Goal: Task Accomplishment & Management: Use online tool/utility

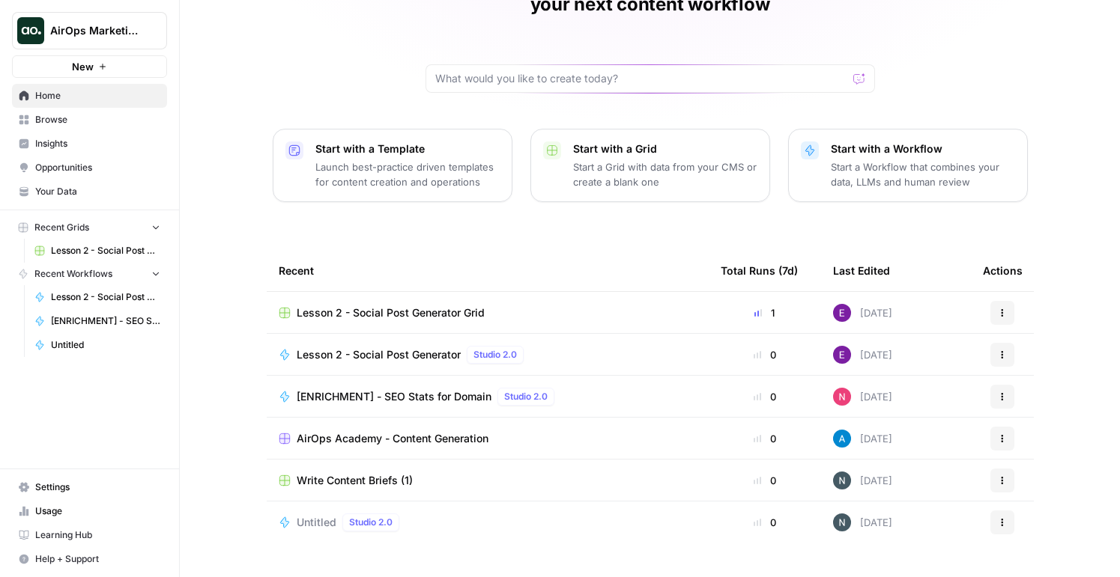
scroll to position [108, 0]
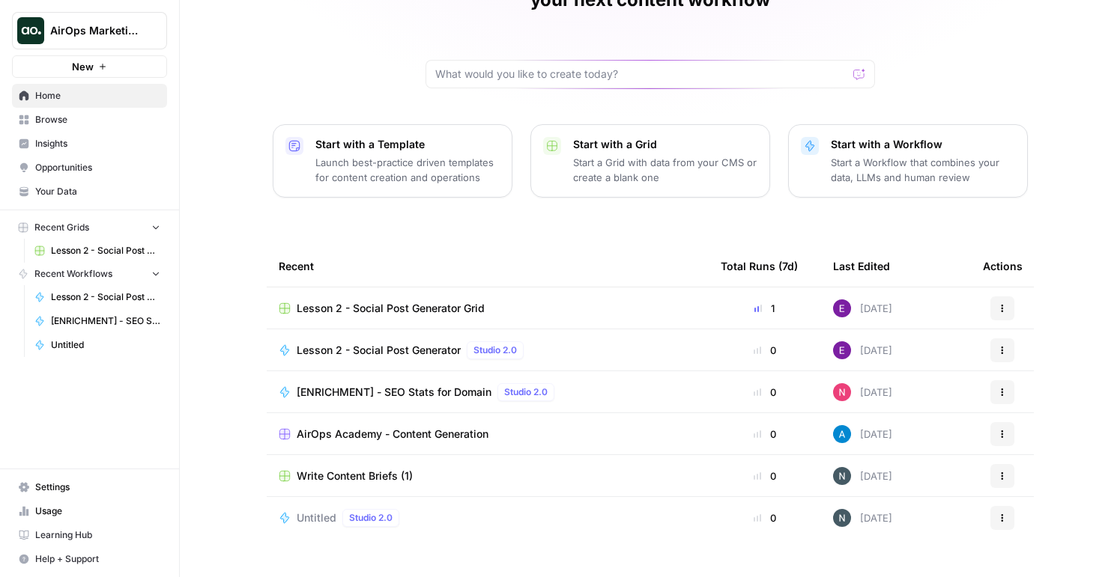
click at [314, 469] on span "Write Content Briefs (1)" at bounding box center [355, 476] width 116 height 15
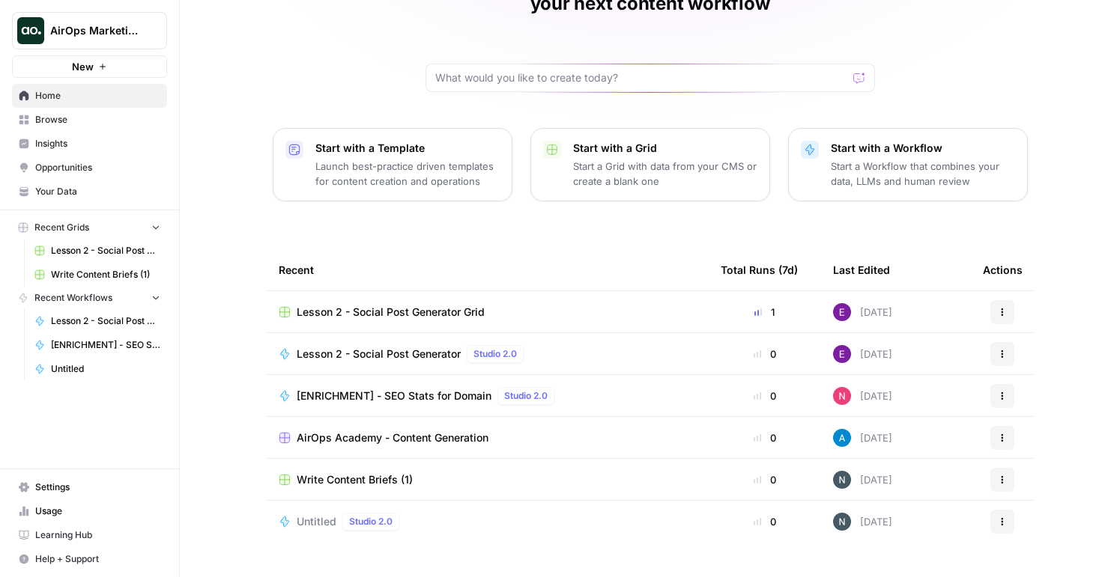
scroll to position [108, 0]
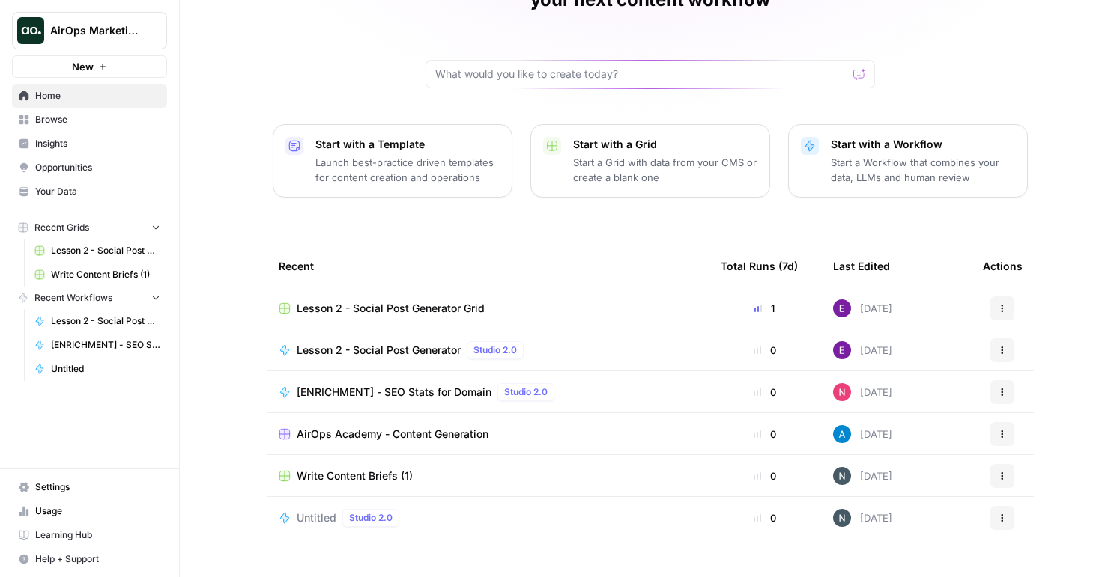
click at [410, 427] on span "AirOps Academy - Content Generation" at bounding box center [393, 434] width 192 height 15
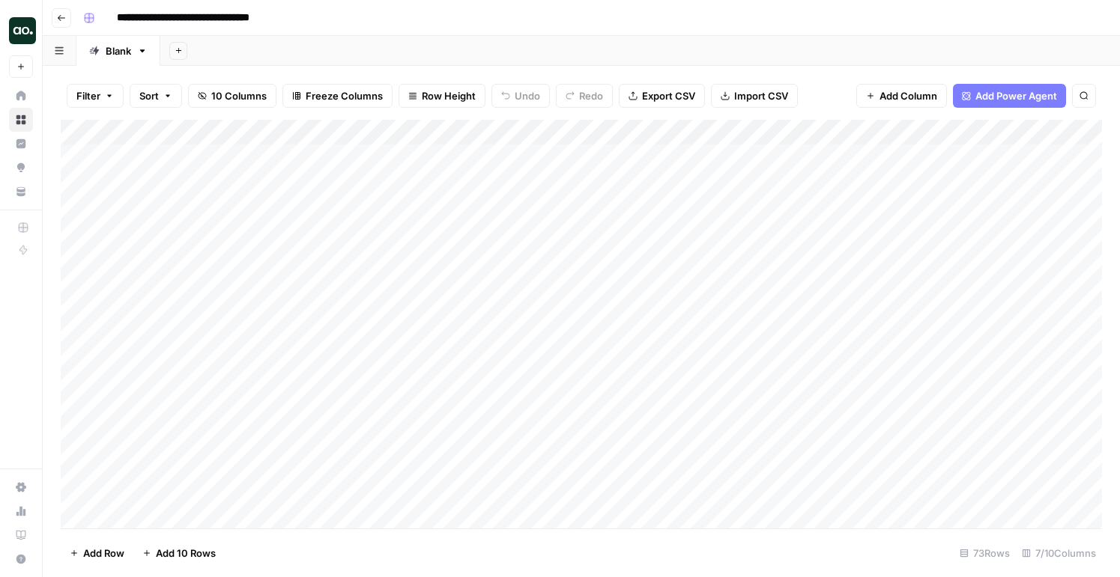
click at [244, 154] on div "Add Column" at bounding box center [581, 324] width 1041 height 409
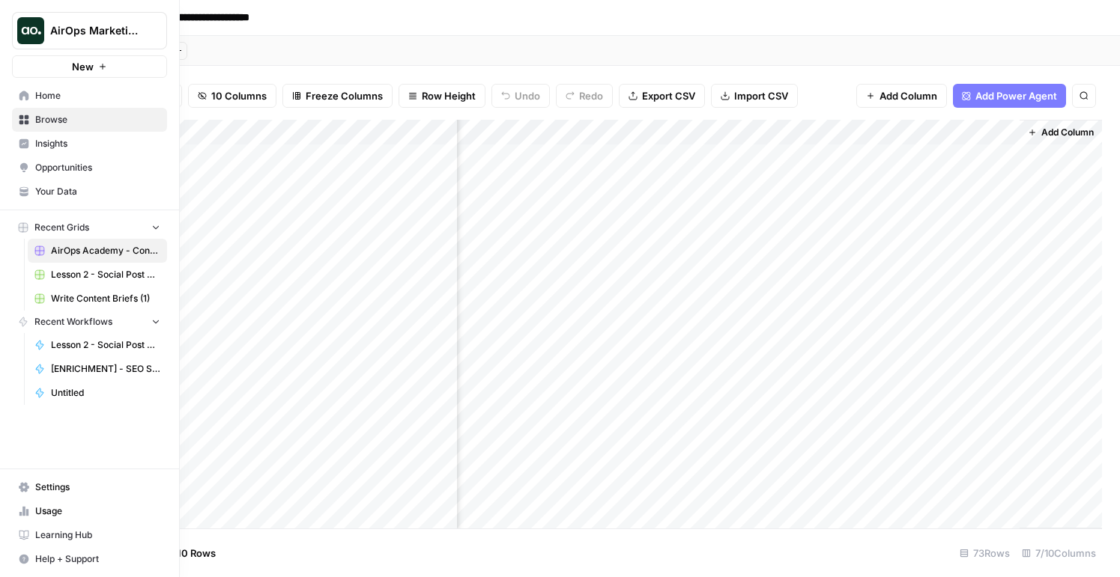
click at [19, 100] on icon at bounding box center [24, 96] width 10 height 10
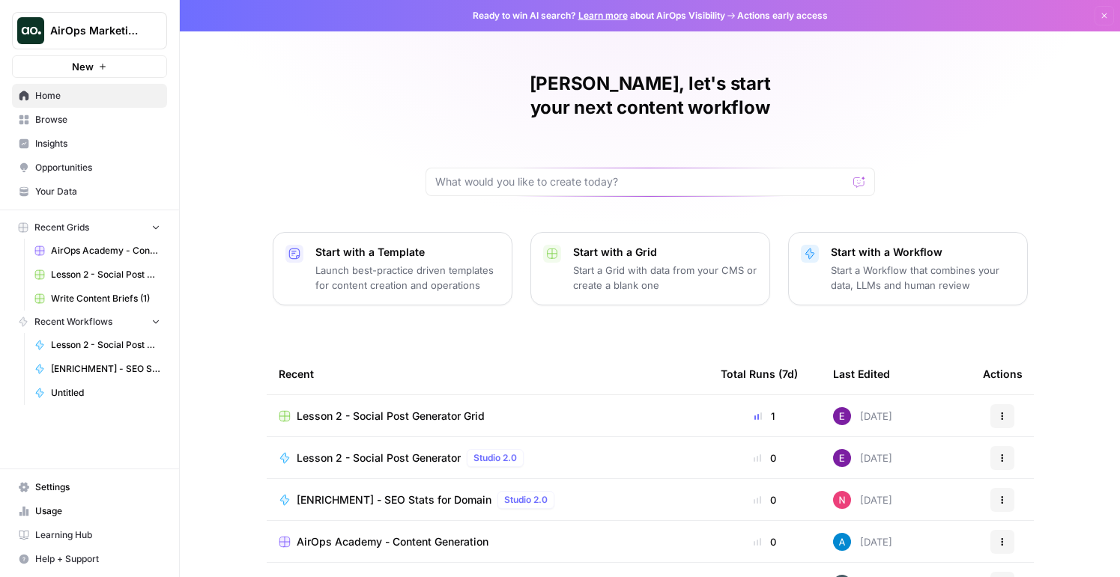
click at [112, 112] on link "Browse" at bounding box center [89, 120] width 155 height 24
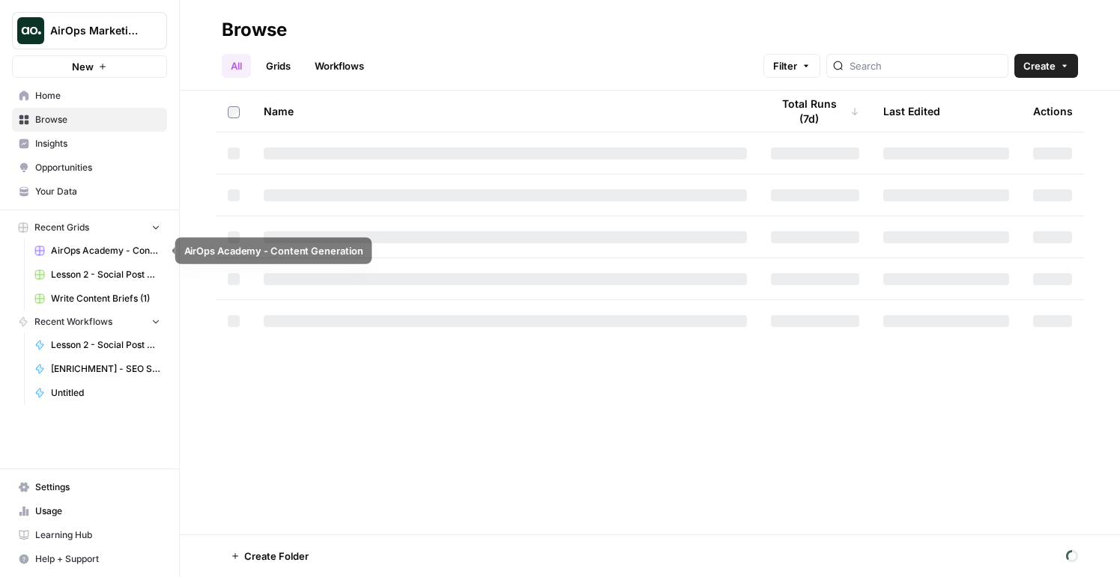
click at [76, 244] on span "AirOps Academy - Content Generation" at bounding box center [105, 250] width 109 height 13
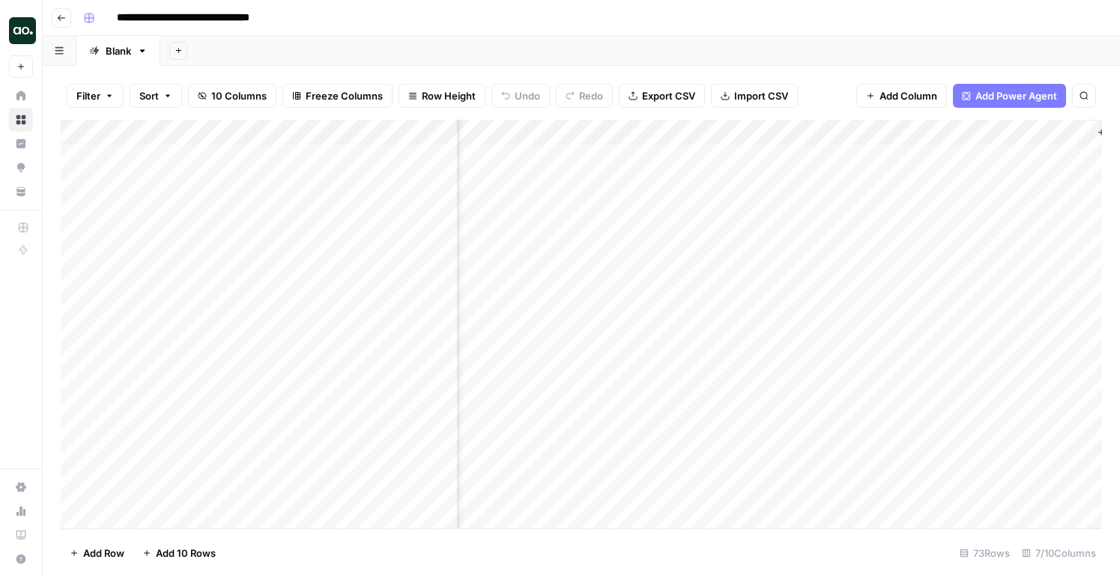
scroll to position [0, 121]
click at [74, 19] on header "**********" at bounding box center [581, 18] width 1077 height 36
click at [60, 19] on icon "button" at bounding box center [61, 17] width 9 height 9
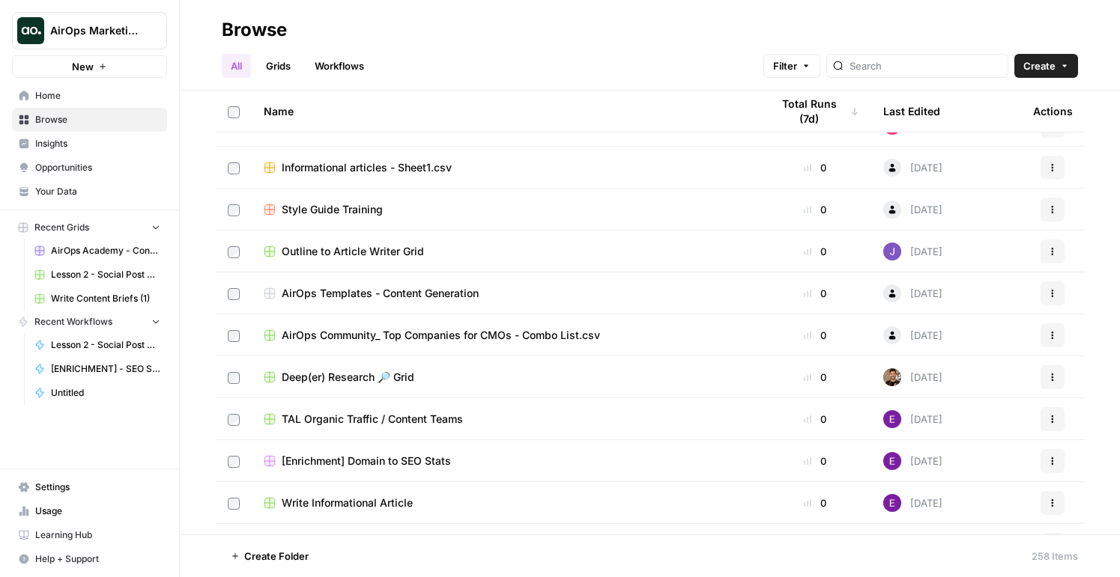
scroll to position [744, 0]
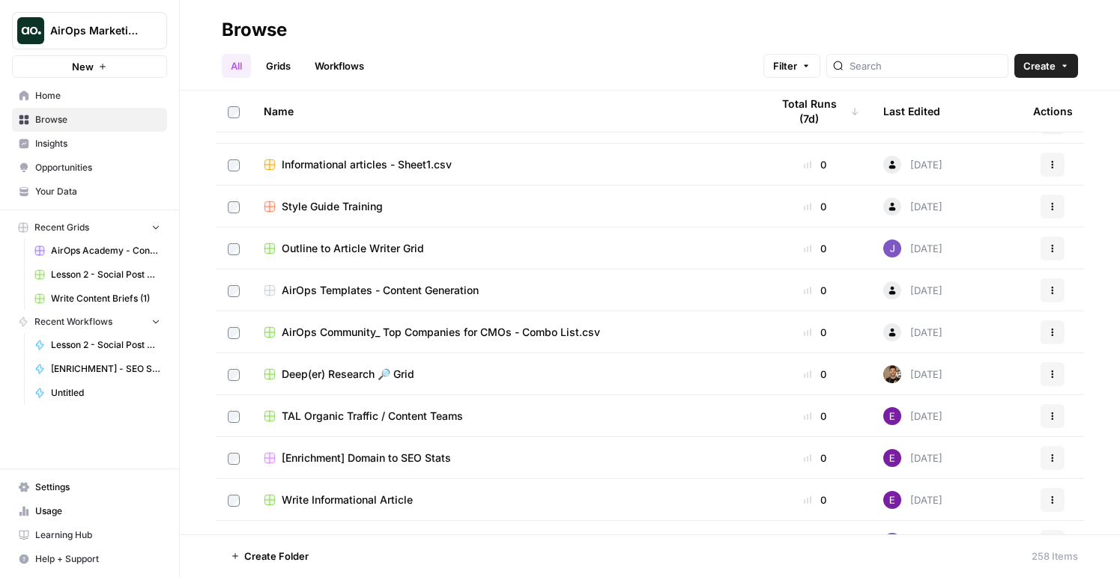
click at [73, 89] on span "Home" at bounding box center [97, 95] width 125 height 13
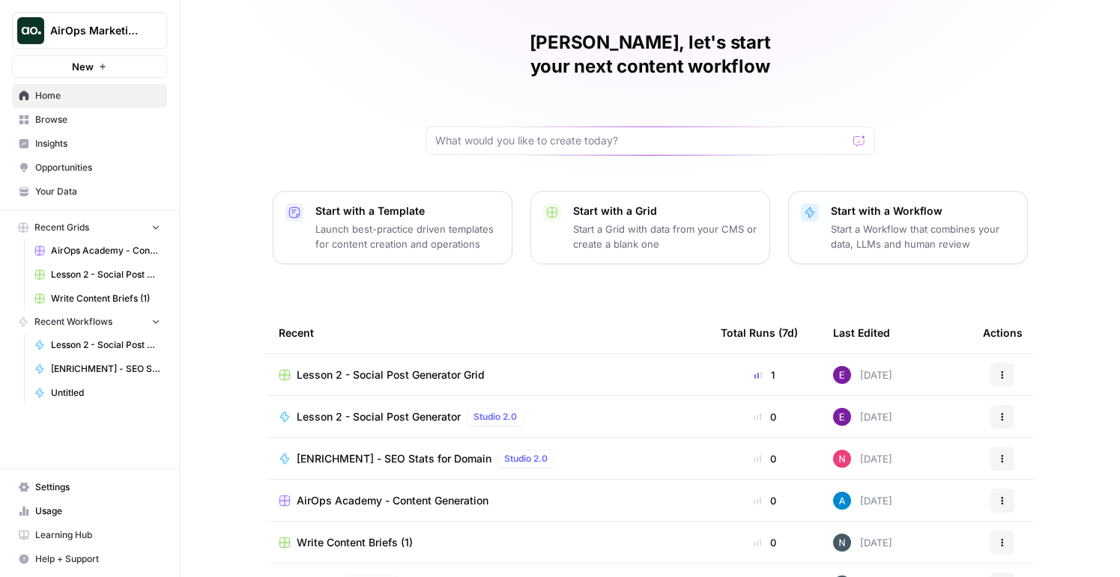
scroll to position [38, 0]
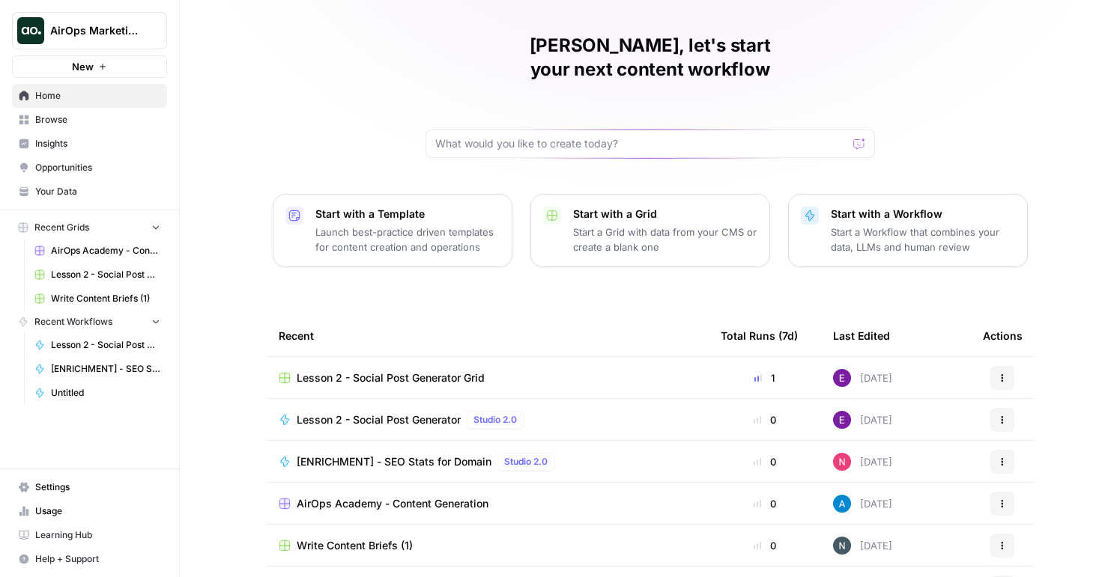
click at [409, 225] on p "Launch best-practice driven templates for content creation and operations" at bounding box center [407, 240] width 184 height 30
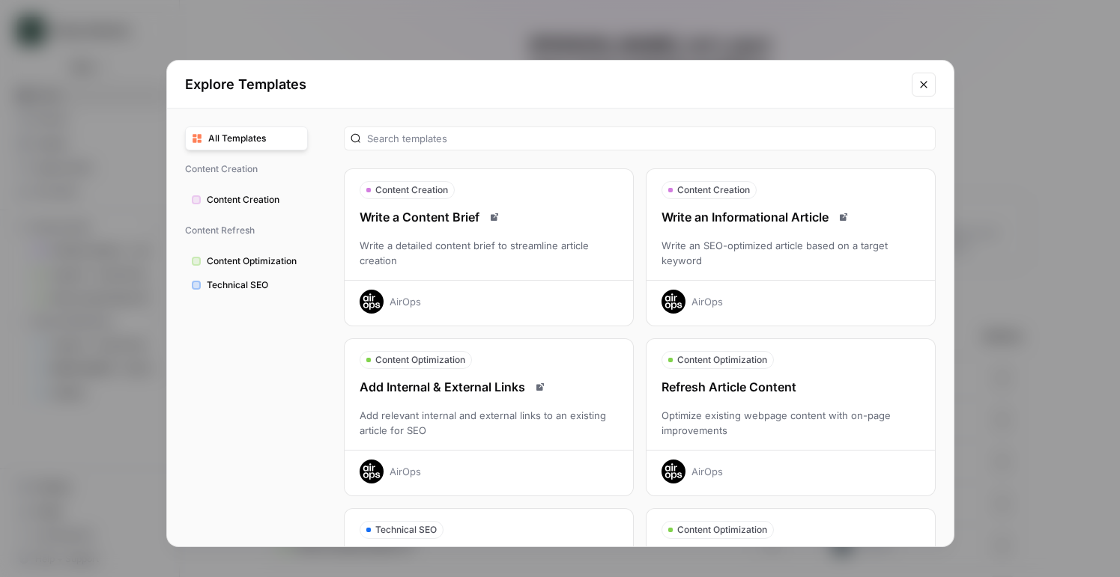
click at [436, 238] on div "Write a detailed content brief to streamline article creation" at bounding box center [489, 253] width 288 height 30
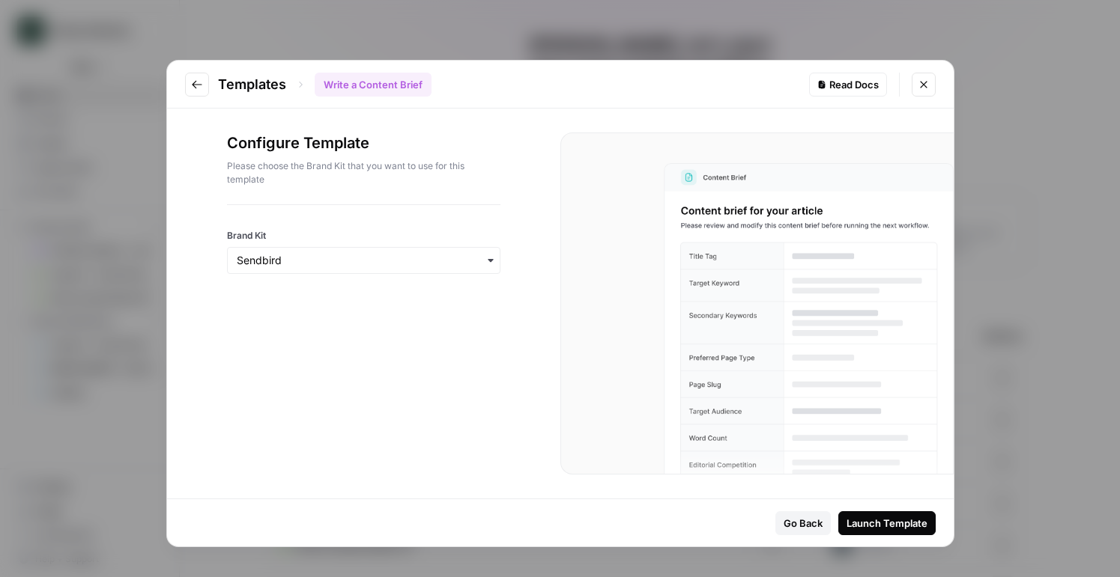
click at [201, 85] on icon "Go to previous step" at bounding box center [197, 85] width 12 height 12
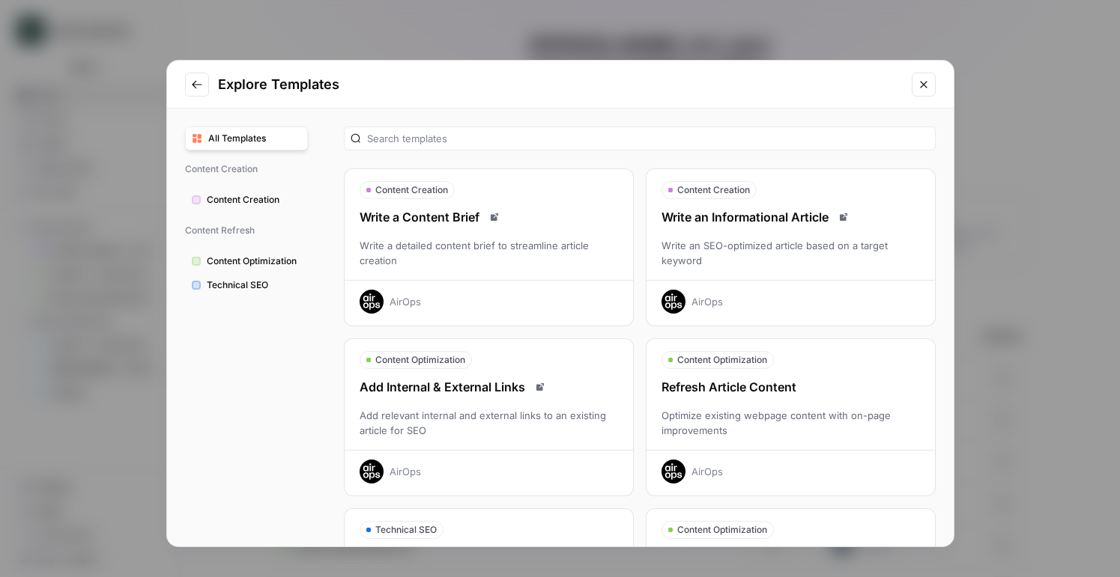
click at [927, 85] on icon "Close modal" at bounding box center [924, 85] width 12 height 12
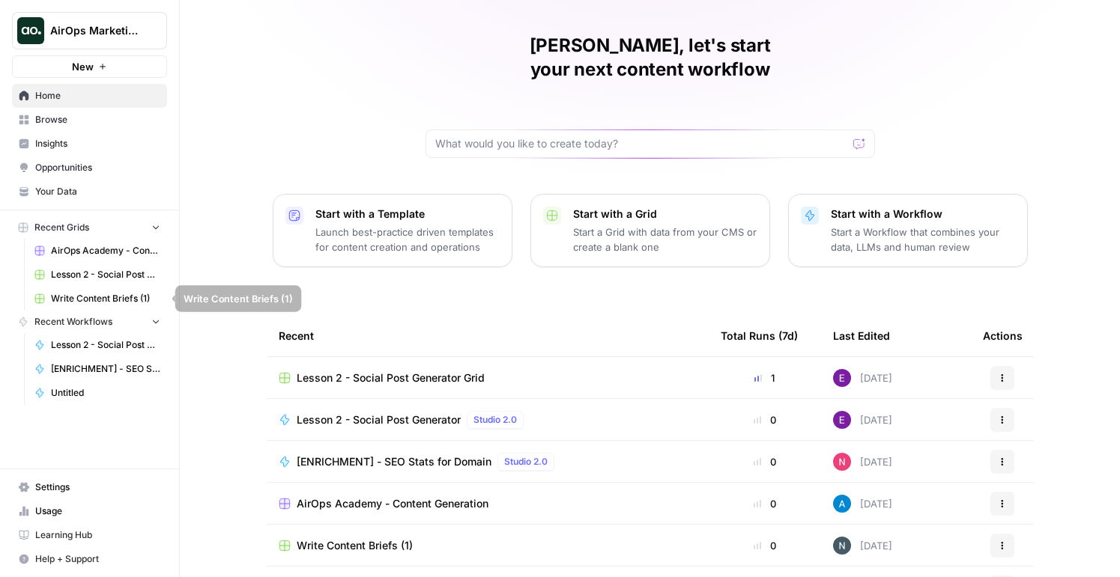
click at [85, 325] on span "Recent Workflows" at bounding box center [73, 321] width 78 height 13
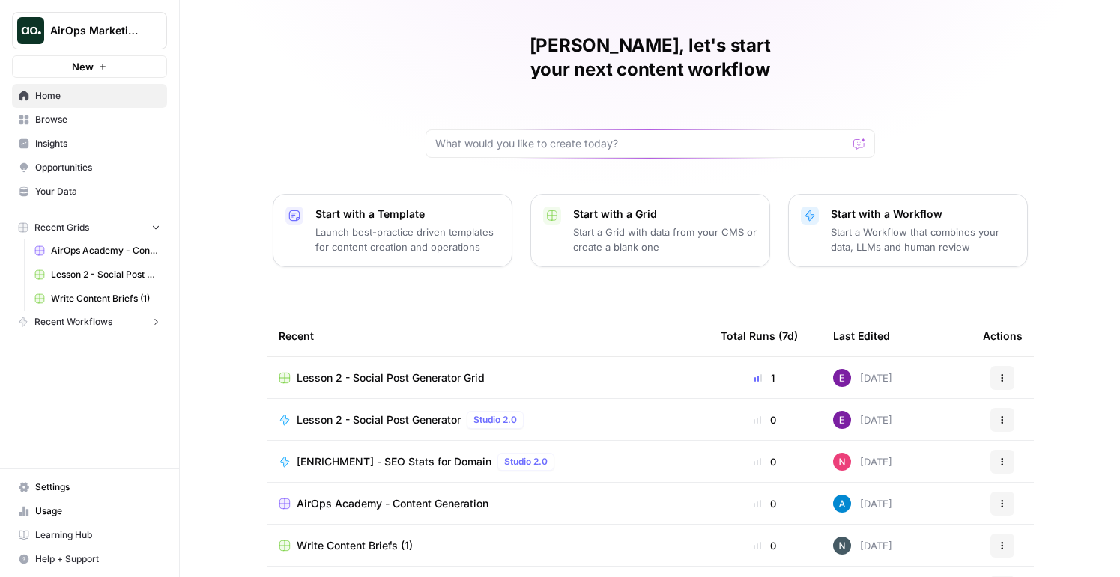
click at [85, 325] on span "Recent Workflows" at bounding box center [73, 321] width 78 height 13
click at [91, 356] on link "Lesson 2 - Social Post Generator" at bounding box center [97, 345] width 139 height 24
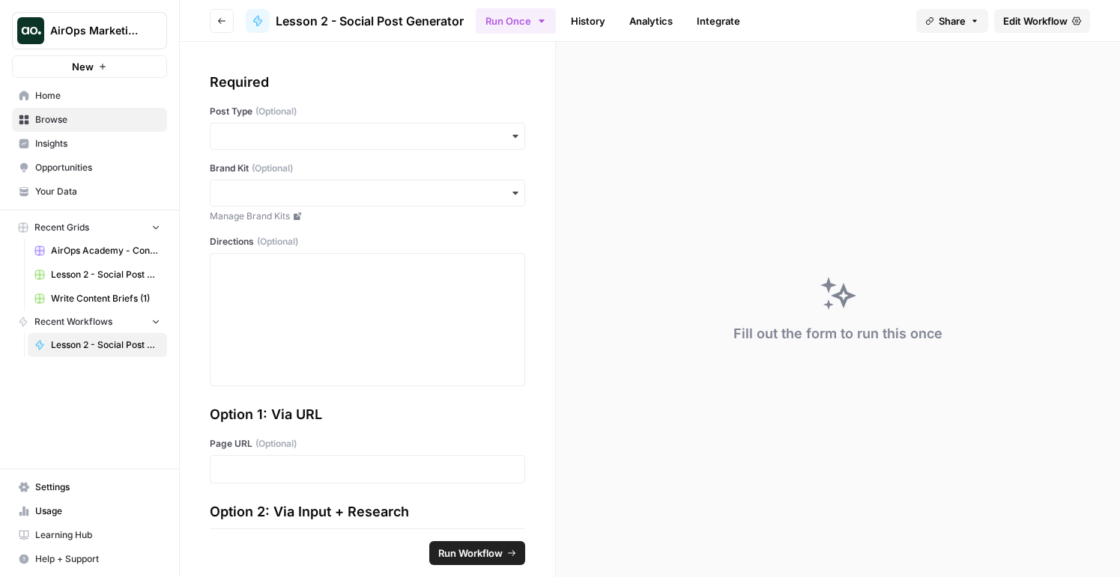
click at [37, 324] on span "Recent Workflows" at bounding box center [73, 321] width 78 height 13
click at [94, 61] on button "New" at bounding box center [89, 66] width 155 height 22
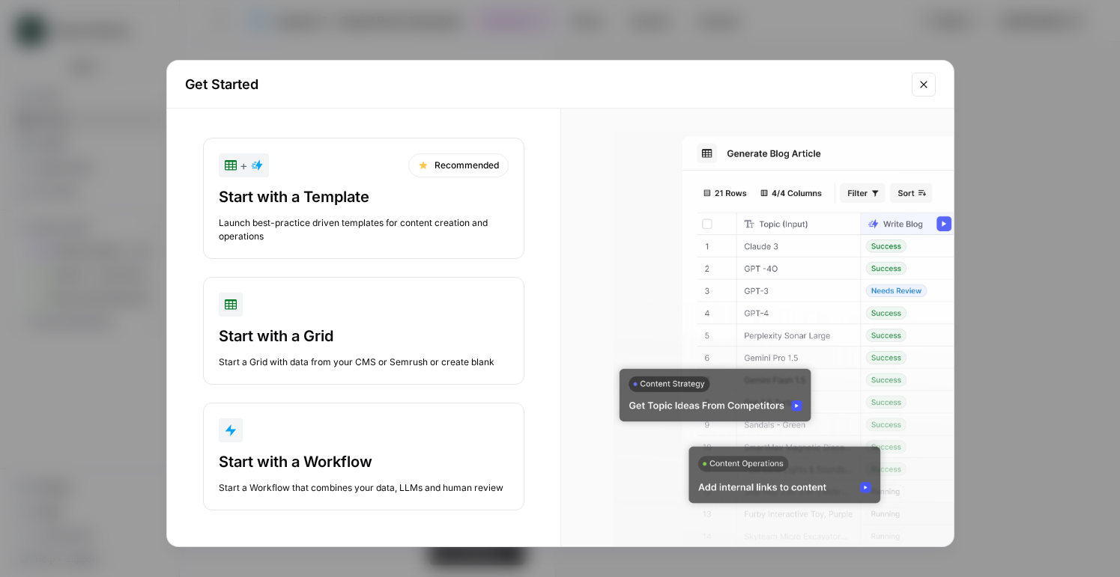
scroll to position [6, 0]
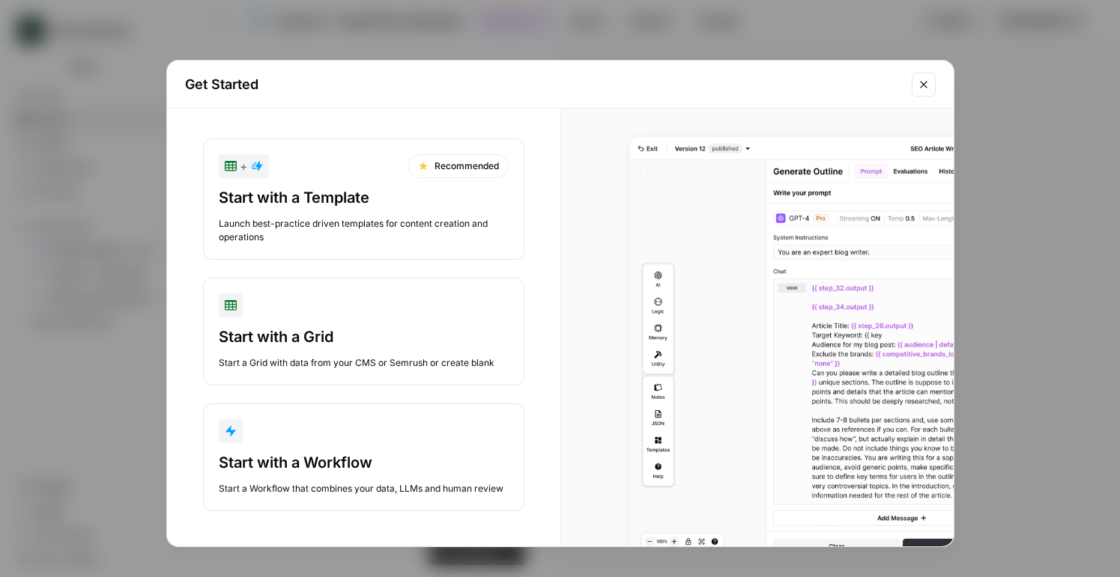
click at [347, 448] on button "Start with a Workflow Start a Workflow that combines your data, LLMs and human …" at bounding box center [363, 458] width 321 height 108
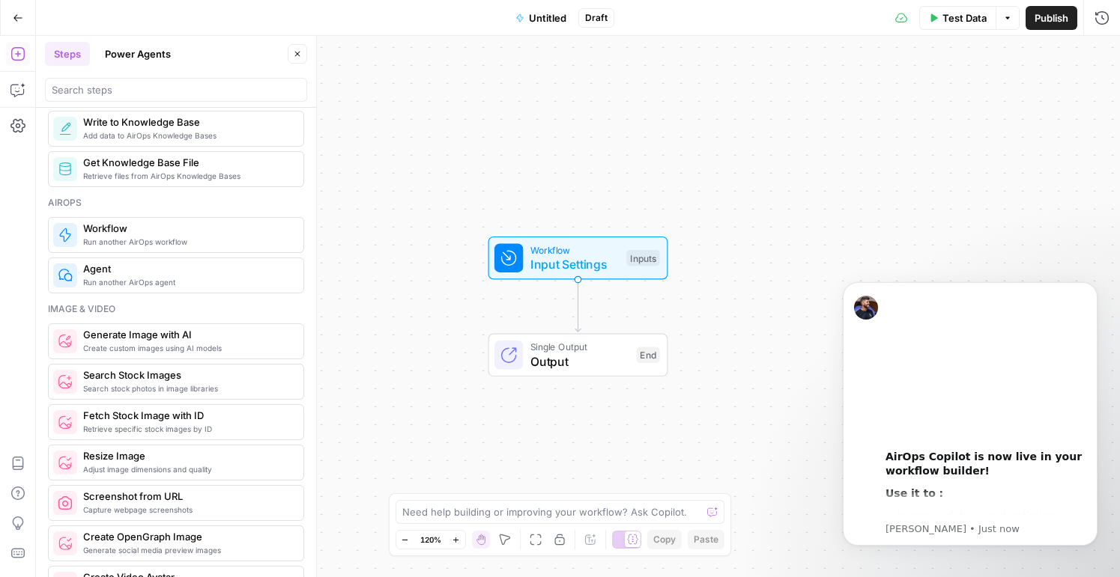
scroll to position [820, 0]
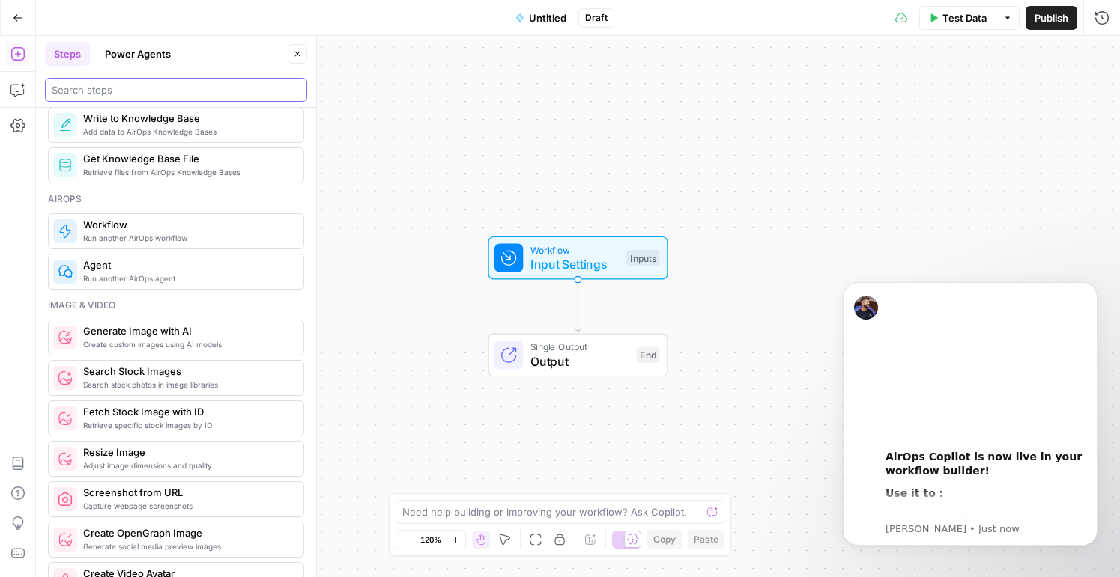
click at [181, 83] on input "search" at bounding box center [176, 89] width 249 height 15
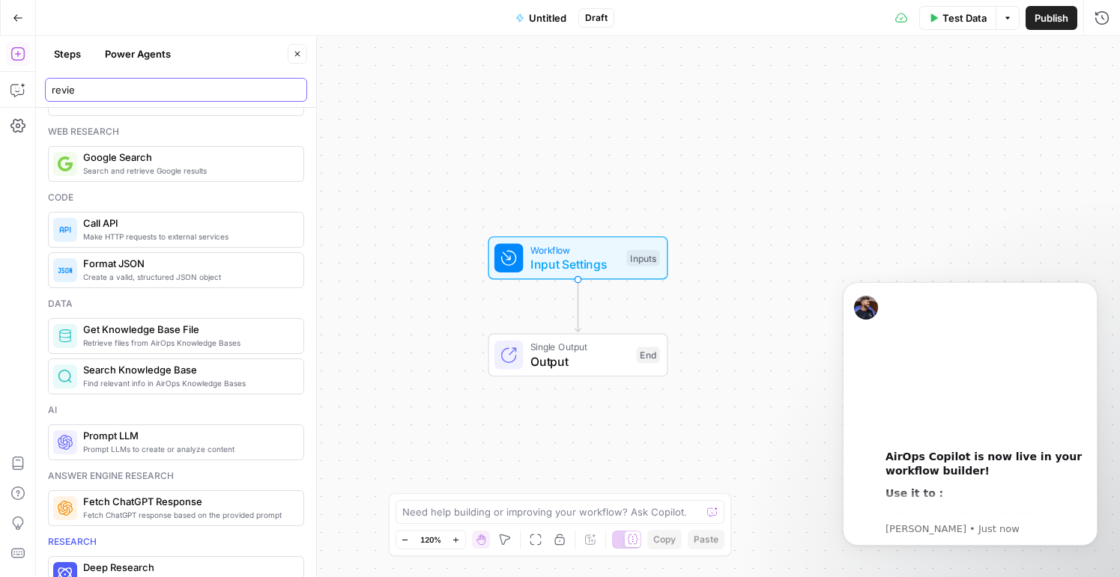
scroll to position [0, 0]
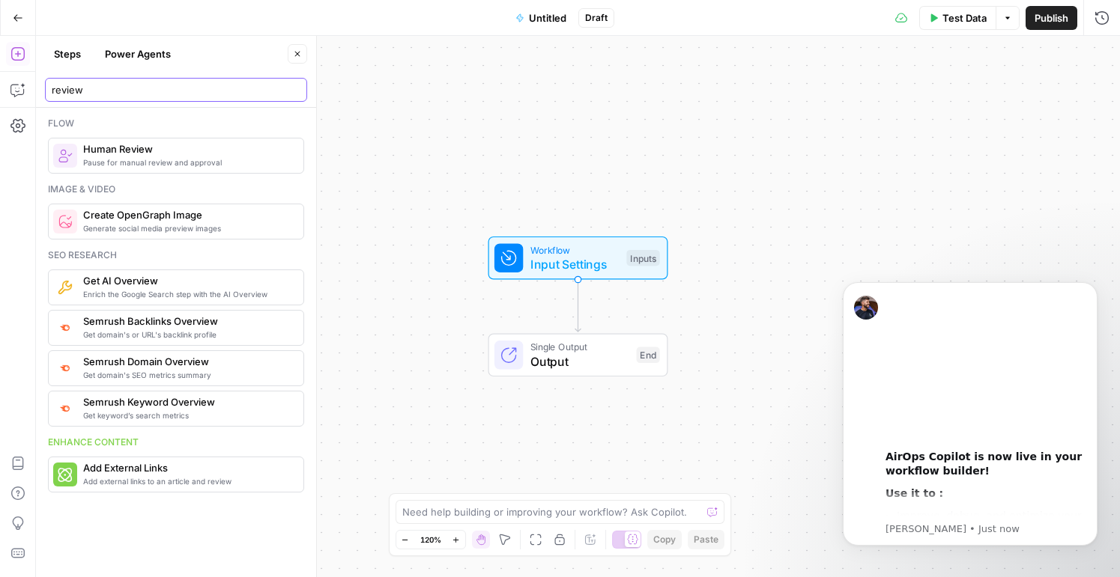
type input "review"
click at [295, 89] on input "review" at bounding box center [176, 89] width 249 height 15
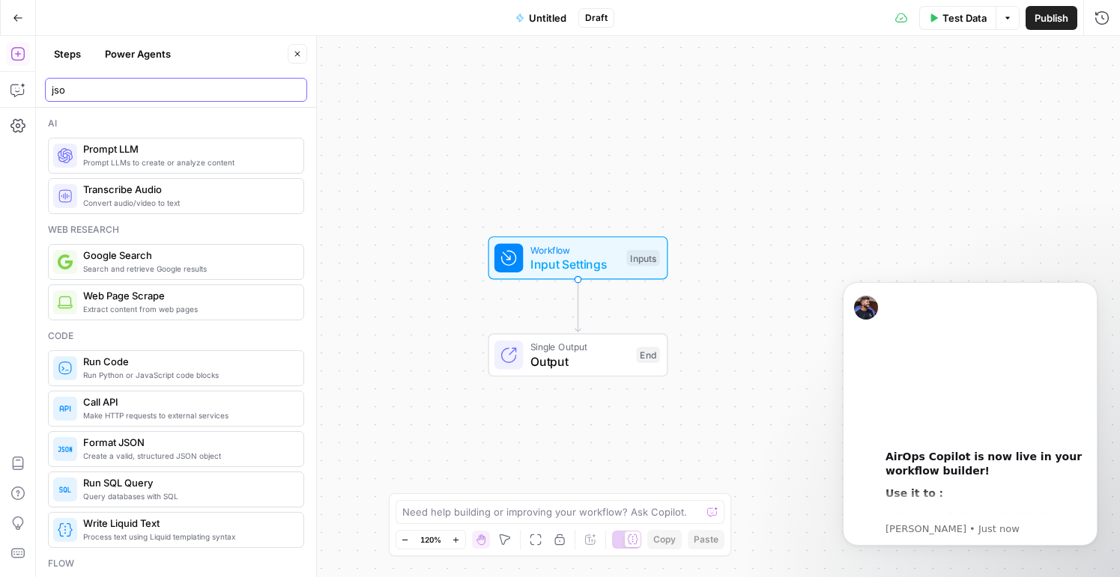
type input "json"
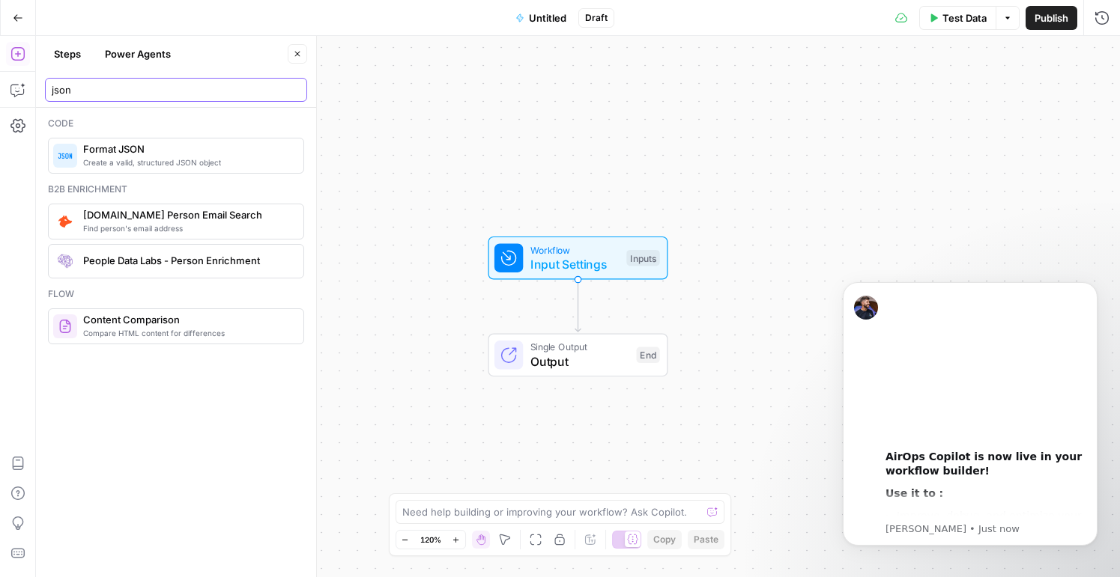
click at [288, 94] on input "json" at bounding box center [176, 89] width 249 height 15
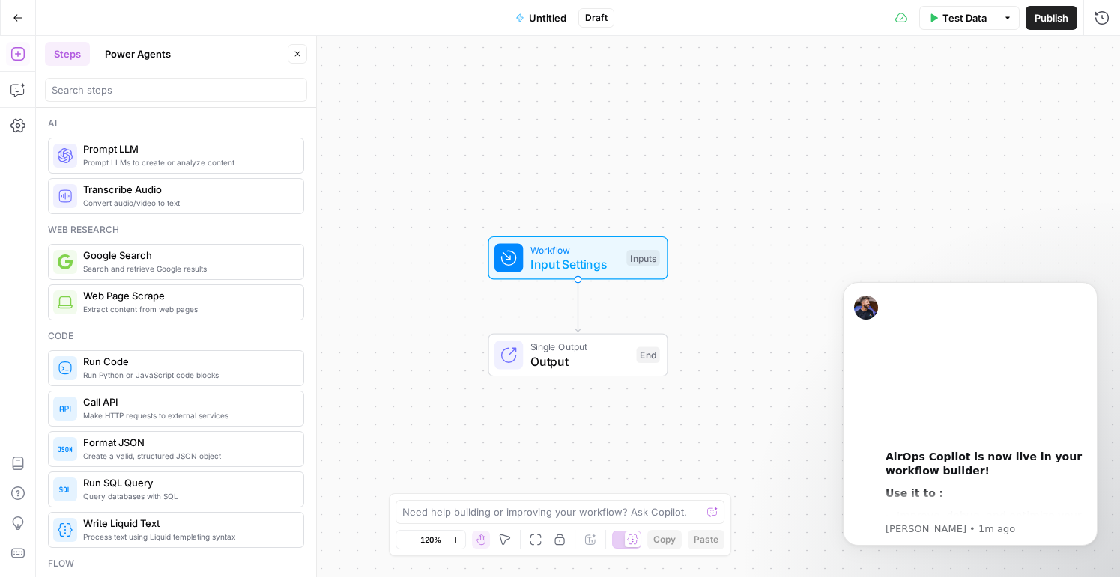
click at [181, 267] on span "Search and retrieve Google results" at bounding box center [187, 269] width 208 height 12
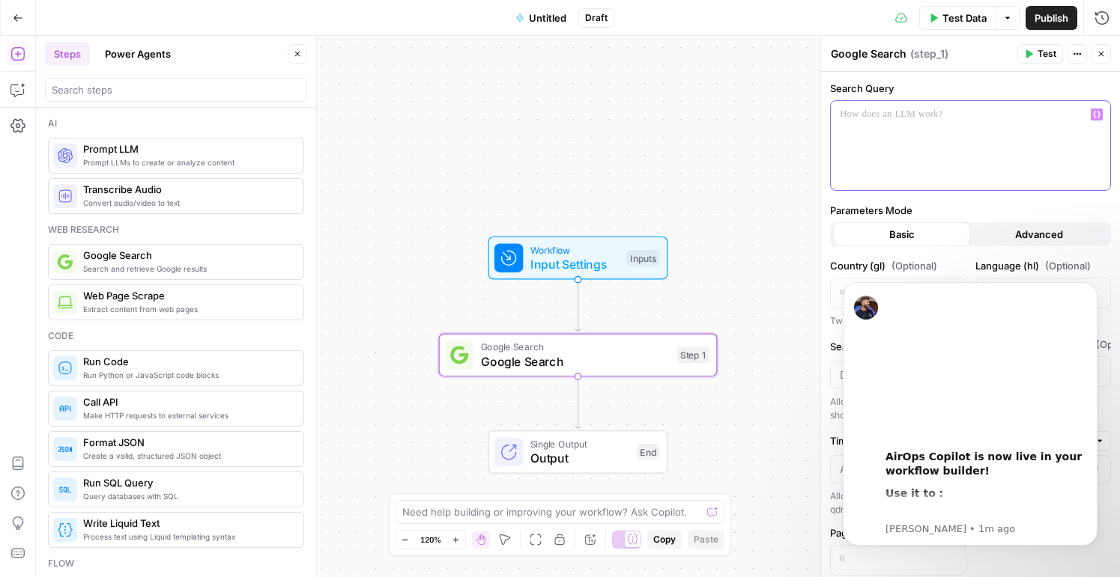
click at [853, 130] on div at bounding box center [970, 145] width 279 height 89
click at [1094, 282] on icon "Dismiss notification" at bounding box center [1093, 286] width 8 height 8
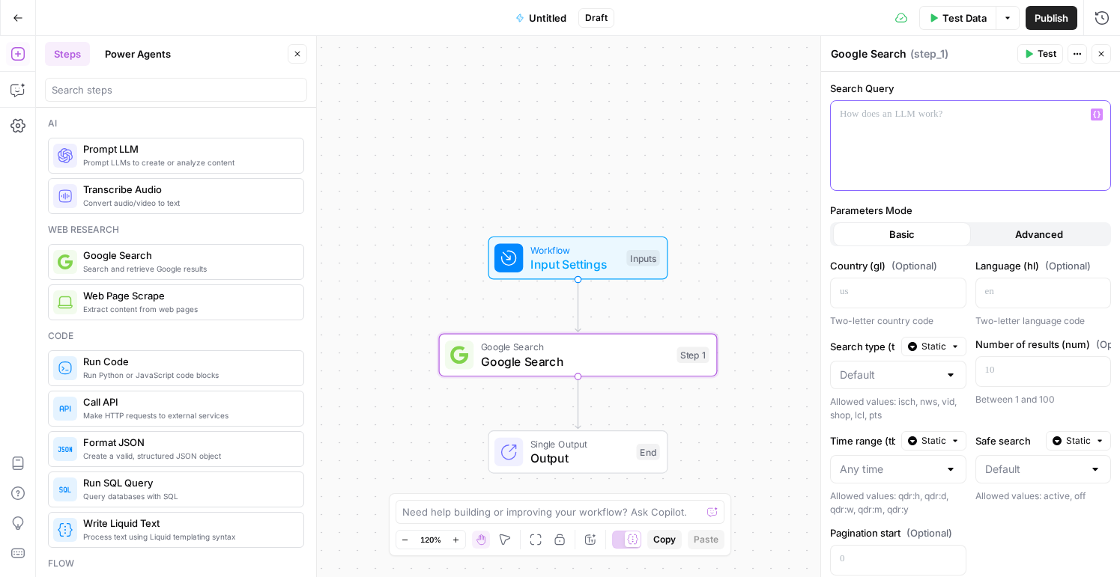
click at [985, 123] on div at bounding box center [970, 145] width 279 height 89
click at [1047, 55] on span "Test" at bounding box center [1046, 53] width 19 height 13
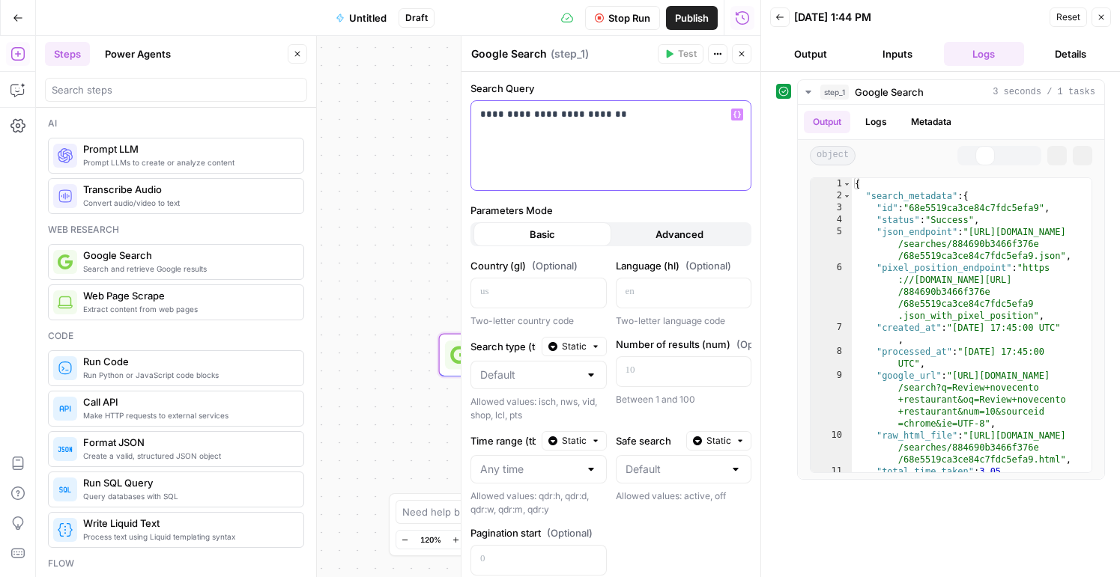
click at [509, 114] on p "**********" at bounding box center [610, 114] width 261 height 15
click at [655, 119] on p "**********" at bounding box center [610, 114] width 261 height 15
click at [802, 56] on button "Output" at bounding box center [810, 54] width 81 height 24
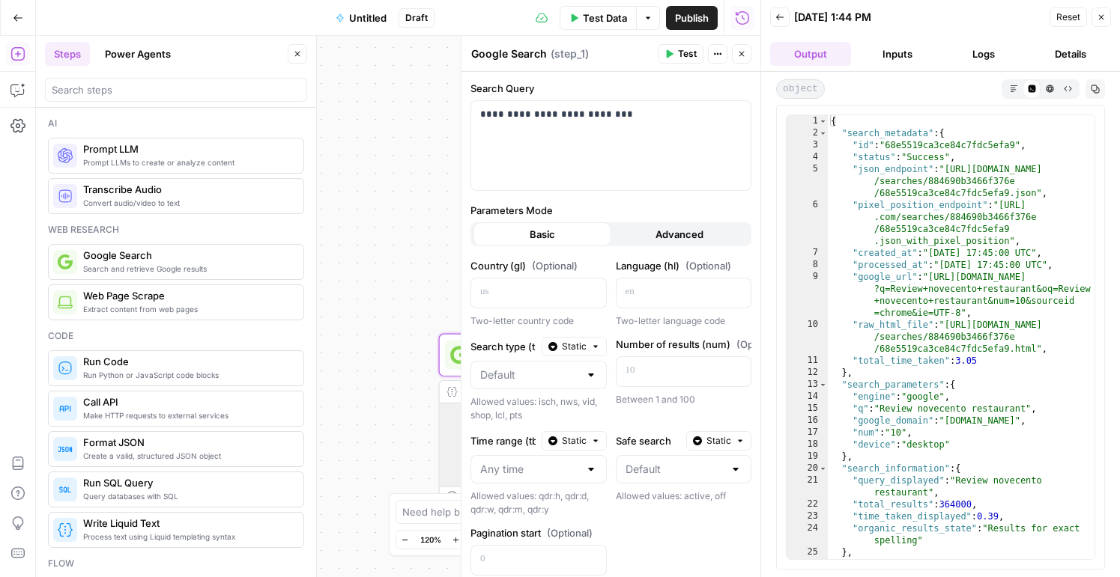
click at [776, 13] on icon "button" at bounding box center [779, 17] width 9 height 9
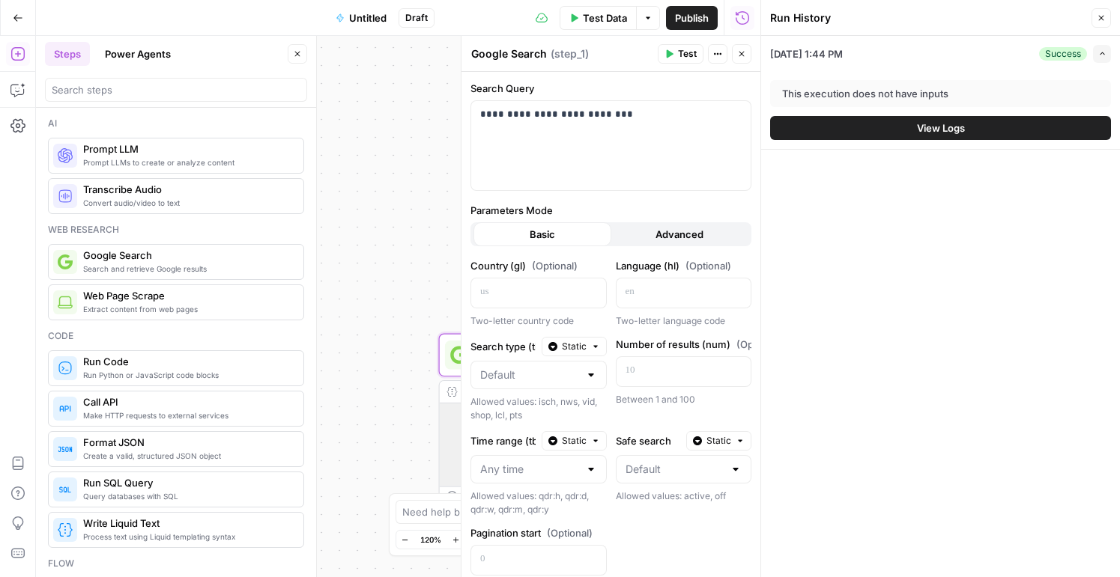
click at [958, 133] on span "View Logs" at bounding box center [941, 128] width 48 height 15
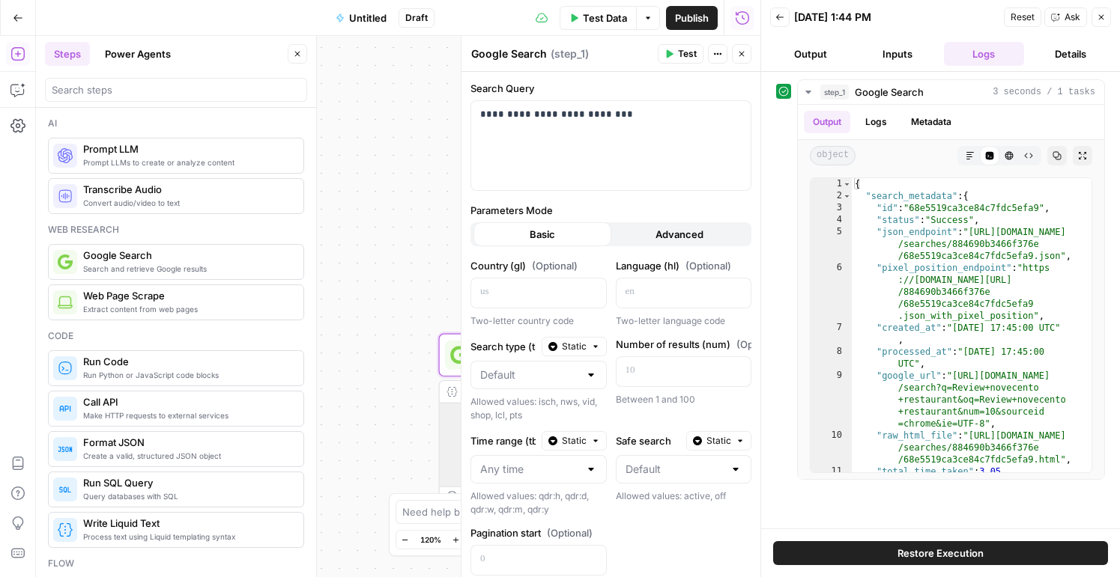
click at [784, 10] on button "Back" at bounding box center [779, 16] width 19 height 19
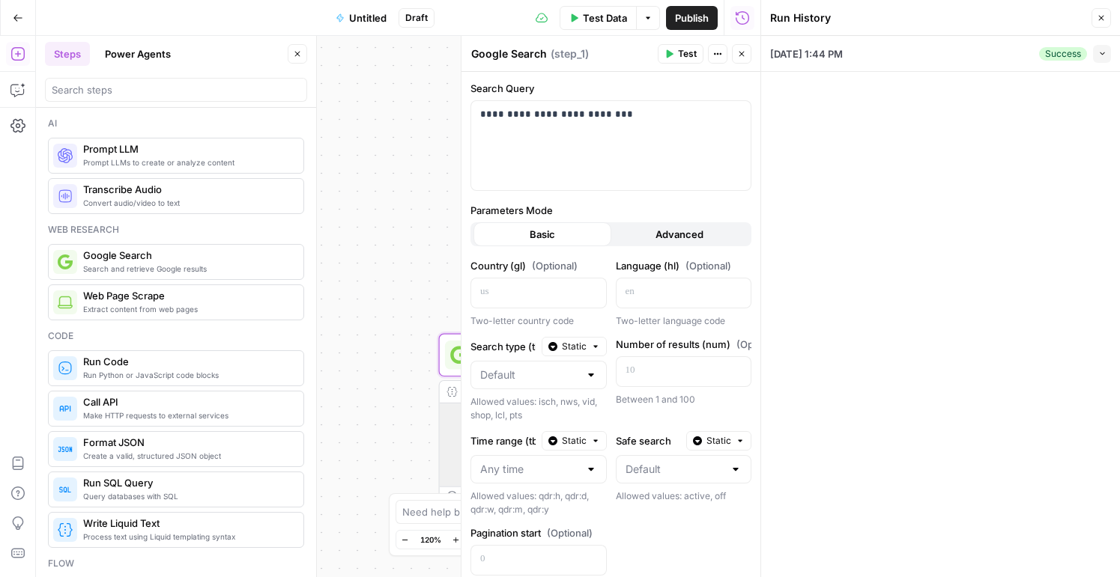
click at [598, 16] on span "Test Data" at bounding box center [605, 17] width 44 height 15
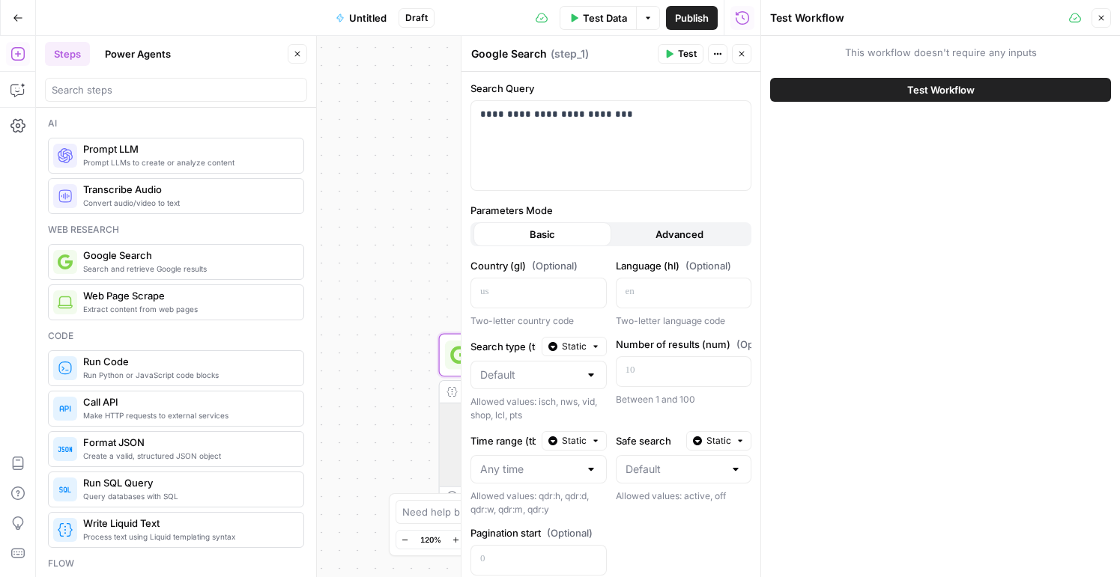
click at [166, 307] on span "Extract content from web pages" at bounding box center [187, 309] width 208 height 12
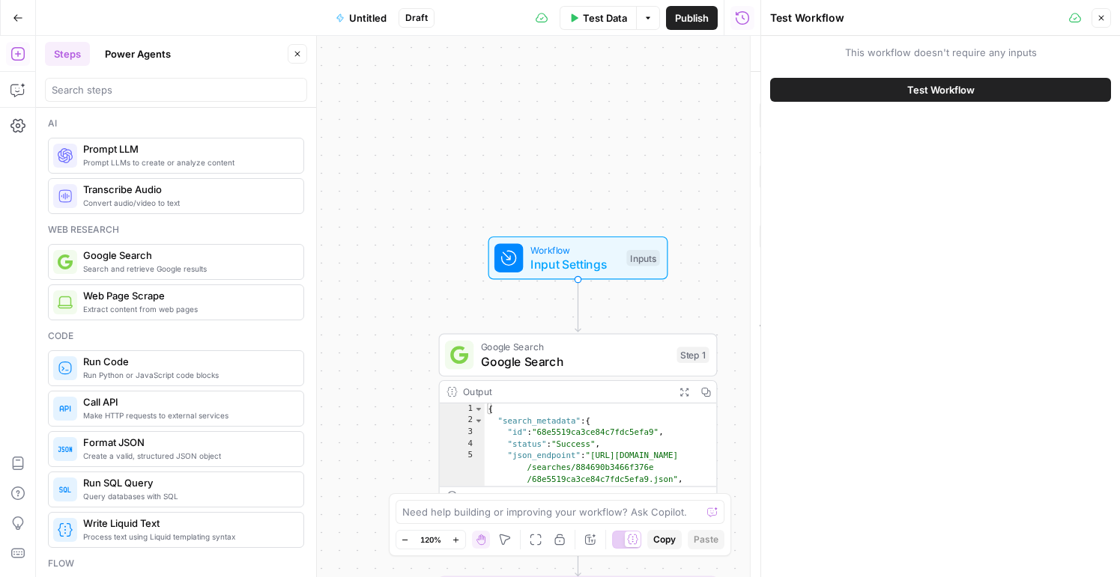
type textarea "Web Page Scrape"
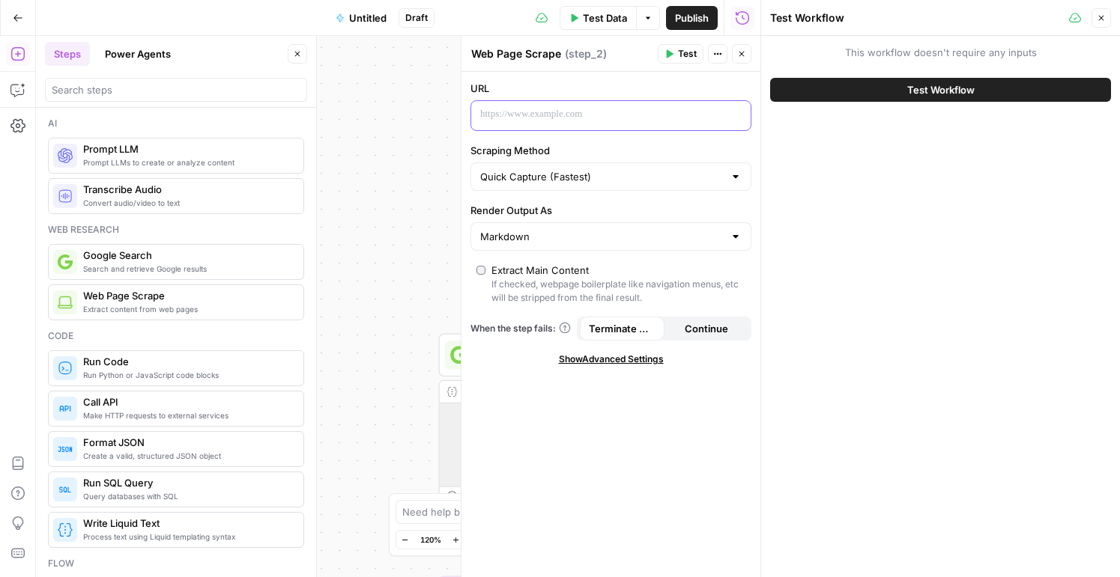
click at [533, 117] on p at bounding box center [598, 114] width 237 height 15
click at [679, 49] on span "Test" at bounding box center [687, 53] width 19 height 13
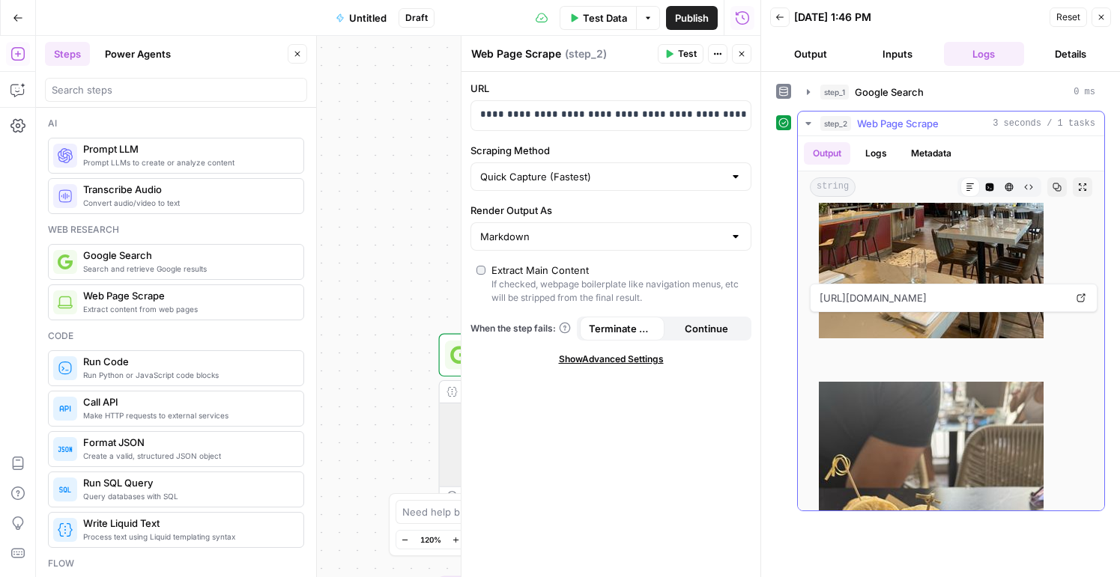
scroll to position [692, 0]
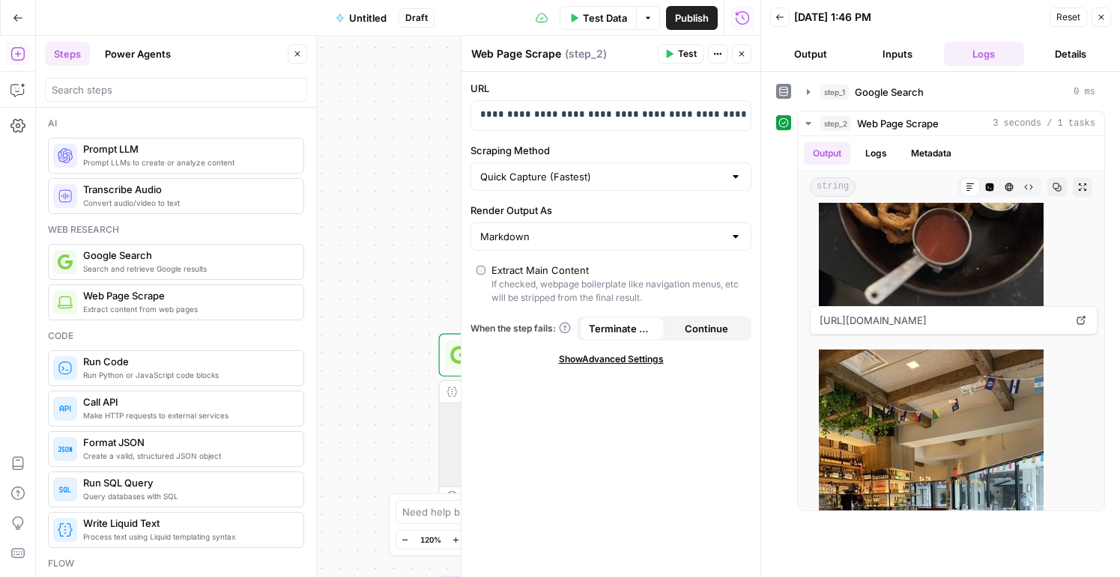
click at [779, 20] on icon "button" at bounding box center [779, 17] width 9 height 9
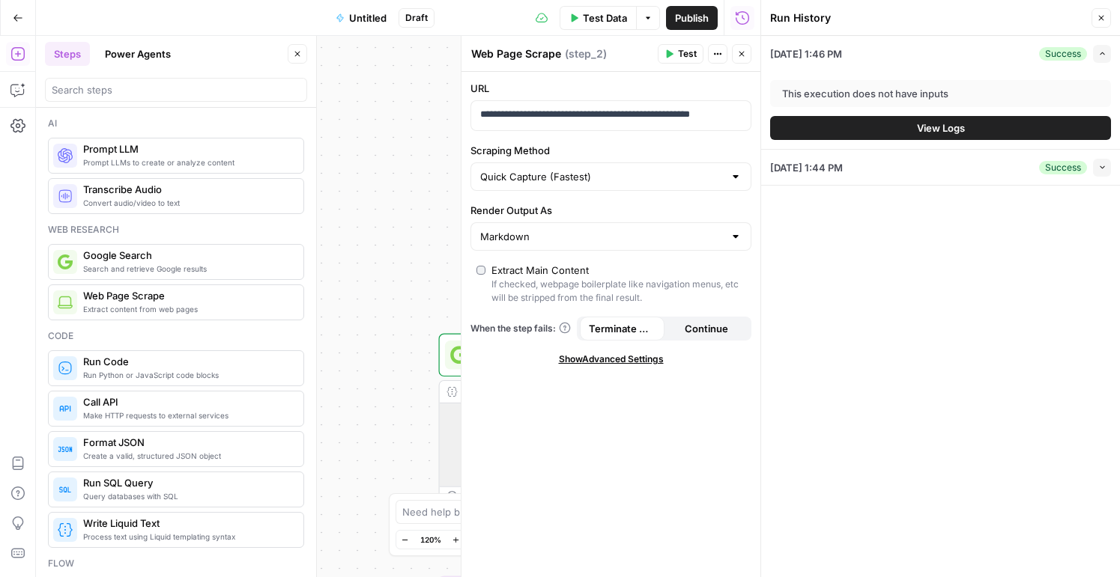
click at [1103, 11] on button "Close" at bounding box center [1100, 17] width 19 height 19
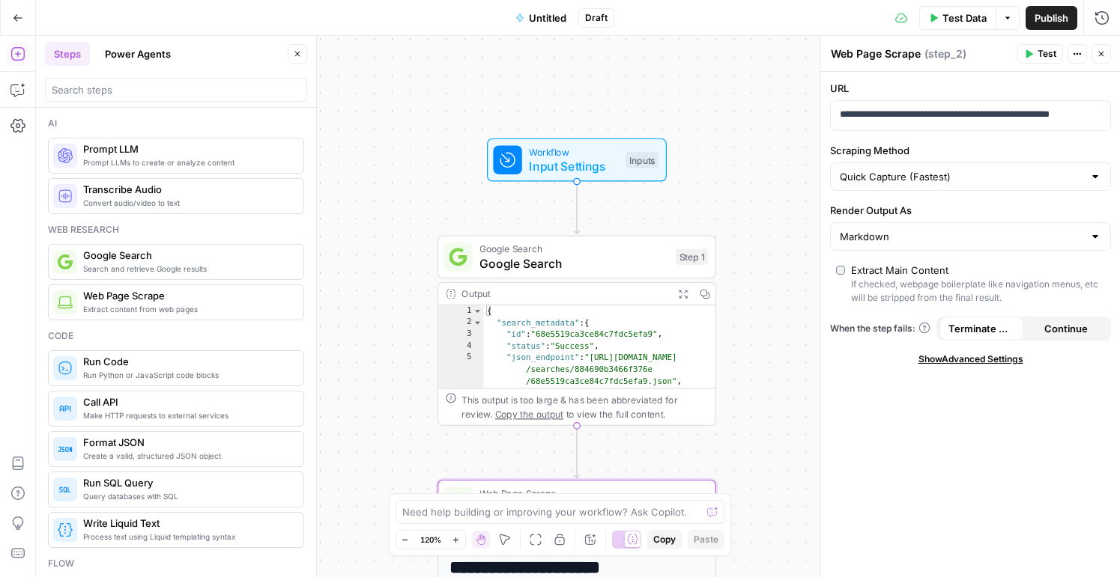
click at [1100, 54] on icon "button" at bounding box center [1101, 54] width 5 height 5
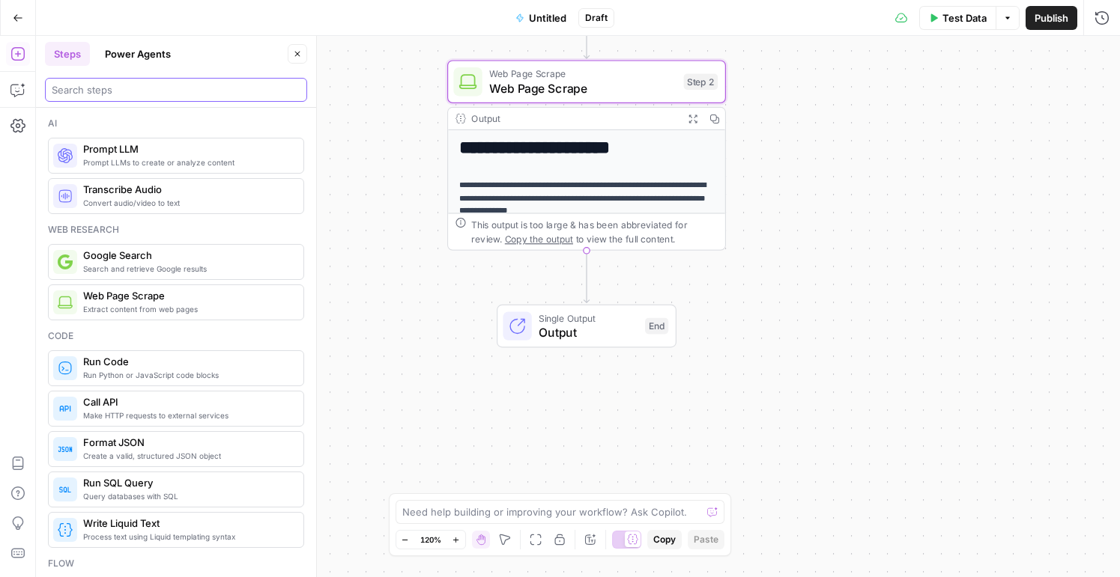
click at [244, 82] on div at bounding box center [176, 90] width 262 height 24
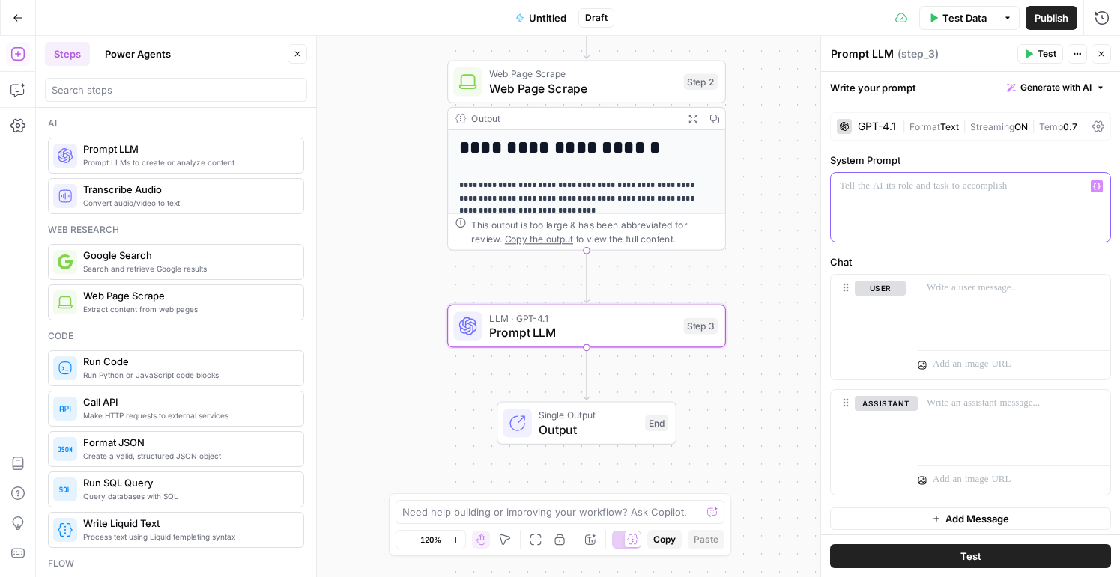
click at [889, 196] on div at bounding box center [970, 207] width 279 height 69
paste div
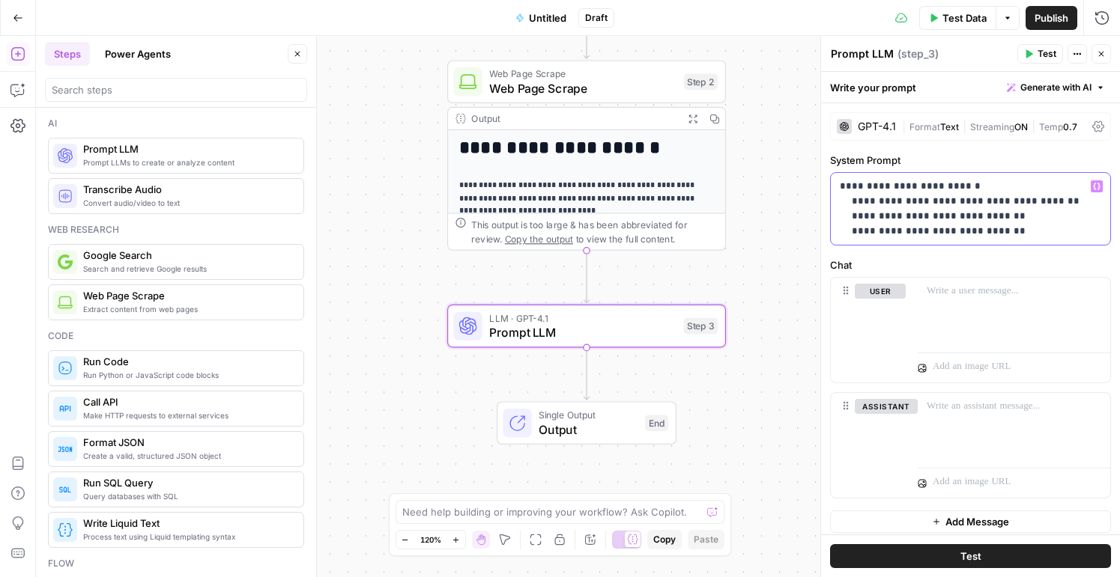
click at [849, 188] on p "**********" at bounding box center [970, 209] width 261 height 60
click at [875, 188] on p "**********" at bounding box center [970, 209] width 261 height 60
click at [960, 556] on span "Test" at bounding box center [970, 556] width 21 height 15
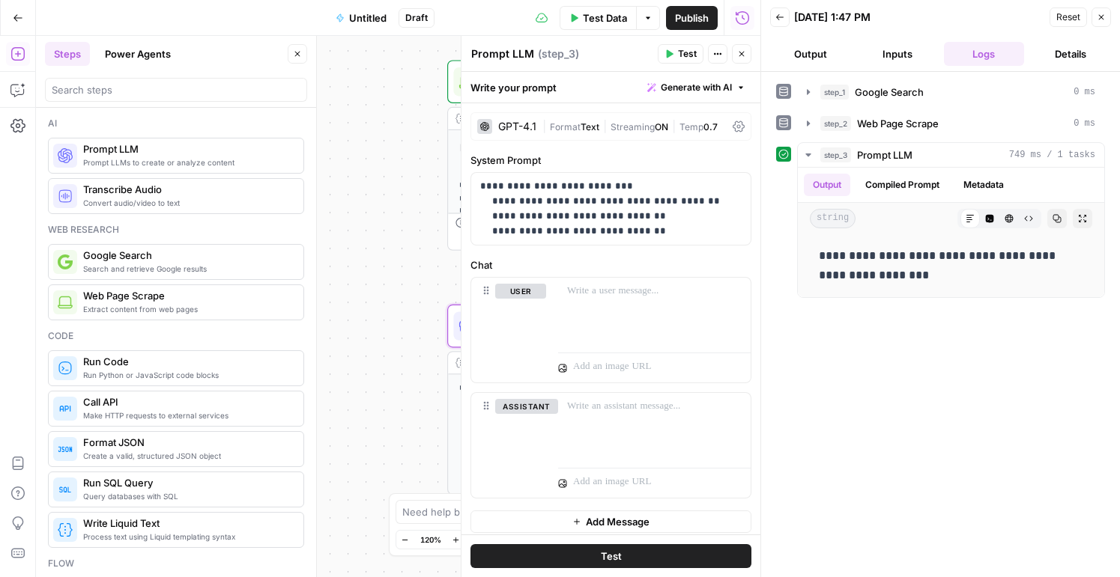
click at [779, 19] on icon "button" at bounding box center [779, 17] width 9 height 9
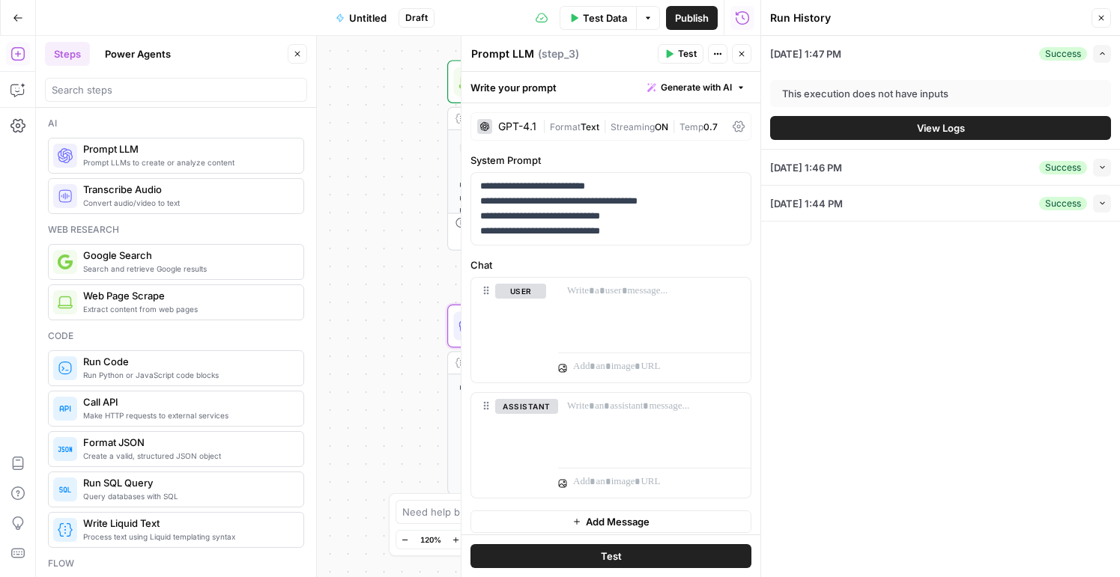
click at [410, 169] on div "**********" at bounding box center [398, 307] width 724 height 542
click at [748, 48] on button "Close" at bounding box center [741, 53] width 19 height 19
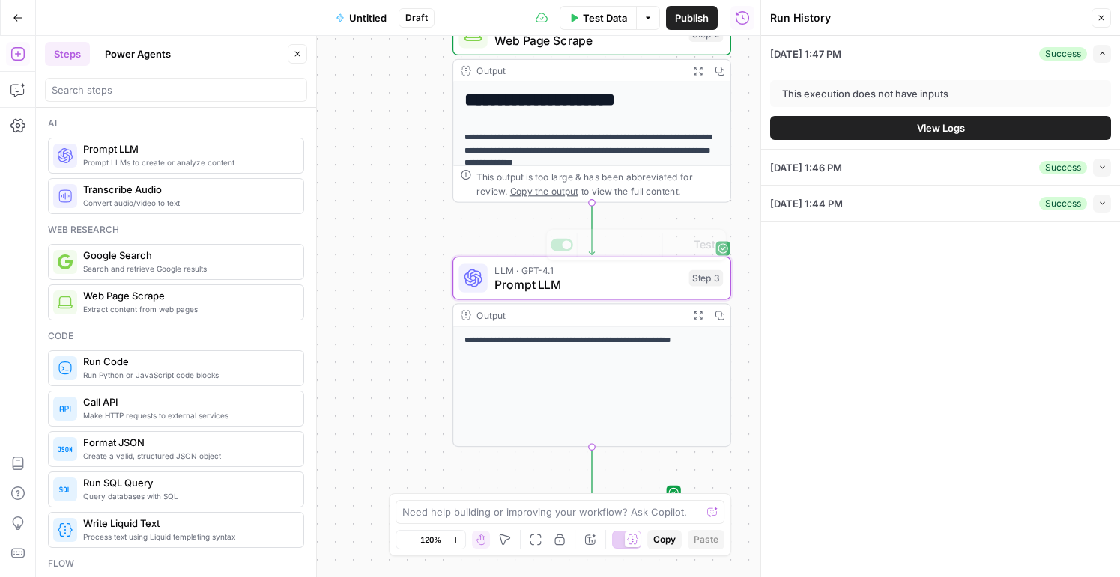
click at [594, 344] on p "**********" at bounding box center [592, 340] width 256 height 13
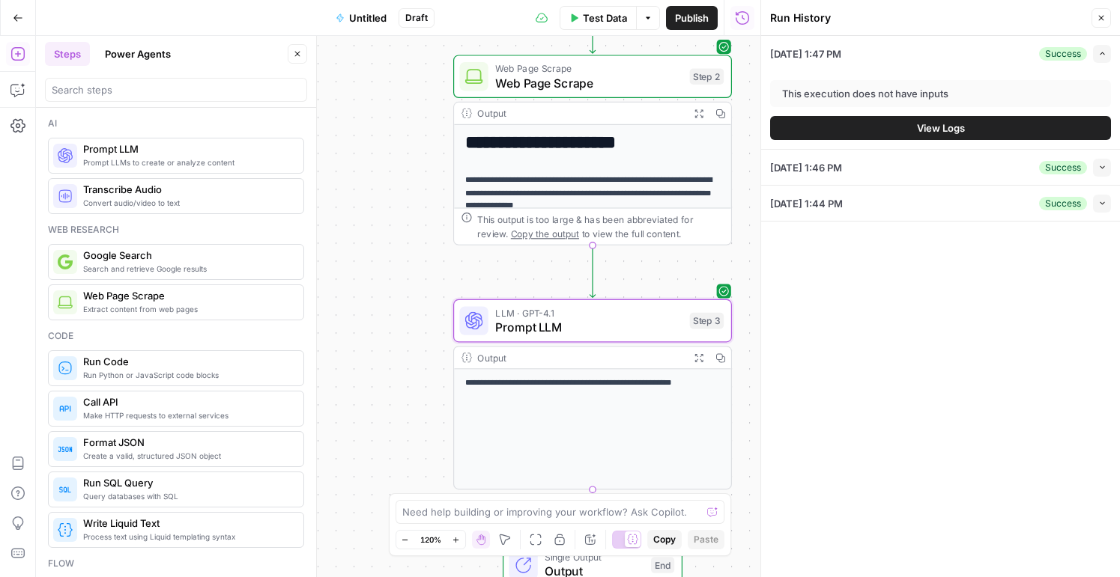
click at [571, 197] on p "**********" at bounding box center [593, 194] width 256 height 40
click at [570, 181] on p "**********" at bounding box center [593, 194] width 256 height 40
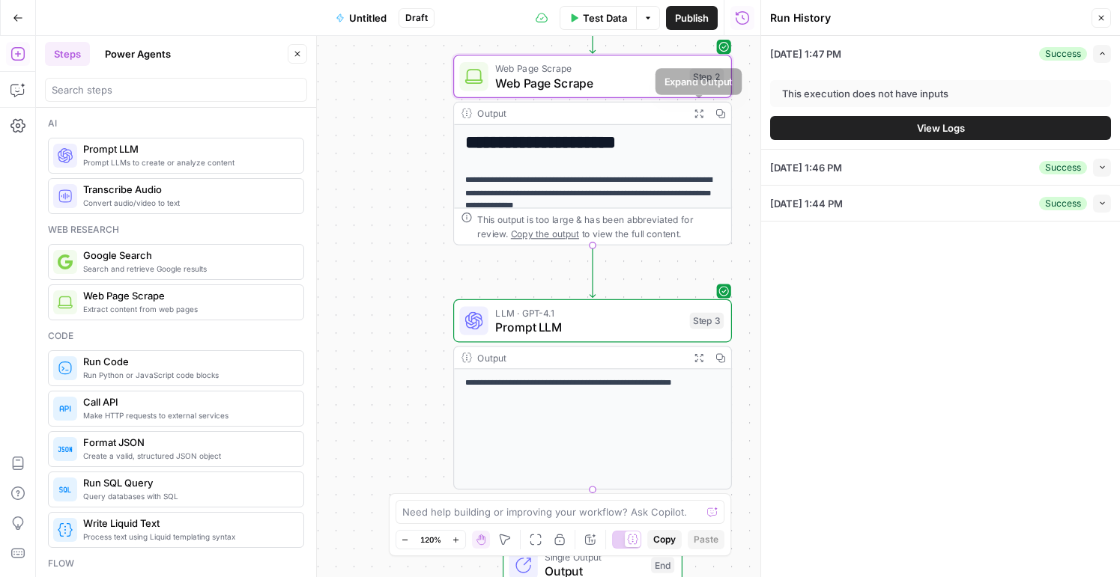
click at [695, 113] on icon "button" at bounding box center [699, 114] width 10 height 10
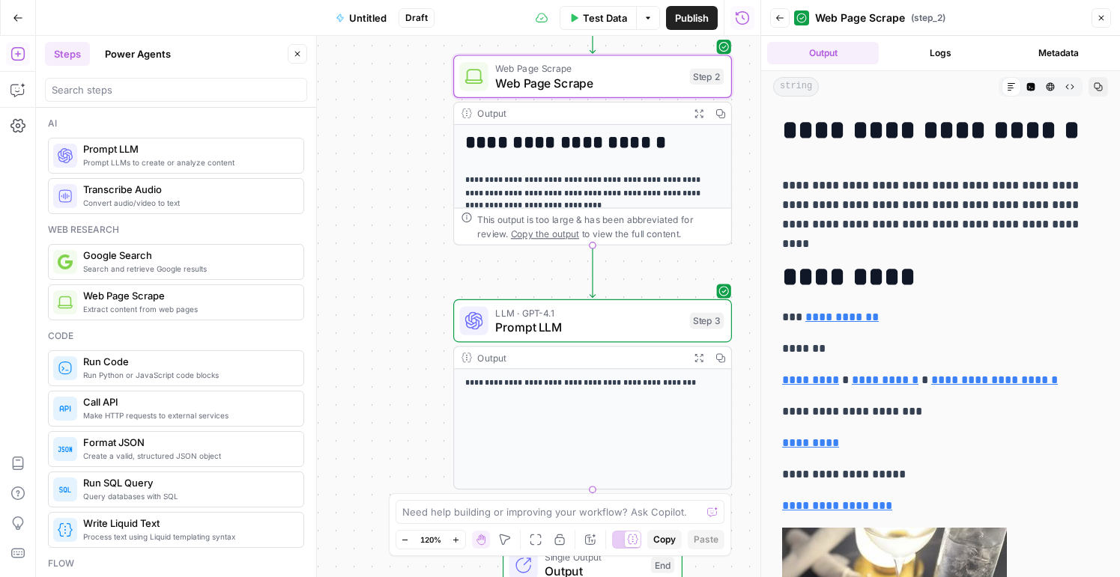
click at [1099, 13] on icon "button" at bounding box center [1101, 17] width 9 height 9
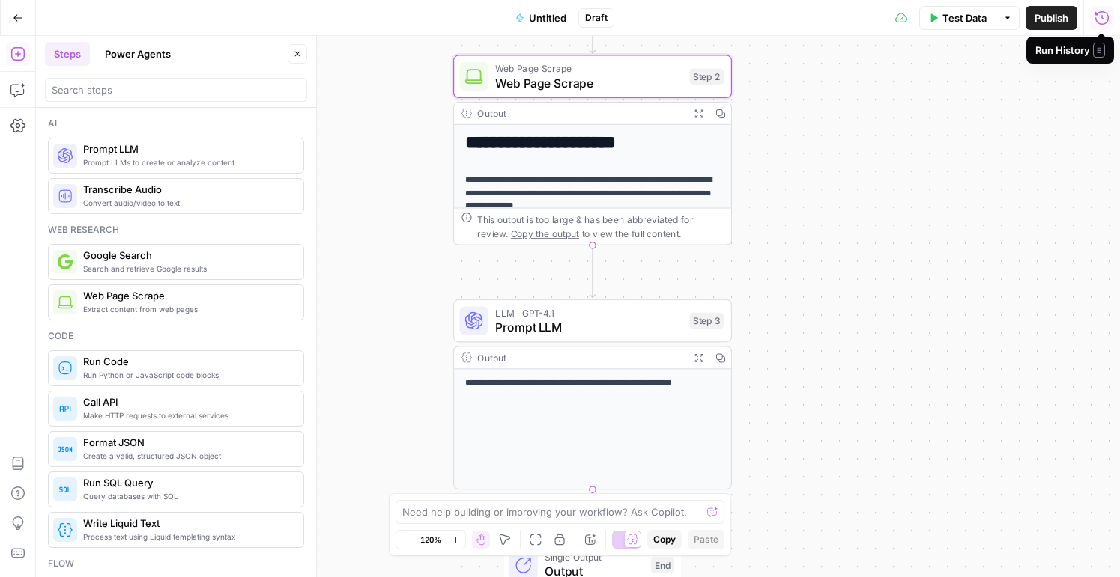
click at [609, 141] on h1 "**********" at bounding box center [593, 143] width 256 height 21
click at [599, 184] on p "**********" at bounding box center [593, 194] width 256 height 40
click at [697, 112] on icon "button" at bounding box center [698, 113] width 8 height 8
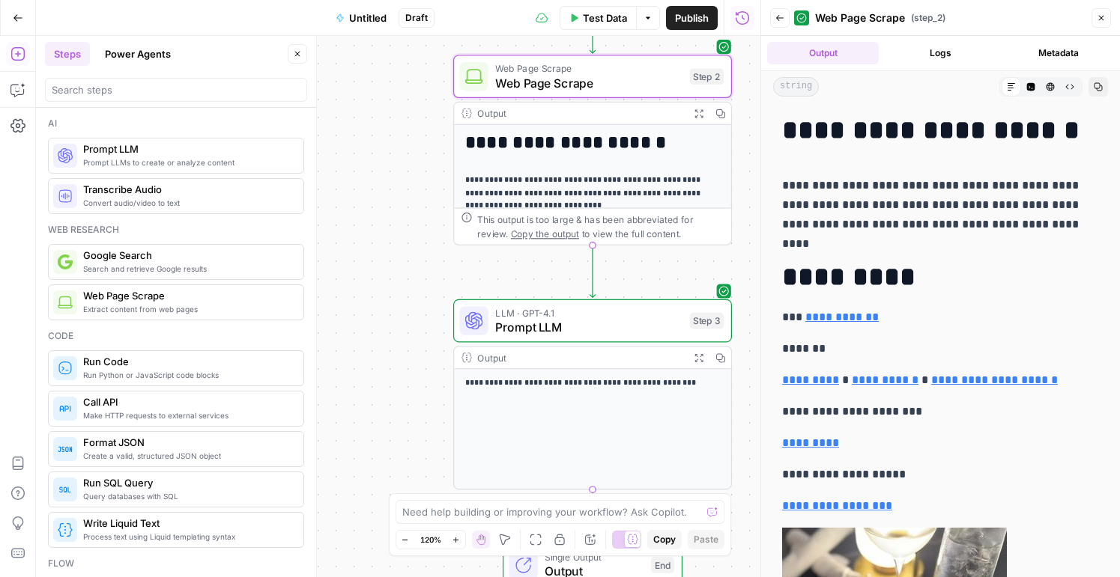
click at [782, 118] on h1 "**********" at bounding box center [940, 130] width 317 height 31
click at [792, 123] on h1 "**********" at bounding box center [940, 130] width 317 height 31
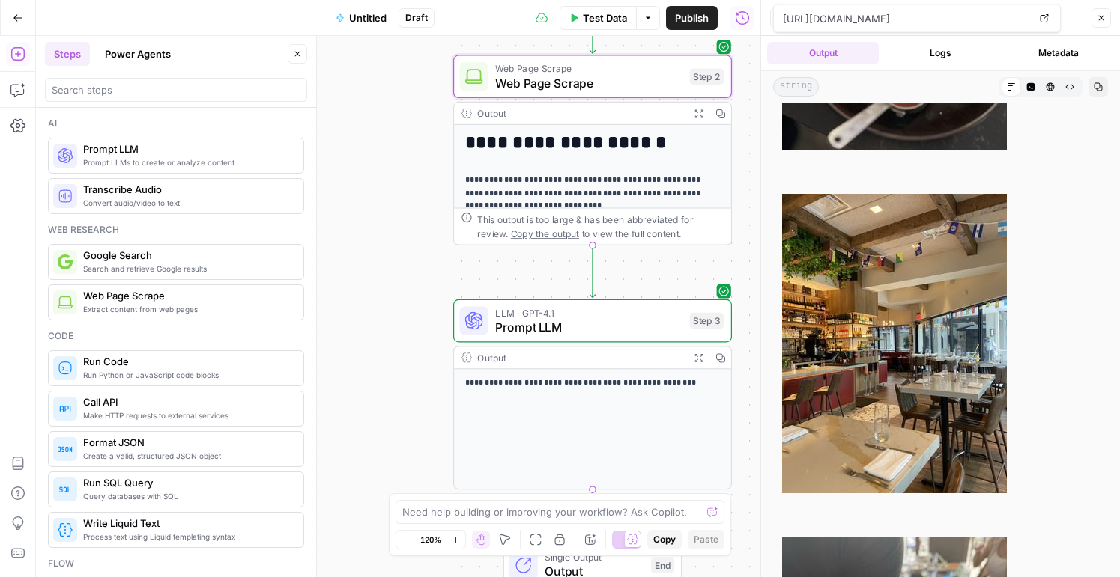
scroll to position [976, 0]
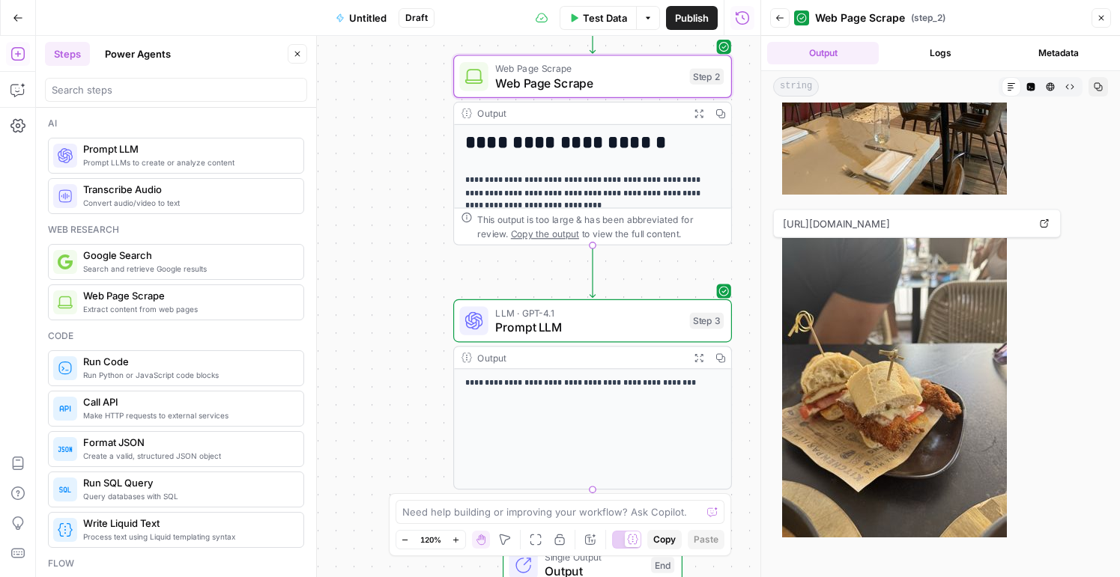
drag, startPoint x: 789, startPoint y: 127, endPoint x: 991, endPoint y: 509, distance: 432.9
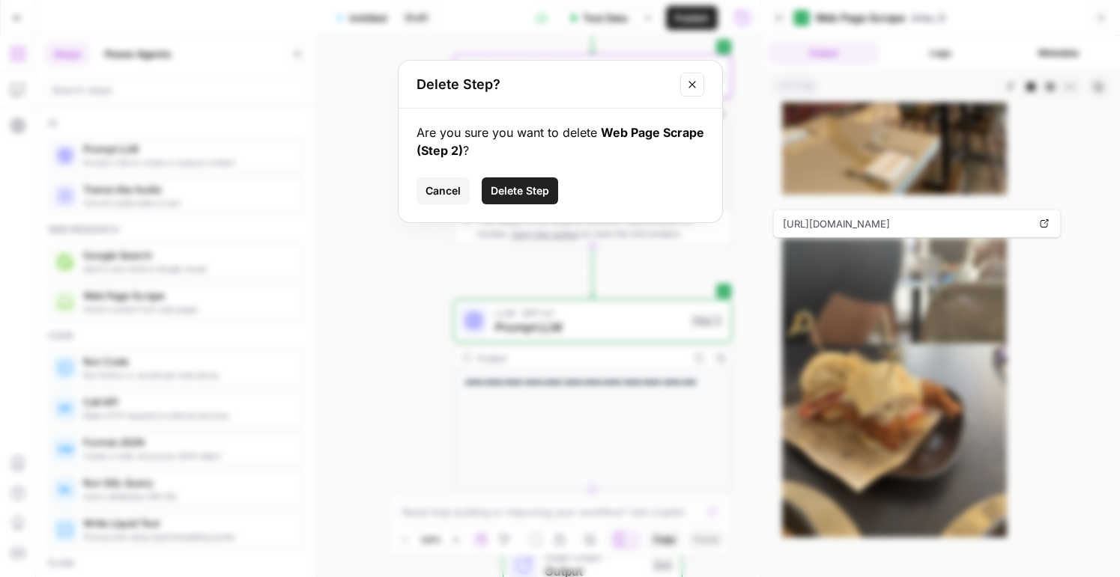
click at [541, 192] on span "Delete Step" at bounding box center [520, 191] width 58 height 15
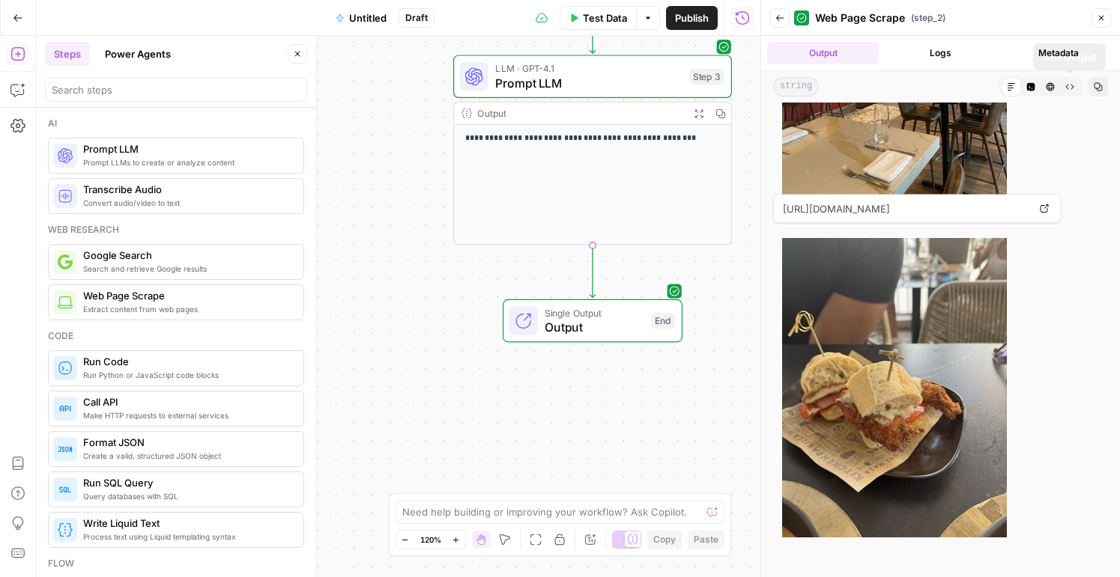
click at [1100, 16] on icon "button" at bounding box center [1101, 17] width 9 height 9
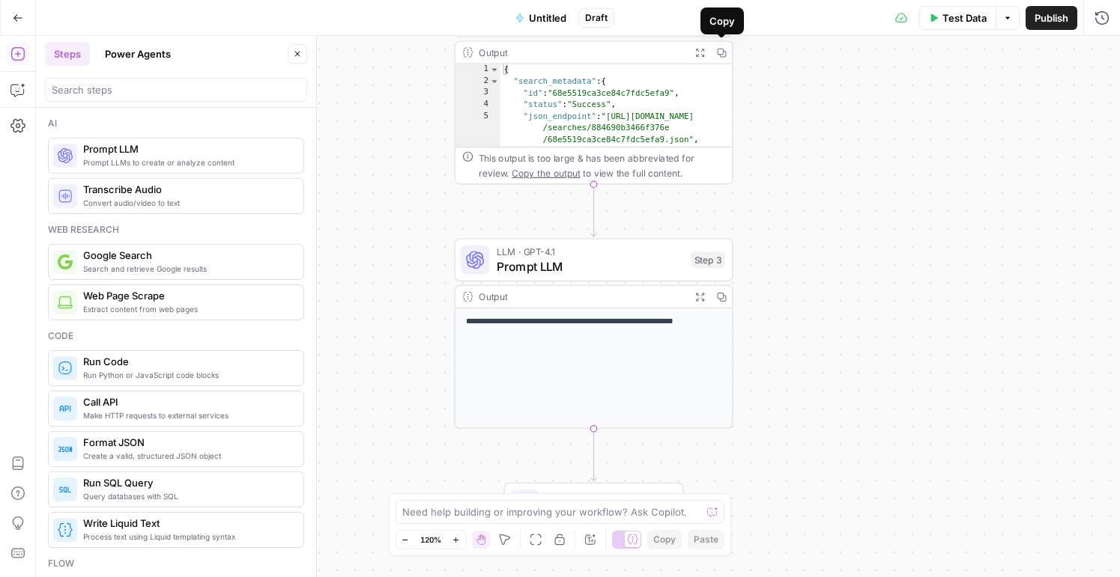
type textarea "**********"
click at [637, 87] on div "{ "search_metadata" : { "id" : "68e5519ca3ce84c7fdc5efa9" , "status" : "Success…" at bounding box center [616, 141] width 233 height 154
click at [592, 55] on div "Output" at bounding box center [581, 52] width 205 height 14
click at [592, 149] on div "This output is too large & has been abbreviated for review. Copy the output to …" at bounding box center [593, 165] width 277 height 37
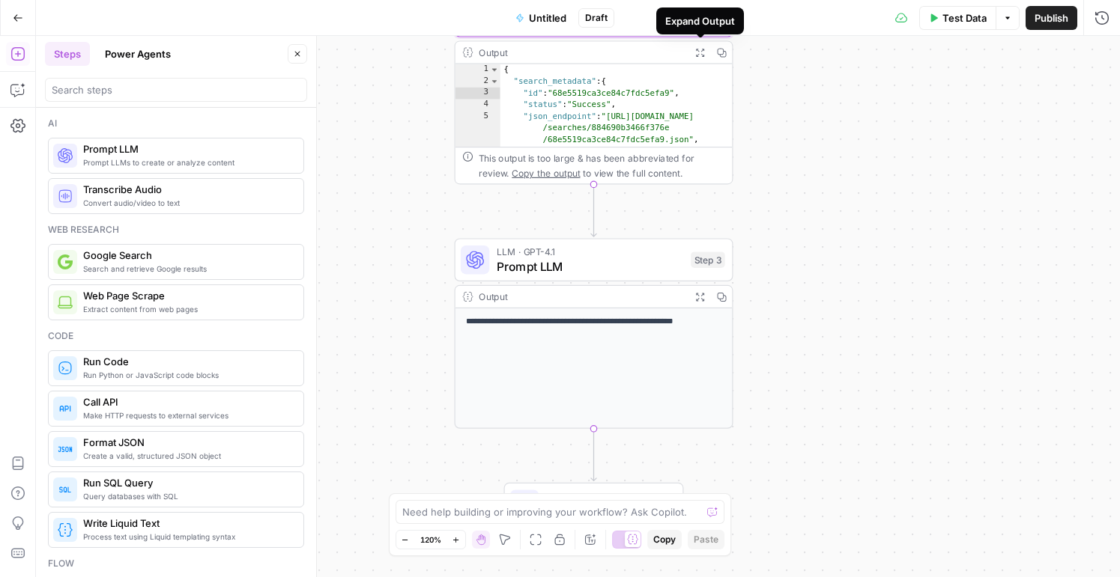
click at [701, 52] on icon "button" at bounding box center [700, 52] width 10 height 10
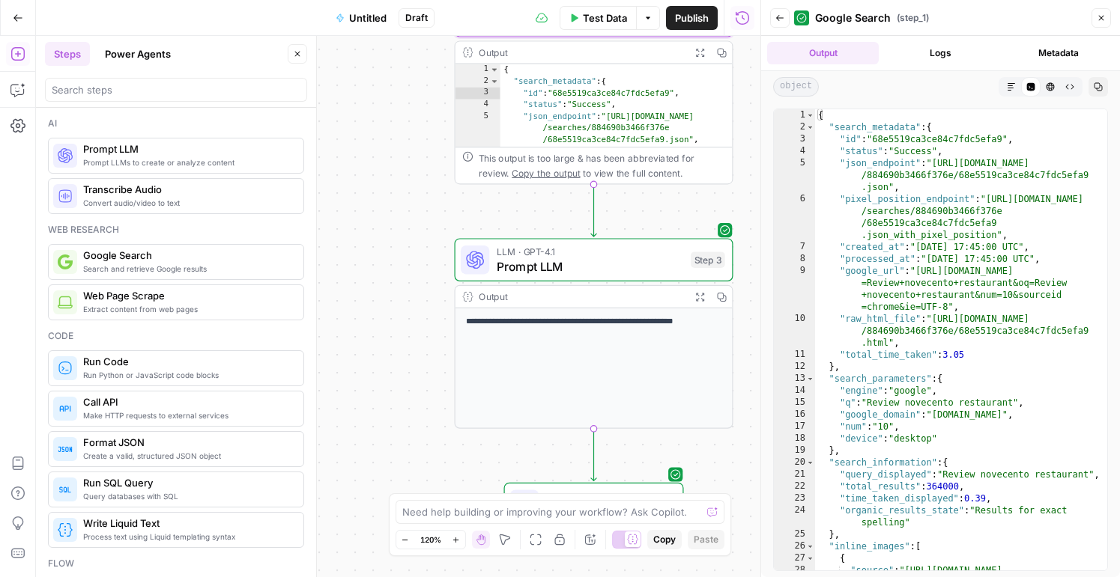
click at [770, 16] on button "Back" at bounding box center [779, 17] width 19 height 19
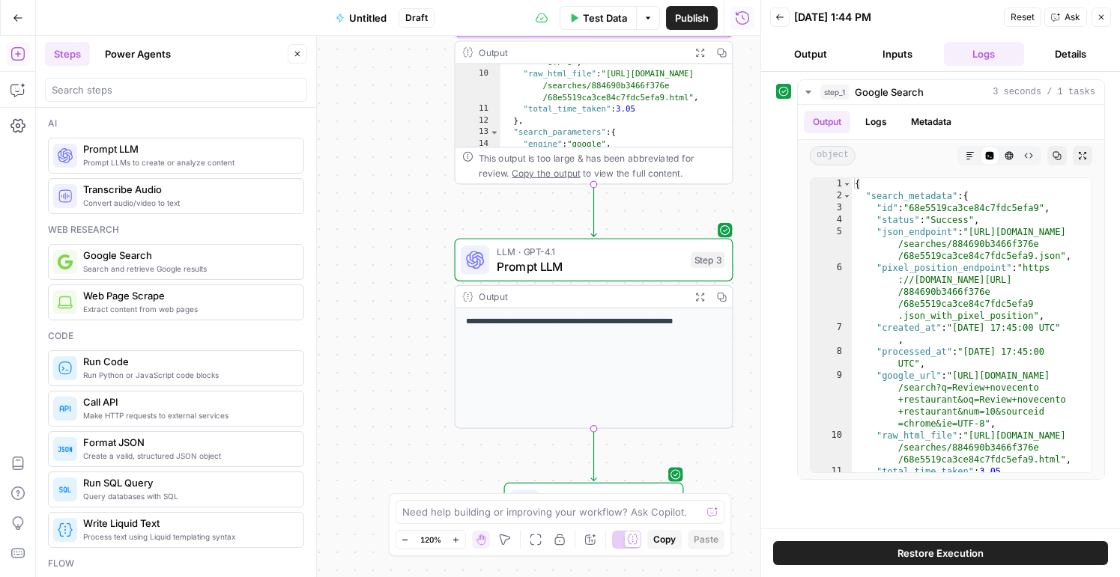
scroll to position [199, 0]
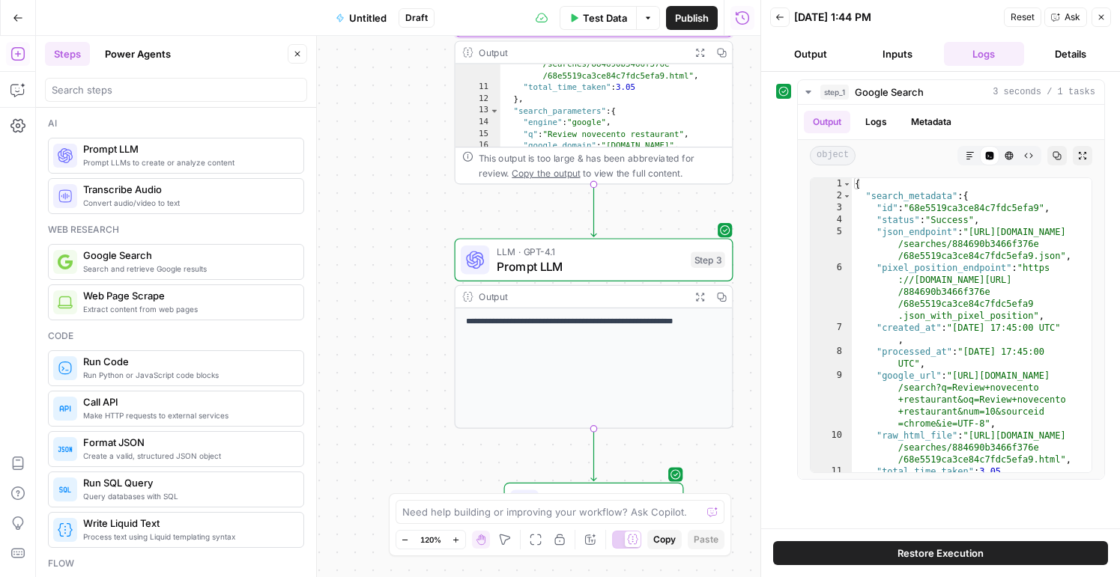
click at [670, 174] on div "This output is too large & has been abbreviated for review. Copy the output to …" at bounding box center [602, 165] width 246 height 28
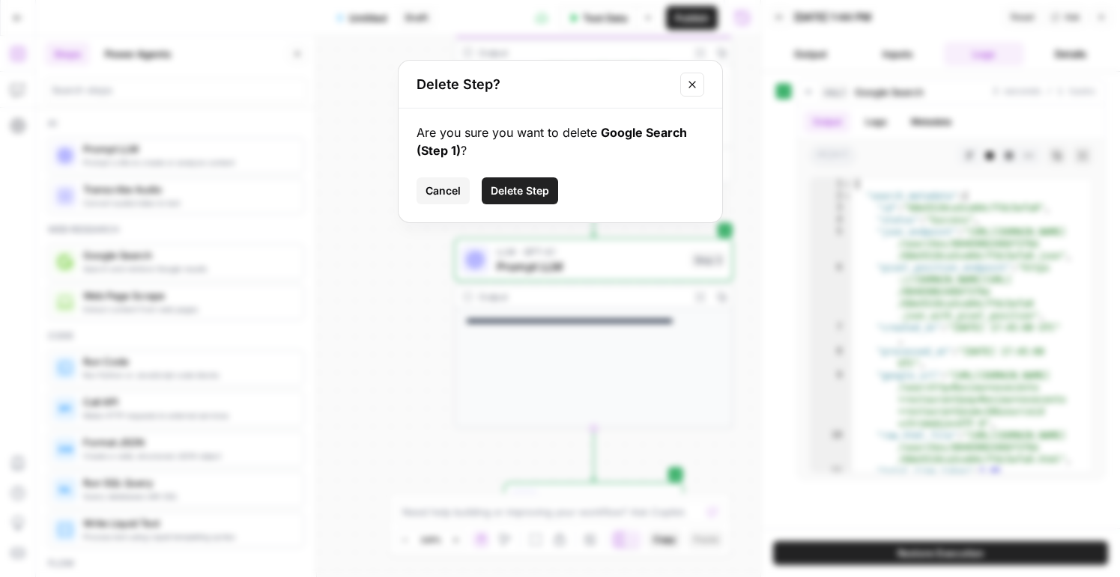
click at [670, 172] on div "Are you sure you want to delete Google Search (Step 1) ? Cancel Delete Step" at bounding box center [560, 166] width 324 height 114
click at [519, 196] on span "Delete Step" at bounding box center [520, 191] width 58 height 15
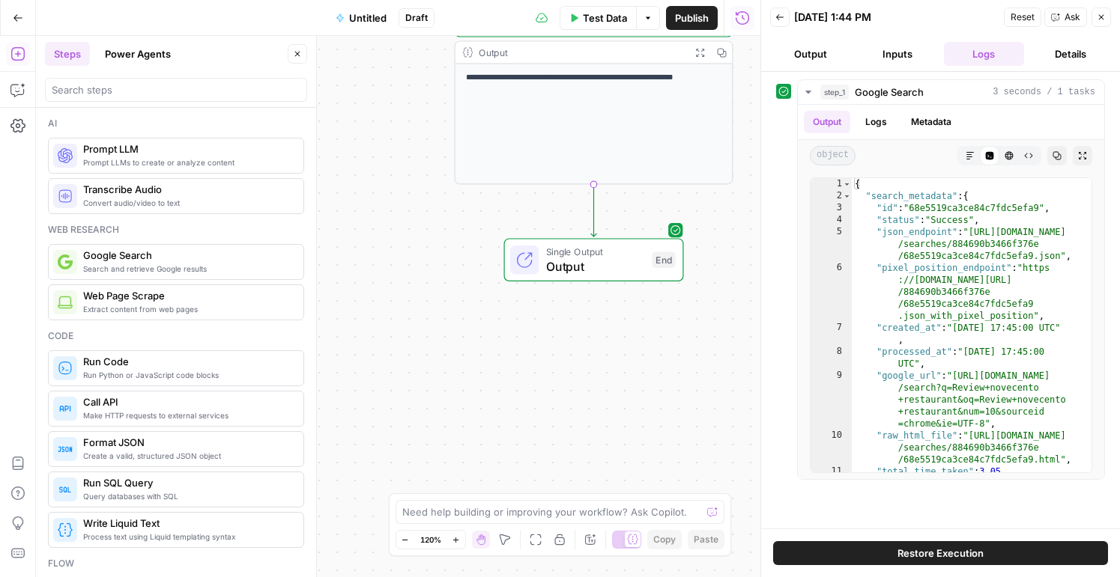
click at [1097, 16] on icon "button" at bounding box center [1101, 17] width 9 height 9
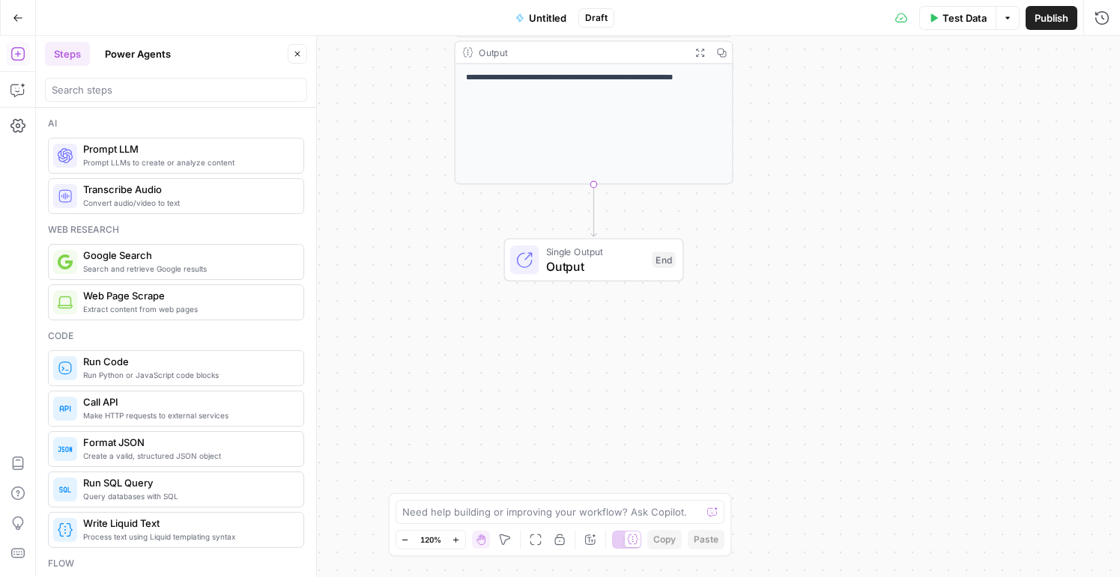
click at [512, 127] on div "**********" at bounding box center [593, 124] width 277 height 120
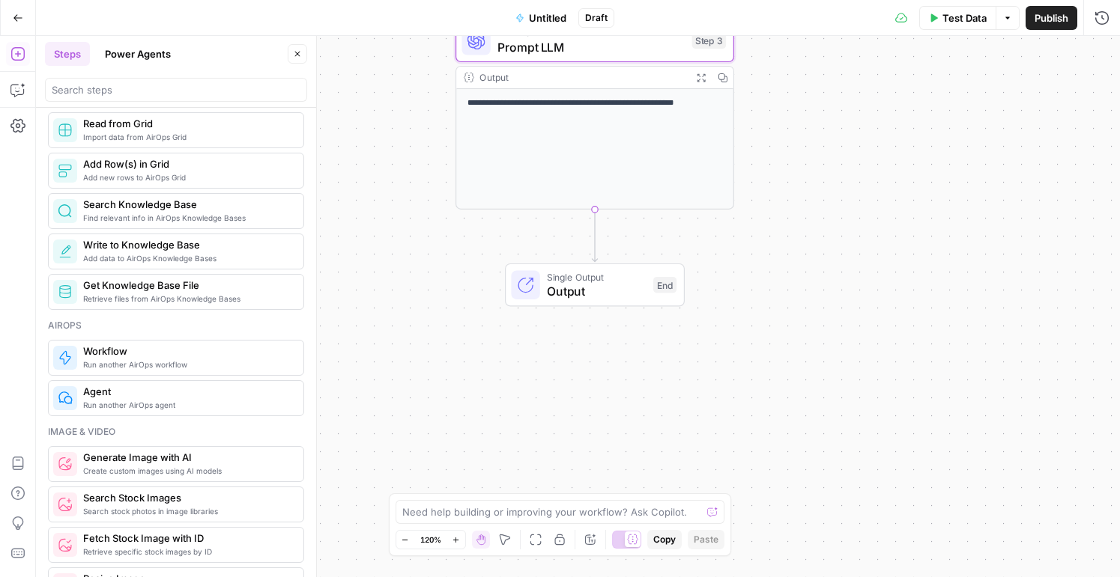
scroll to position [0, 0]
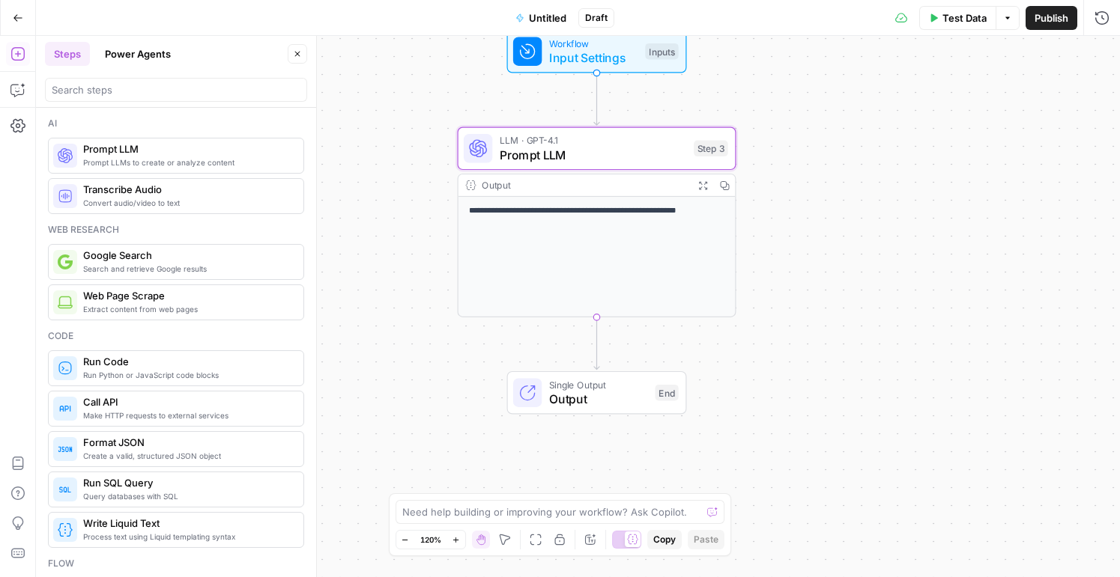
click at [585, 45] on span "Workflow" at bounding box center [593, 43] width 89 height 14
click at [903, 103] on button "Add Field" at bounding box center [957, 102] width 249 height 24
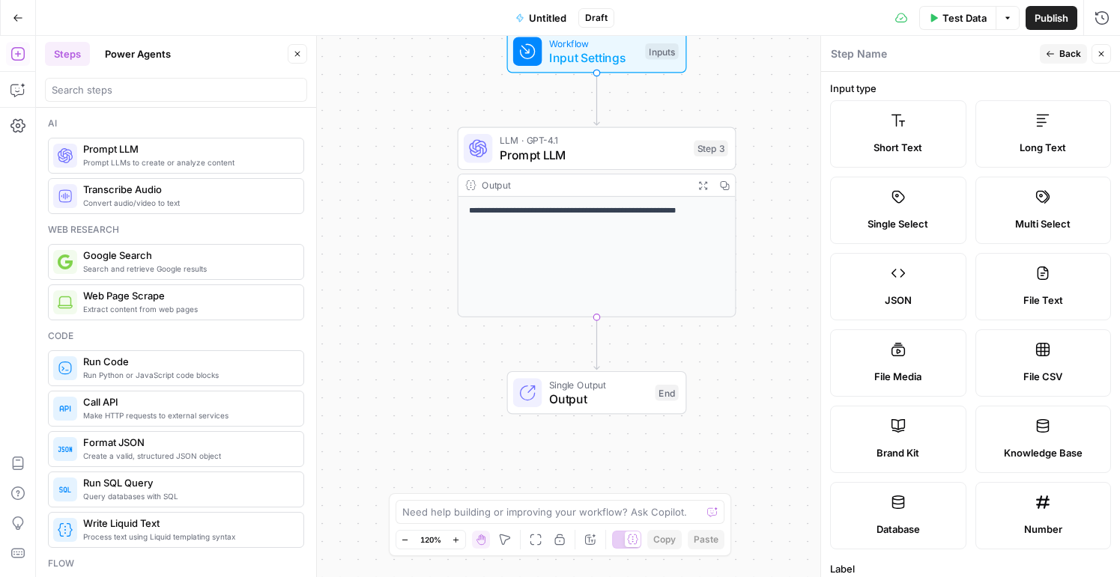
click at [927, 150] on div "Short Text" at bounding box center [898, 147] width 111 height 15
click at [906, 139] on label "Short Text" at bounding box center [898, 133] width 136 height 67
click at [1036, 137] on label "Long Text" at bounding box center [1043, 133] width 136 height 67
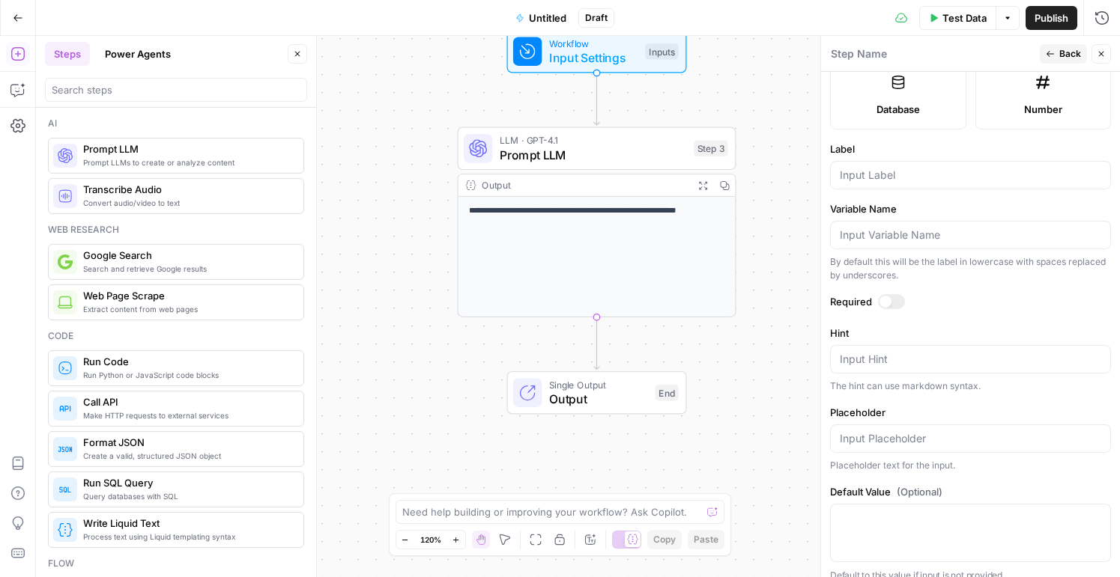
scroll to position [434, 0]
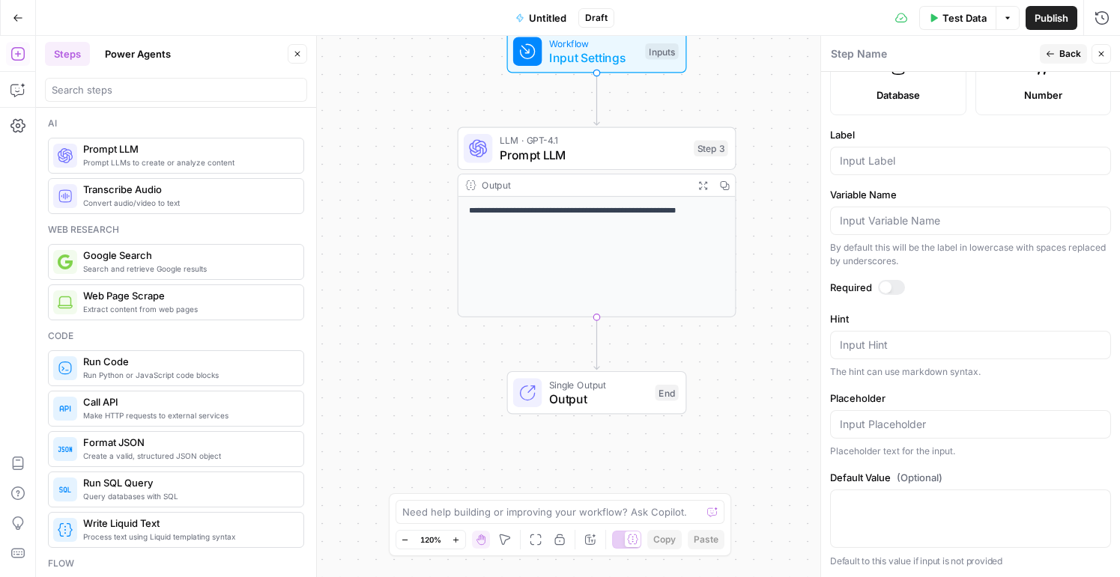
click at [869, 475] on label "Default Value (Optional)" at bounding box center [970, 477] width 281 height 15
click at [869, 497] on textarea "Default Value (Optional)" at bounding box center [970, 504] width 261 height 15
click at [867, 514] on div at bounding box center [970, 519] width 281 height 58
click at [13, 20] on icon "button" at bounding box center [18, 18] width 10 height 10
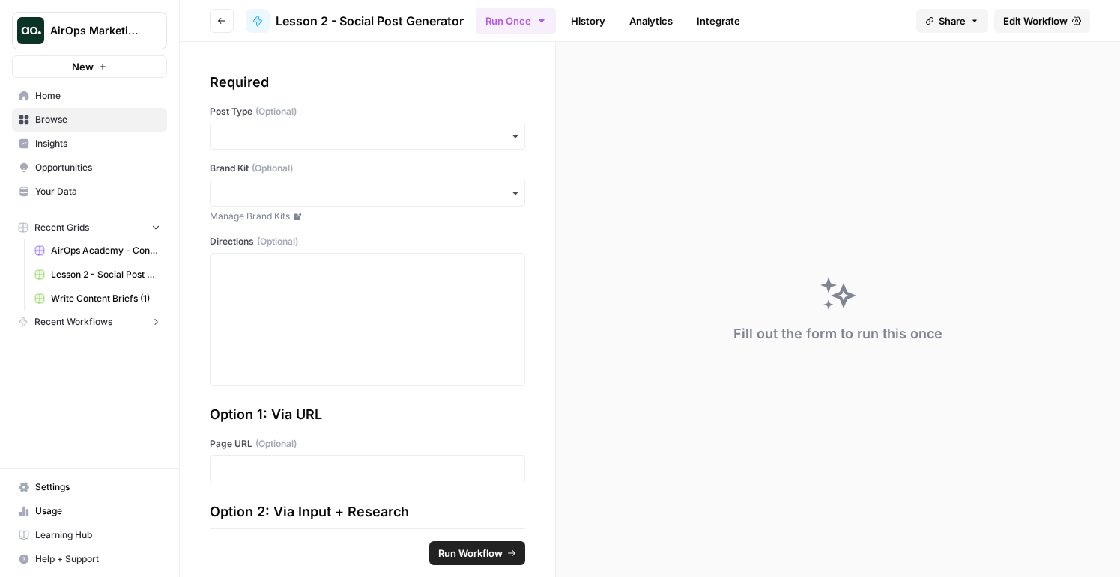
click at [60, 109] on link "Browse" at bounding box center [89, 120] width 155 height 24
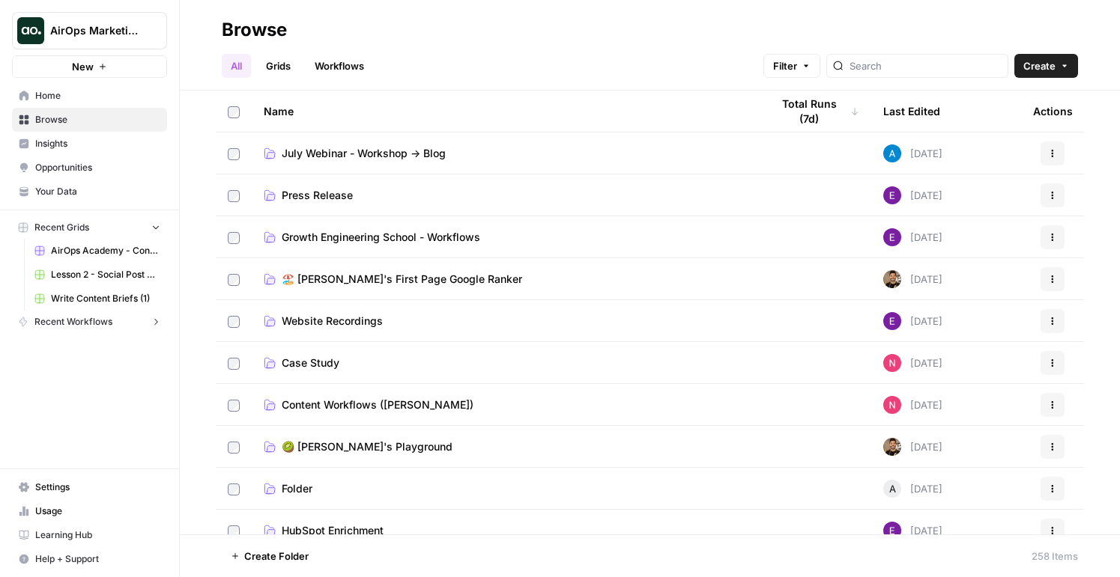
click at [335, 72] on link "Workflows" at bounding box center [339, 66] width 67 height 24
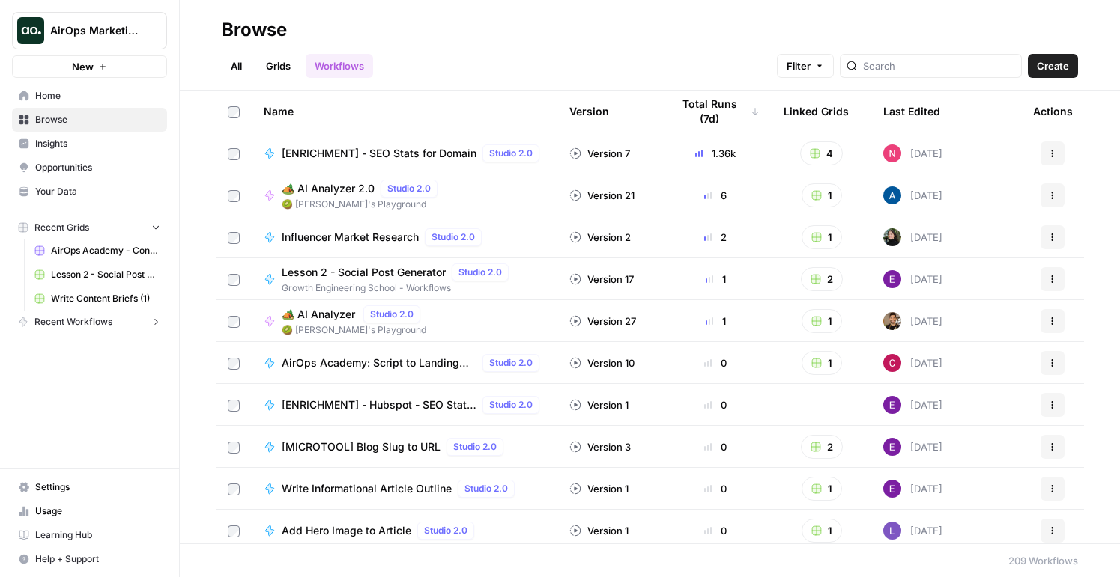
click at [81, 92] on span "Home" at bounding box center [97, 95] width 125 height 13
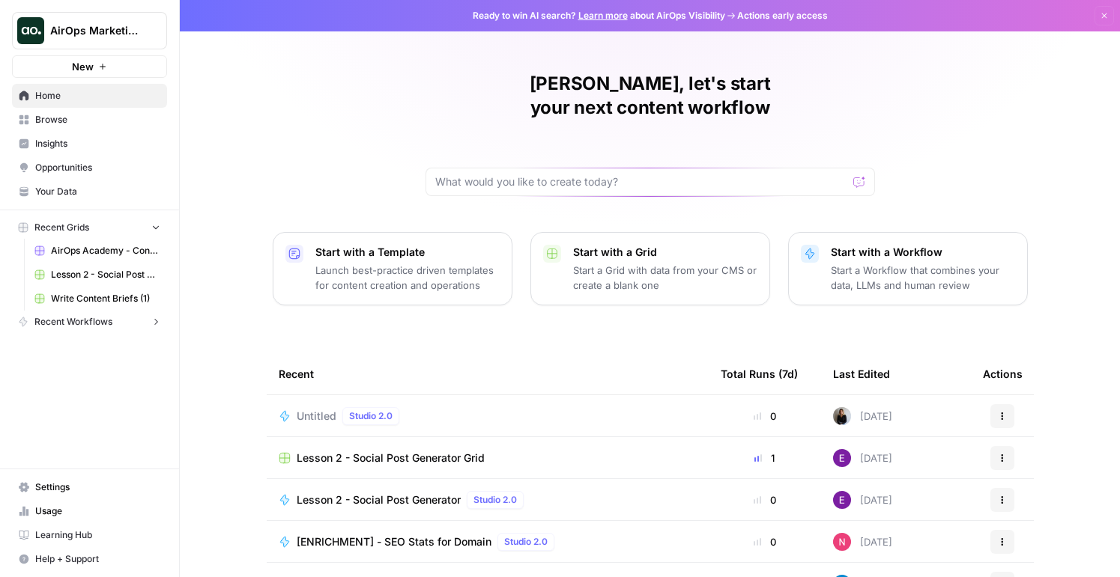
click at [930, 268] on p "Start a Workflow that combines your data, LLMs and human review" at bounding box center [923, 278] width 184 height 30
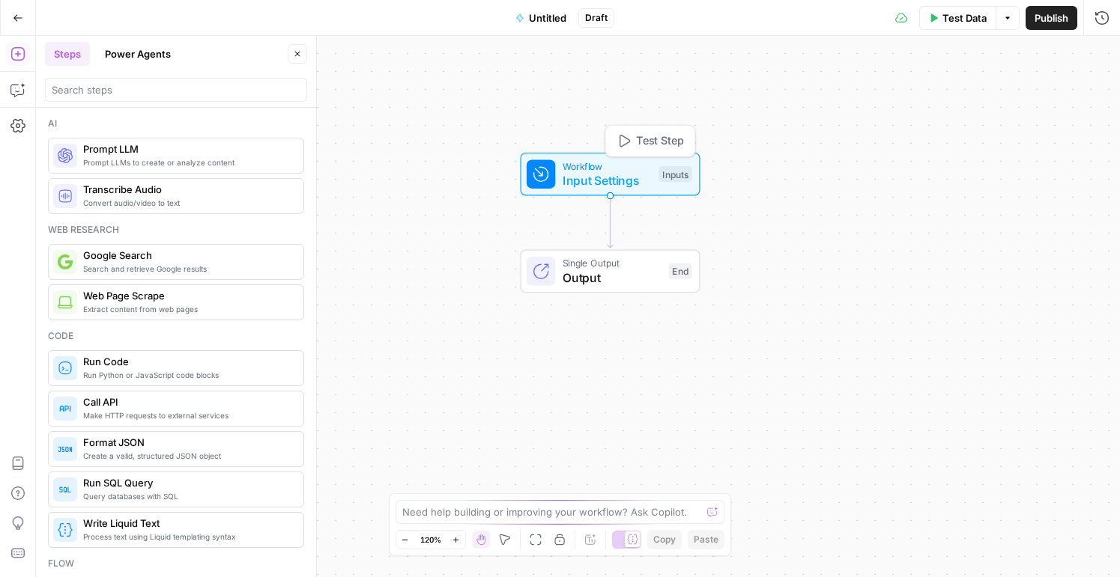
click at [595, 180] on span "Input Settings" at bounding box center [607, 181] width 89 height 18
click at [1004, 102] on button "Add Field" at bounding box center [957, 102] width 249 height 24
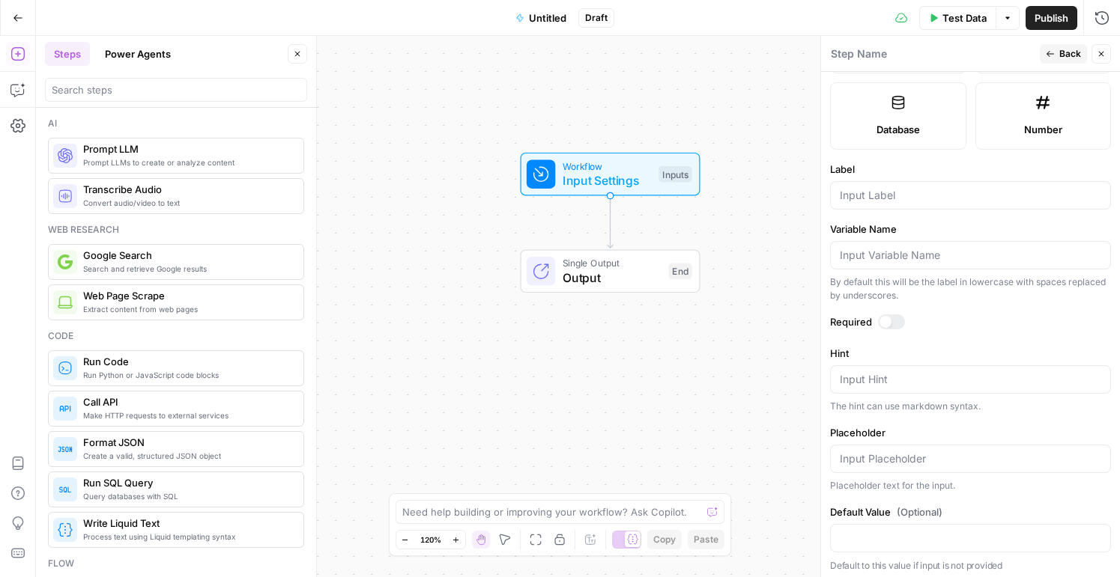
scroll to position [403, 0]
click at [953, 198] on input "Label" at bounding box center [970, 192] width 261 height 15
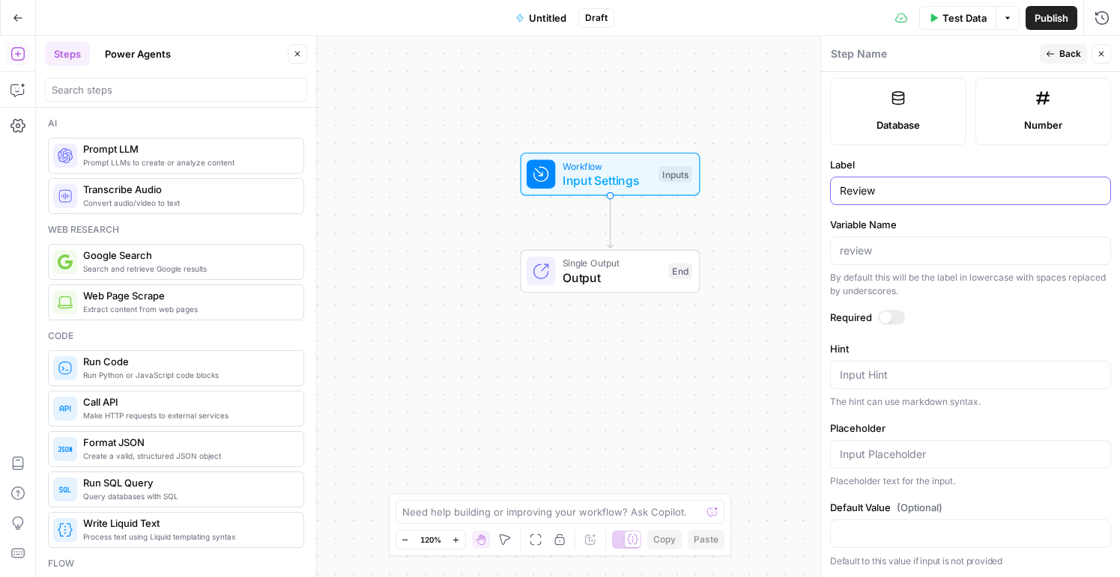
type input "Review"
click at [777, 222] on div "Workflow Input Settings Inputs Single Output Output End" at bounding box center [578, 307] width 1084 height 542
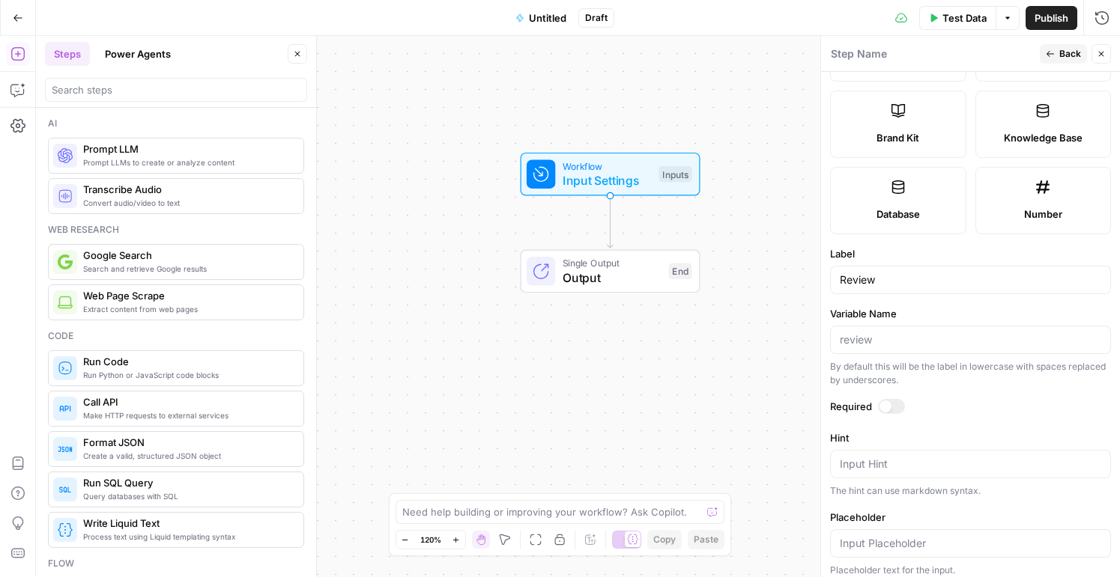
scroll to position [310, 0]
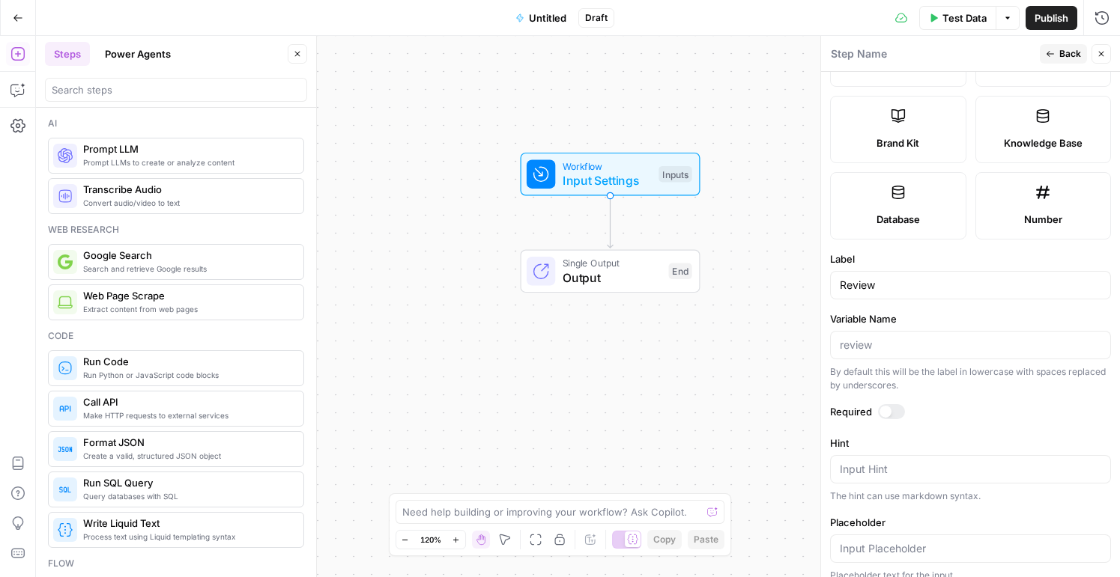
click at [1061, 50] on span "Back" at bounding box center [1070, 53] width 22 height 13
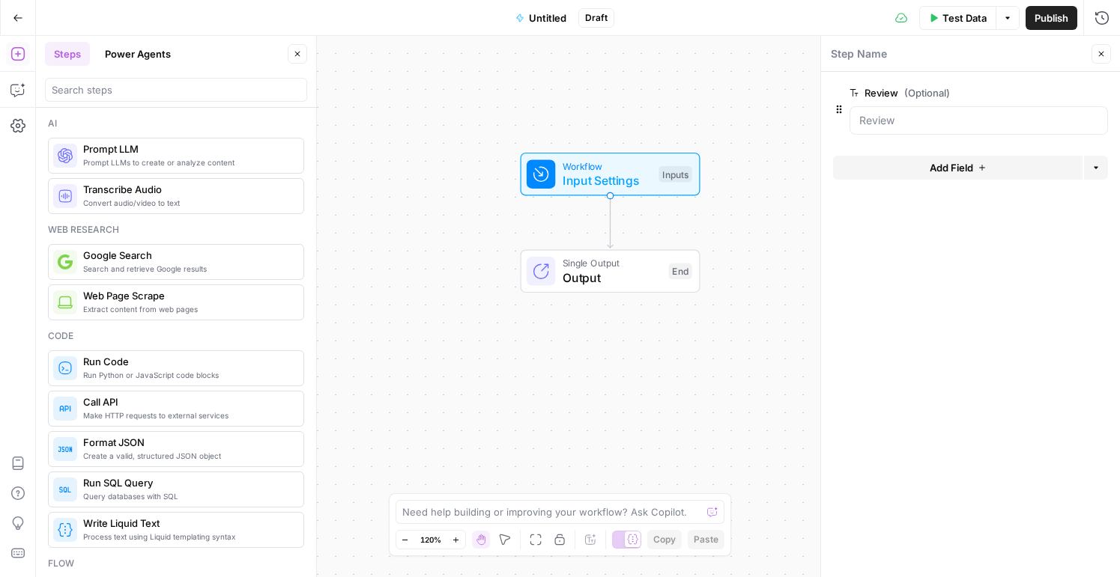
click at [961, 237] on form "Review (Optional) edit field Delete group Add Field Options" at bounding box center [970, 325] width 299 height 506
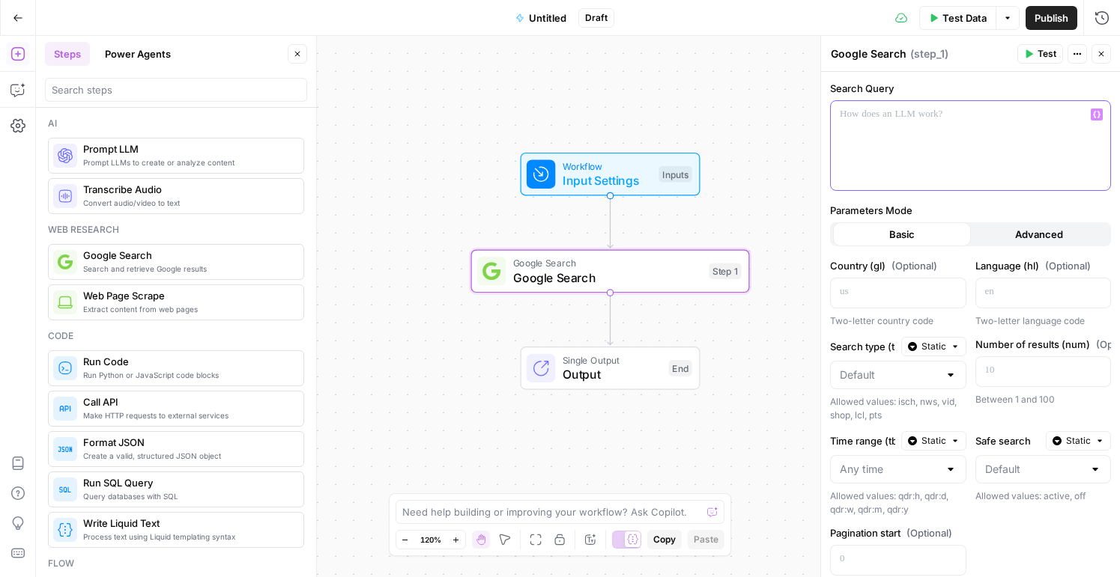
click at [976, 139] on div at bounding box center [970, 145] width 279 height 89
click at [1103, 117] on div at bounding box center [970, 145] width 279 height 89
click at [1099, 117] on icon "button" at bounding box center [1096, 114] width 7 height 7
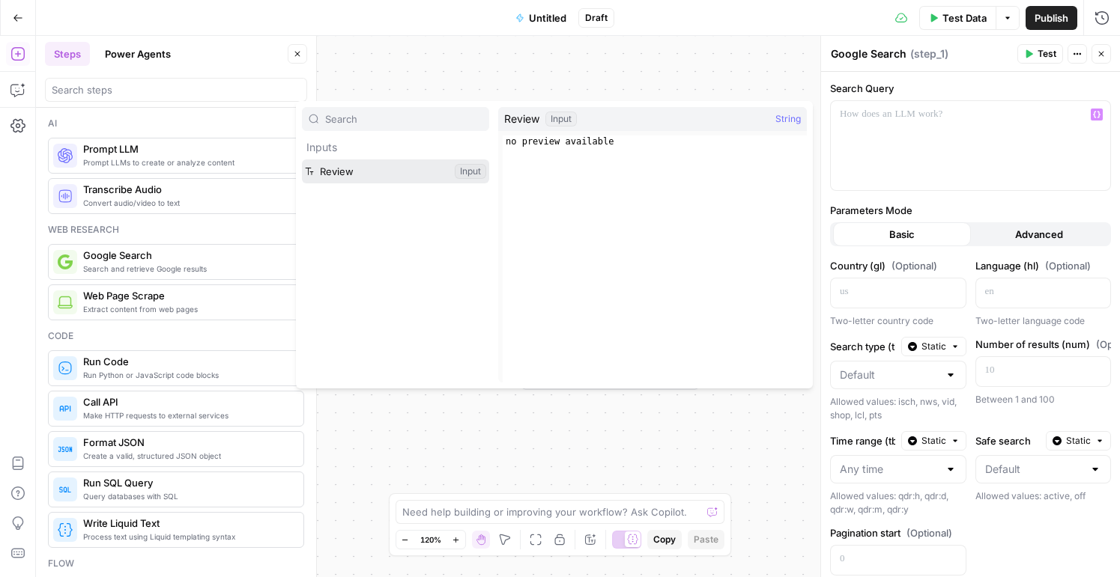
click at [382, 168] on button "Select variable Review" at bounding box center [395, 172] width 187 height 24
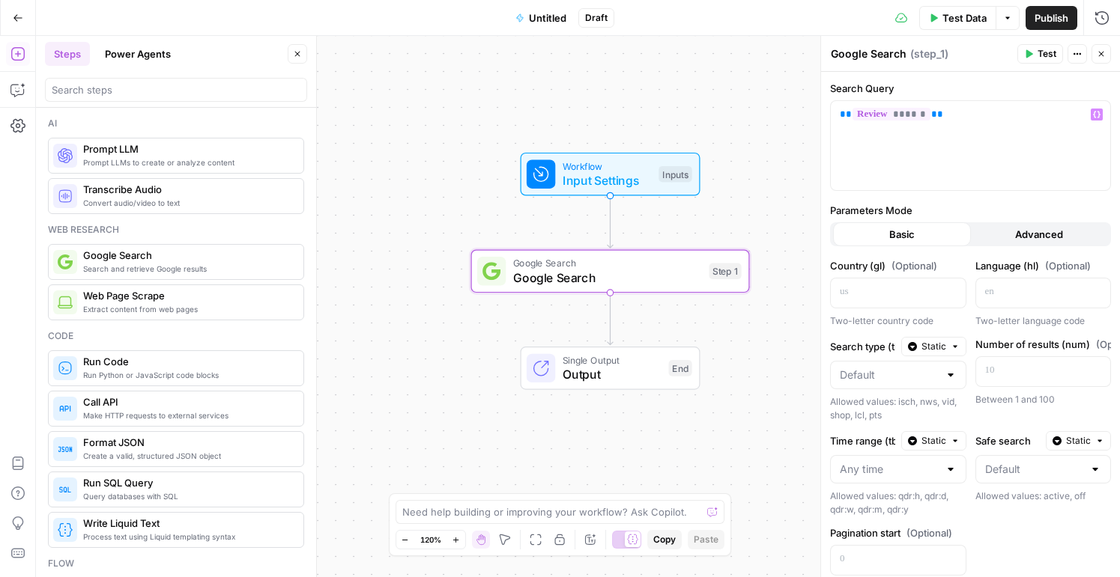
click at [1034, 53] on button "Test" at bounding box center [1040, 53] width 46 height 19
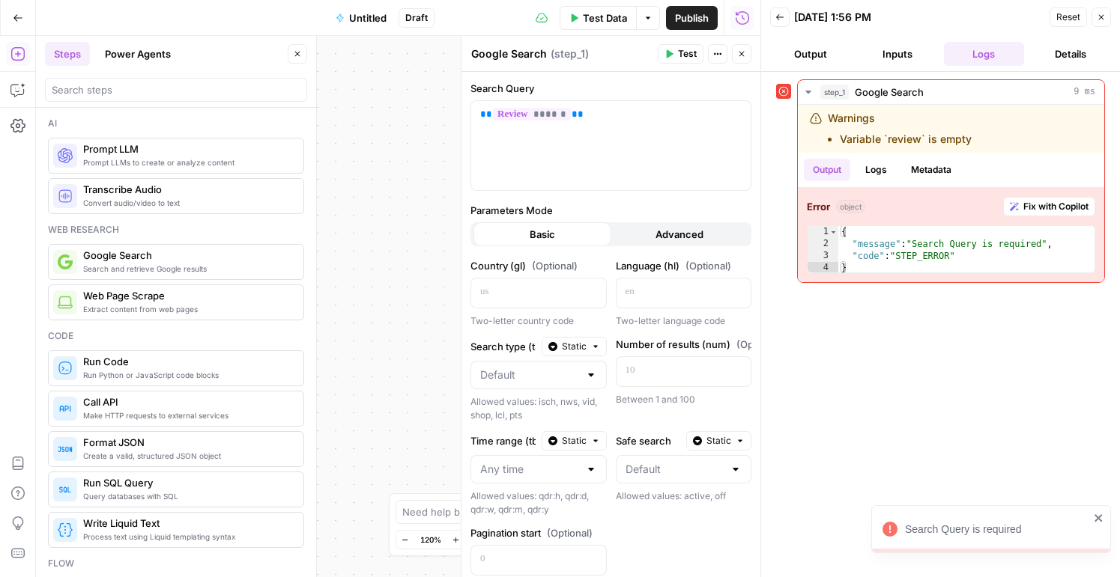
click at [1098, 11] on button "Close" at bounding box center [1100, 16] width 19 height 19
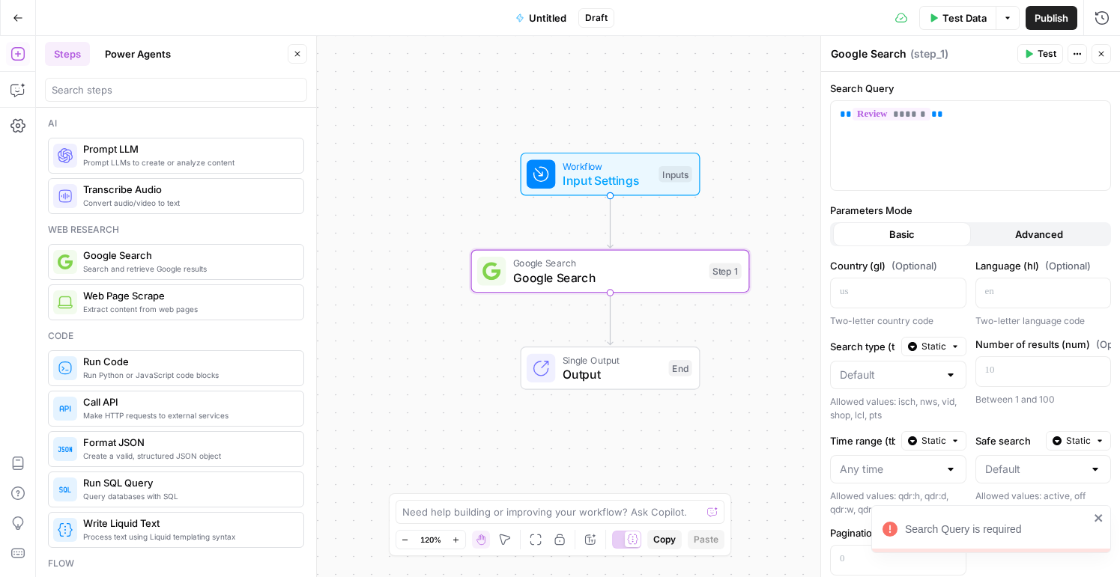
click at [1100, 56] on icon "button" at bounding box center [1101, 53] width 9 height 9
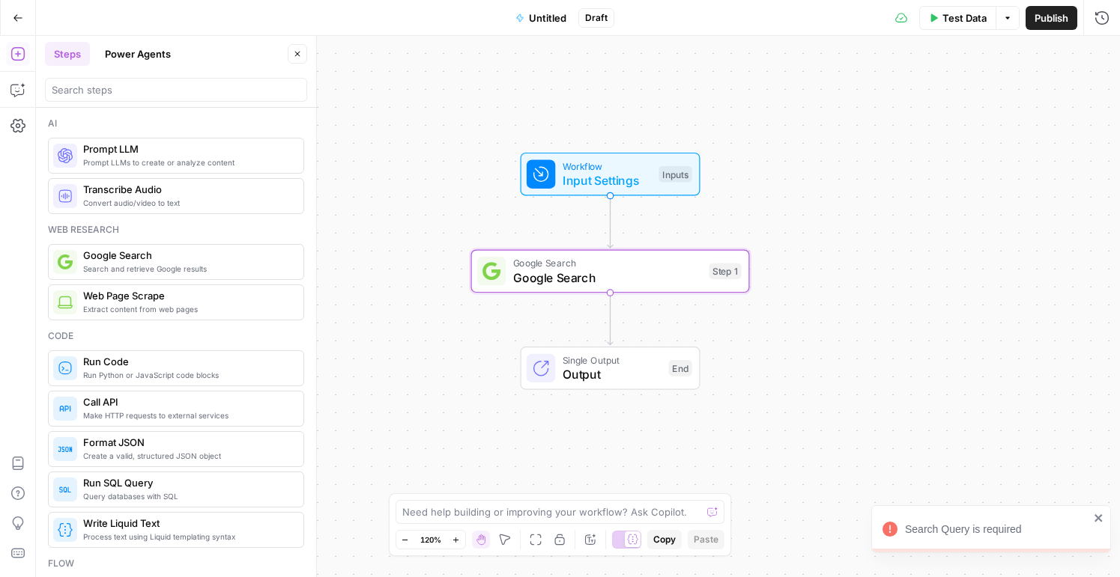
click at [614, 288] on div "Google Search Google Search Step 1 Copy step Delete step Add Note Test" at bounding box center [610, 271] width 279 height 43
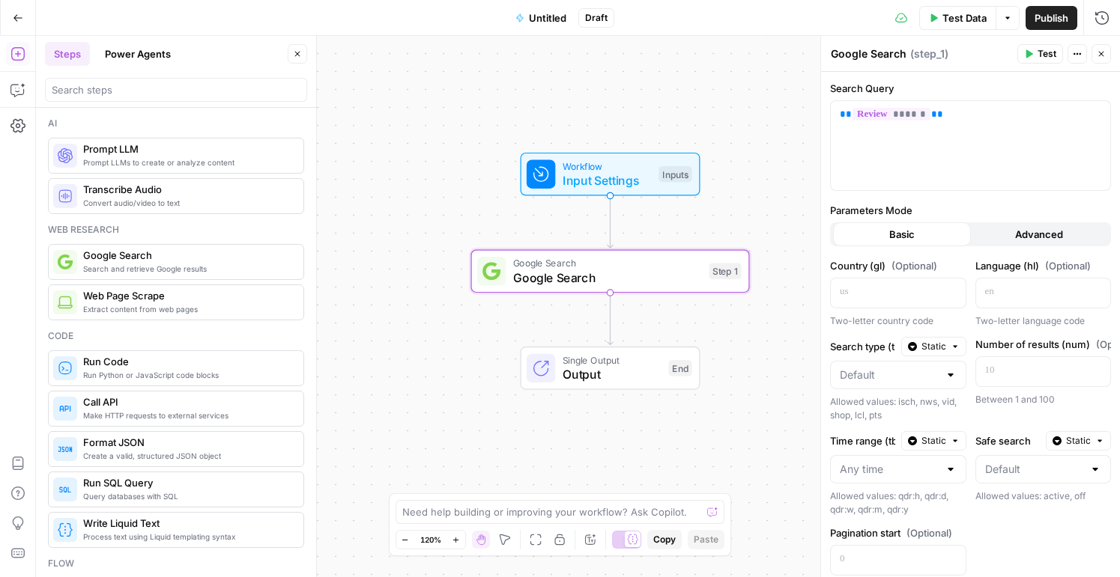
click at [1046, 49] on span "Test" at bounding box center [1046, 53] width 19 height 13
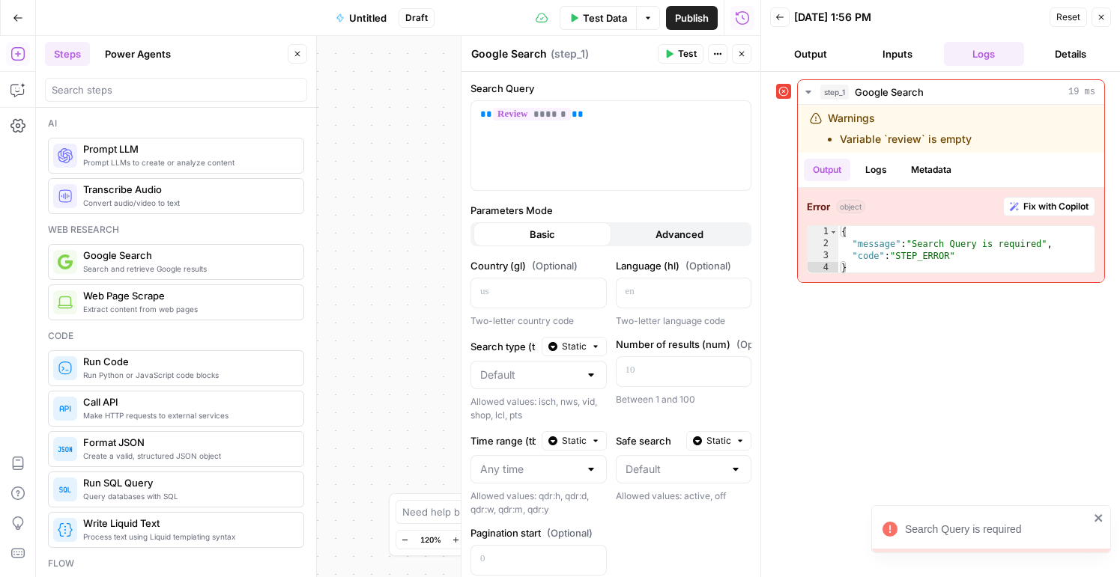
click at [1094, 14] on button "Close" at bounding box center [1100, 16] width 19 height 19
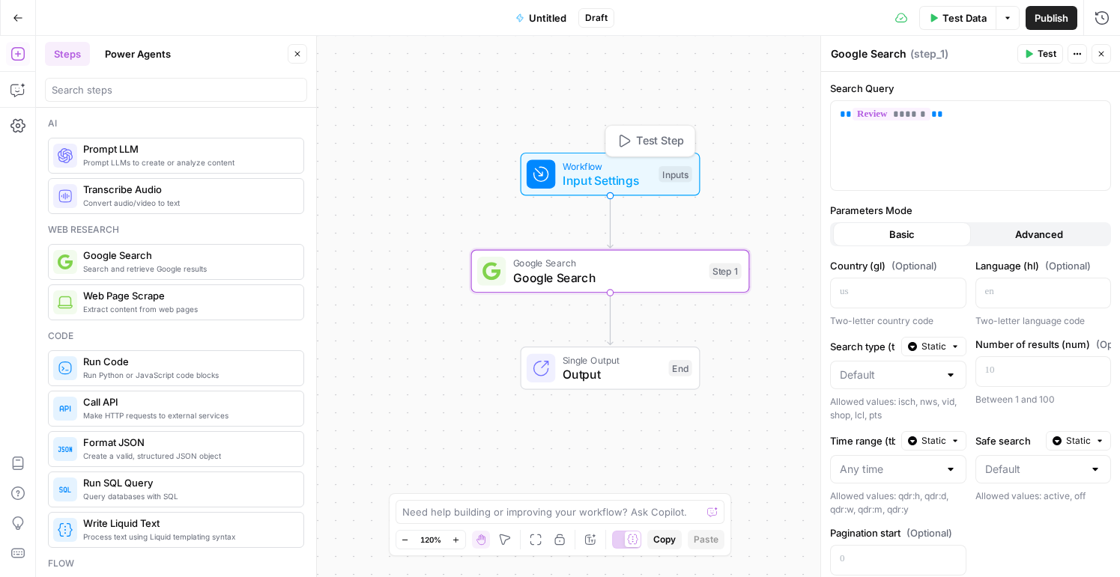
click at [628, 172] on span "Input Settings" at bounding box center [607, 181] width 89 height 18
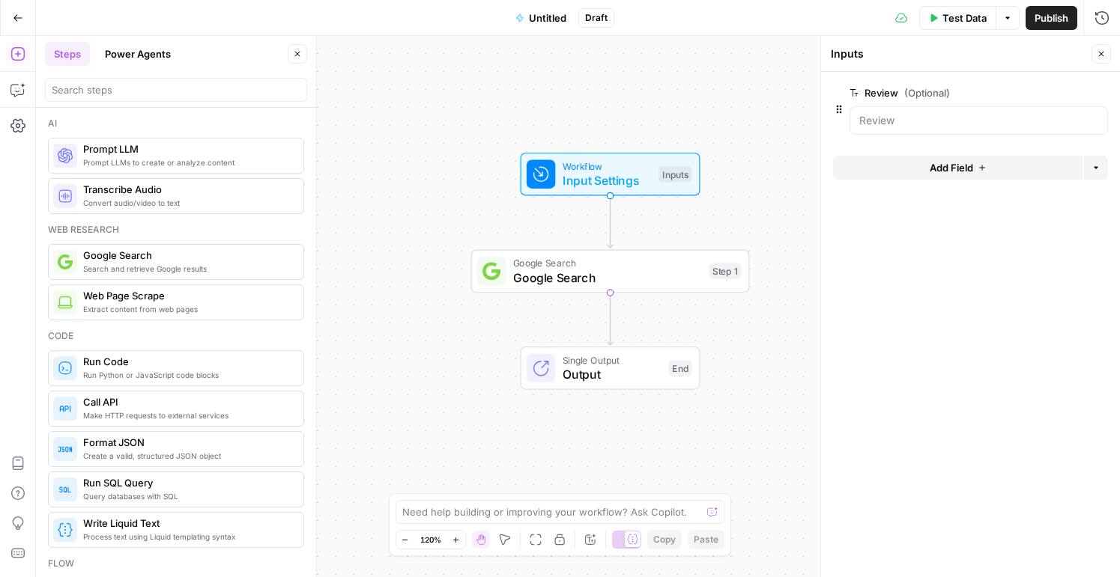
click at [942, 89] on span "(Optional)" at bounding box center [927, 92] width 46 height 15
click at [942, 113] on input "Review (Optional)" at bounding box center [978, 120] width 239 height 15
click at [948, 13] on span "Test Data" at bounding box center [964, 17] width 44 height 15
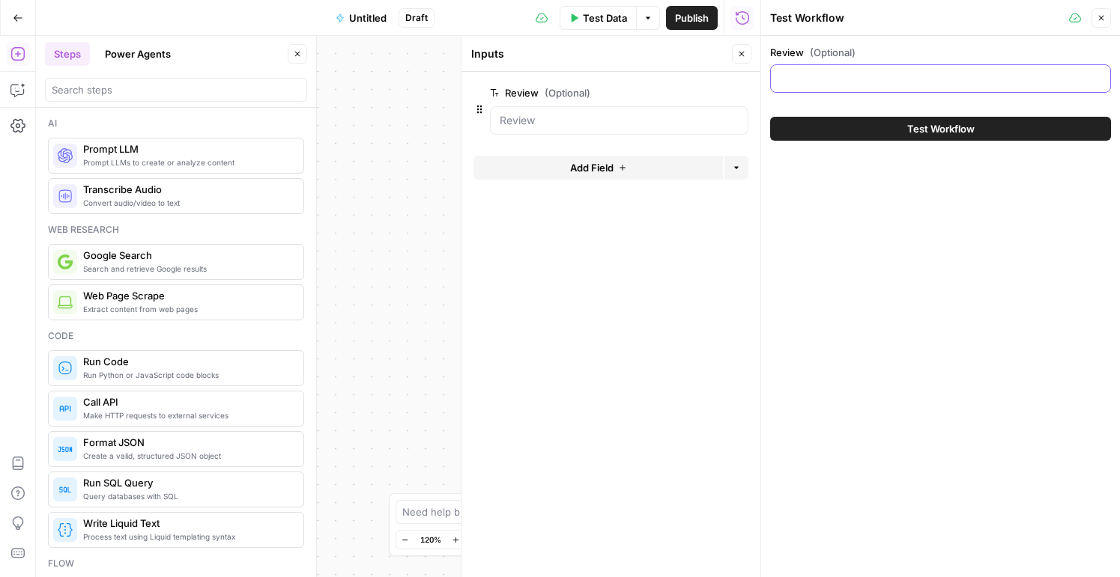
click at [911, 76] on input "Review (Optional)" at bounding box center [940, 78] width 321 height 15
type input "novecento restaurant reviews"
click at [1024, 133] on button "Test Workflow" at bounding box center [940, 129] width 341 height 24
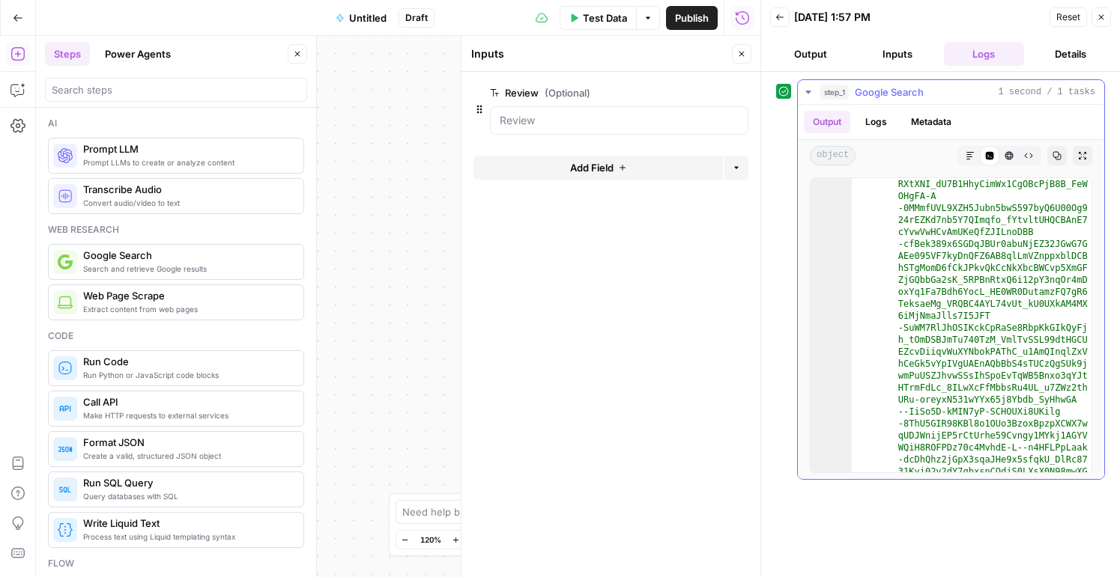
scroll to position [5387, 0]
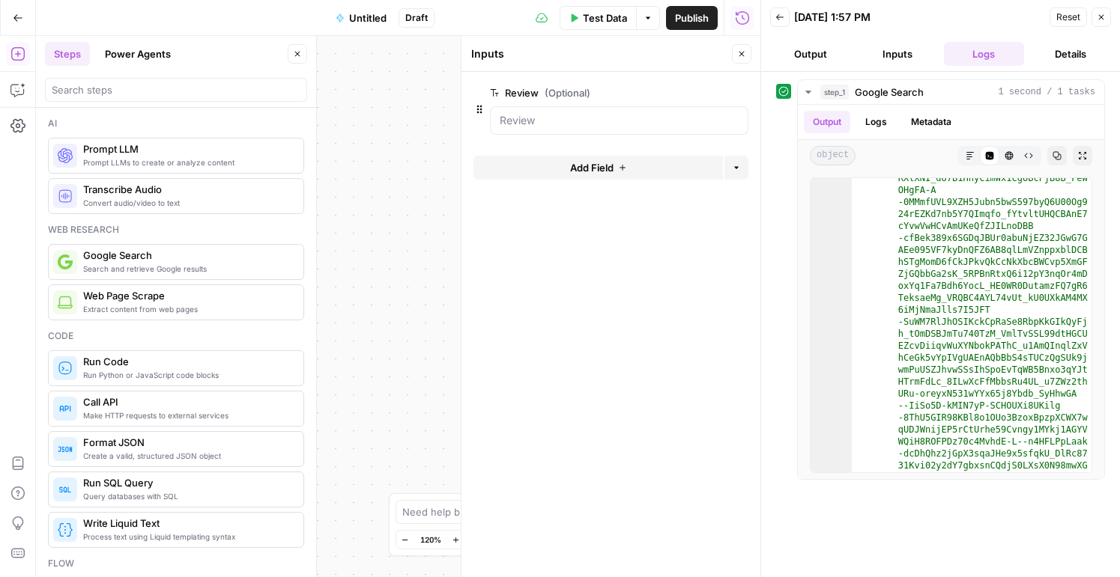
click at [1099, 17] on icon "button" at bounding box center [1101, 17] width 9 height 9
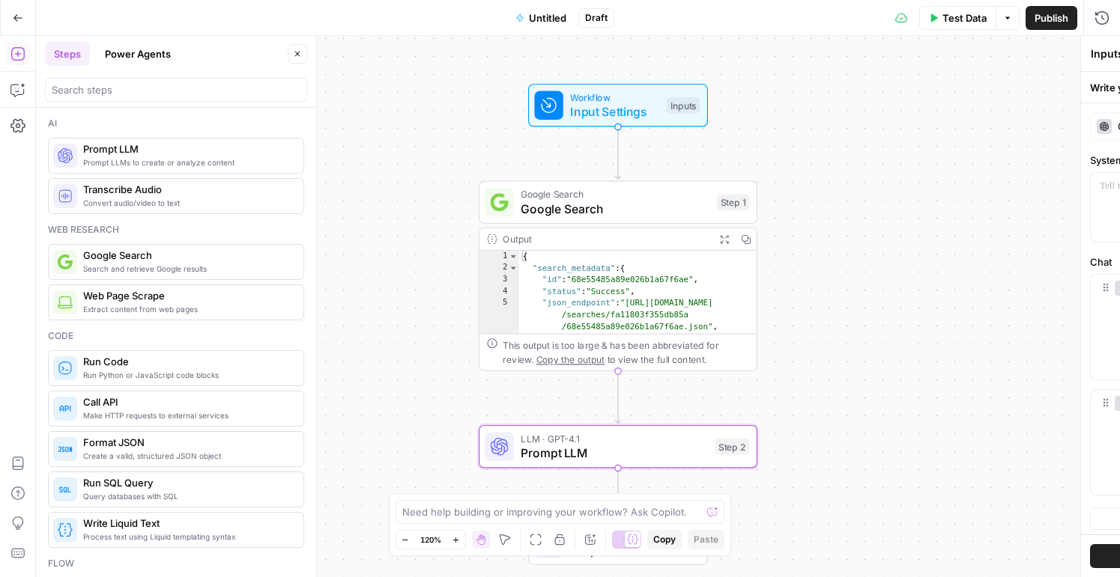
type textarea "Prompt LLM"
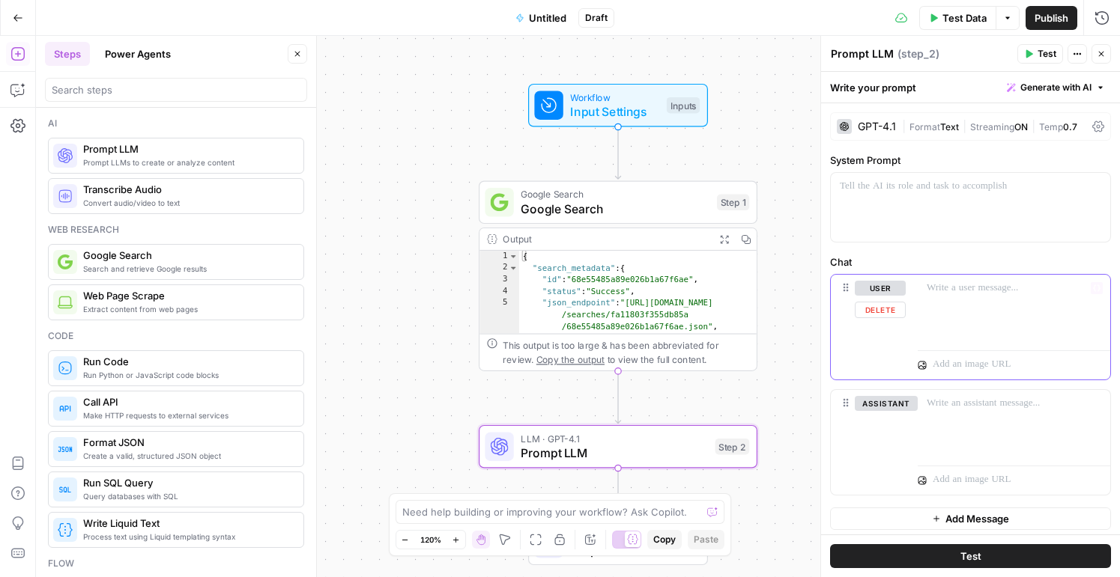
click at [986, 285] on p at bounding box center [1014, 288] width 175 height 15
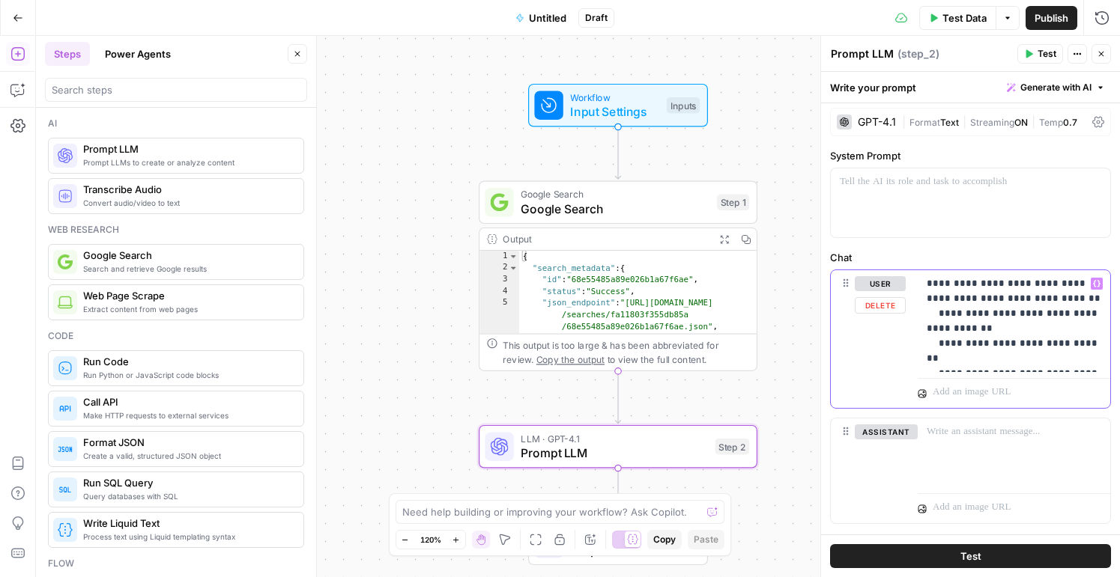
click at [997, 298] on p "**********" at bounding box center [1014, 321] width 175 height 90
click at [1028, 299] on p "**********" at bounding box center [1014, 321] width 175 height 90
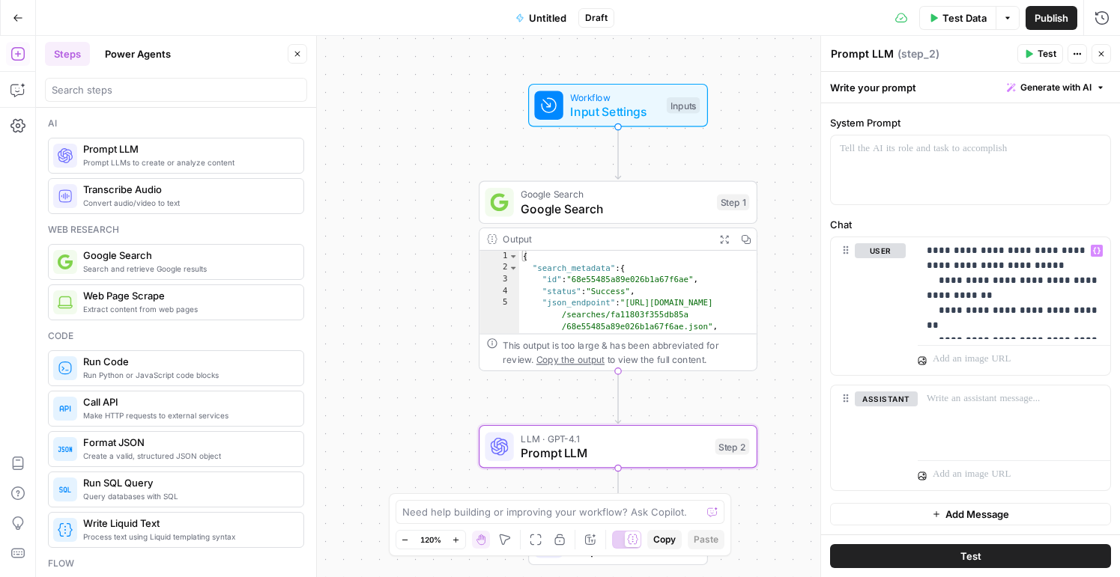
click at [1022, 552] on button "Test" at bounding box center [970, 557] width 281 height 24
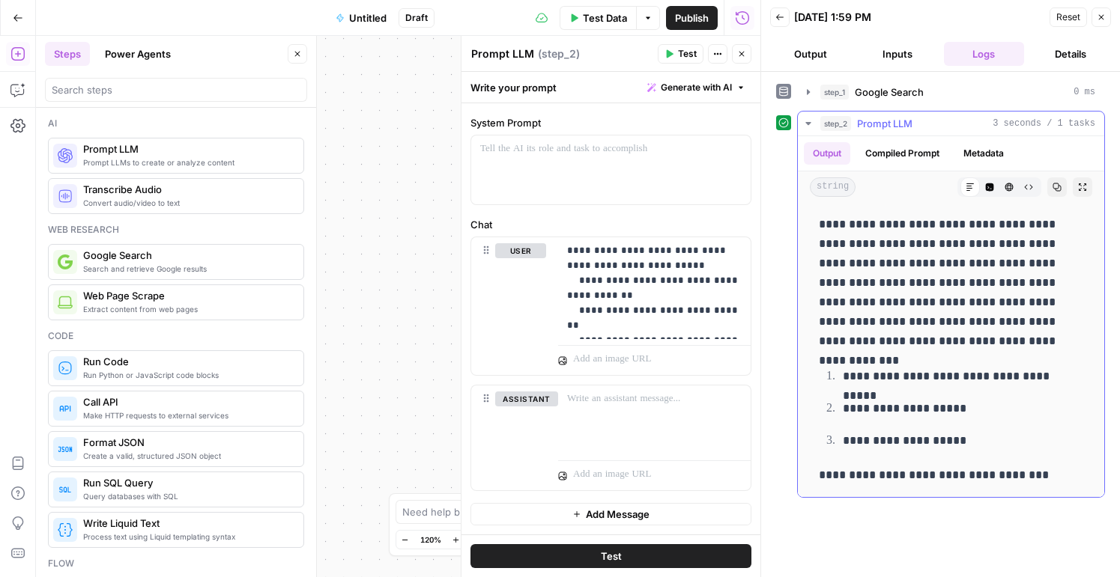
click at [964, 257] on p "**********" at bounding box center [951, 283] width 264 height 136
click at [814, 124] on button "step_2 Prompt LLM 3 seconds / 1 tasks" at bounding box center [951, 124] width 306 height 24
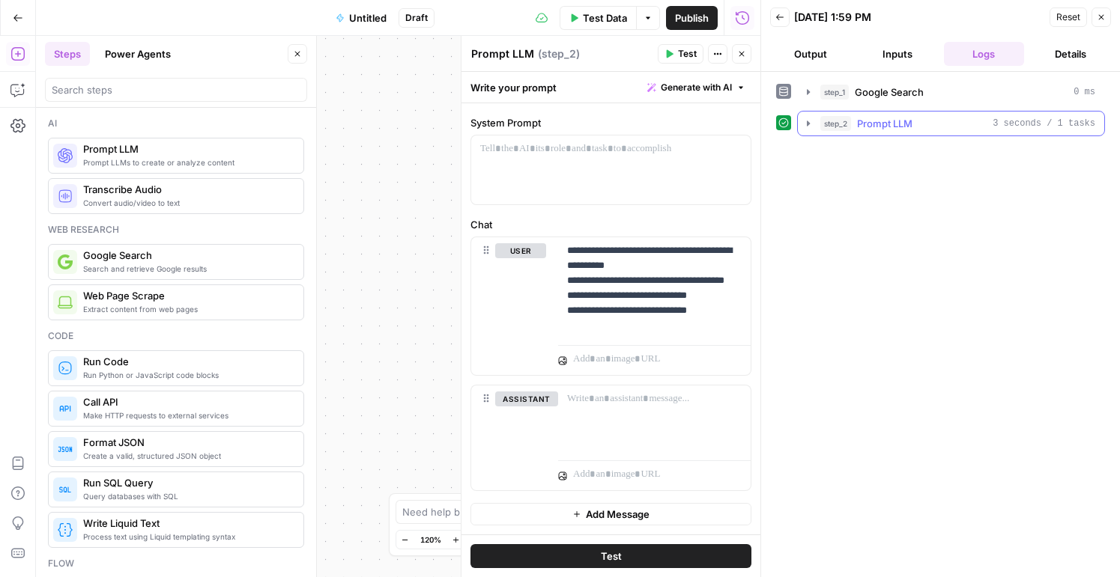
click at [814, 124] on button "step_2 Prompt LLM 3 seconds / 1 tasks" at bounding box center [951, 124] width 306 height 24
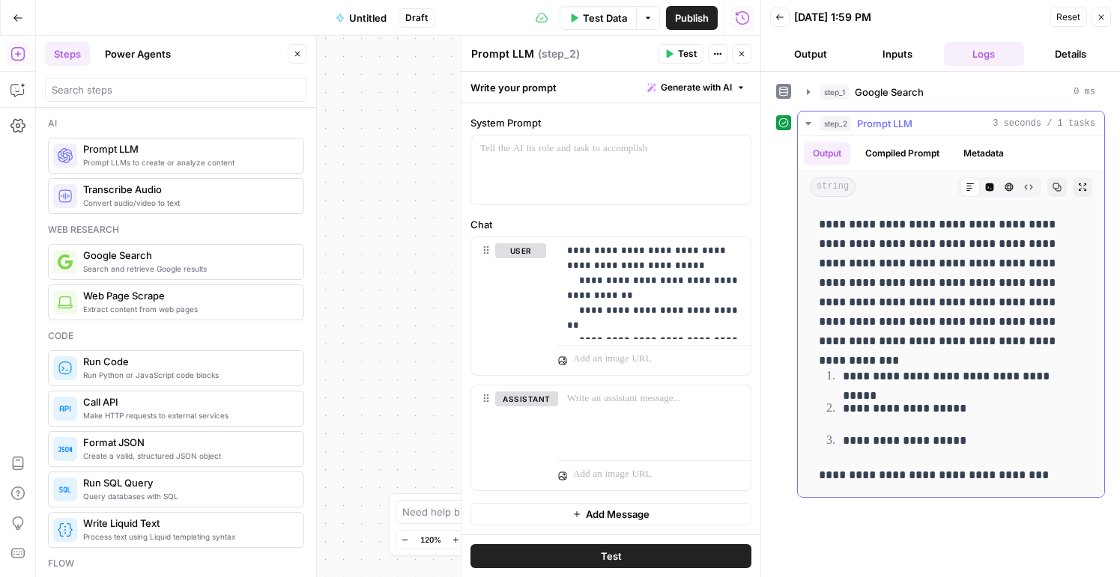
click at [876, 121] on span "Prompt LLM" at bounding box center [884, 123] width 55 height 15
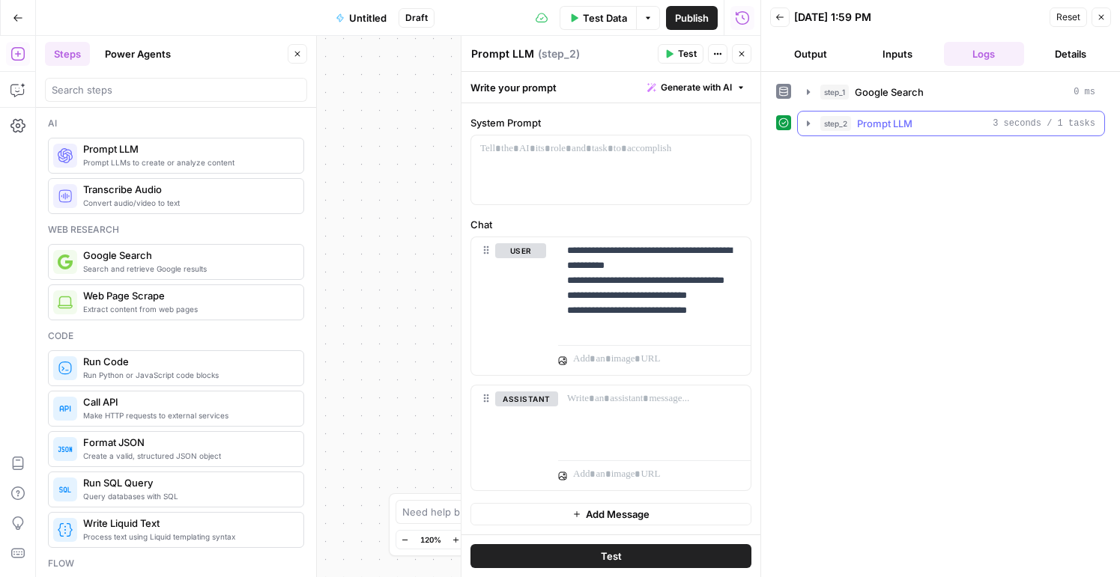
click at [876, 121] on span "Prompt LLM" at bounding box center [884, 123] width 55 height 15
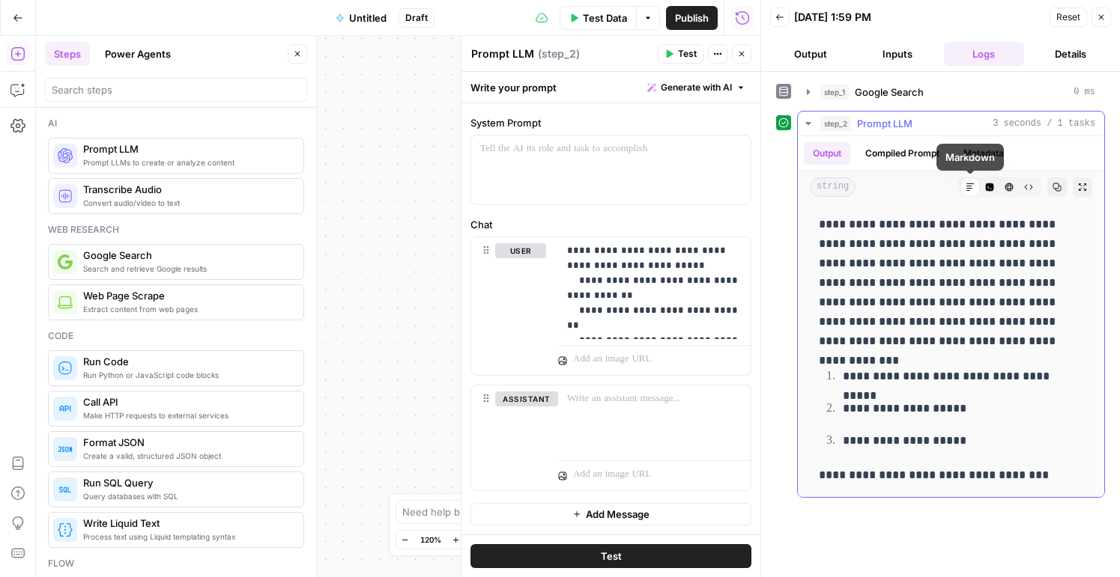
click at [969, 190] on icon at bounding box center [969, 187] width 9 height 9
click at [768, 14] on header "Back 10/07/25 at 1:59 PM Reset Close Output Inputs Logs Details" at bounding box center [940, 36] width 359 height 72
click at [778, 15] on icon "button" at bounding box center [779, 17] width 7 height 6
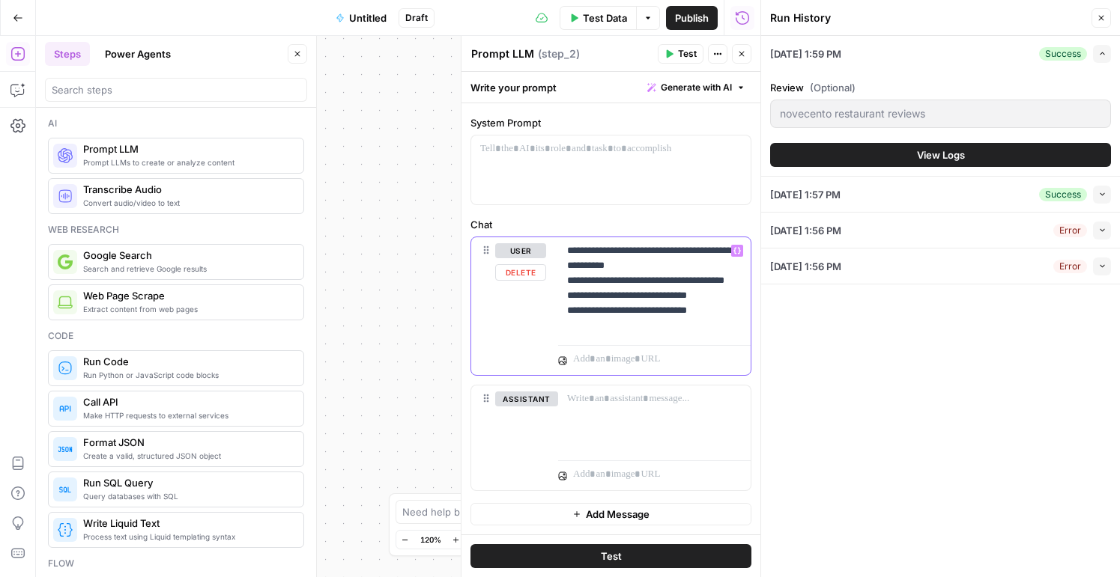
click at [665, 300] on p "**********" at bounding box center [654, 288] width 175 height 90
click at [660, 255] on p "**********" at bounding box center [654, 288] width 175 height 90
drag, startPoint x: 637, startPoint y: 251, endPoint x: 671, endPoint y: 258, distance: 35.1
click at [673, 258] on p "**********" at bounding box center [654, 288] width 175 height 90
click at [638, 253] on p "**********" at bounding box center [654, 288] width 175 height 90
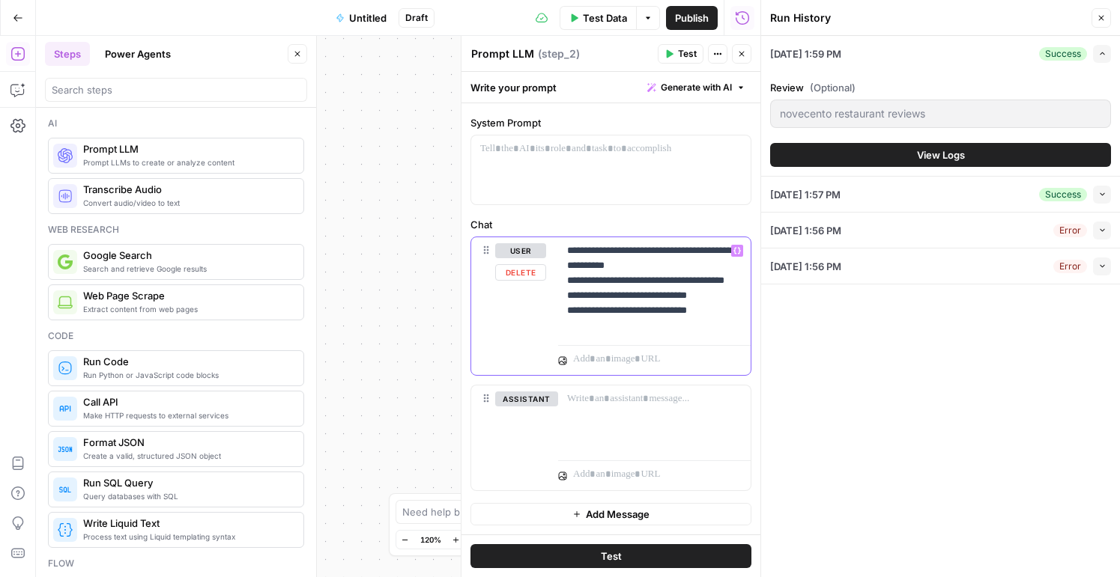
click at [738, 250] on icon "button" at bounding box center [736, 250] width 7 height 7
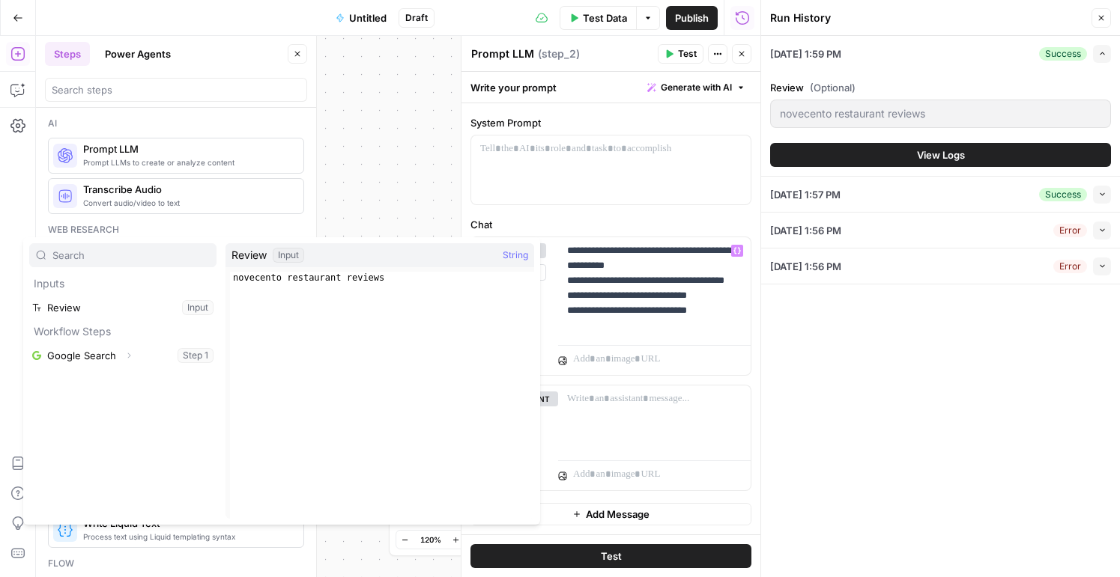
type textarea "**********"
click at [378, 280] on div "novecento restaurant reviews" at bounding box center [382, 407] width 304 height 271
click at [348, 282] on div "novecento restaurant reviews" at bounding box center [382, 407] width 304 height 271
click at [314, 275] on div "novecento restaurant reviews" at bounding box center [382, 407] width 304 height 271
click at [280, 255] on div "Input" at bounding box center [288, 255] width 31 height 15
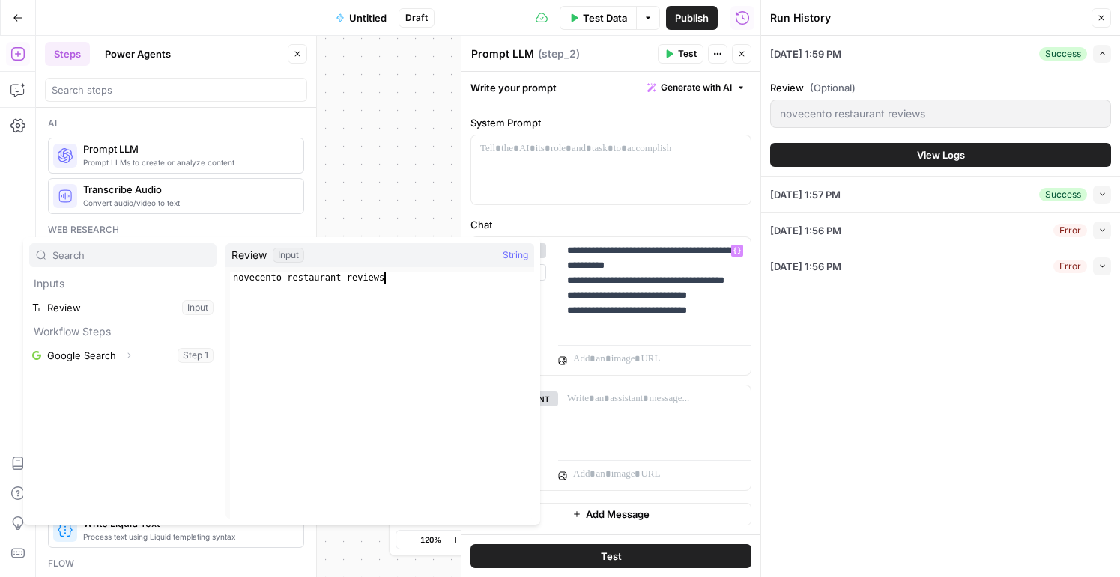
click at [451, 284] on div "novecento restaurant reviews" at bounding box center [382, 407] width 304 height 271
click at [702, 254] on p "**********" at bounding box center [654, 288] width 175 height 90
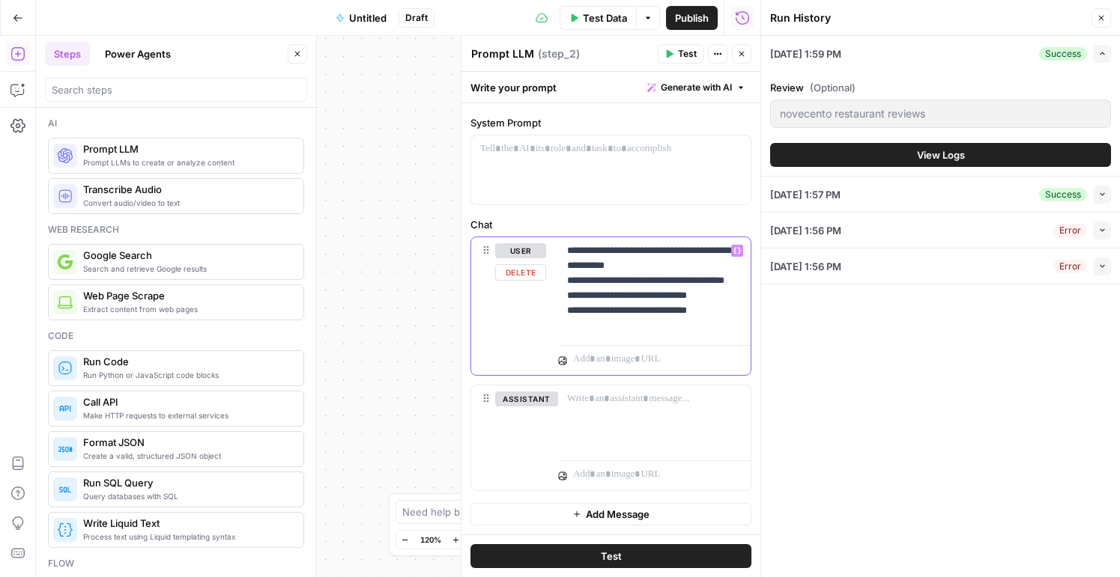
click at [667, 269] on p "**********" at bounding box center [654, 288] width 175 height 90
click at [638, 252] on p "**********" at bounding box center [654, 288] width 175 height 90
click at [737, 250] on icon "button" at bounding box center [736, 250] width 7 height 7
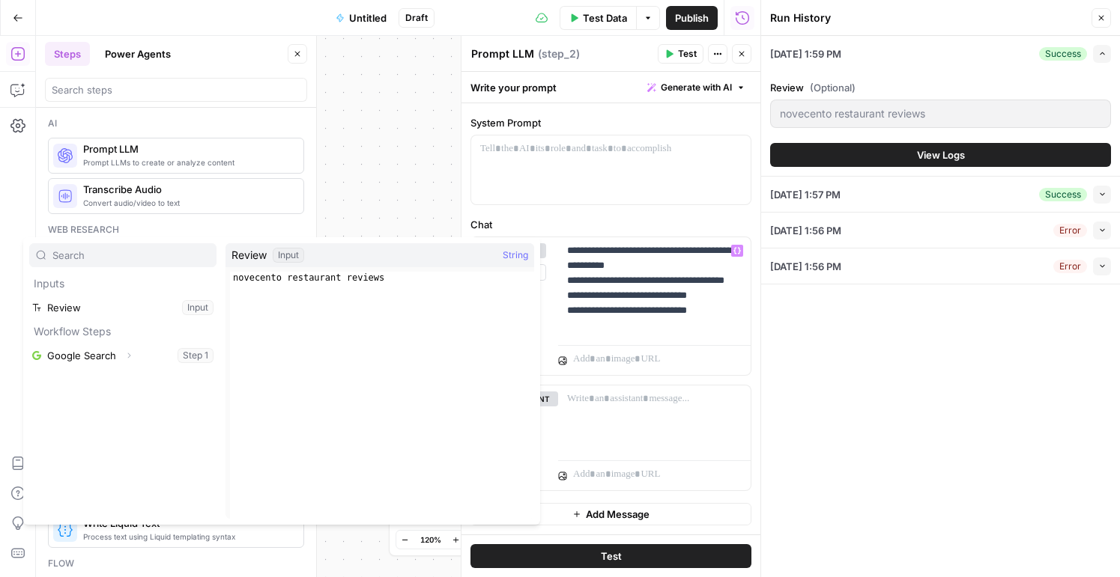
type textarea "**********"
click at [304, 282] on div "novecento restaurant reviews" at bounding box center [382, 407] width 304 height 271
click at [157, 310] on button "Select variable Review" at bounding box center [122, 308] width 187 height 24
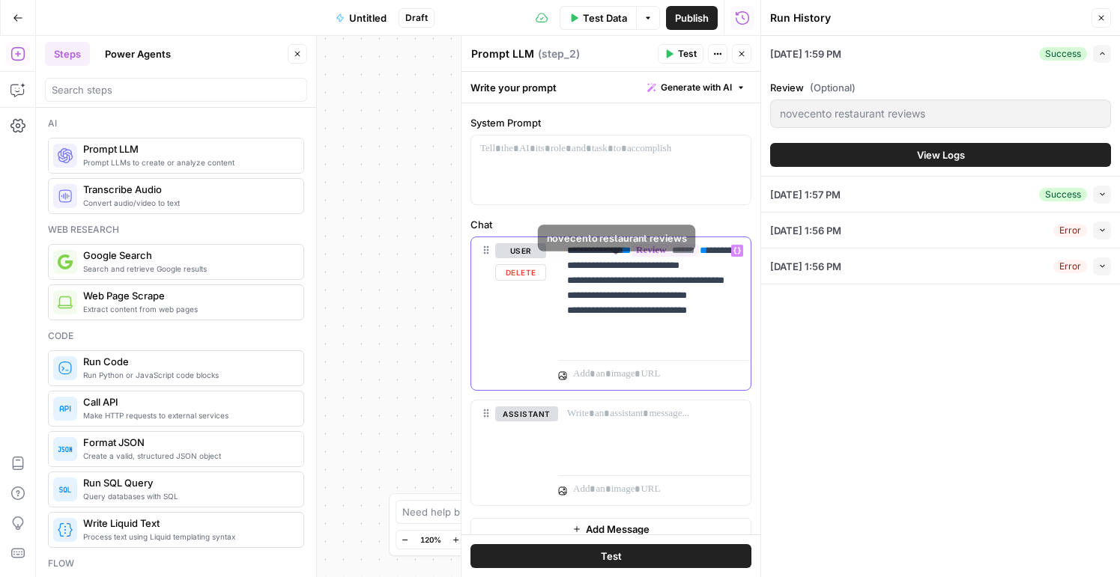
click at [647, 252] on p "**********" at bounding box center [654, 295] width 175 height 105
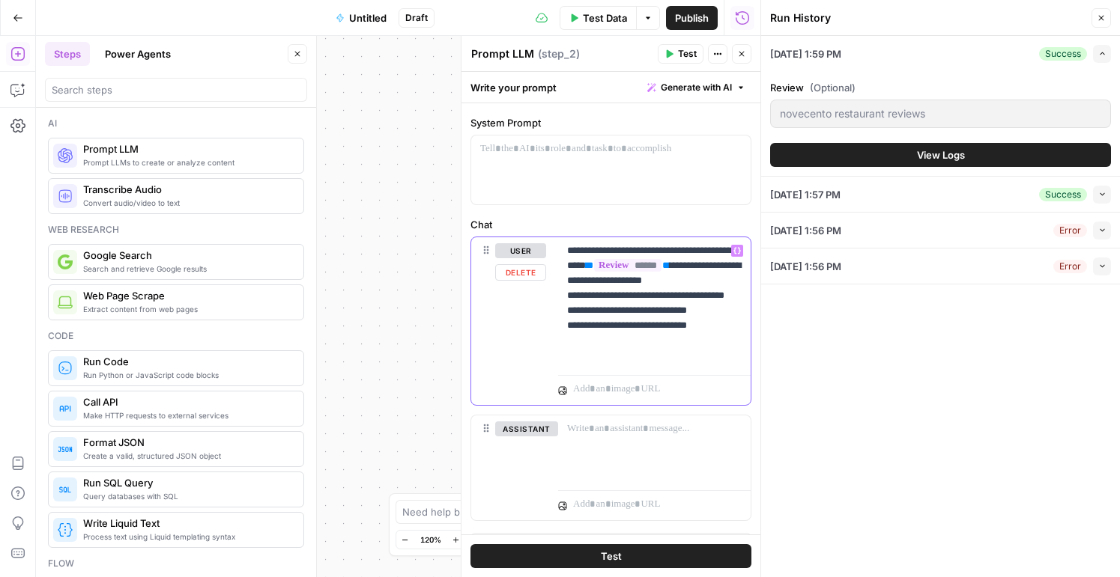
click at [633, 258] on p "**********" at bounding box center [654, 303] width 175 height 120
click at [637, 266] on p "**********" at bounding box center [654, 303] width 175 height 120
drag, startPoint x: 652, startPoint y: 297, endPoint x: 548, endPoint y: 297, distance: 103.4
click at [548, 297] on div "**********" at bounding box center [610, 321] width 279 height 168
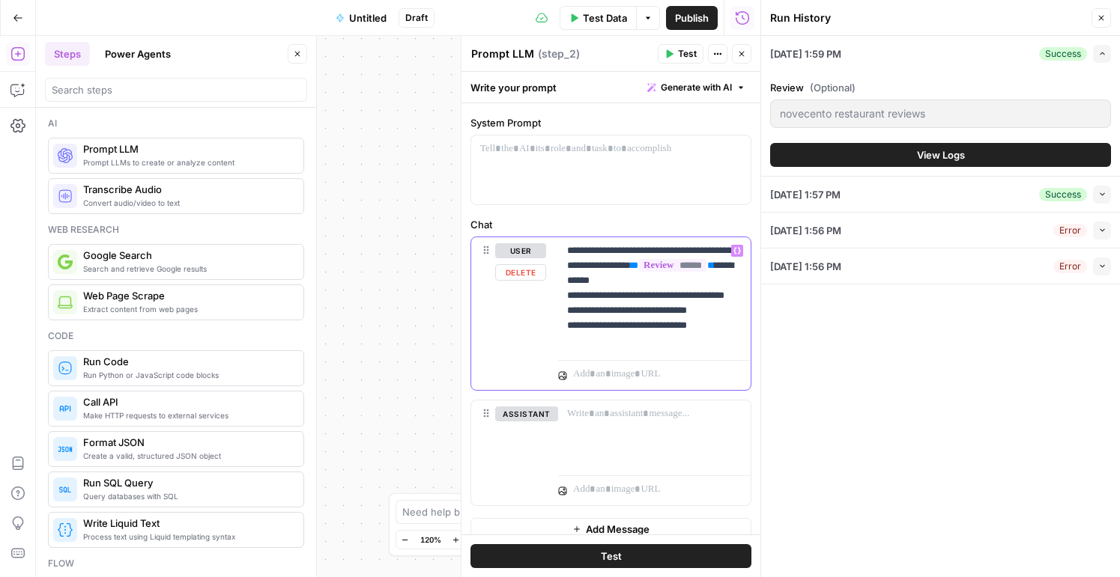
scroll to position [52, 0]
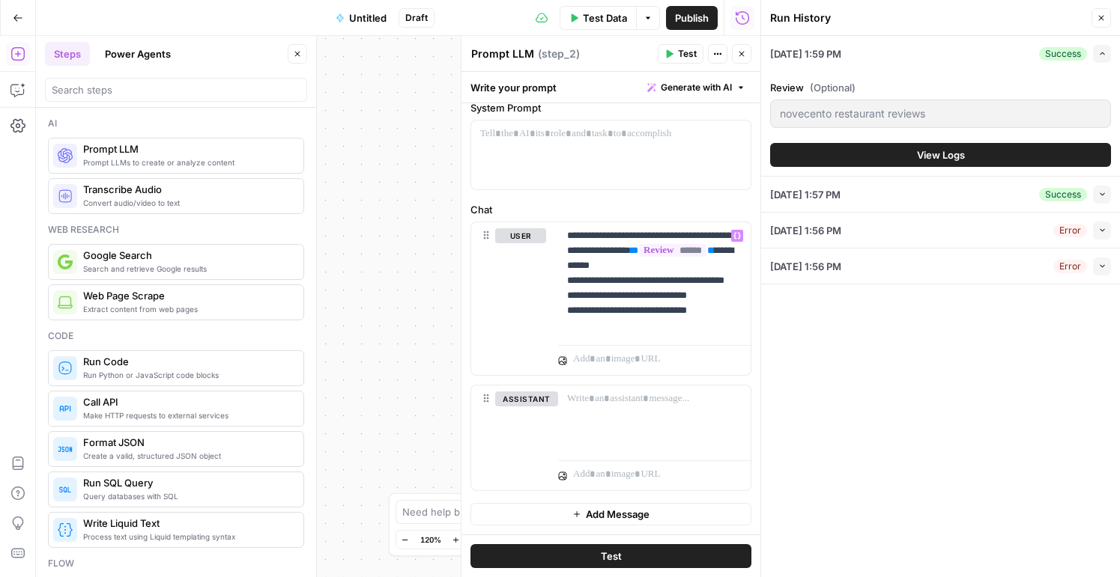
click at [611, 551] on span "Test" at bounding box center [611, 556] width 21 height 15
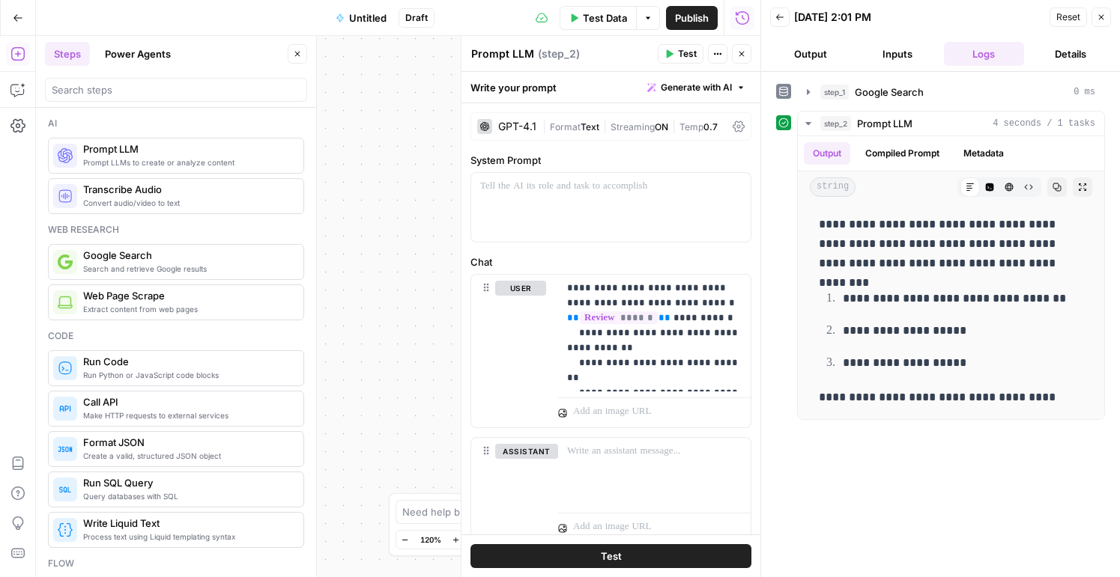
click at [816, 57] on button "Output" at bounding box center [810, 54] width 81 height 24
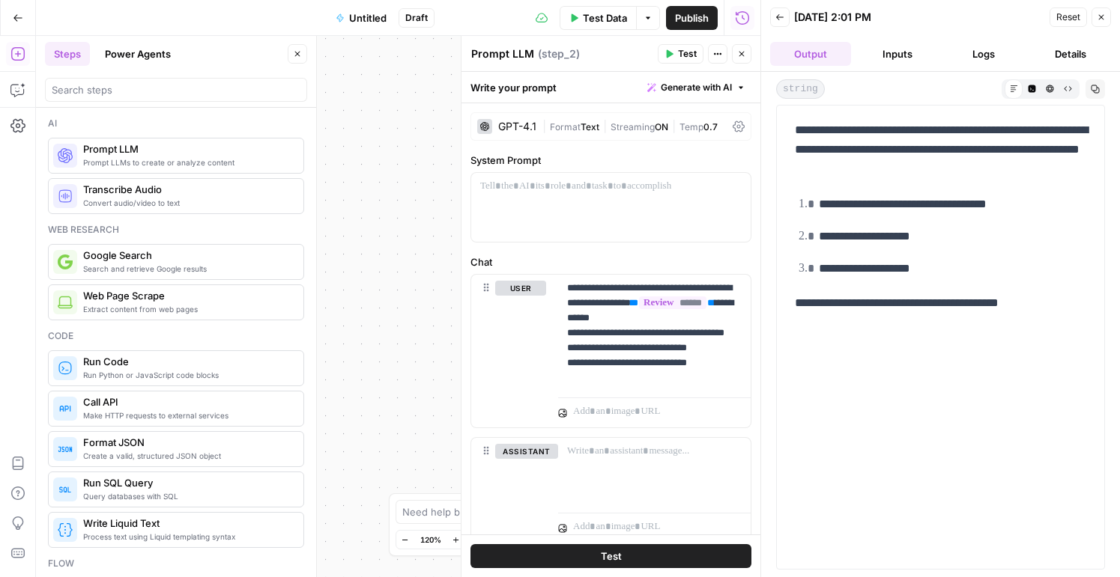
click at [1098, 15] on icon "button" at bounding box center [1101, 17] width 9 height 9
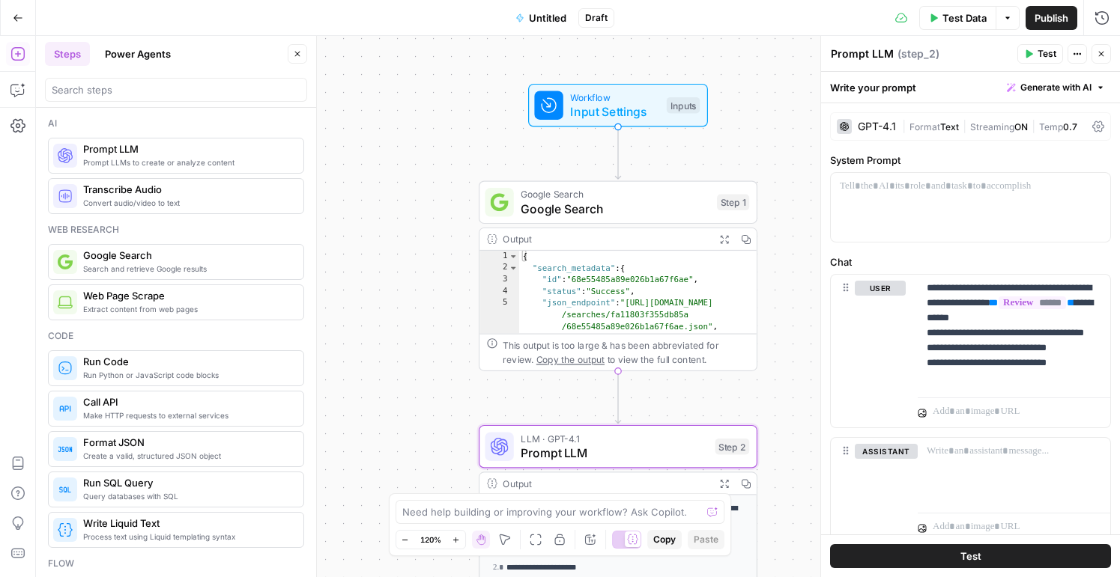
click at [1094, 54] on span "E" at bounding box center [1096, 50] width 11 height 14
click at [1098, 56] on span "E" at bounding box center [1099, 50] width 12 height 15
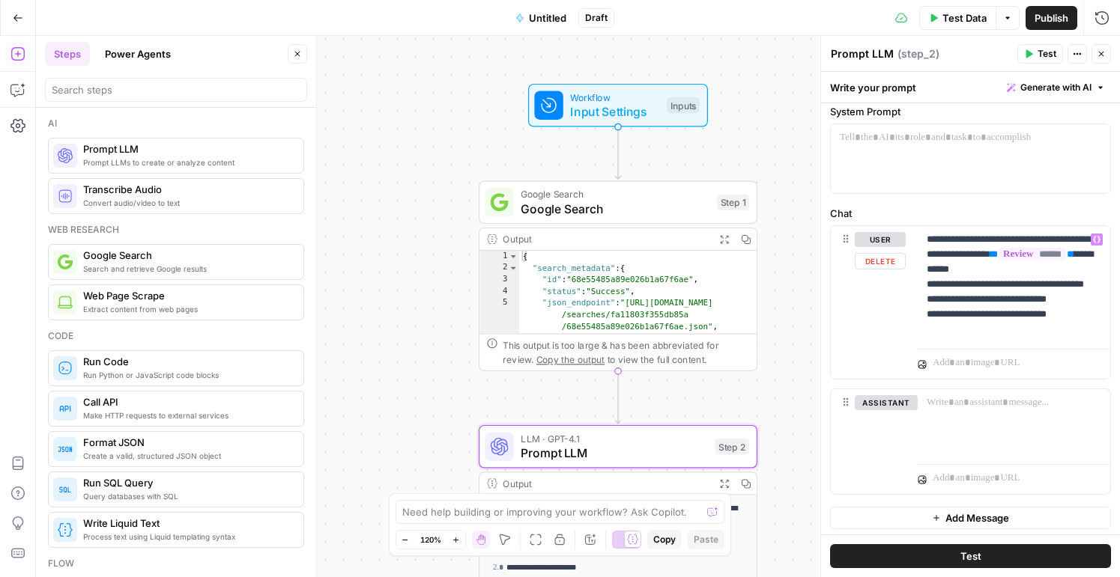
scroll to position [52, 0]
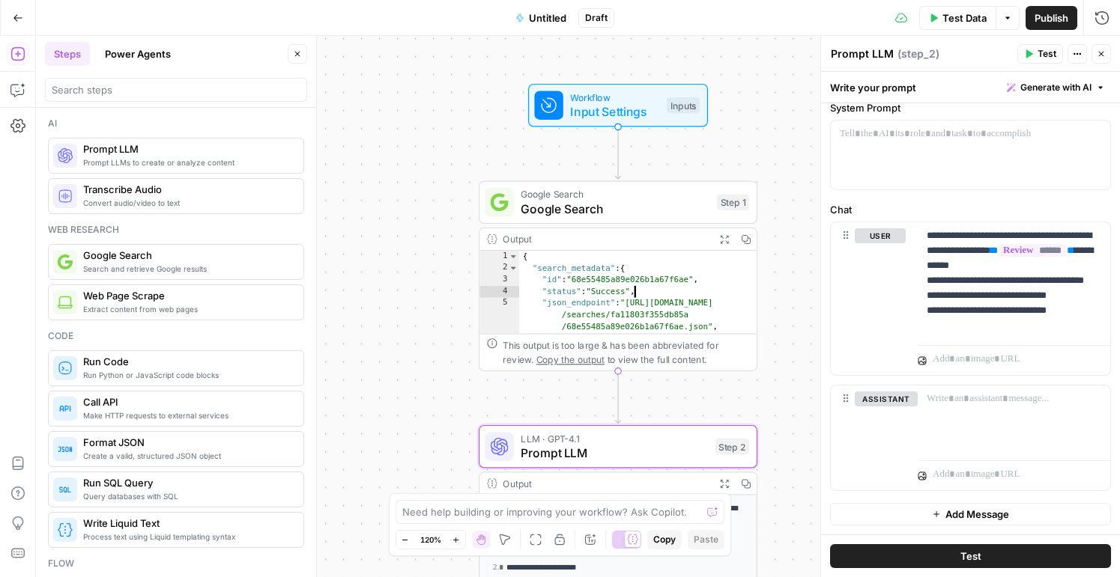
click at [615, 282] on div "{ "search_metadata" : { "id" : "68e55485a89e026b1a67f6ae" , "status" : "Success…" at bounding box center [638, 322] width 238 height 143
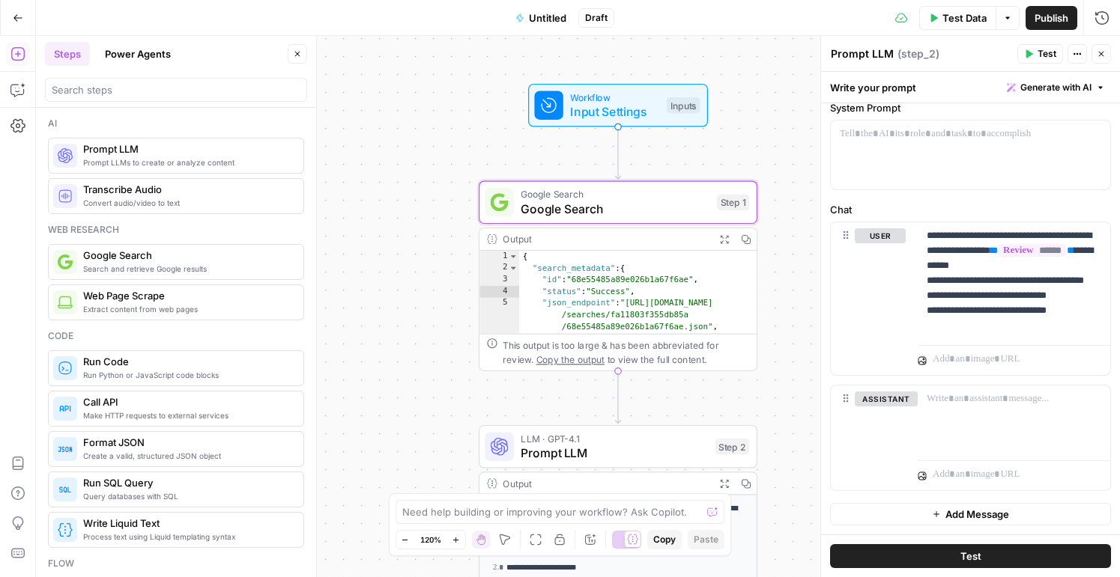
click at [596, 239] on div "Output" at bounding box center [605, 239] width 205 height 14
click at [610, 198] on span "Google Search" at bounding box center [615, 194] width 189 height 14
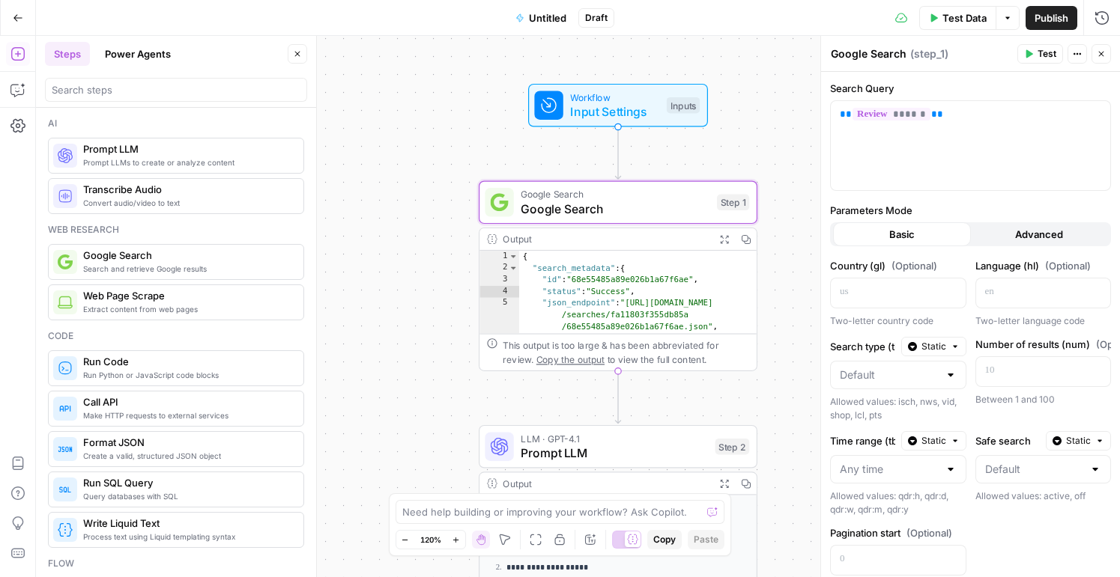
click at [602, 104] on span "Input Settings" at bounding box center [614, 112] width 89 height 18
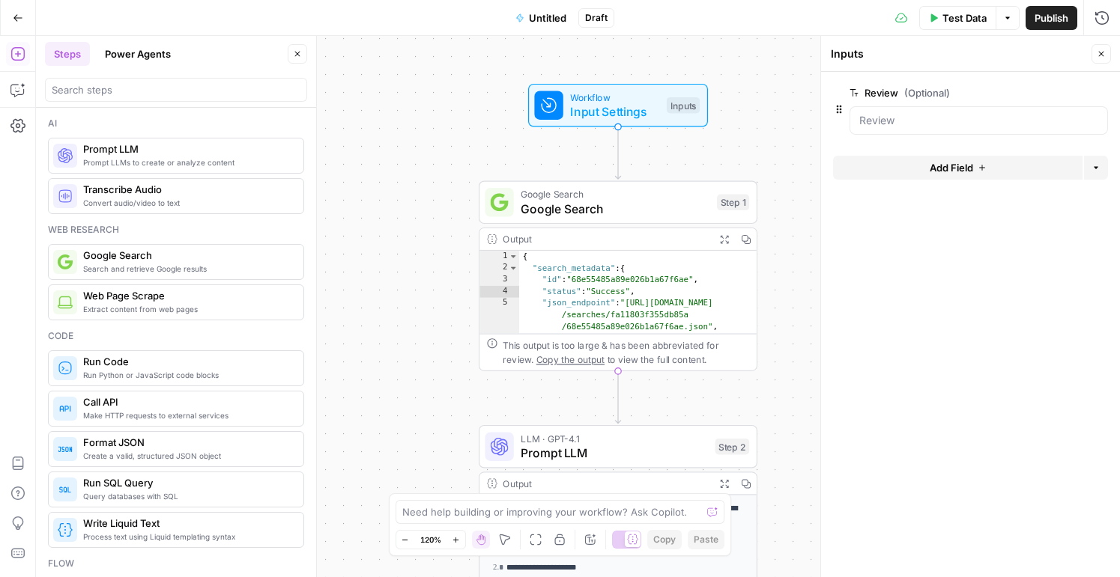
click at [555, 242] on div "Output" at bounding box center [605, 239] width 205 height 14
type textarea "**********"
click at [552, 297] on div "{ "search_metadata" : { "id" : "68e55485a89e026b1a67f6ae" , "status" : "Success…" at bounding box center [638, 322] width 238 height 143
click at [684, 306] on div "{ "search_metadata" : { "id" : "68e55485a89e026b1a67f6ae" , "status" : "Success…" at bounding box center [638, 322] width 238 height 143
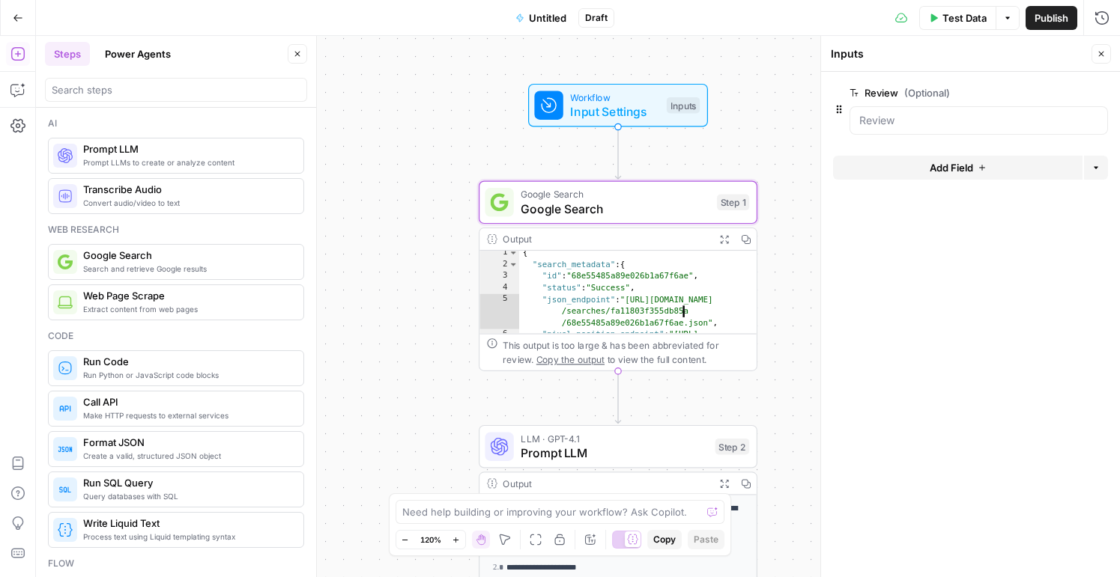
scroll to position [4, 0]
click at [536, 363] on span "Copy the output" at bounding box center [570, 359] width 68 height 10
click at [682, 300] on div "{ "search_metadata" : { "id" : "68e55485a89e026b1a67f6ae" , "status" : "Success…" at bounding box center [638, 317] width 238 height 143
click at [496, 238] on icon at bounding box center [492, 238] width 10 height 9
click at [594, 445] on span "Prompt LLM" at bounding box center [614, 453] width 187 height 18
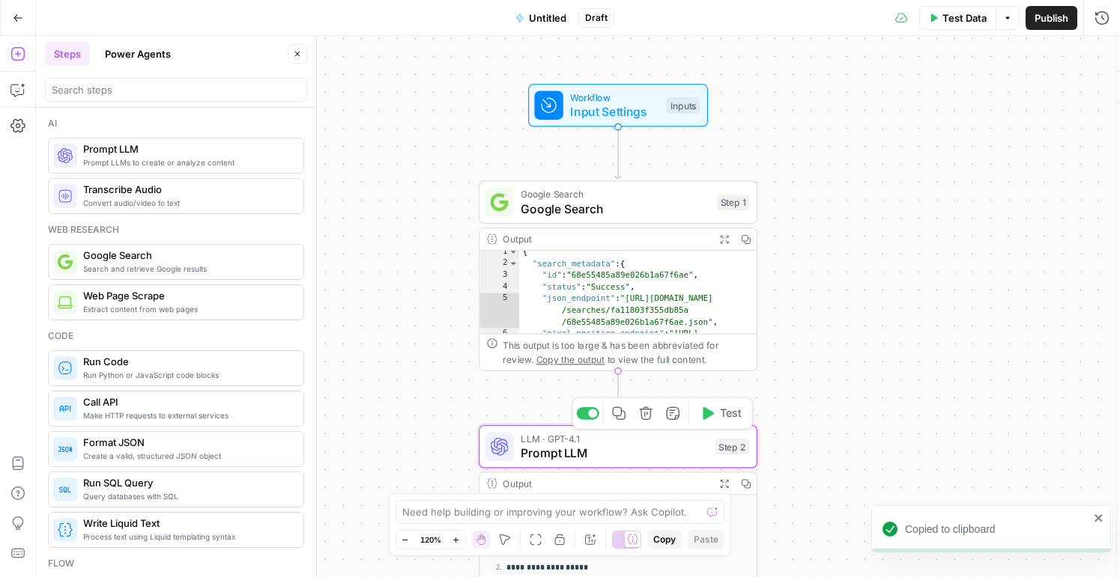
type textarea "Prompt LLM"
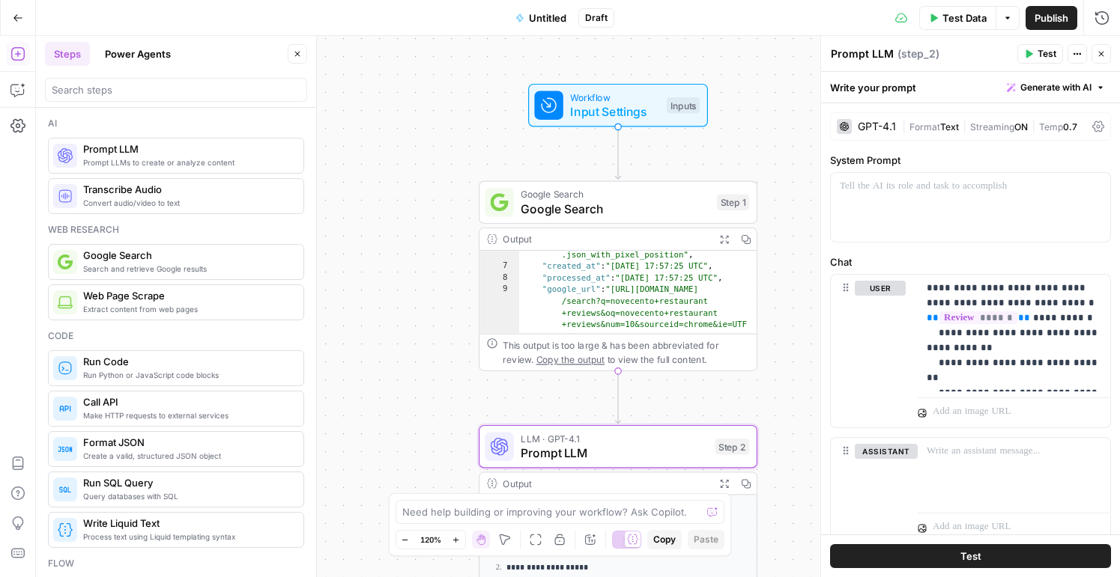
scroll to position [99, 0]
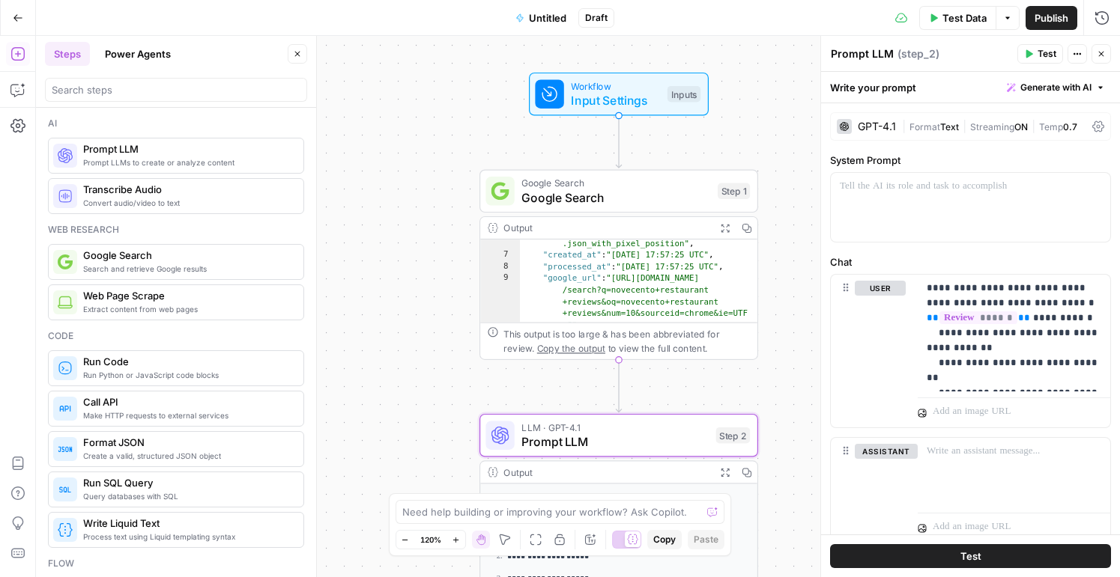
type textarea "**********"
click at [637, 272] on div ""pixel_position_endpoint" : "[URL] .com/searches/fa11803f355db85a /68e55485a89e…" at bounding box center [639, 286] width 238 height 166
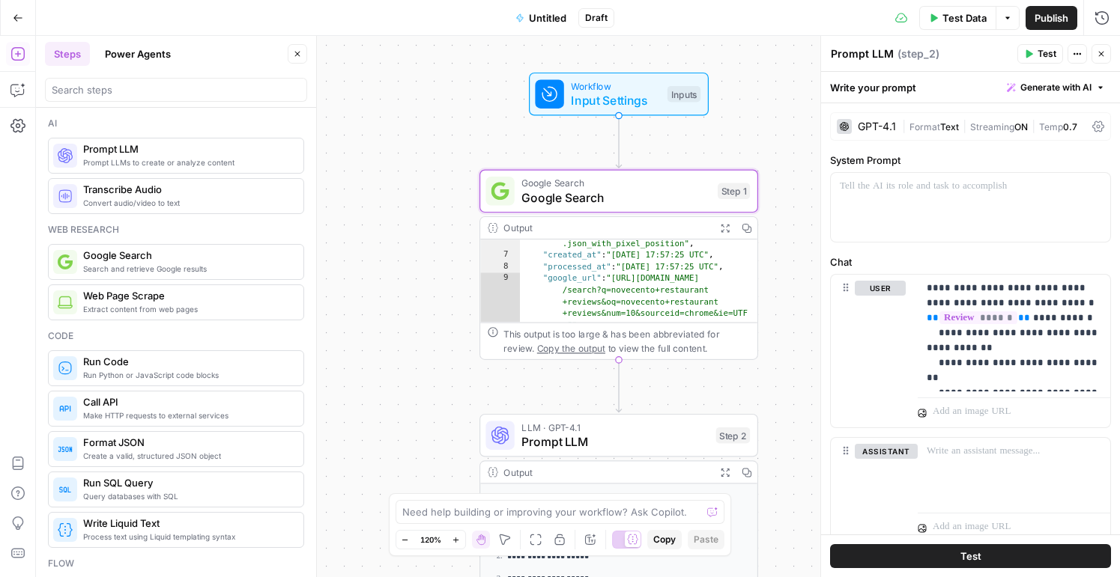
click at [544, 13] on span "Untitled" at bounding box center [547, 17] width 37 height 15
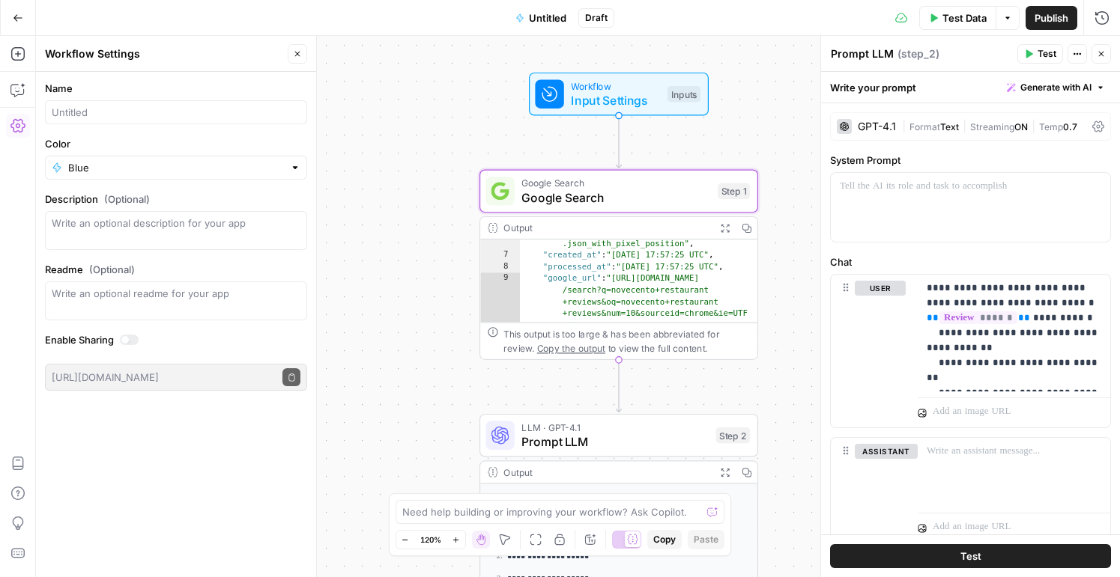
click at [15, 26] on button "Go Back" at bounding box center [17, 17] width 27 height 27
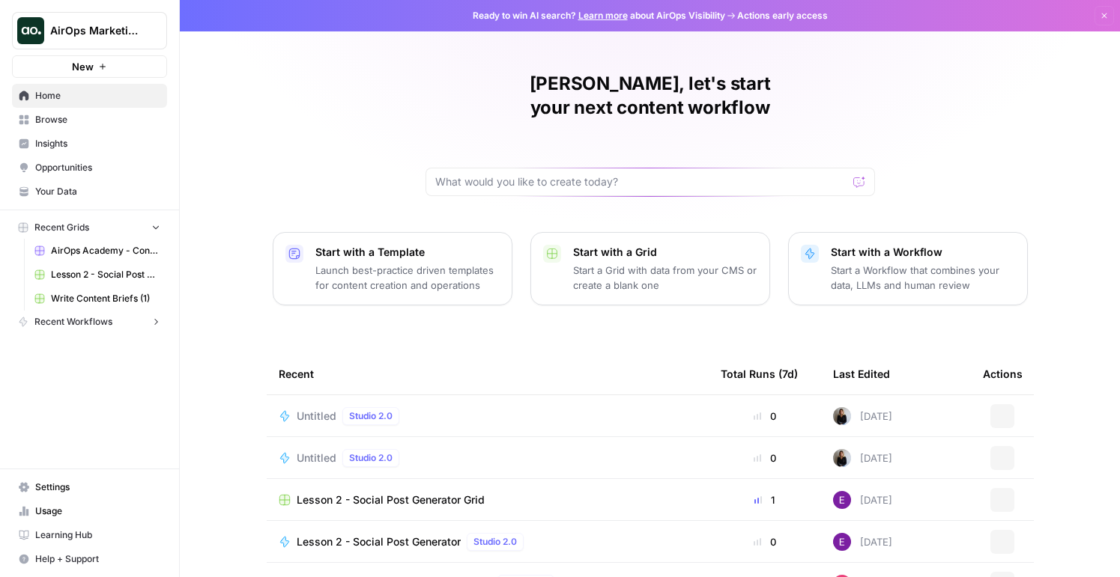
click at [80, 70] on span "New" at bounding box center [83, 66] width 22 height 15
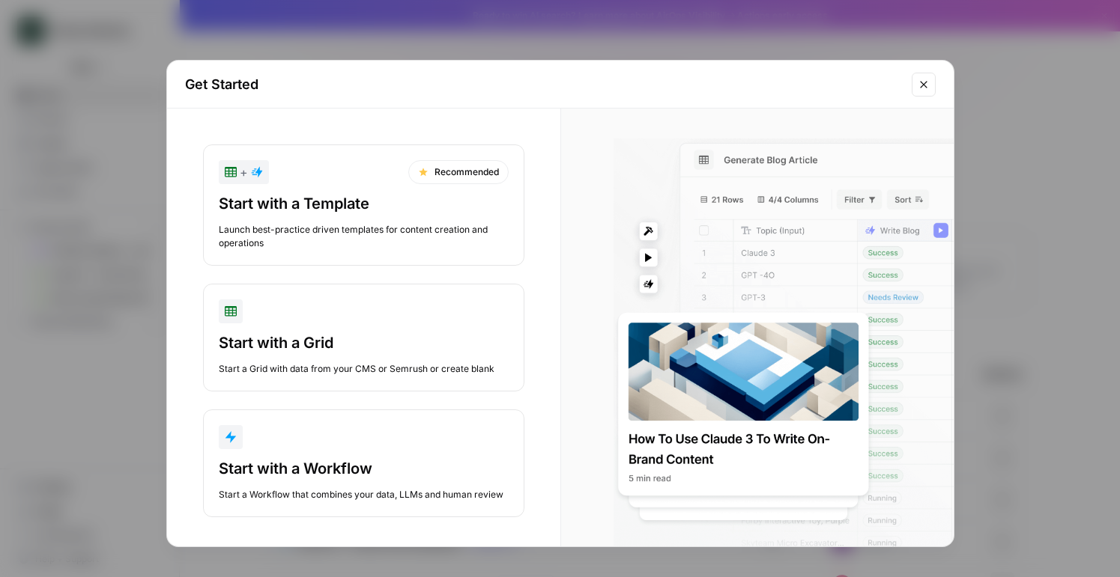
scroll to position [7, 0]
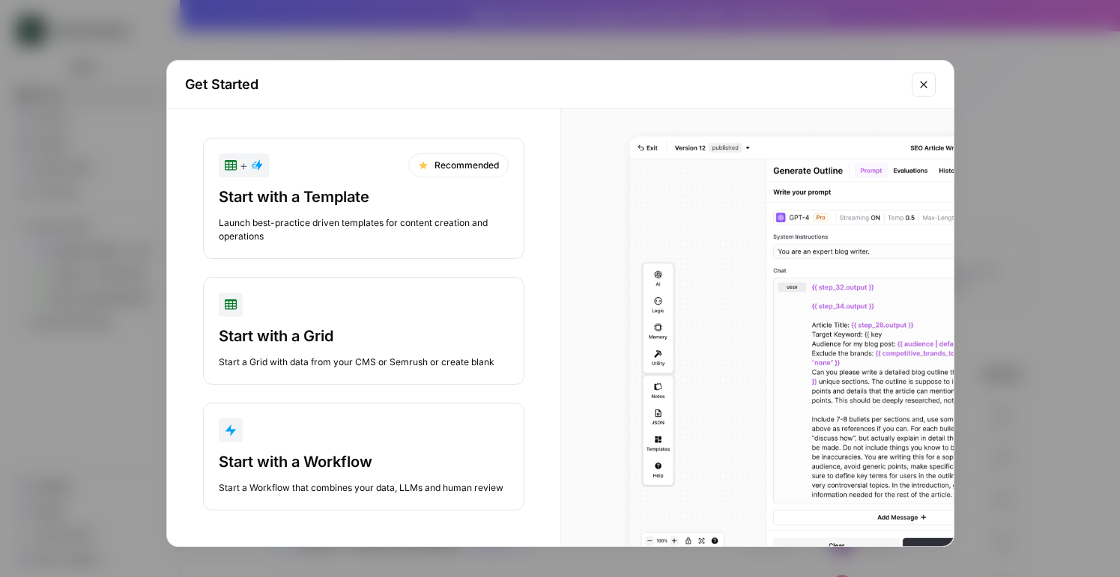
click at [322, 449] on button "Start with a Workflow Start a Workflow that combines your data, LLMs and human …" at bounding box center [363, 457] width 321 height 108
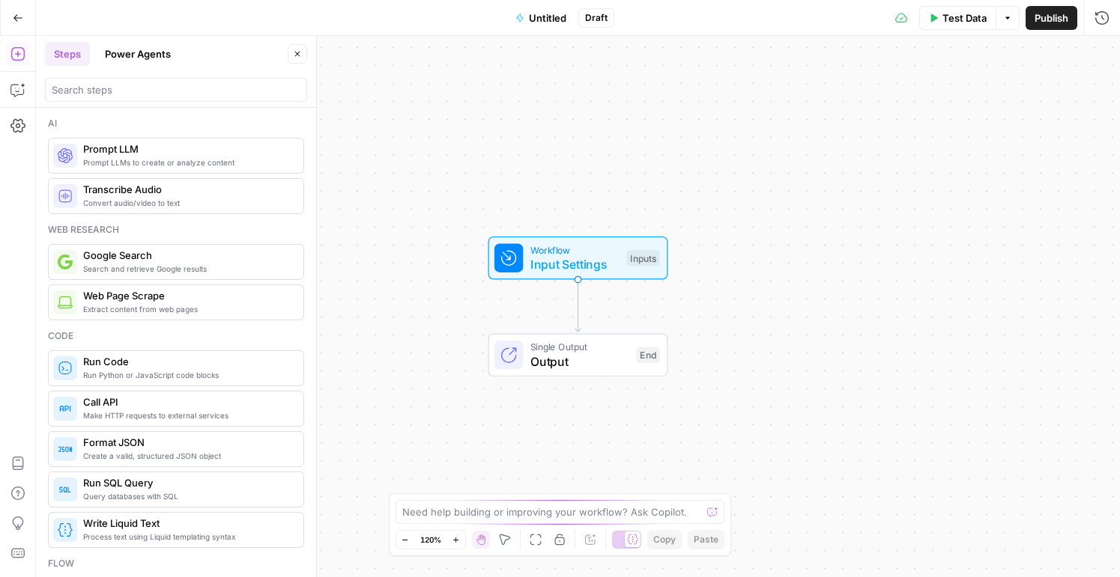
click at [601, 252] on span "Workflow" at bounding box center [574, 250] width 89 height 14
click at [562, 255] on span "Workflow" at bounding box center [574, 250] width 89 height 14
click at [967, 100] on span "Add Field" at bounding box center [951, 101] width 43 height 15
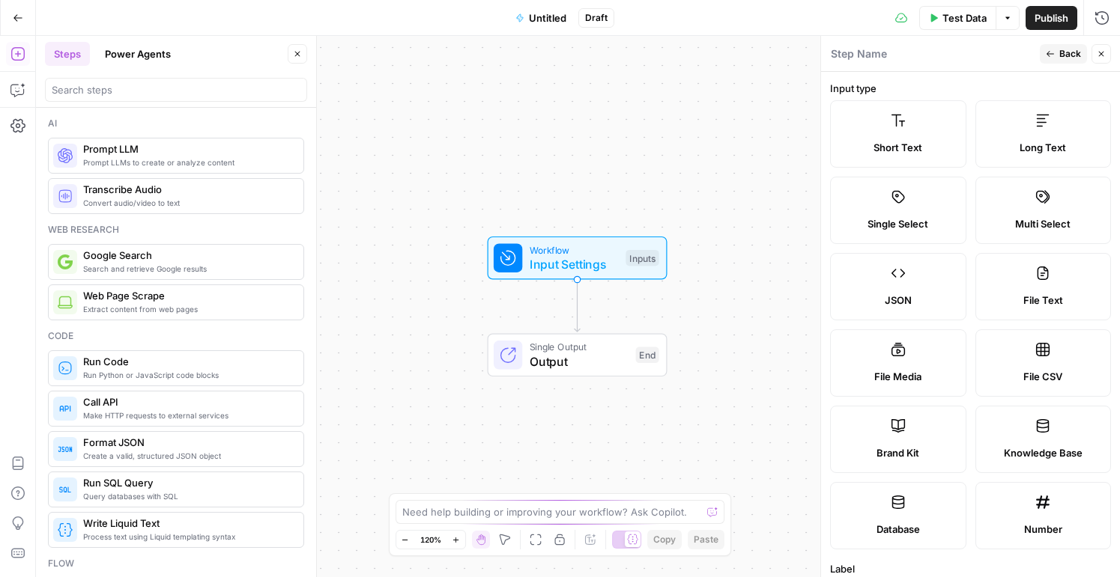
click at [917, 145] on span "Short Text" at bounding box center [897, 147] width 49 height 15
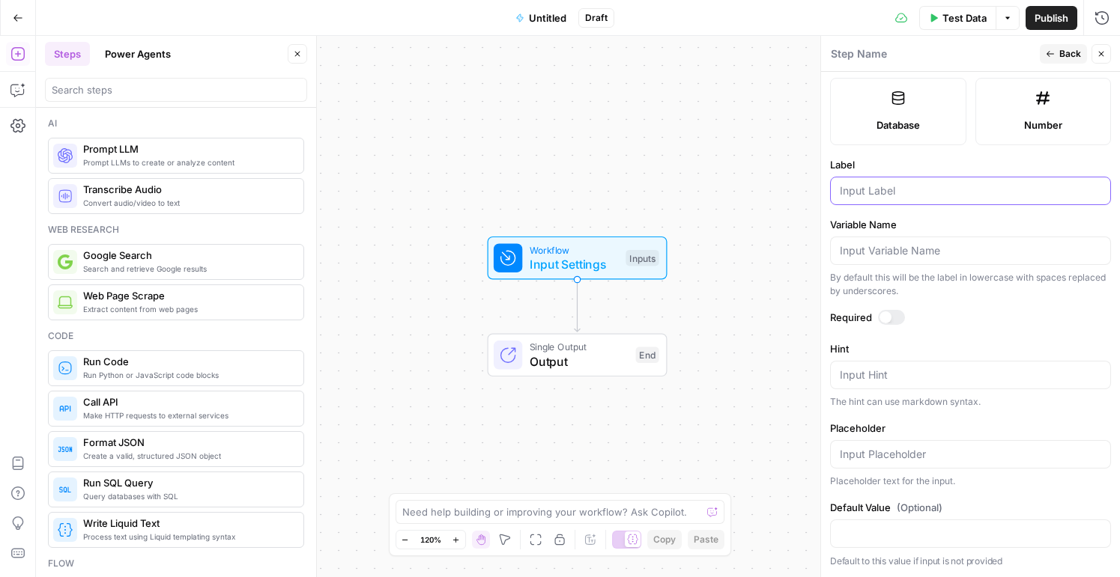
click at [903, 187] on input "Label" at bounding box center [970, 191] width 261 height 15
type input "Review"
click at [1052, 50] on icon "button" at bounding box center [1050, 53] width 9 height 9
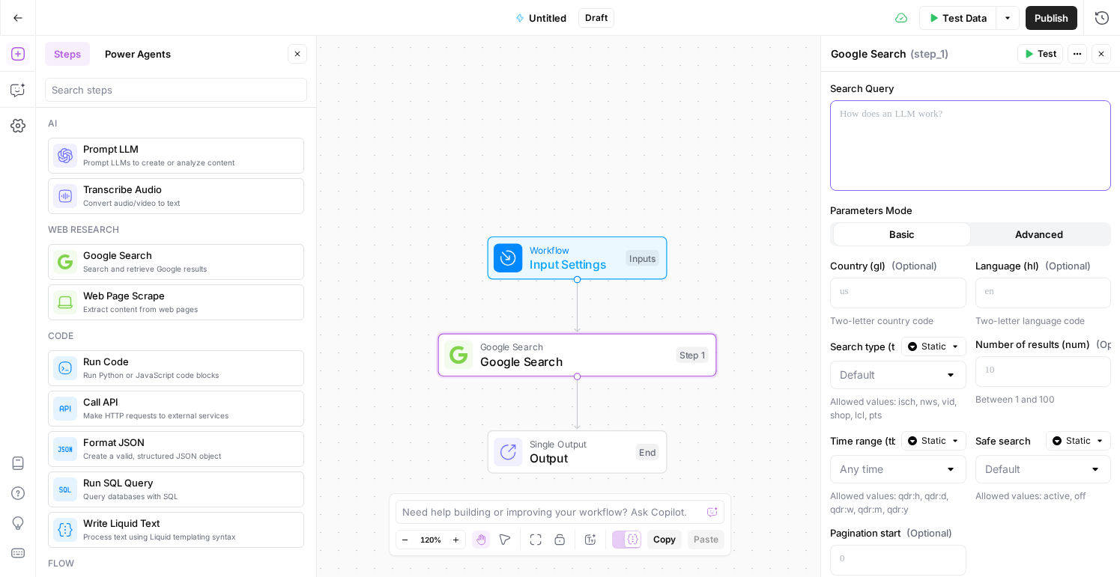
click at [970, 157] on div at bounding box center [970, 145] width 279 height 89
click at [1093, 114] on icon "button" at bounding box center [1096, 114] width 7 height 7
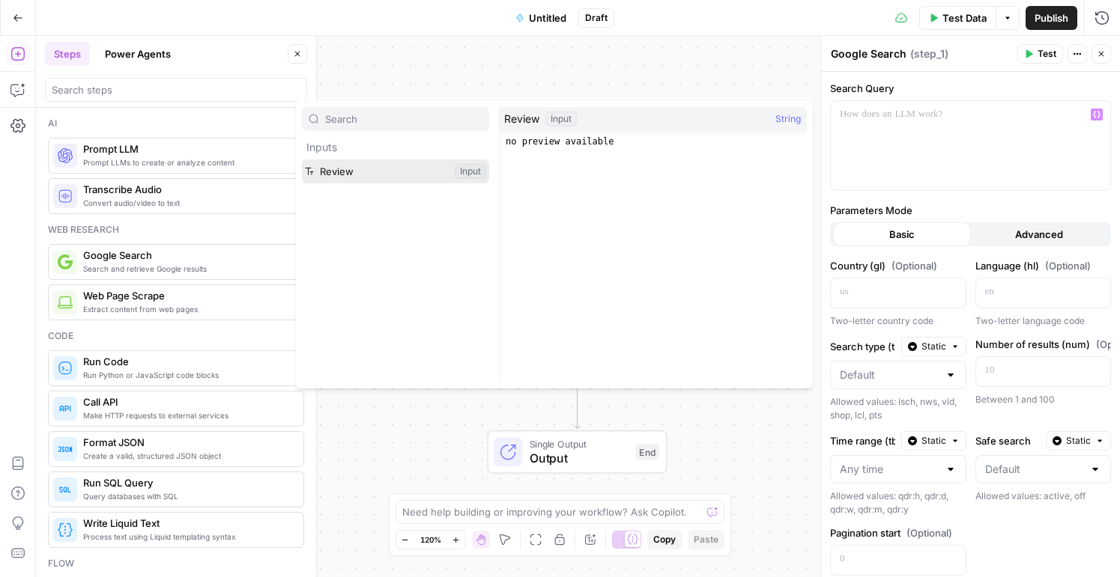
click at [375, 169] on button "Select variable Review" at bounding box center [395, 172] width 187 height 24
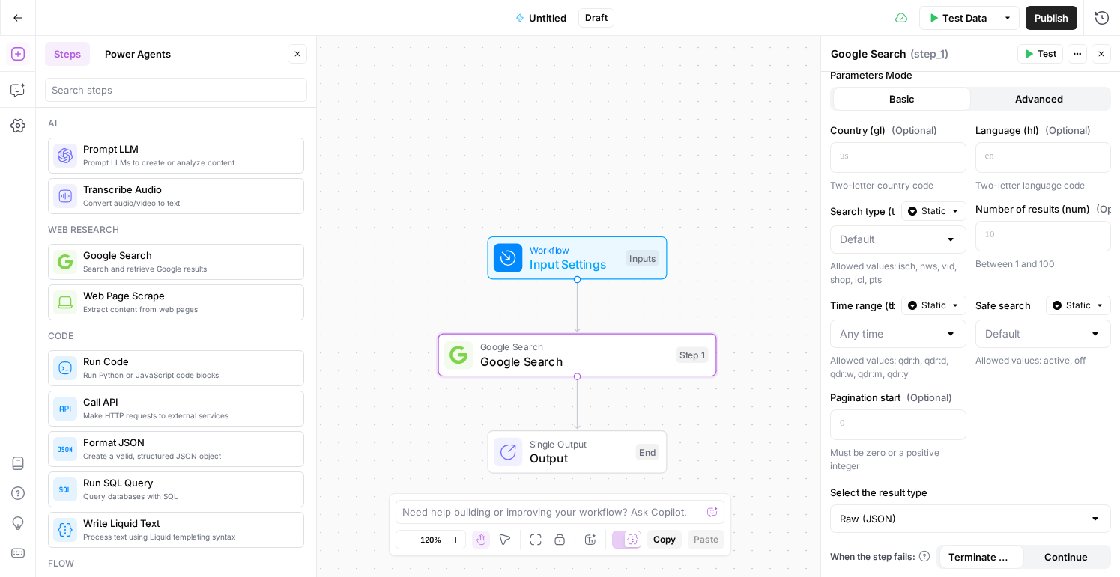
scroll to position [0, 0]
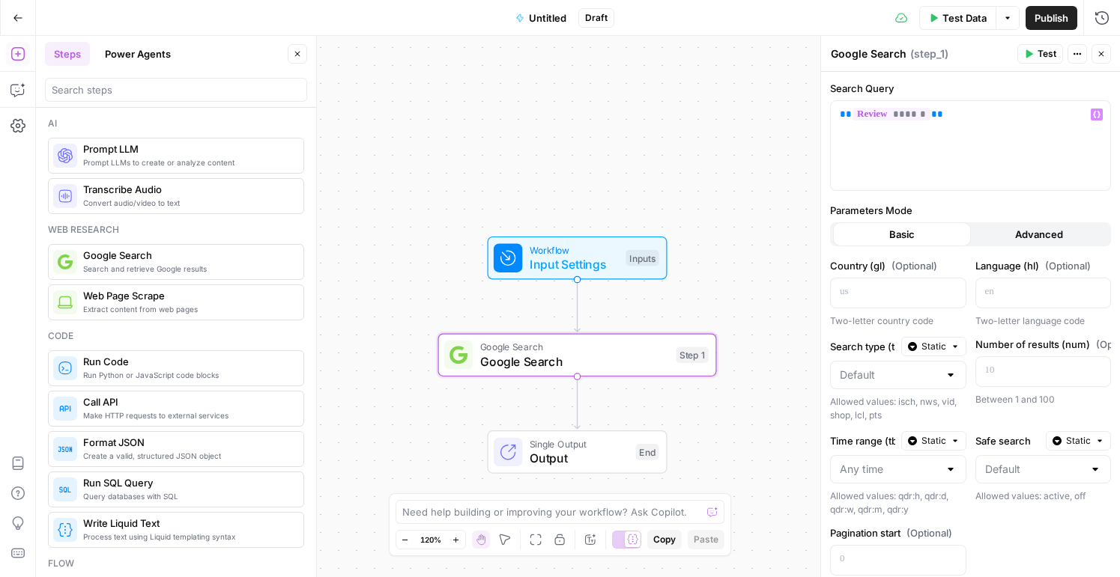
click at [1042, 56] on span "Test" at bounding box center [1046, 53] width 19 height 13
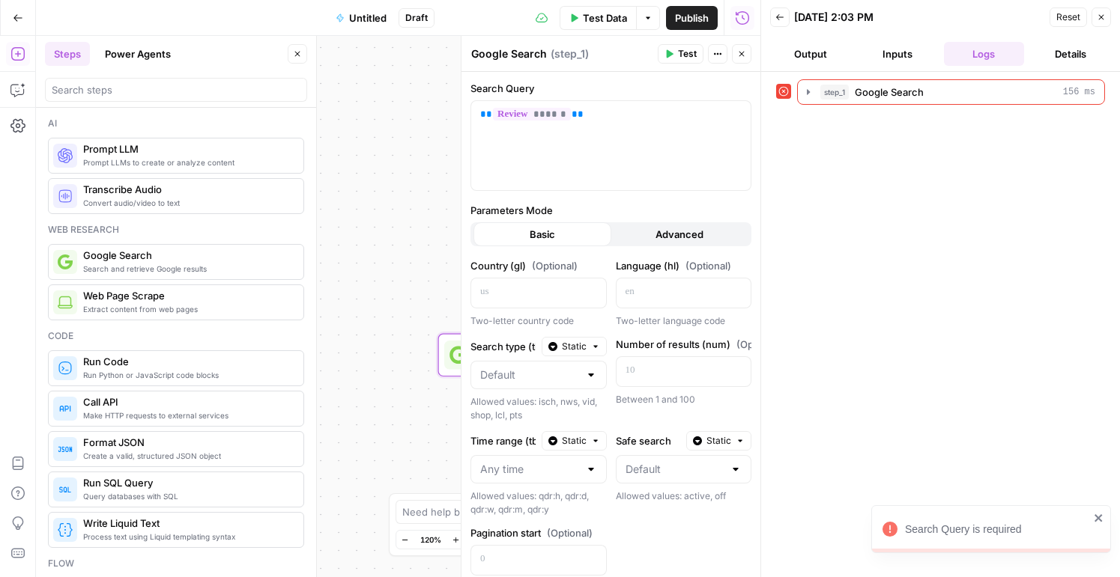
click at [773, 16] on button "Back" at bounding box center [779, 16] width 19 height 19
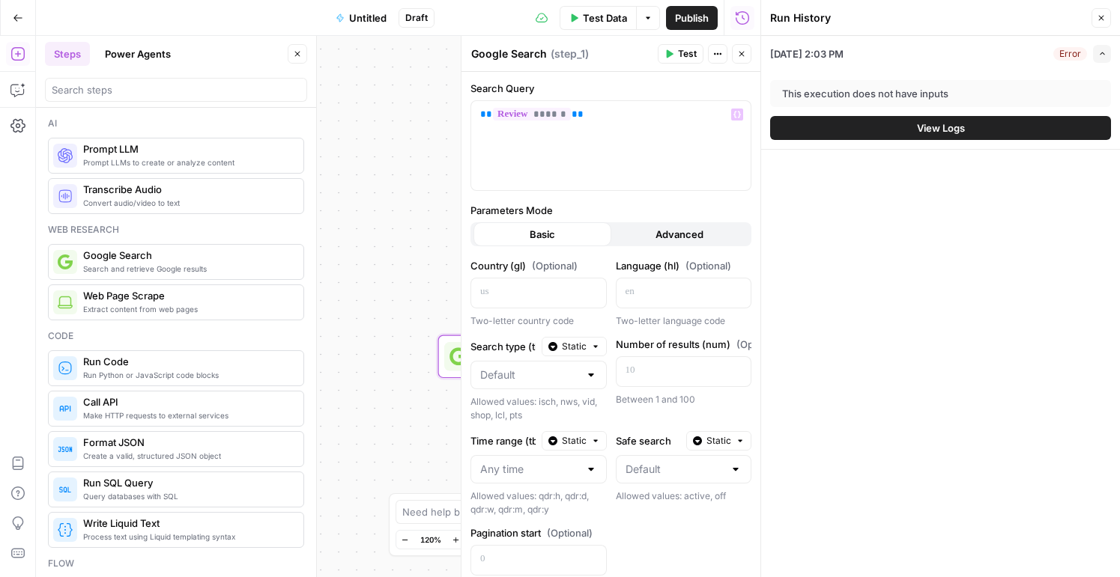
click at [401, 111] on div "Workflow Input Settings Inputs Error Google Search Google Search Step 1 Single …" at bounding box center [398, 307] width 724 height 542
click at [589, 157] on div "** ****** **" at bounding box center [610, 145] width 279 height 89
click at [326, 318] on div "Workflow Input Settings Inputs Error Google Search Google Search Step 1 Single …" at bounding box center [398, 307] width 724 height 542
click at [1096, 19] on button "Close" at bounding box center [1100, 17] width 19 height 19
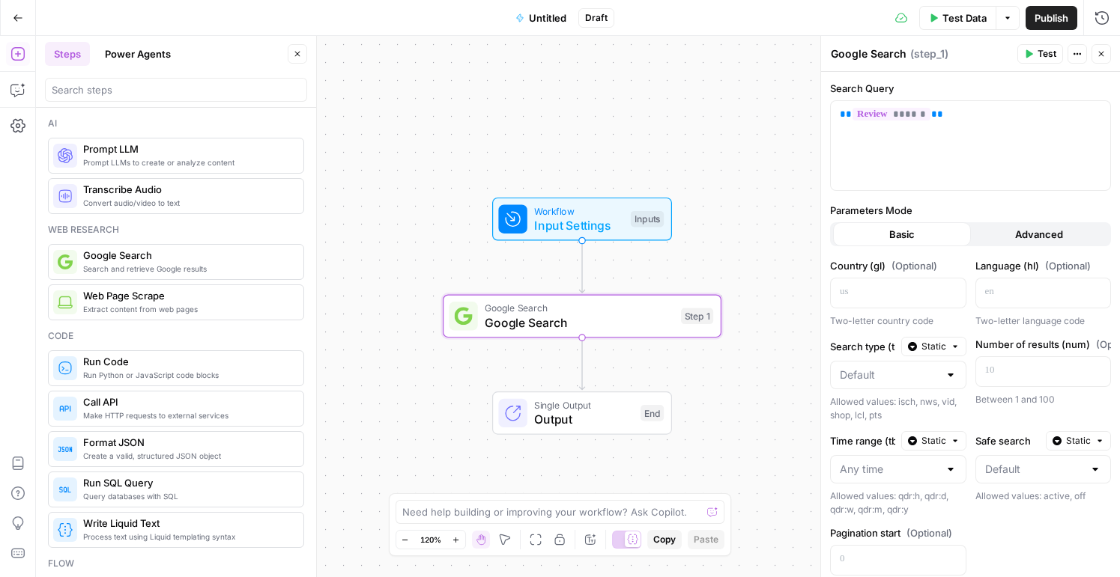
click at [502, 312] on span "Google Search" at bounding box center [579, 308] width 189 height 14
click at [1038, 54] on span "Test" at bounding box center [1046, 53] width 19 height 13
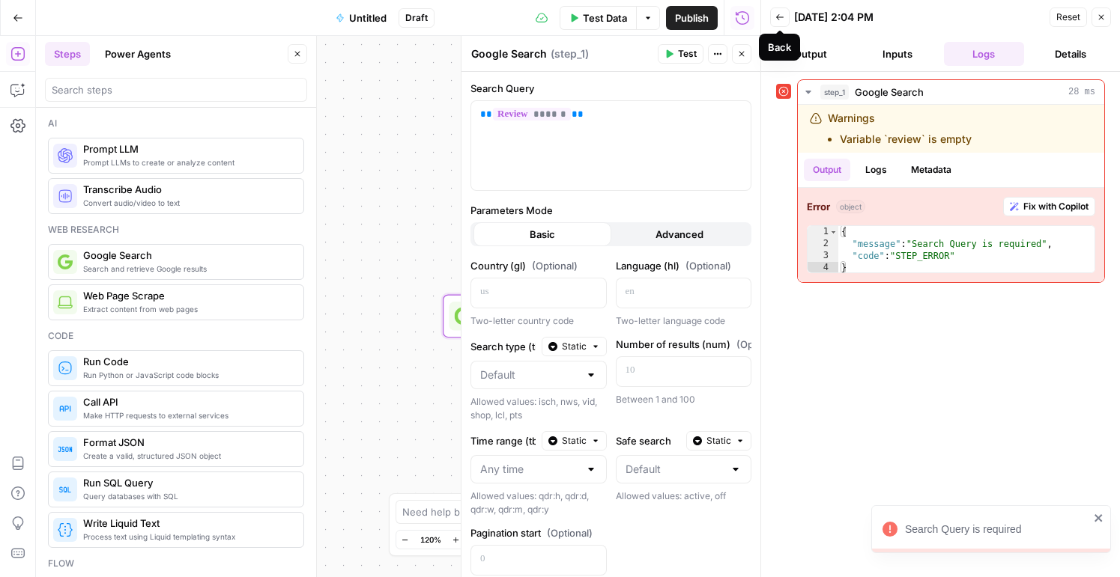
click at [780, 17] on icon "button" at bounding box center [779, 17] width 9 height 9
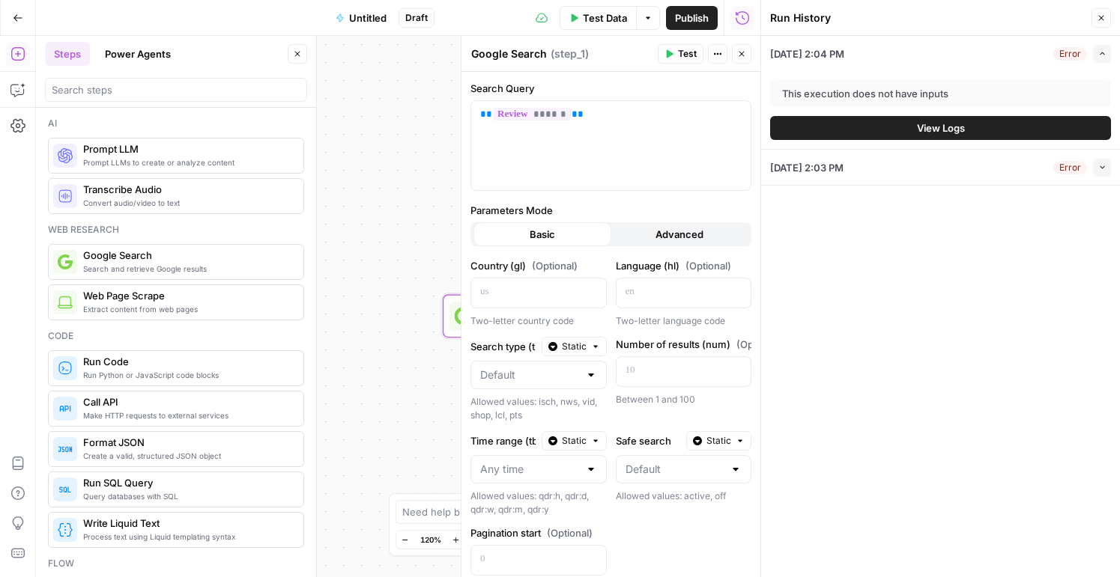
click at [414, 166] on div "Workflow Input Settings Inputs Error Google Search Google Search Step 1 Single …" at bounding box center [398, 307] width 724 height 542
click at [1103, 16] on icon "button" at bounding box center [1101, 17] width 9 height 9
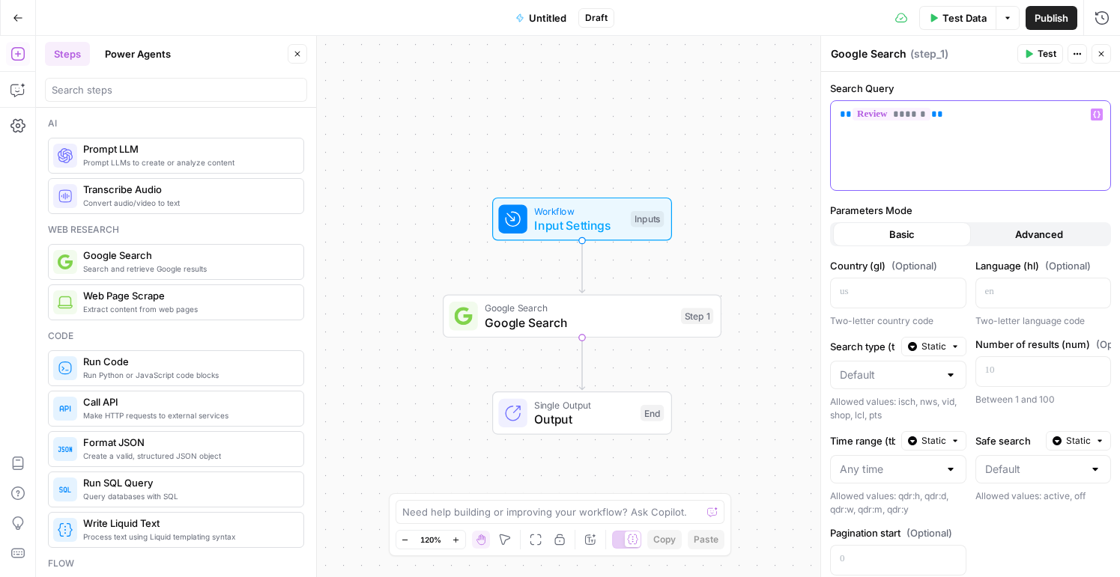
click at [1046, 136] on div "** ****** **" at bounding box center [970, 145] width 279 height 89
click at [906, 114] on span "******" at bounding box center [891, 114] width 78 height 13
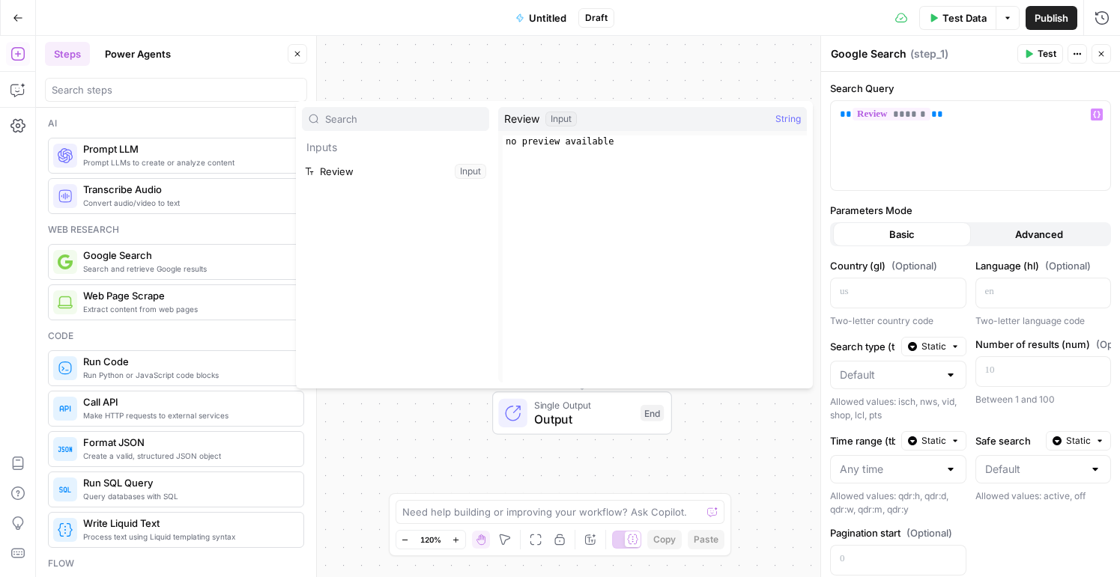
type textarea "**********"
click at [606, 148] on div "no preview available" at bounding box center [655, 271] width 304 height 271
drag, startPoint x: 598, startPoint y: 148, endPoint x: 494, endPoint y: 148, distance: 104.1
click at [494, 148] on div "**********" at bounding box center [554, 245] width 517 height 288
click at [930, 135] on div "** ****** **" at bounding box center [970, 145] width 279 height 89
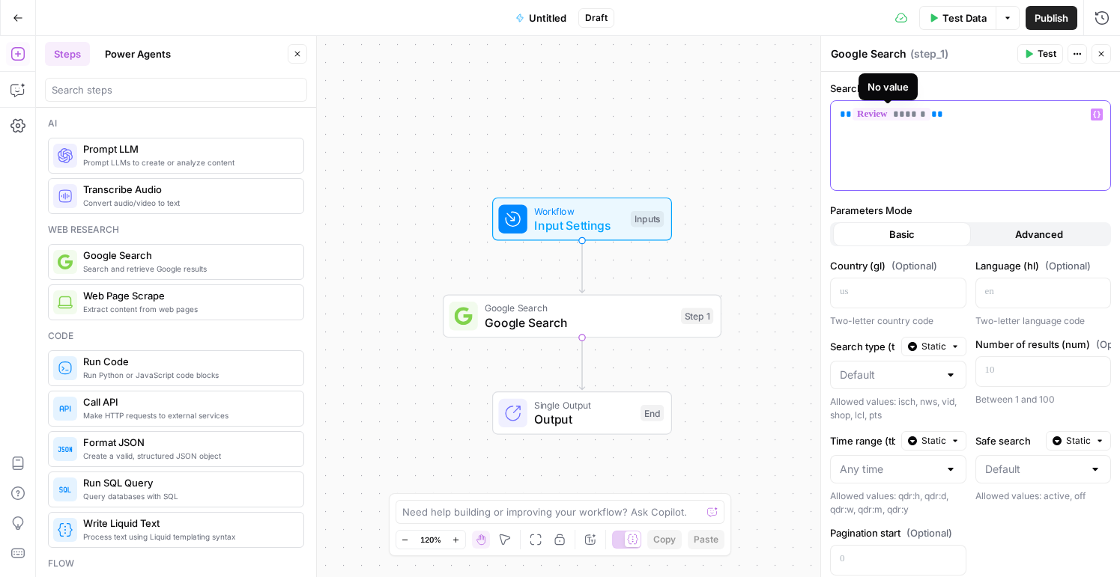
click at [923, 112] on span "******" at bounding box center [891, 114] width 78 height 13
drag, startPoint x: 923, startPoint y: 112, endPoint x: 889, endPoint y: 112, distance: 33.7
click at [889, 112] on span "******" at bounding box center [891, 114] width 78 height 13
click at [889, 112] on p "***" at bounding box center [970, 114] width 261 height 15
click at [892, 107] on p "***" at bounding box center [970, 114] width 261 height 15
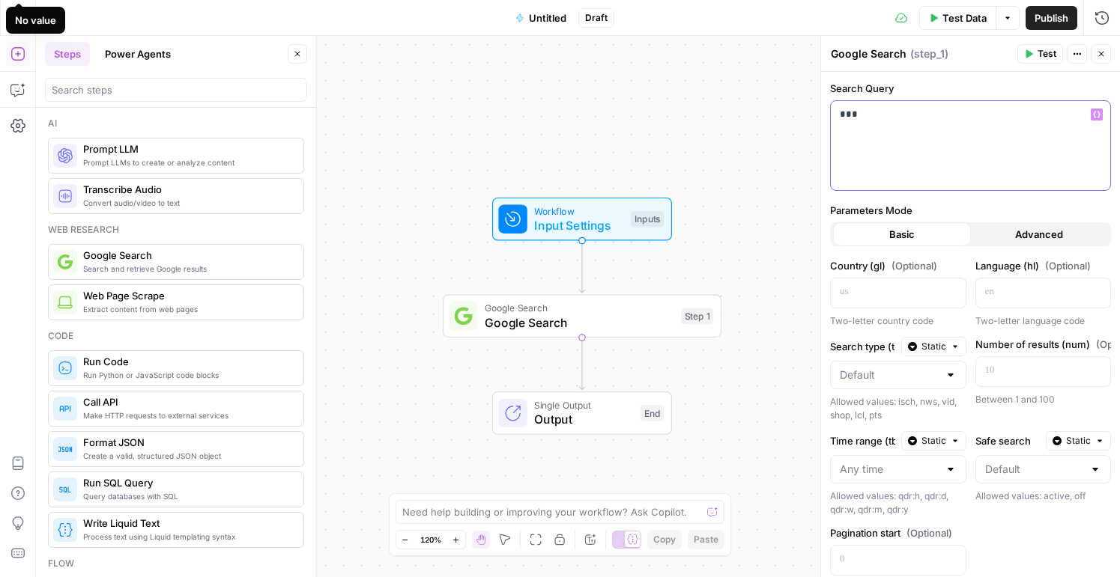
click at [892, 107] on p "***" at bounding box center [970, 114] width 261 height 15
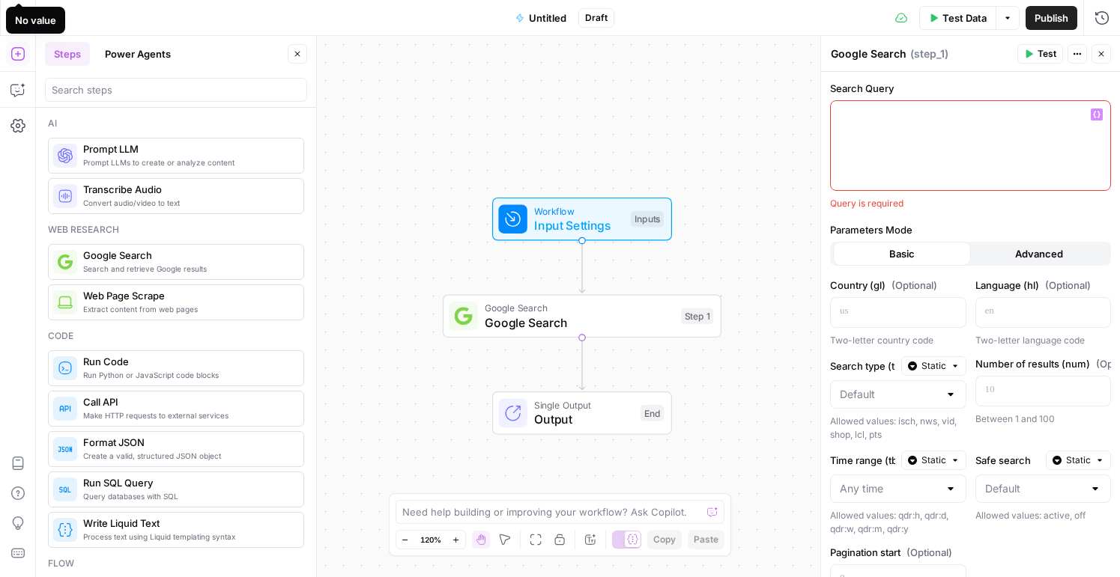
click at [1094, 118] on icon "button" at bounding box center [1096, 114] width 7 height 7
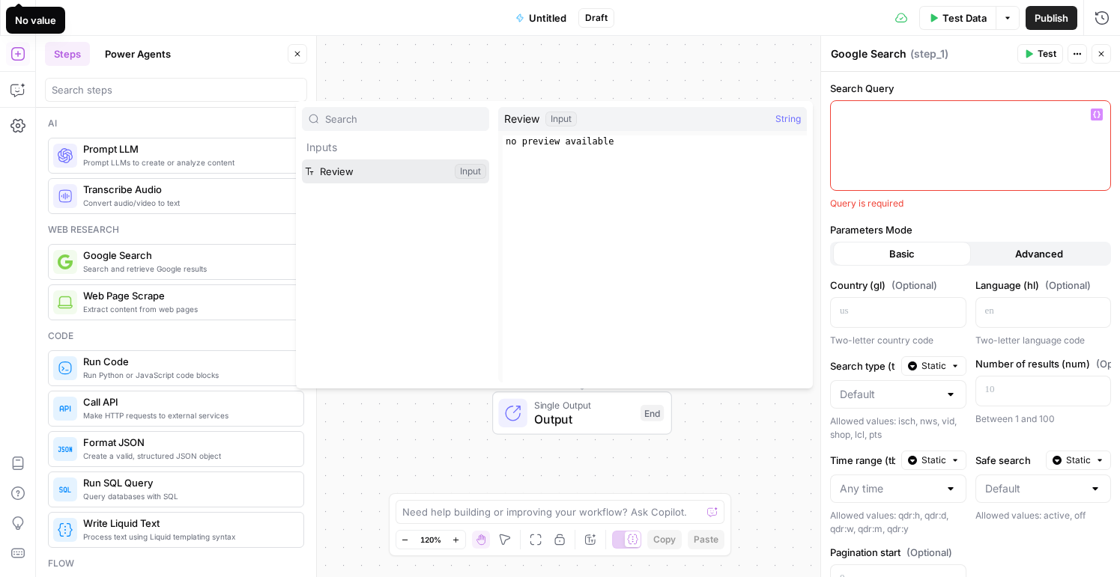
click at [386, 173] on button "Select variable Review" at bounding box center [395, 172] width 187 height 24
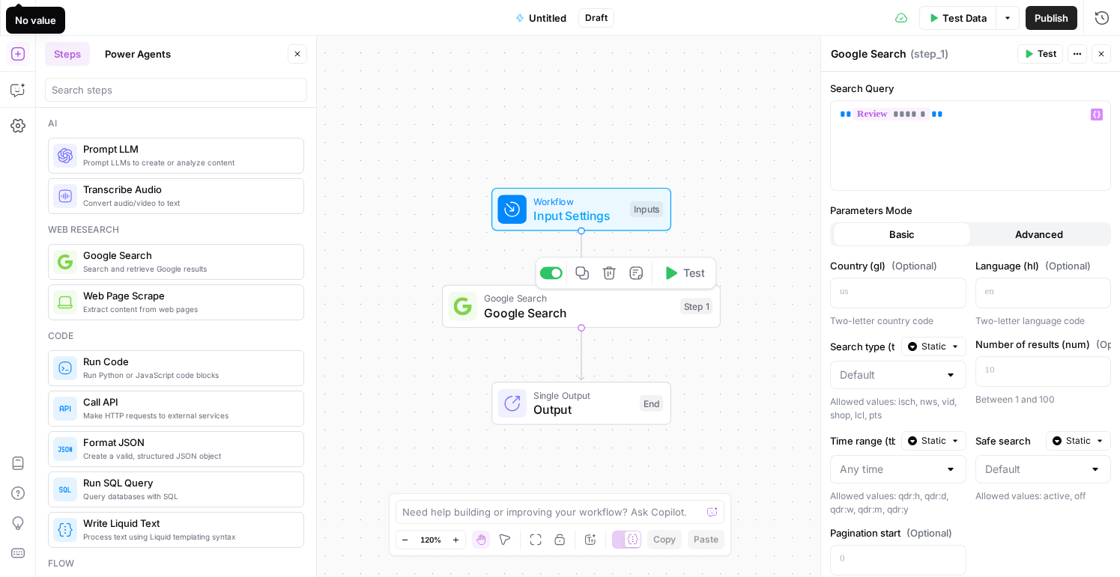
click at [513, 309] on span "Google Search" at bounding box center [578, 313] width 189 height 18
click at [688, 277] on span "Test" at bounding box center [694, 273] width 22 height 16
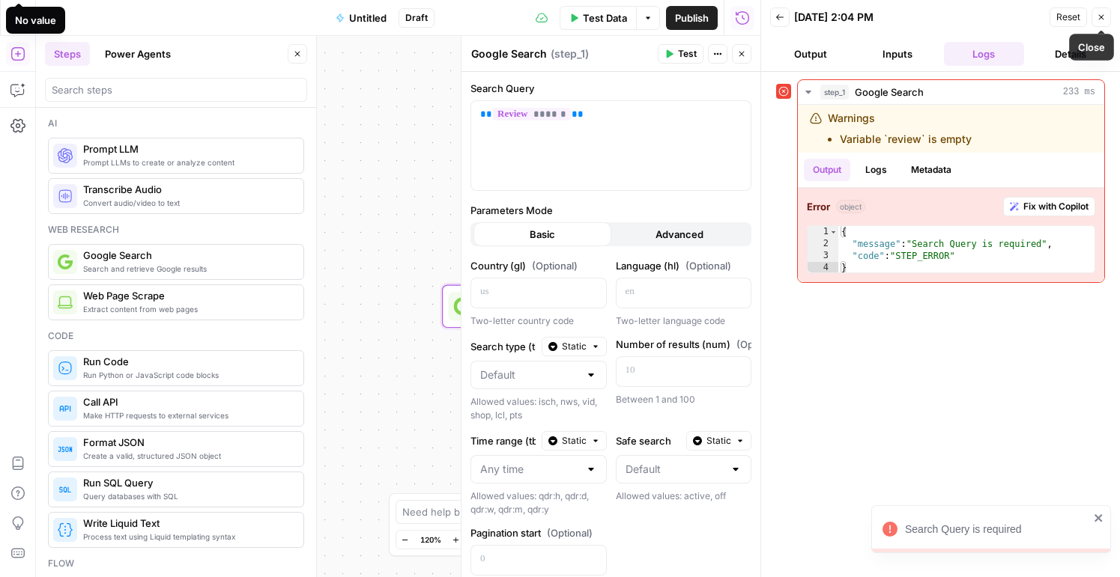
click at [1095, 22] on button "Close" at bounding box center [1100, 16] width 19 height 19
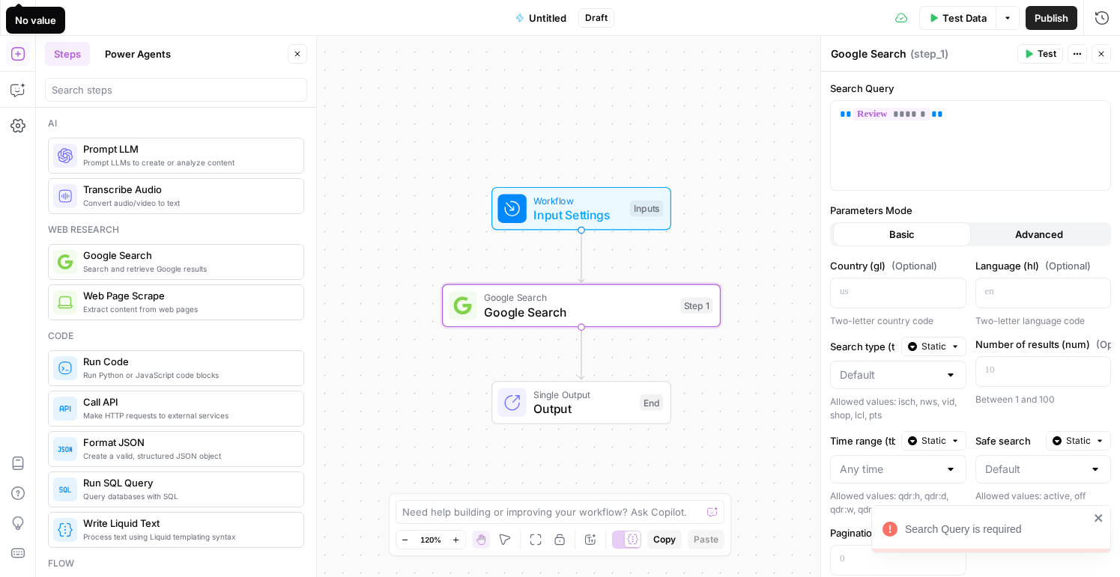
click at [562, 215] on span "Input Settings" at bounding box center [577, 215] width 89 height 18
click at [547, 206] on span "Input Settings" at bounding box center [577, 215] width 89 height 18
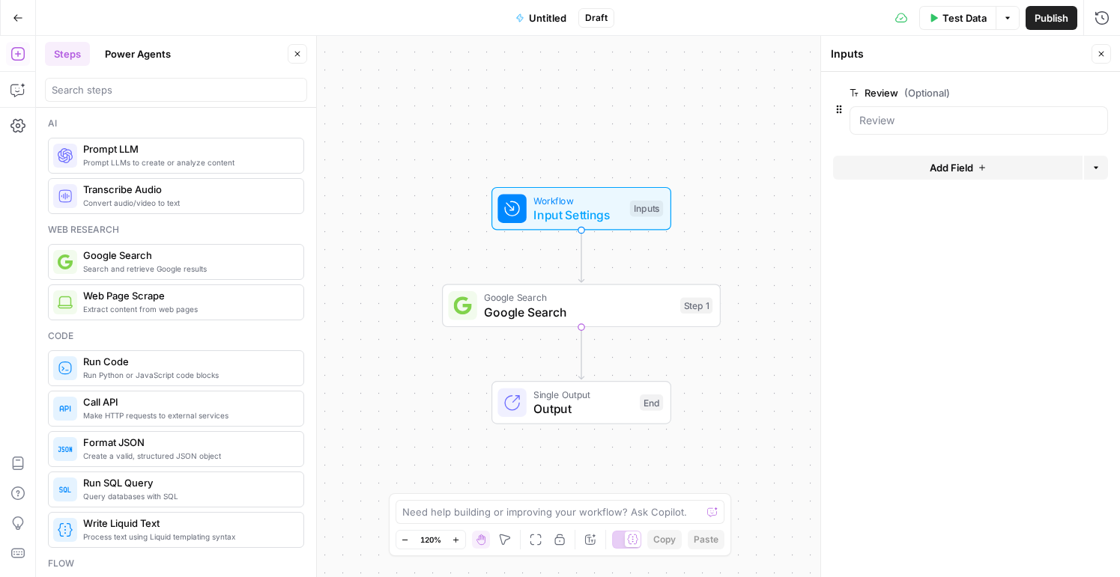
click at [500, 304] on span "Google Search" at bounding box center [578, 312] width 189 height 18
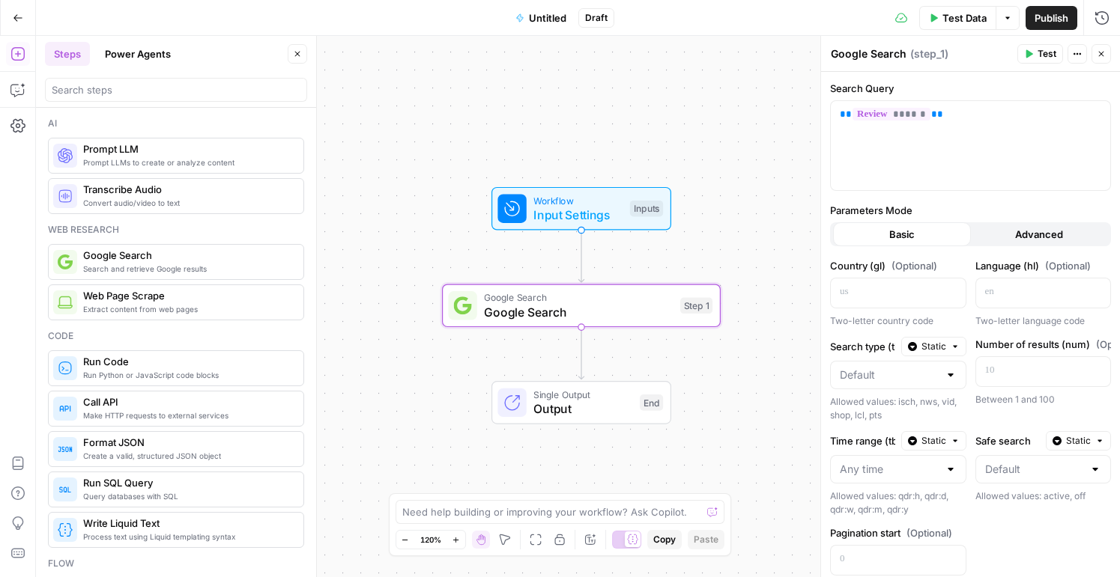
click at [470, 374] on div "Workflow Input Settings Inputs Google Search Google Search Step 1 Single Output…" at bounding box center [578, 307] width 1084 height 542
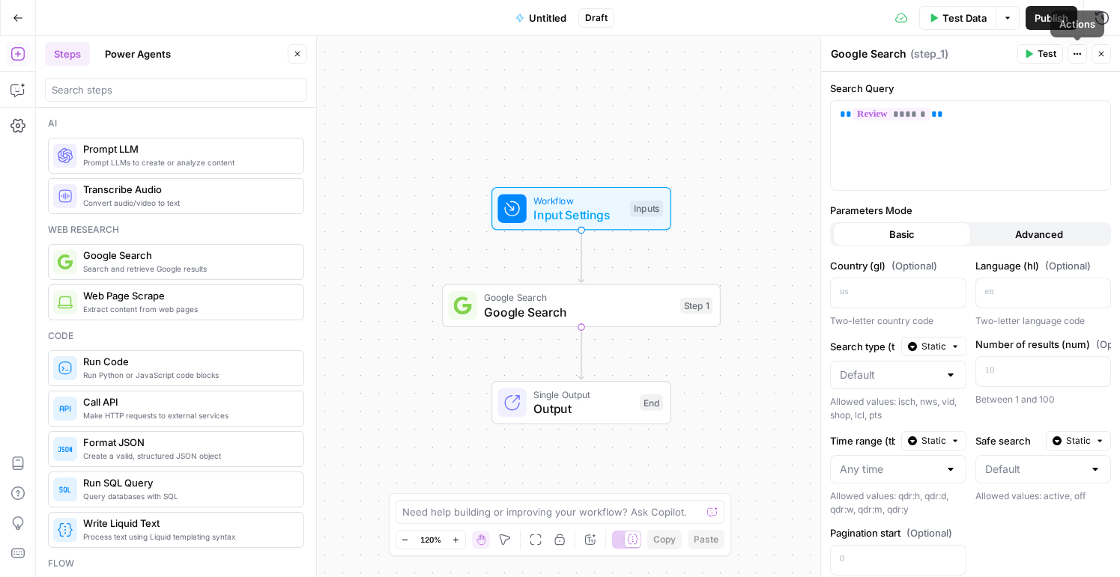
click at [1094, 54] on button "Close" at bounding box center [1100, 53] width 19 height 19
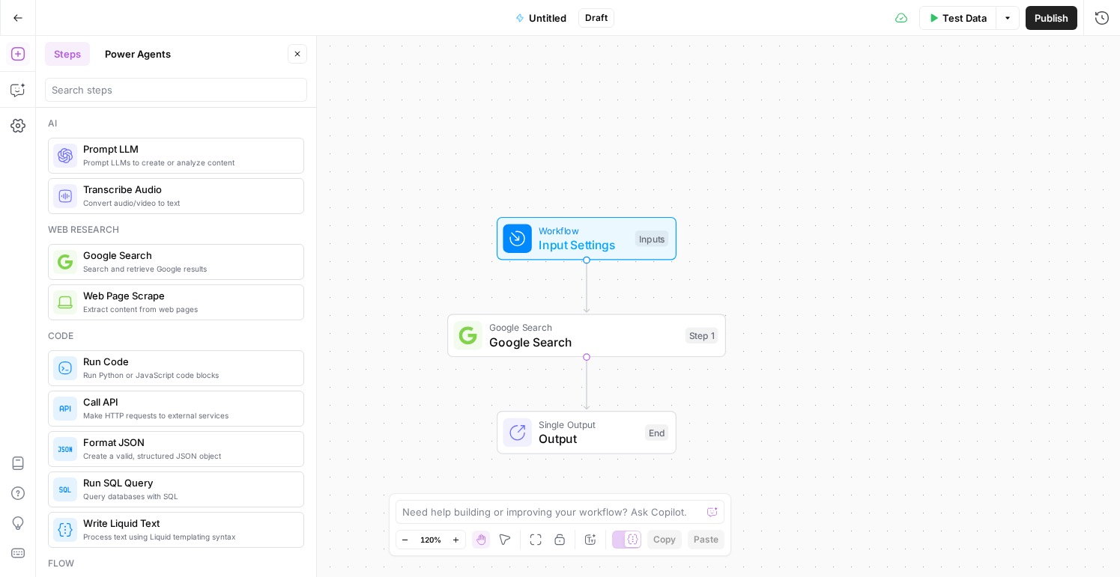
click at [946, 21] on span "Test Data" at bounding box center [964, 17] width 44 height 15
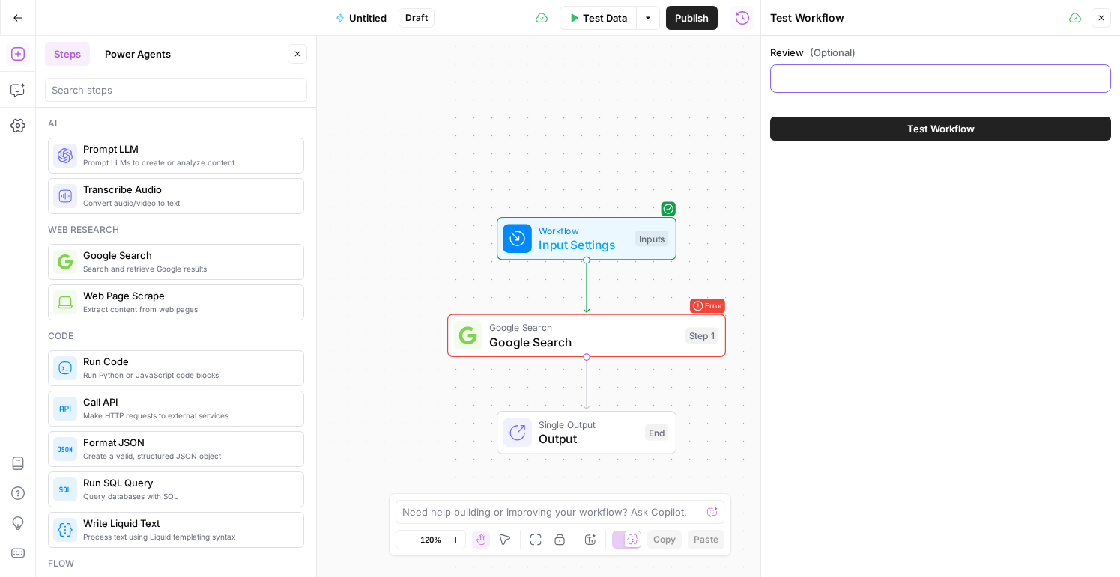
click at [918, 76] on input "Review (Optional)" at bounding box center [940, 78] width 321 height 15
type input "Novecento reviews"
click at [910, 122] on span "Test Workflow" at bounding box center [940, 128] width 67 height 15
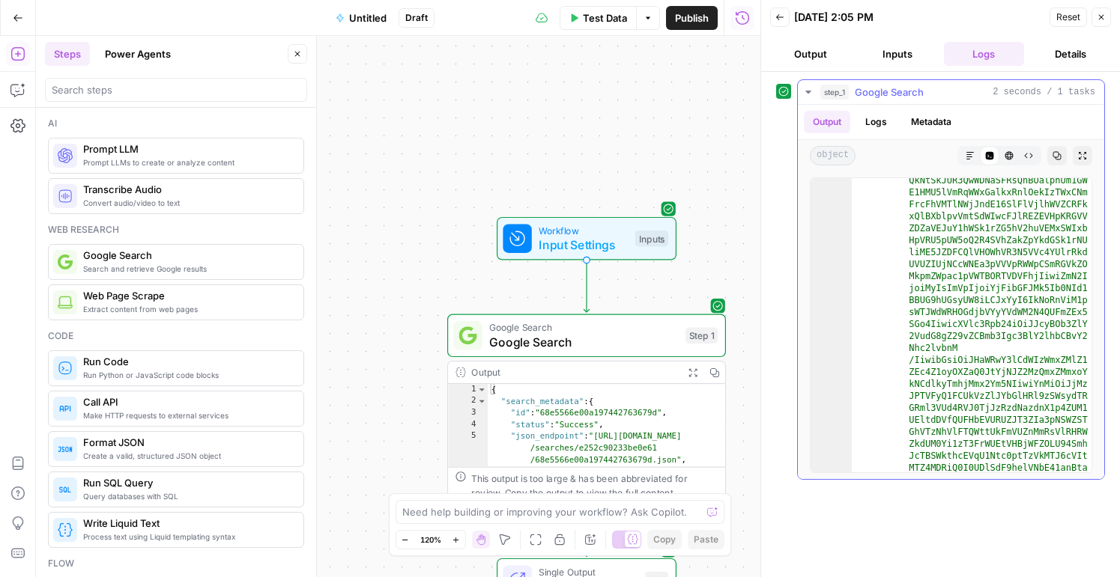
scroll to position [2079, 0]
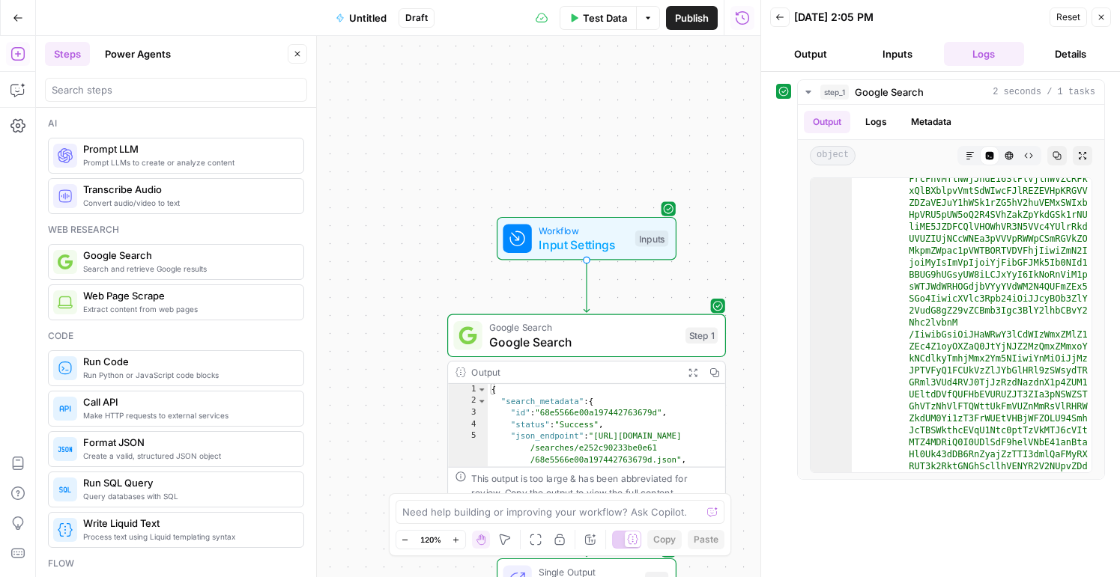
click at [777, 13] on icon "button" at bounding box center [779, 17] width 9 height 9
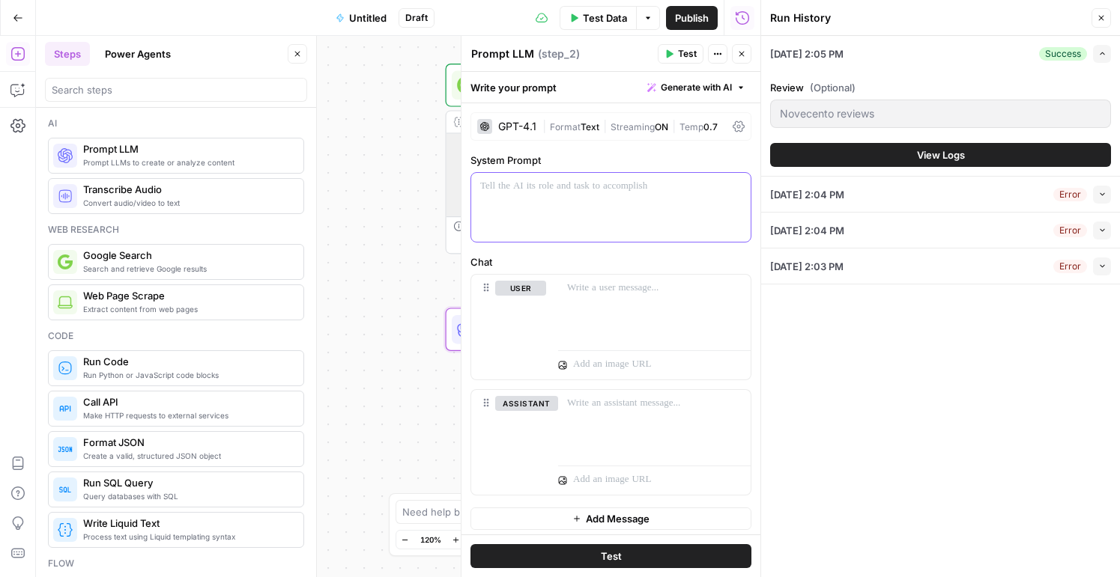
click at [664, 183] on p at bounding box center [610, 186] width 261 height 15
click at [629, 189] on p "**********" at bounding box center [610, 186] width 261 height 15
click at [630, 189] on p "**********" at bounding box center [610, 186] width 261 height 15
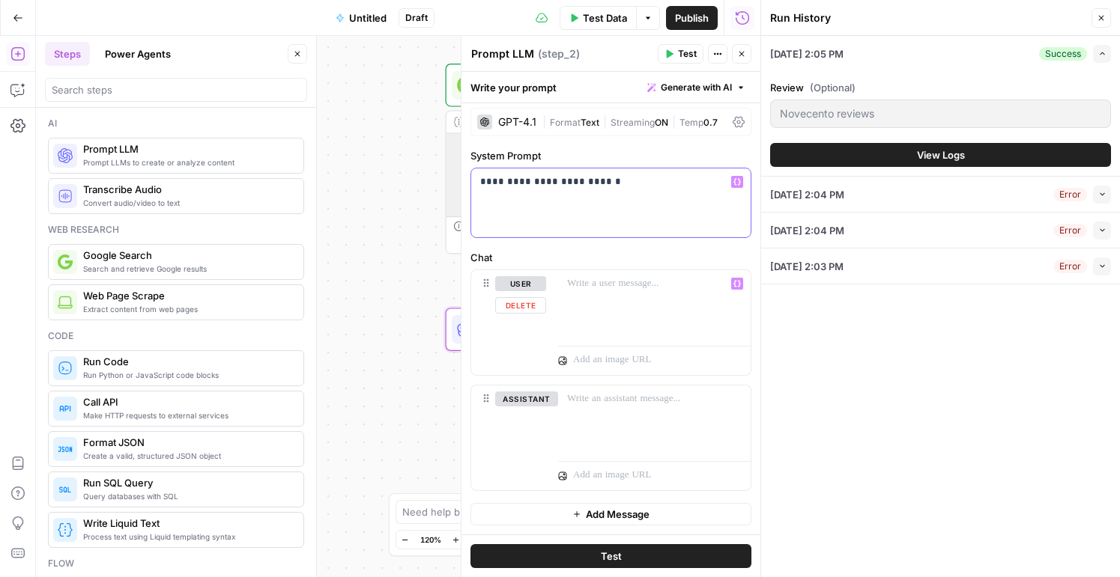
scroll to position [0, 0]
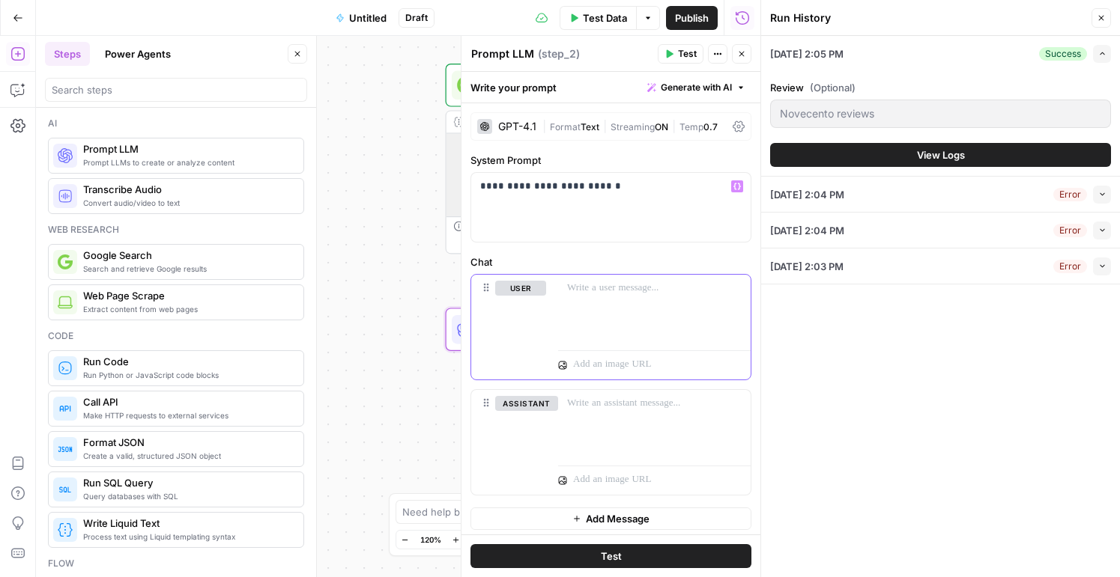
click at [512, 283] on button "user" at bounding box center [520, 288] width 51 height 15
click at [597, 293] on p at bounding box center [654, 288] width 175 height 15
paste div
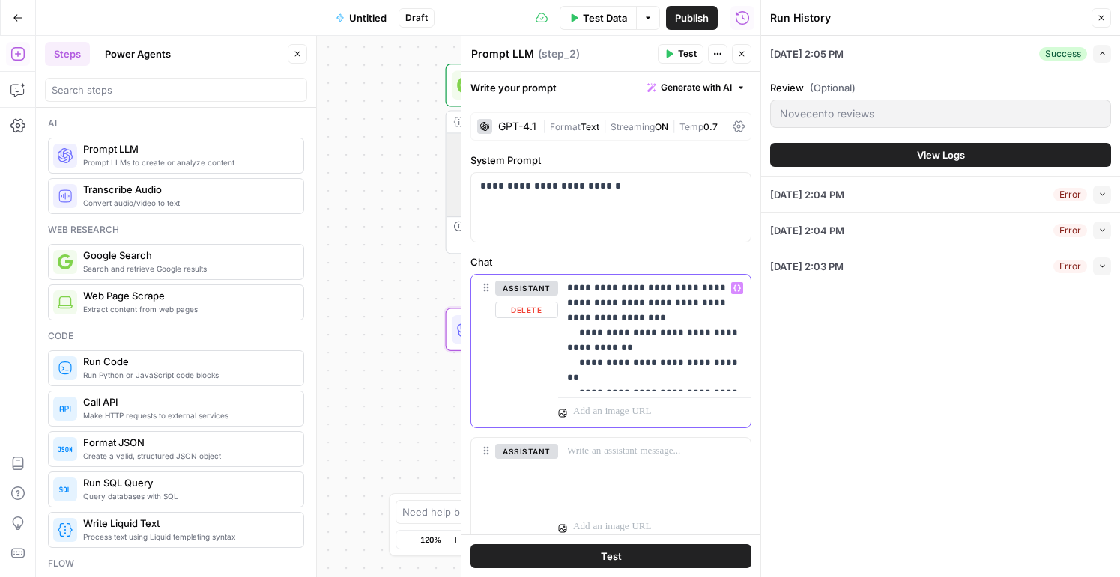
click at [578, 290] on p "**********" at bounding box center [654, 333] width 175 height 105
click at [724, 290] on p "**********" at bounding box center [654, 333] width 175 height 105
drag, startPoint x: 719, startPoint y: 304, endPoint x: 559, endPoint y: 301, distance: 160.3
click at [559, 301] on div "**********" at bounding box center [654, 333] width 192 height 117
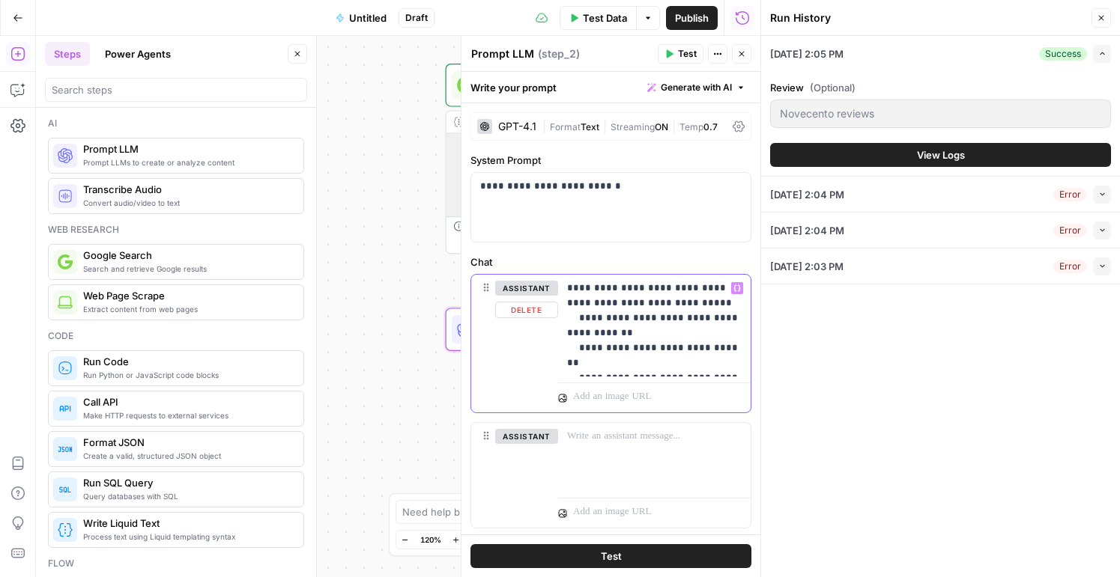
drag, startPoint x: 621, startPoint y: 306, endPoint x: 569, endPoint y: 306, distance: 52.4
click at [569, 306] on p "**********" at bounding box center [654, 326] width 175 height 90
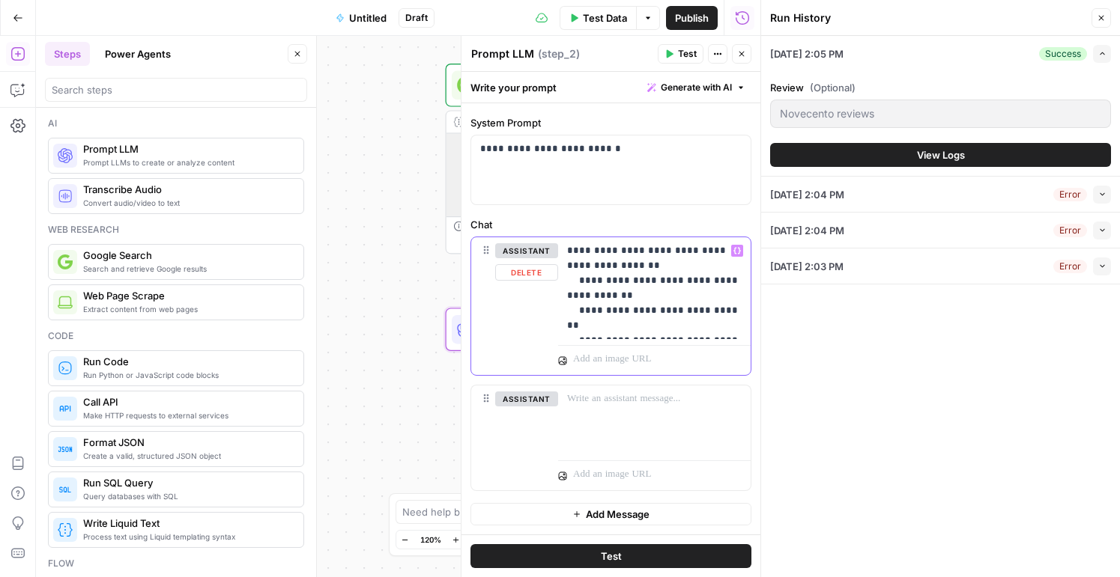
drag, startPoint x: 625, startPoint y: 260, endPoint x: 556, endPoint y: 252, distance: 69.3
click at [556, 252] on div "**********" at bounding box center [610, 306] width 279 height 138
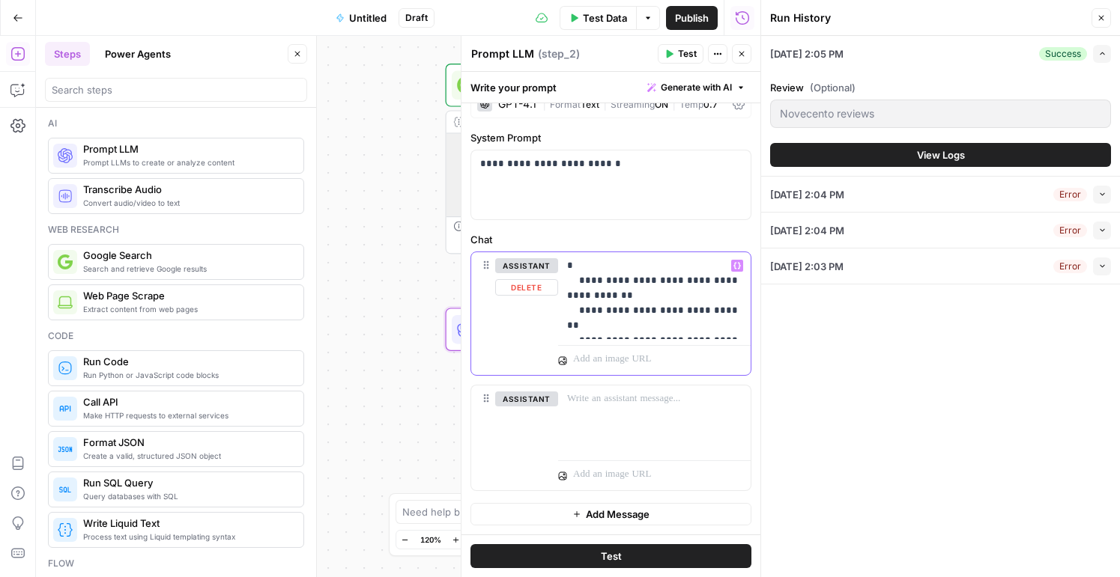
scroll to position [22, 0]
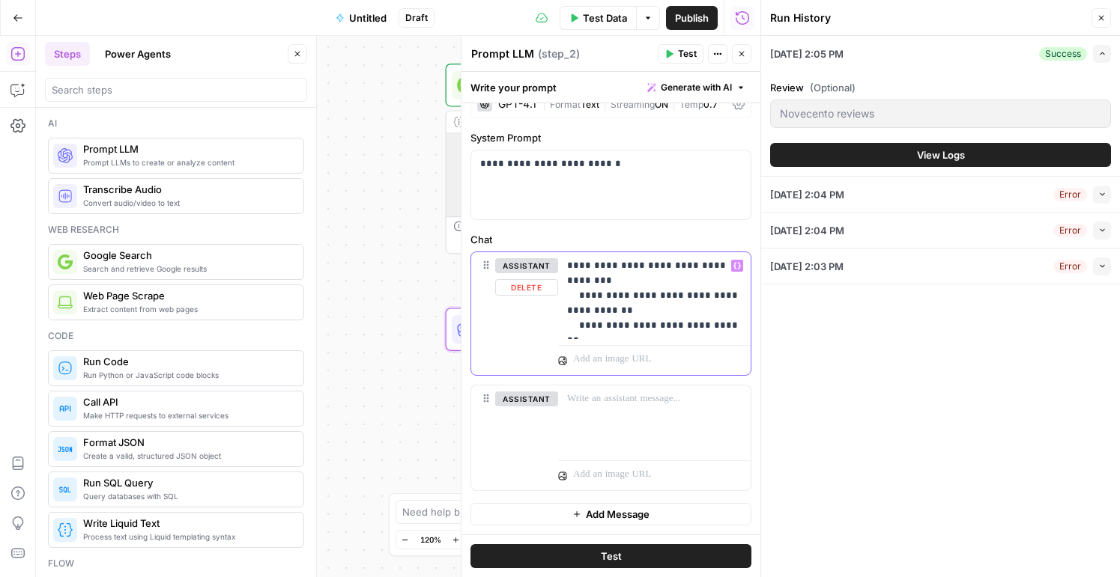
click at [736, 265] on icon "button" at bounding box center [736, 265] width 7 height 7
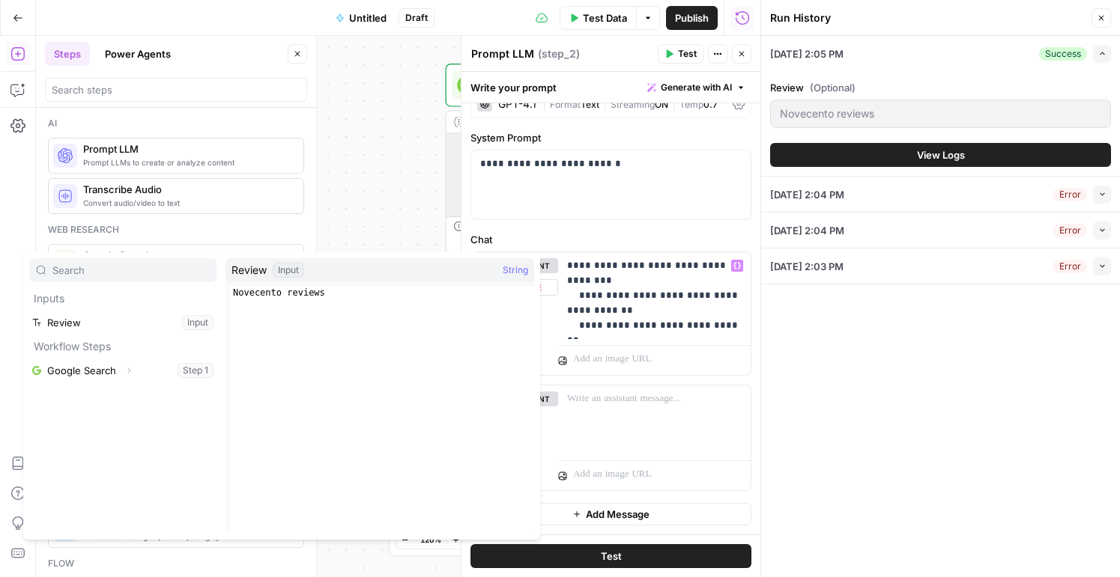
type textarea "**********"
click at [404, 303] on div "Novecento reviews" at bounding box center [382, 422] width 304 height 271
click at [403, 291] on div "Novecento reviews" at bounding box center [382, 422] width 304 height 271
click at [249, 267] on span "Review" at bounding box center [248, 270] width 35 height 15
click at [253, 292] on div "Novecento reviews" at bounding box center [382, 422] width 304 height 271
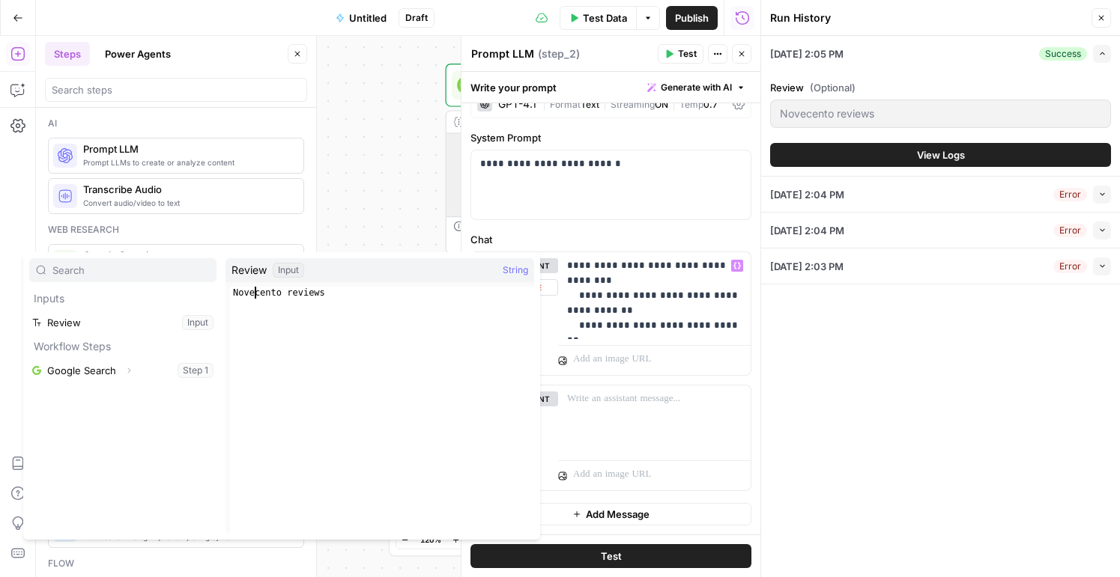
click at [304, 306] on div "Novecento reviews" at bounding box center [382, 422] width 304 height 271
click at [515, 270] on span "String" at bounding box center [515, 270] width 25 height 15
click at [285, 270] on div "Input" at bounding box center [288, 270] width 31 height 15
click at [707, 313] on p "**********" at bounding box center [654, 295] width 175 height 75
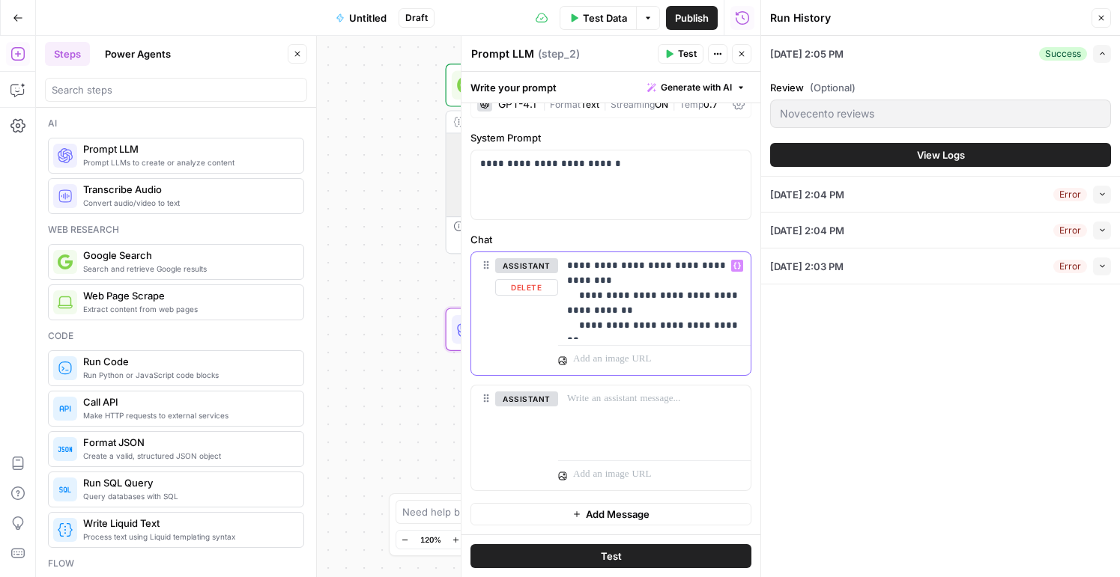
click at [573, 285] on p "**********" at bounding box center [654, 295] width 175 height 75
click at [732, 270] on button "Variables Menu" at bounding box center [737, 266] width 12 height 12
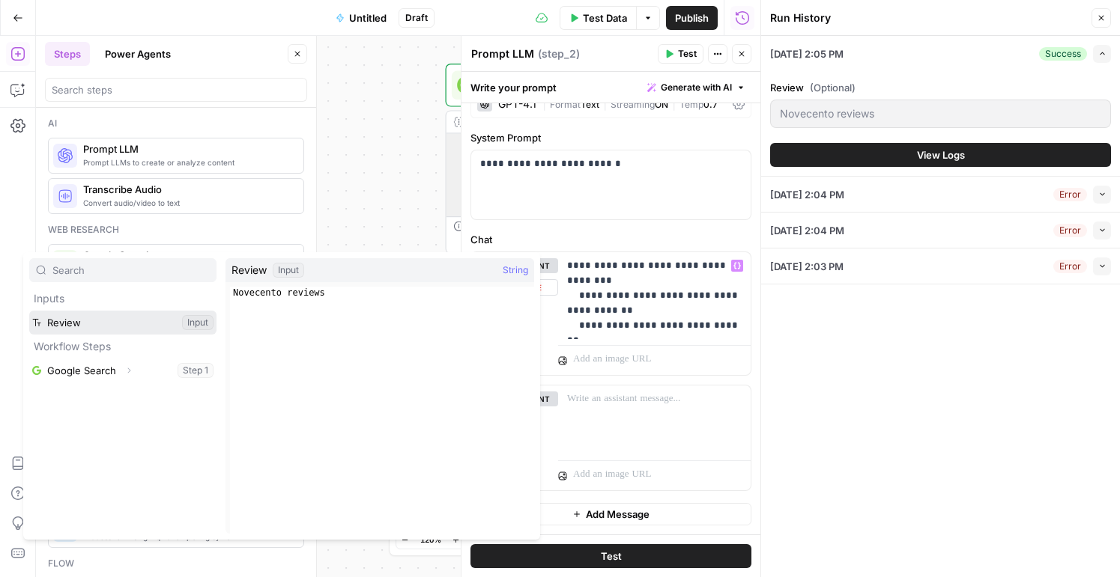
click at [112, 318] on button "Select variable Review" at bounding box center [122, 323] width 187 height 24
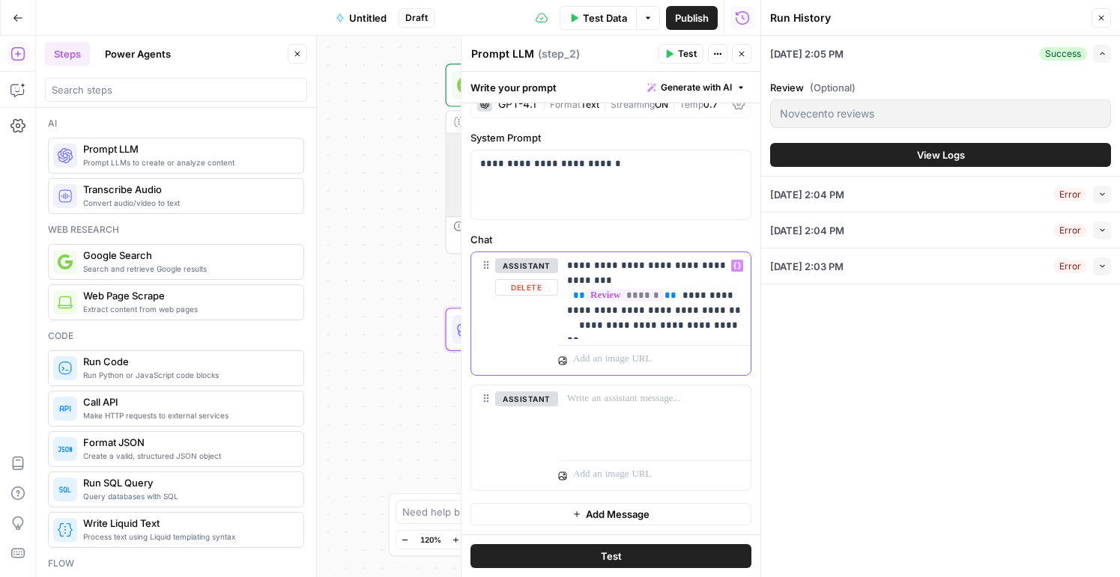
drag, startPoint x: 692, startPoint y: 297, endPoint x: 673, endPoint y: 281, distance: 24.9
click at [673, 281] on p "**********" at bounding box center [654, 295] width 175 height 75
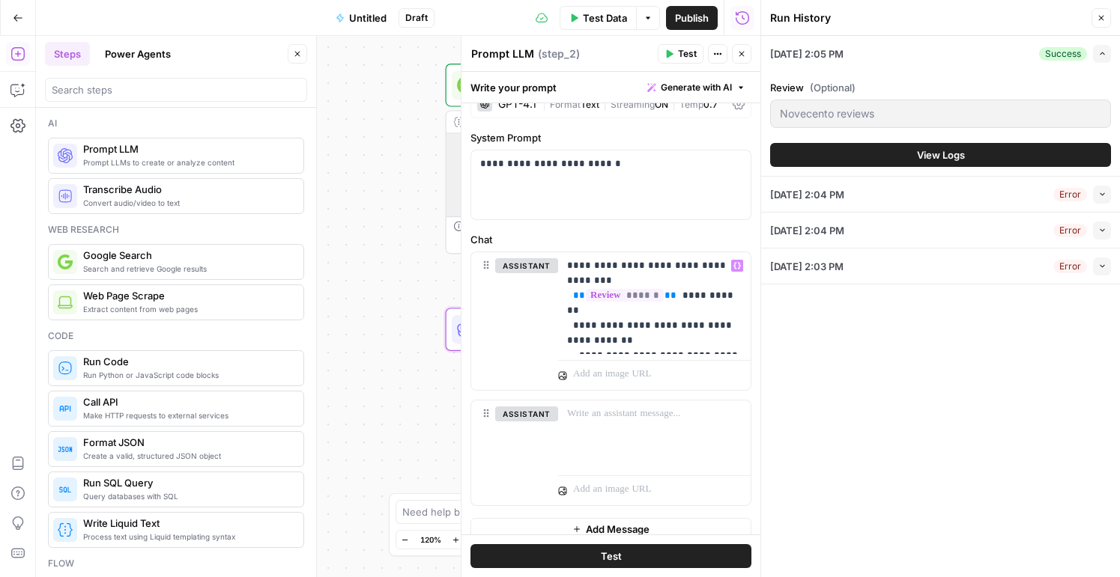
click at [587, 555] on button "Test" at bounding box center [610, 557] width 281 height 24
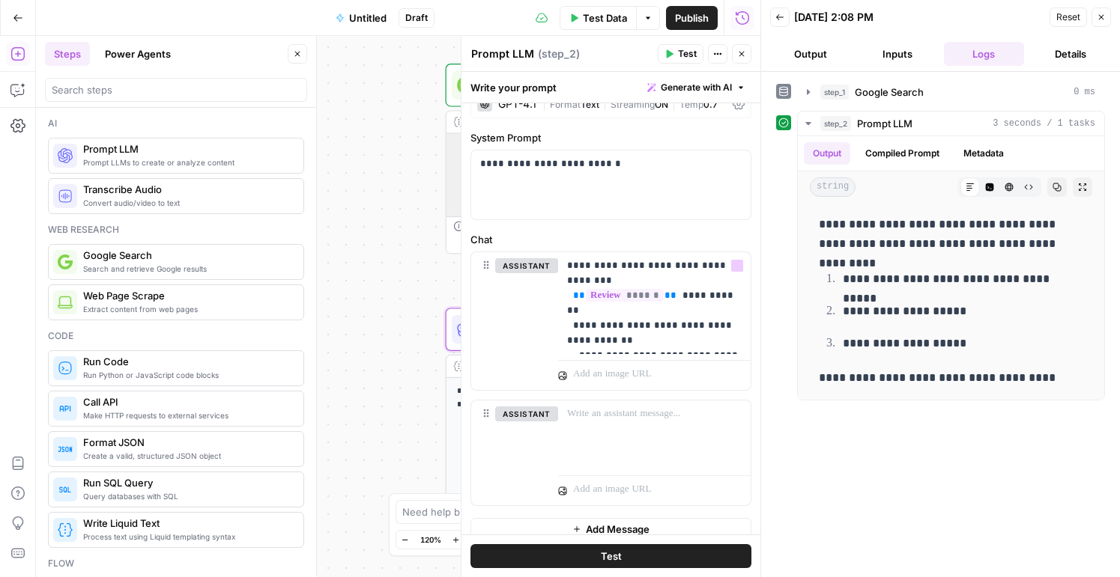
click at [651, 357] on div at bounding box center [654, 372] width 192 height 36
click at [742, 343] on div "**********" at bounding box center [654, 303] width 192 height 102
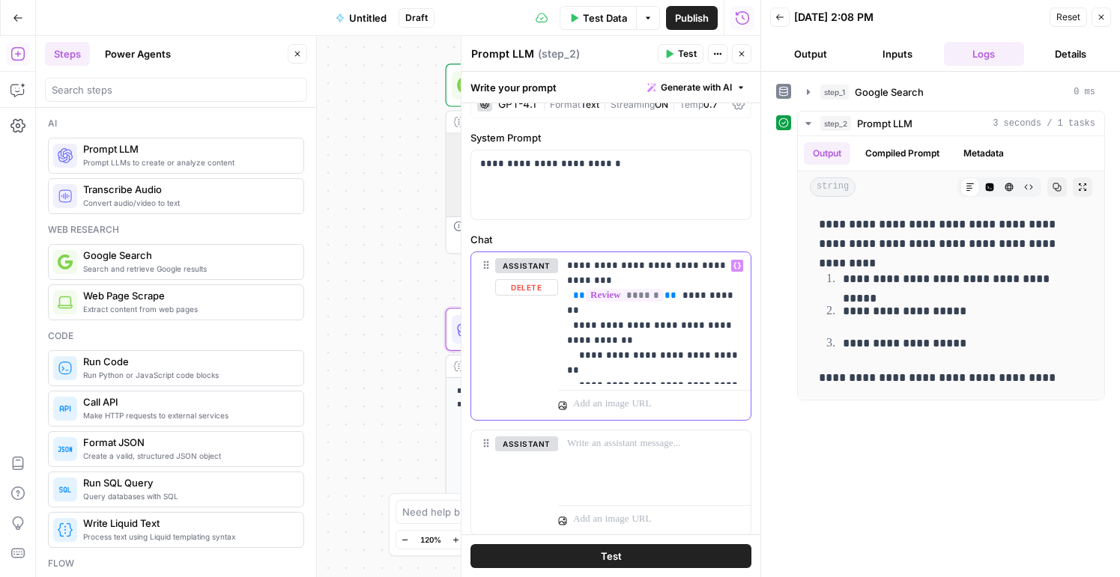
click at [733, 266] on icon "button" at bounding box center [736, 266] width 7 height 7
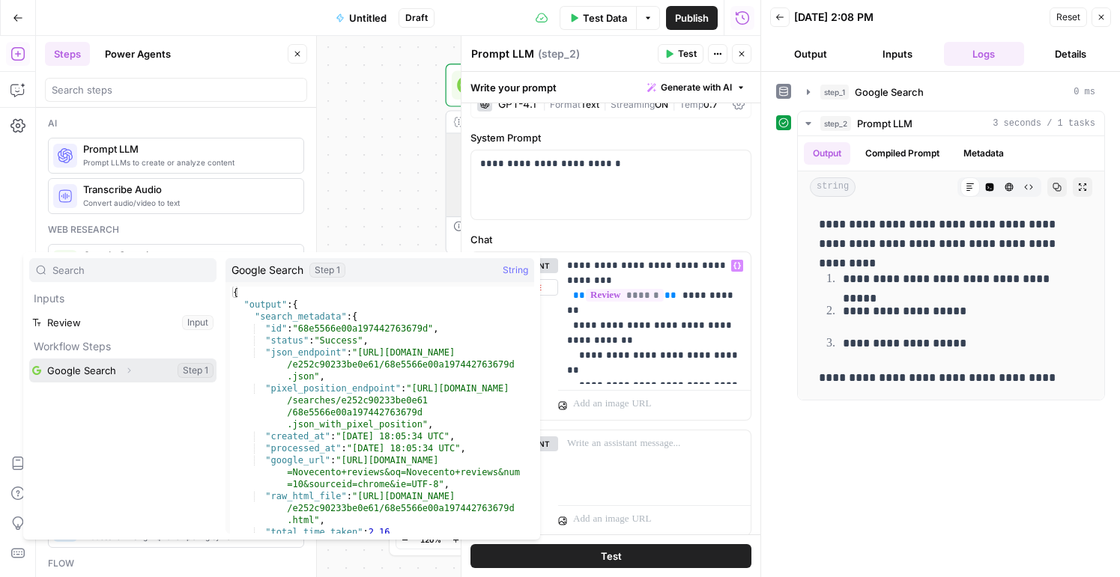
click at [141, 369] on button "Select variable Google Search" at bounding box center [122, 371] width 187 height 24
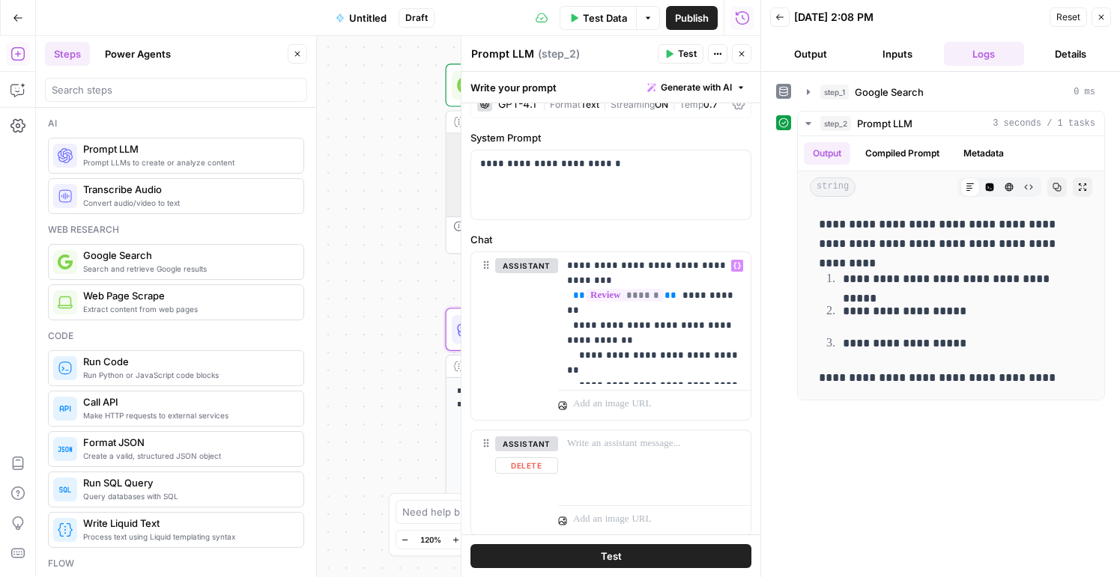
click at [615, 551] on span "Test" at bounding box center [611, 556] width 21 height 15
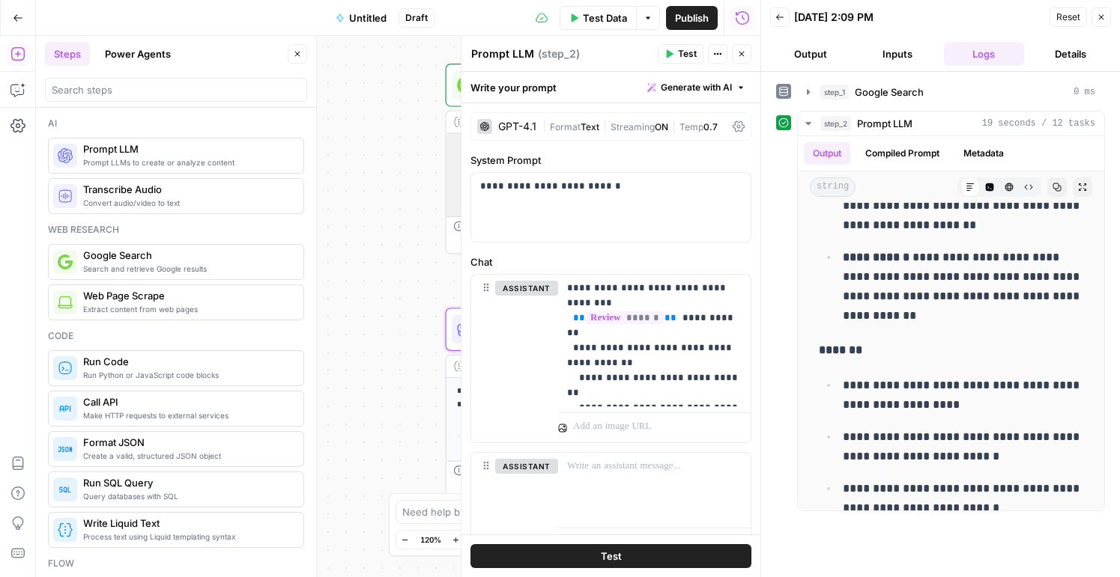
click at [780, 20] on icon "button" at bounding box center [779, 17] width 9 height 9
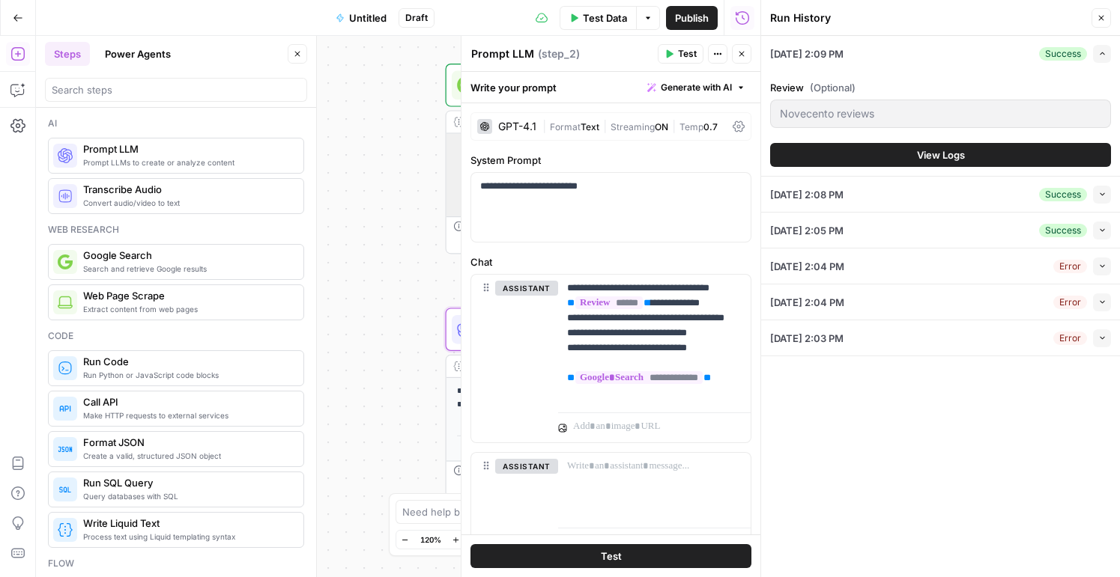
click at [1095, 14] on button "Close" at bounding box center [1100, 17] width 19 height 19
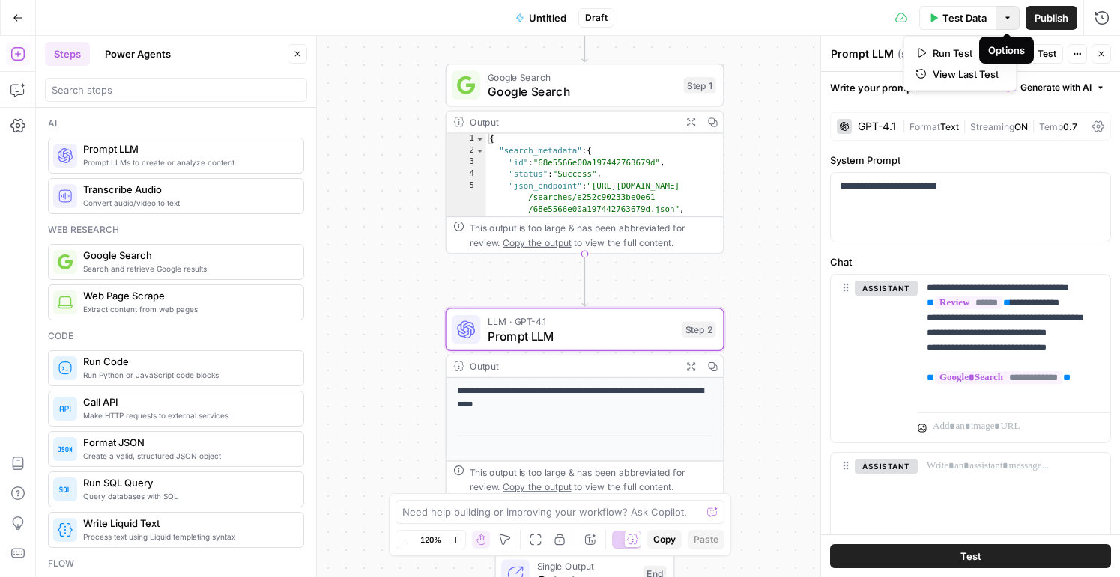
click at [1004, 15] on icon "button" at bounding box center [1007, 17] width 9 height 9
click at [1079, 55] on icon "button" at bounding box center [1077, 53] width 9 height 9
click at [1026, 28] on button "Publish" at bounding box center [1051, 18] width 52 height 24
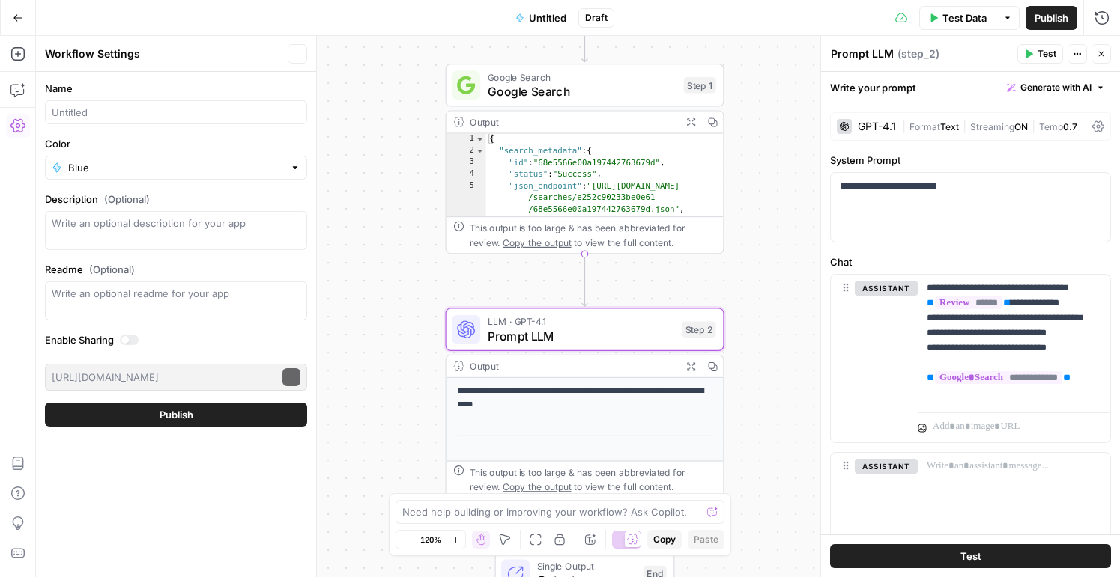
click at [1008, 22] on button "Options" at bounding box center [1007, 18] width 24 height 24
click at [718, 131] on button "Copy" at bounding box center [713, 123] width 22 height 22
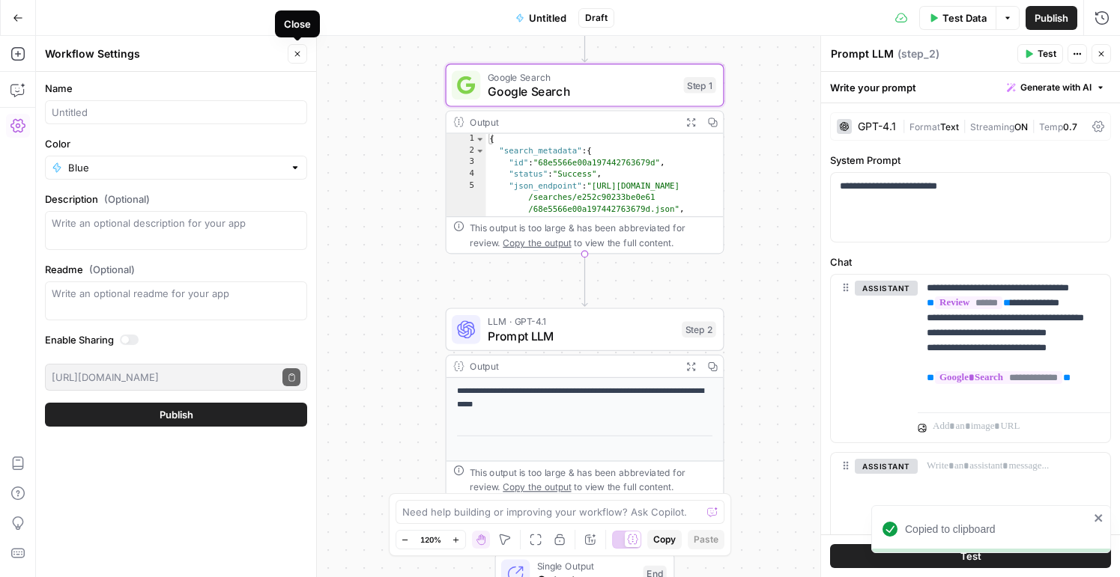
click at [296, 55] on icon "button" at bounding box center [297, 53] width 9 height 9
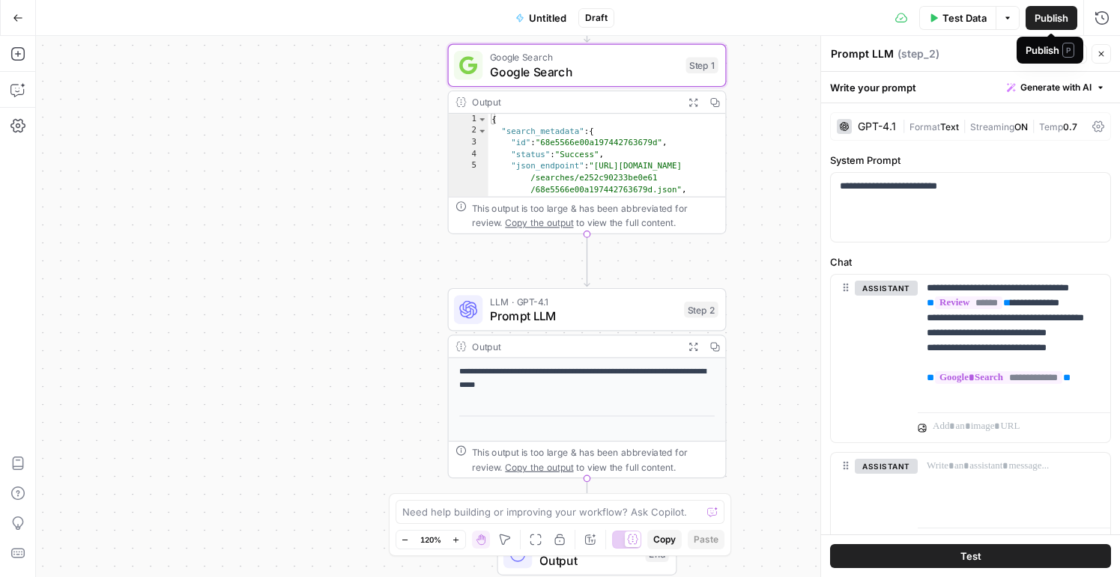
click at [1007, 14] on icon "button" at bounding box center [1007, 17] width 9 height 9
click at [748, 133] on div "**********" at bounding box center [578, 307] width 1084 height 542
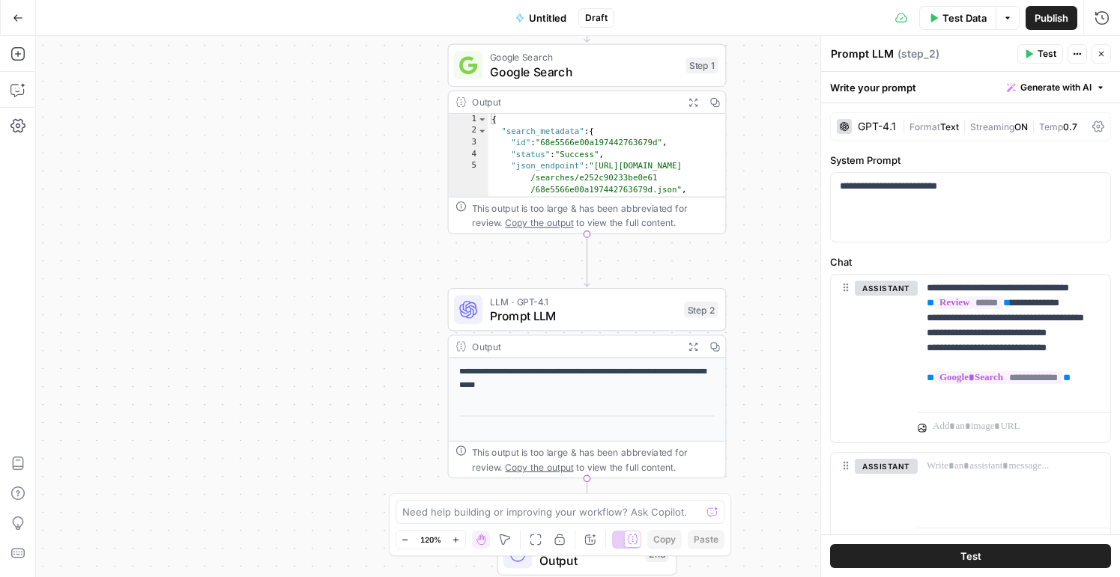
click at [1067, 90] on span "Generate with AI" at bounding box center [1055, 87] width 71 height 13
click at [936, 243] on div "**********" at bounding box center [970, 352] width 299 height 499
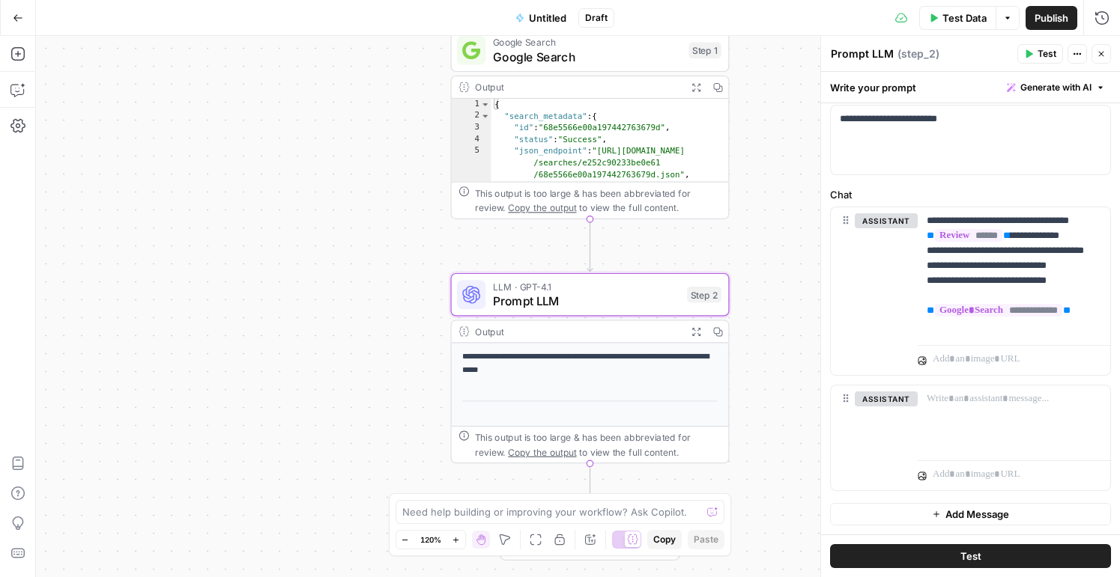
click at [566, 370] on p "**********" at bounding box center [590, 364] width 256 height 26
click at [576, 518] on textarea at bounding box center [552, 512] width 300 height 15
click at [891, 550] on button "Test" at bounding box center [970, 557] width 281 height 24
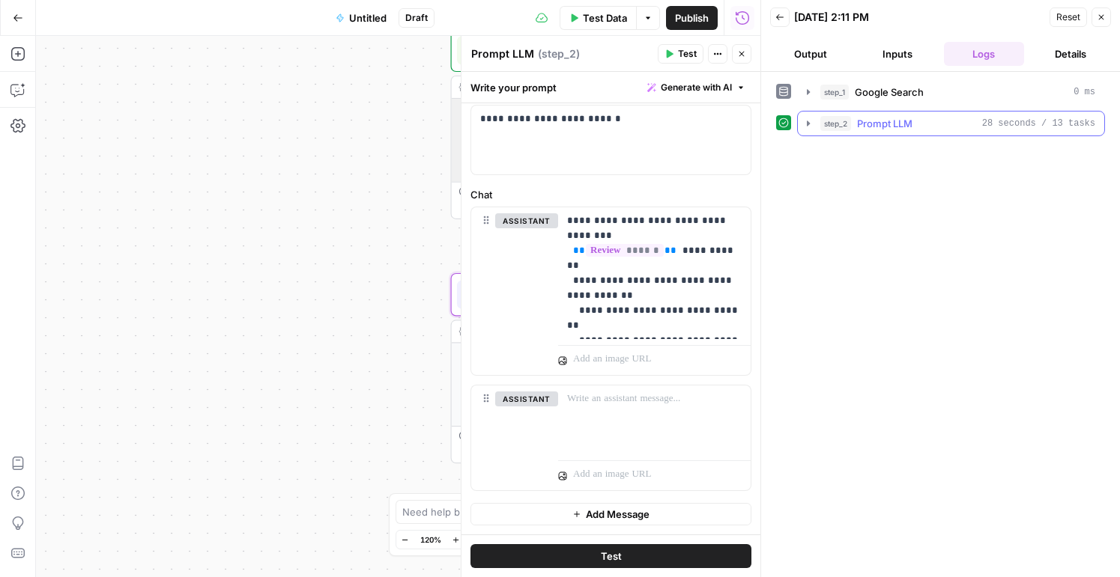
click at [808, 124] on icon "button" at bounding box center [808, 123] width 3 height 5
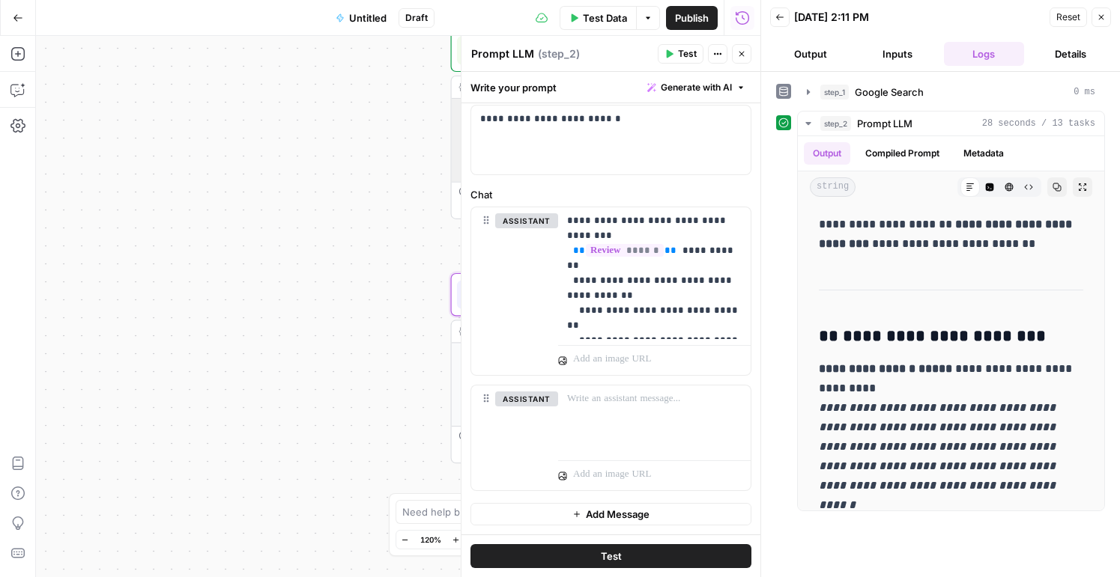
click at [775, 13] on icon "button" at bounding box center [779, 17] width 9 height 9
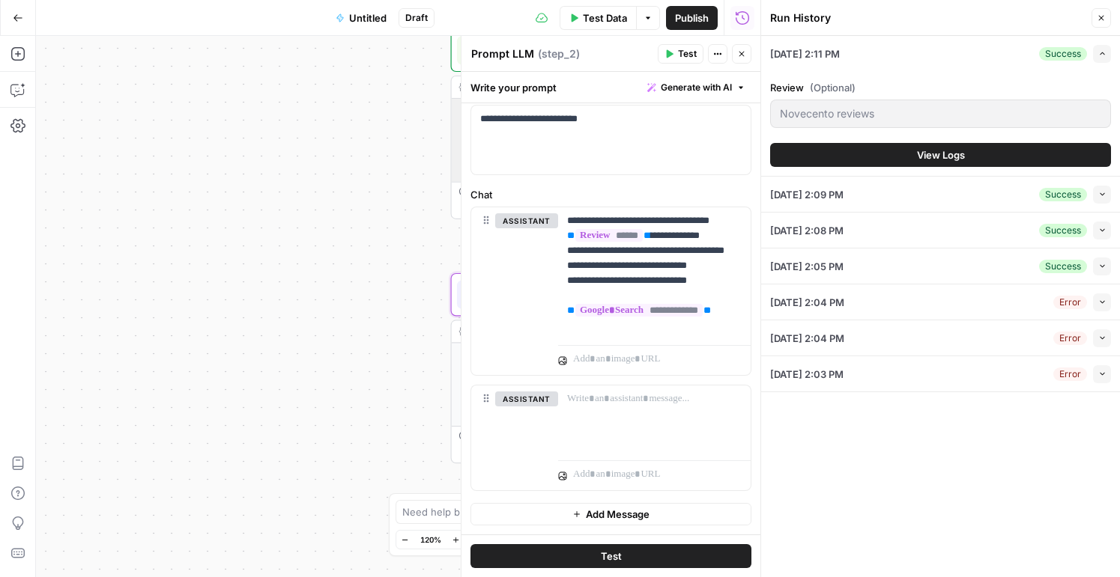
click at [1100, 19] on icon "button" at bounding box center [1101, 17] width 9 height 9
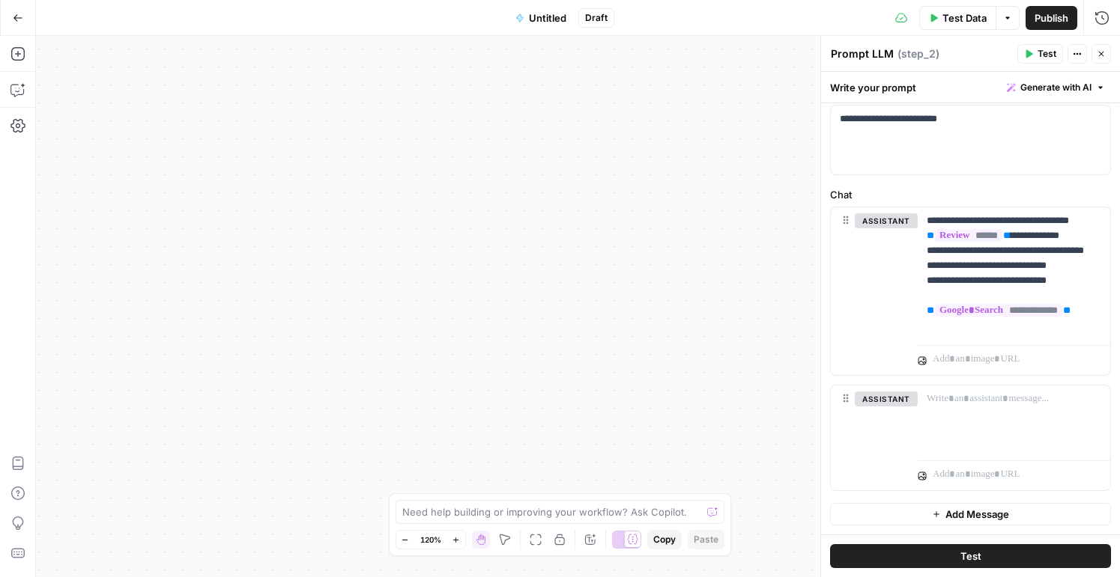
click at [543, 19] on span "Untitled" at bounding box center [547, 17] width 37 height 15
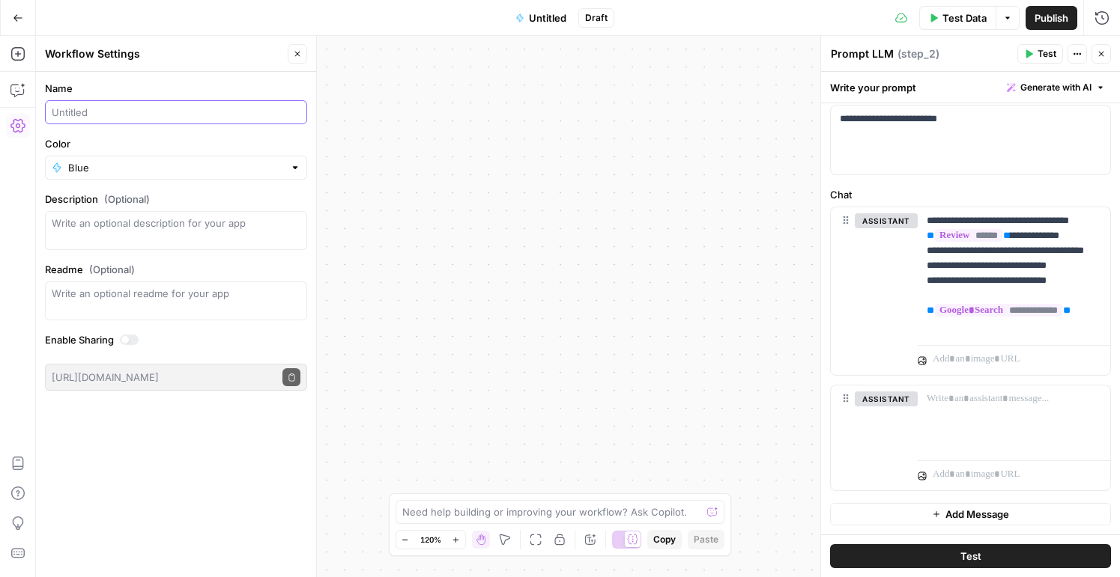
click at [152, 108] on input "Name" at bounding box center [176, 112] width 249 height 15
type input "Novecento Restaurant Review"
click at [300, 55] on icon "button" at bounding box center [297, 53] width 9 height 9
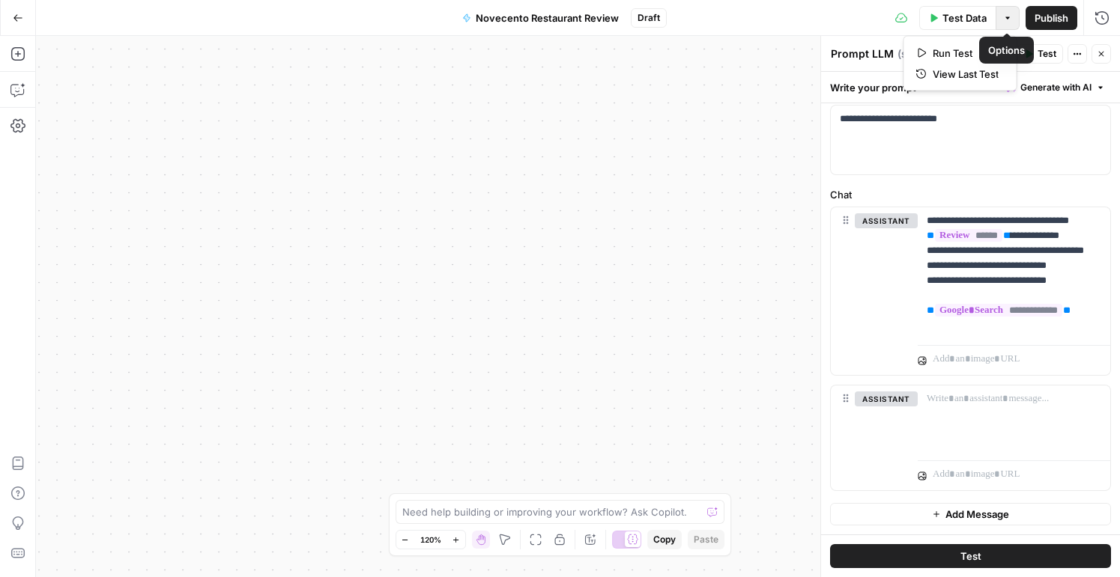
click at [1010, 24] on button "Options" at bounding box center [1007, 18] width 24 height 24
click at [962, 49] on span "Run Test" at bounding box center [966, 53] width 66 height 15
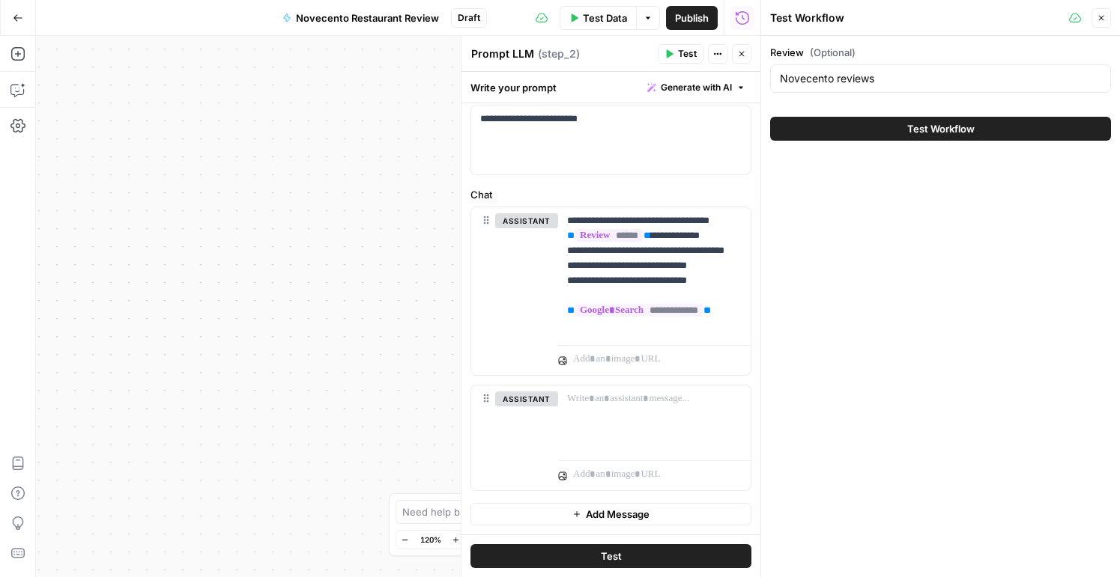
click at [861, 129] on button "Test Workflow" at bounding box center [940, 129] width 341 height 24
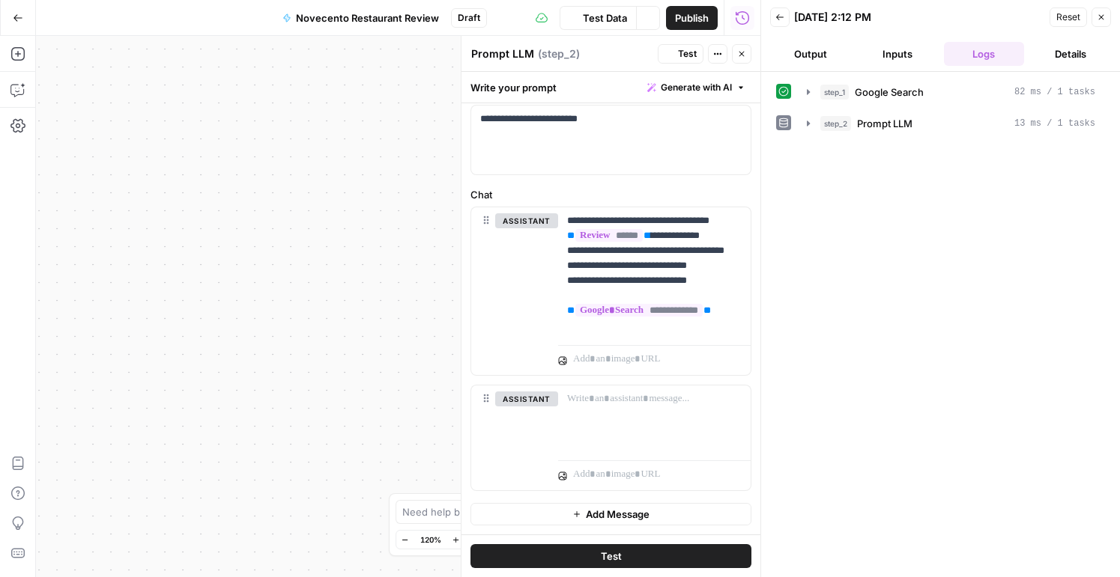
click at [1100, 12] on button "Close" at bounding box center [1100, 16] width 19 height 19
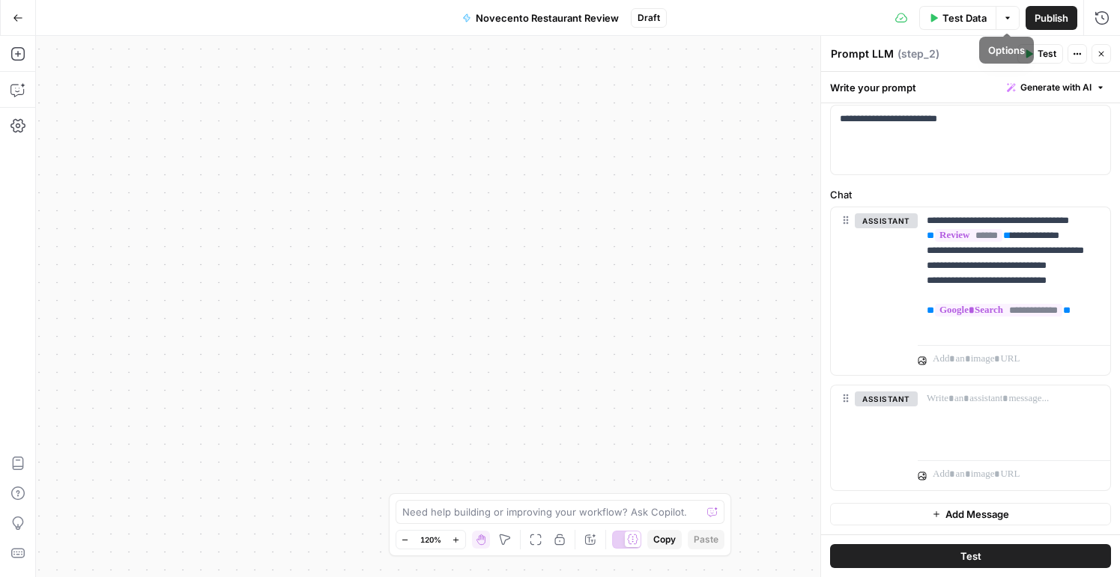
click at [1046, 19] on span "Publish" at bounding box center [1051, 17] width 34 height 15
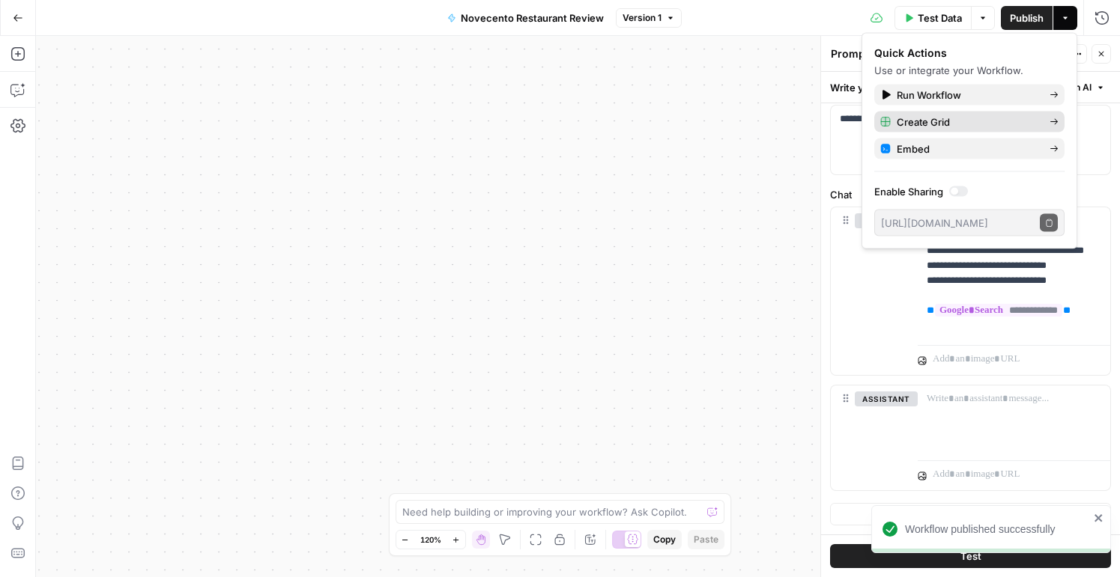
click at [933, 124] on span "Create Grid" at bounding box center [967, 122] width 141 height 15
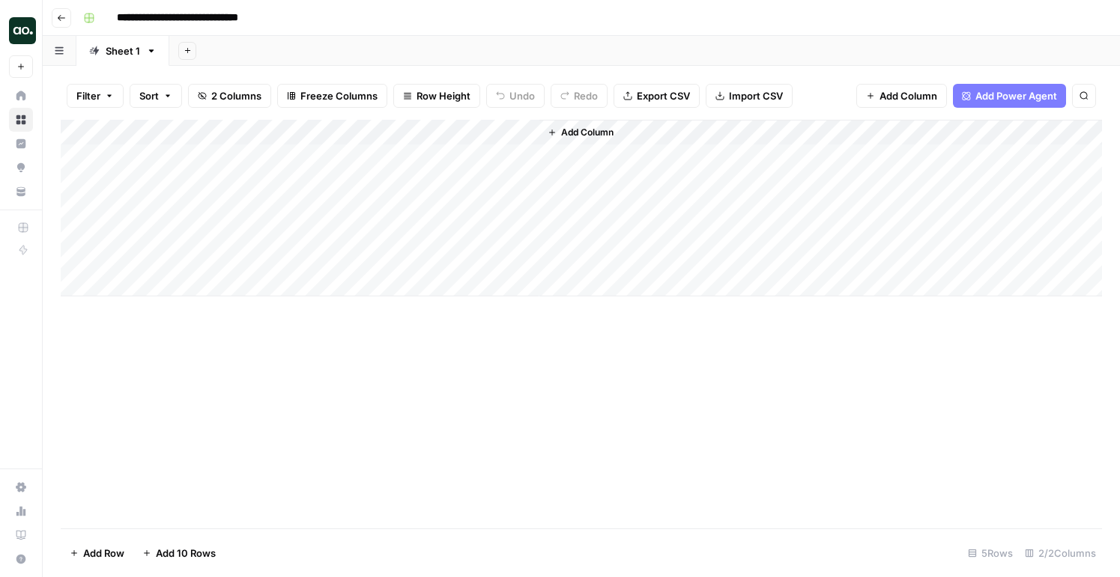
click at [206, 161] on div "Add Column" at bounding box center [581, 208] width 1041 height 177
click at [204, 173] on div "Add Column" at bounding box center [581, 208] width 1041 height 177
click at [205, 162] on div "Add Column" at bounding box center [581, 208] width 1041 height 177
click at [225, 157] on div "Add Column" at bounding box center [581, 208] width 1041 height 177
click at [234, 229] on div "Add Column" at bounding box center [581, 208] width 1041 height 177
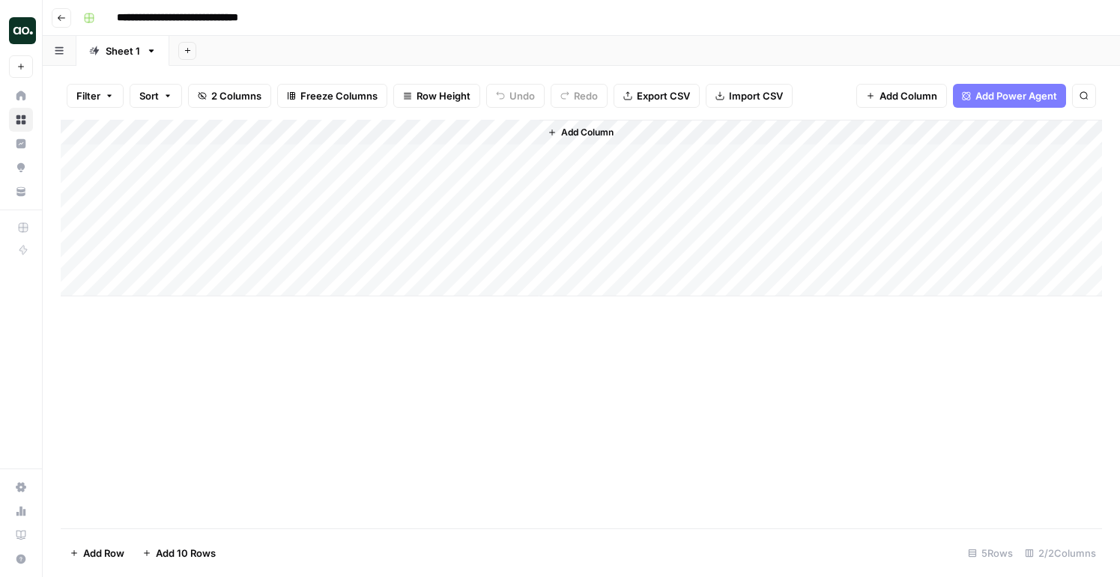
click at [508, 132] on div "Add Column" at bounding box center [581, 208] width 1041 height 177
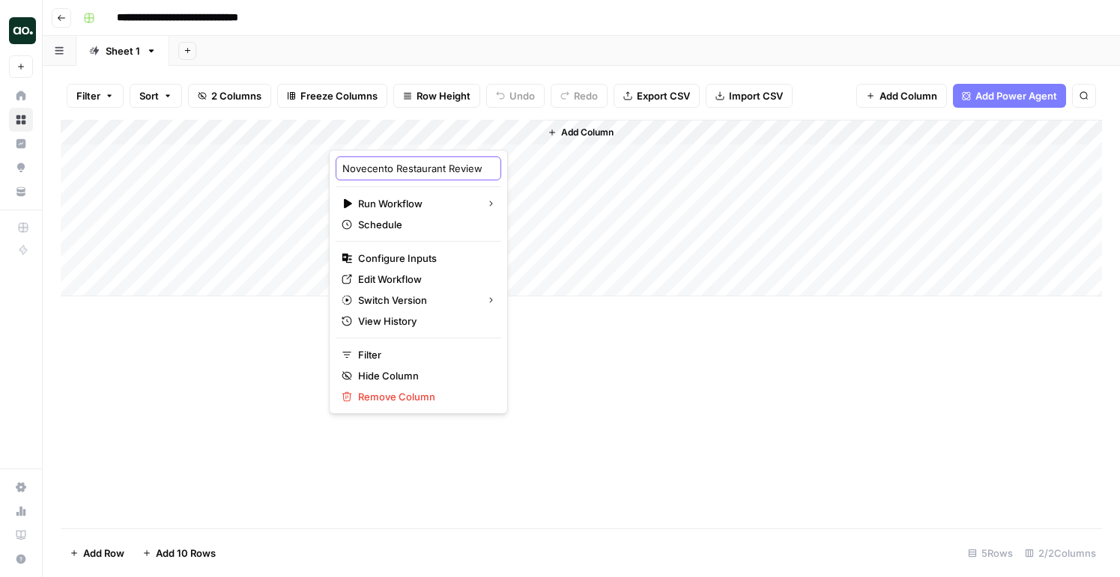
click at [432, 168] on input "Novecento Restaurant Review" at bounding box center [418, 168] width 152 height 15
drag, startPoint x: 395, startPoint y: 169, endPoint x: 330, endPoint y: 169, distance: 65.9
click at [330, 169] on div "Novecento Restaurant Review Run Workflow Schedule Configure Inputs Edit Workflo…" at bounding box center [418, 282] width 179 height 264
type input "Restaurant Review"
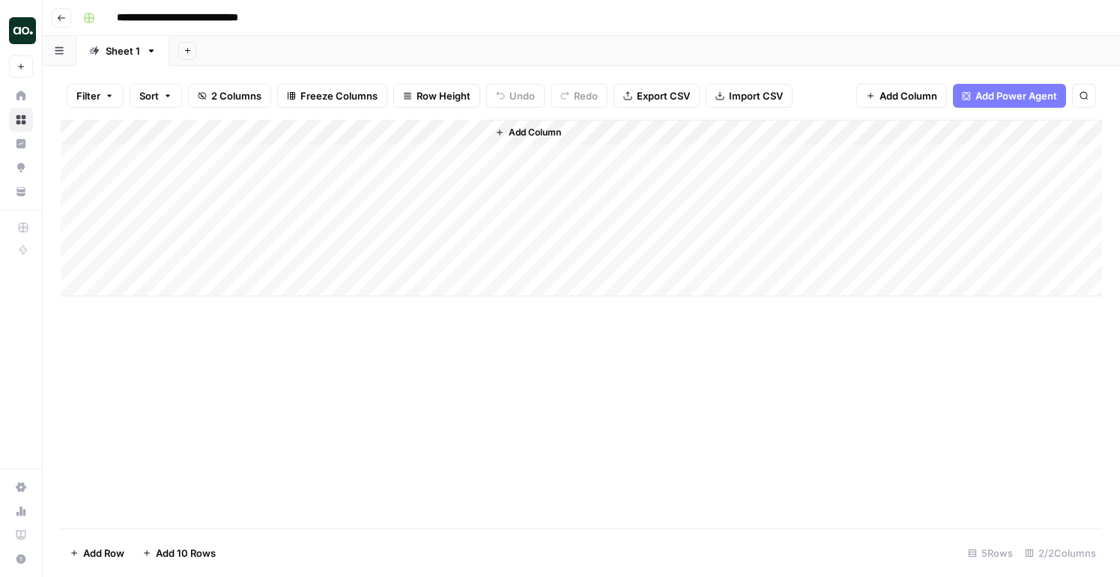
click at [252, 152] on div "Add Column" at bounding box center [581, 208] width 1041 height 177
click at [225, 130] on div "Add Column" at bounding box center [581, 208] width 1041 height 177
click at [224, 130] on div at bounding box center [221, 135] width 216 height 30
click at [248, 166] on div "Review Text Sort Ascending Sort Descending Filter Hide Column Remove Column" at bounding box center [202, 250] width 179 height 201
click at [285, 160] on div "Add Column" at bounding box center [581, 208] width 1041 height 177
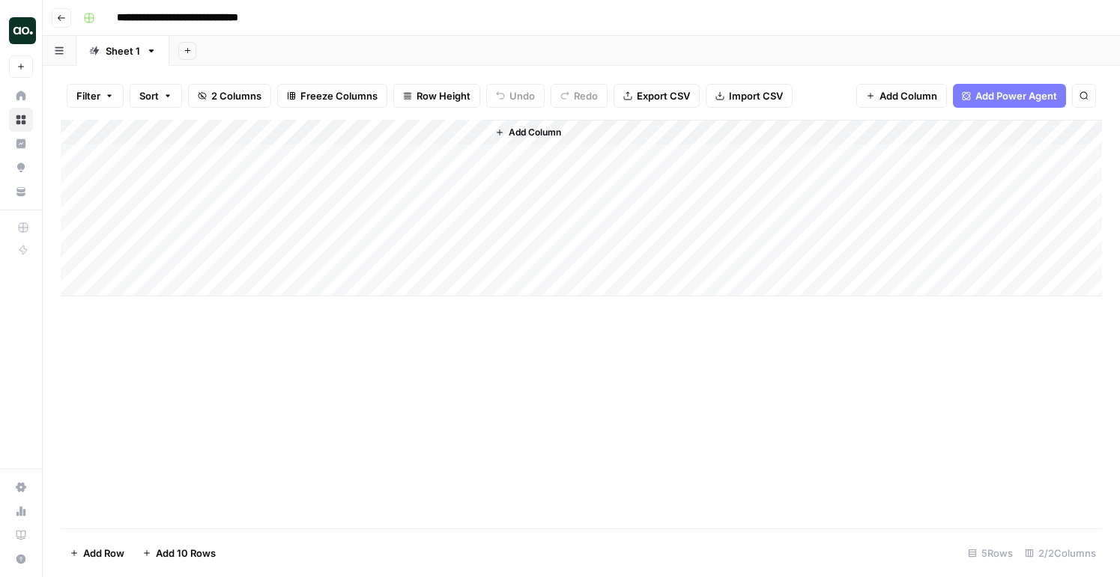
click at [218, 157] on div "Add Column" at bounding box center [581, 208] width 1041 height 177
click at [218, 157] on textarea at bounding box center [232, 158] width 240 height 21
type textarea "*"
type textarea "**********"
click at [193, 184] on div "Add Column" at bounding box center [581, 208] width 1041 height 177
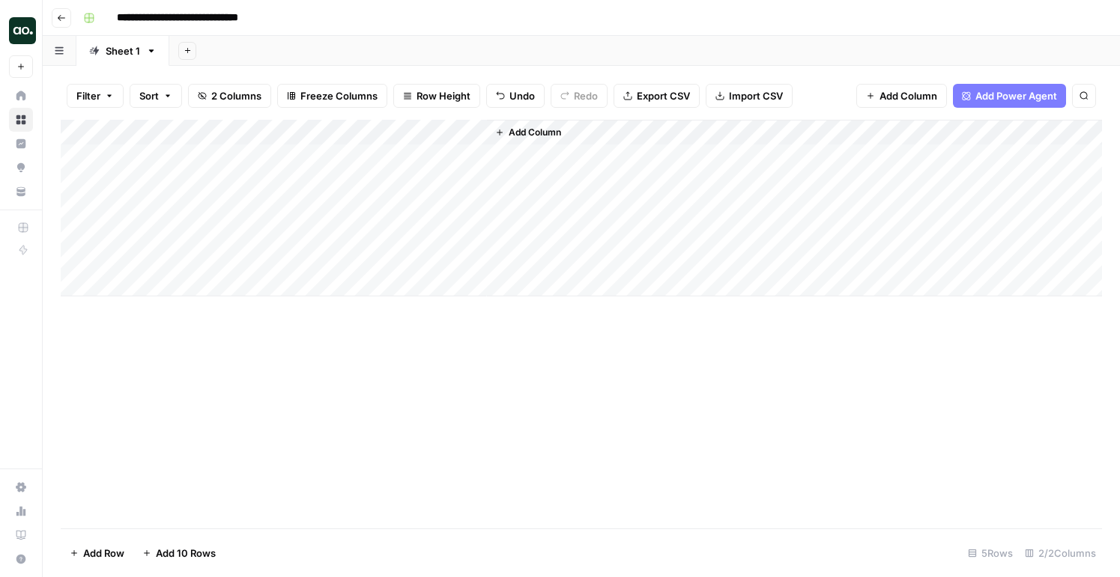
click at [193, 184] on div "Add Column" at bounding box center [581, 208] width 1041 height 177
type textarea "**********"
click at [199, 204] on div "Add Column" at bounding box center [581, 208] width 1041 height 177
type textarea "**********"
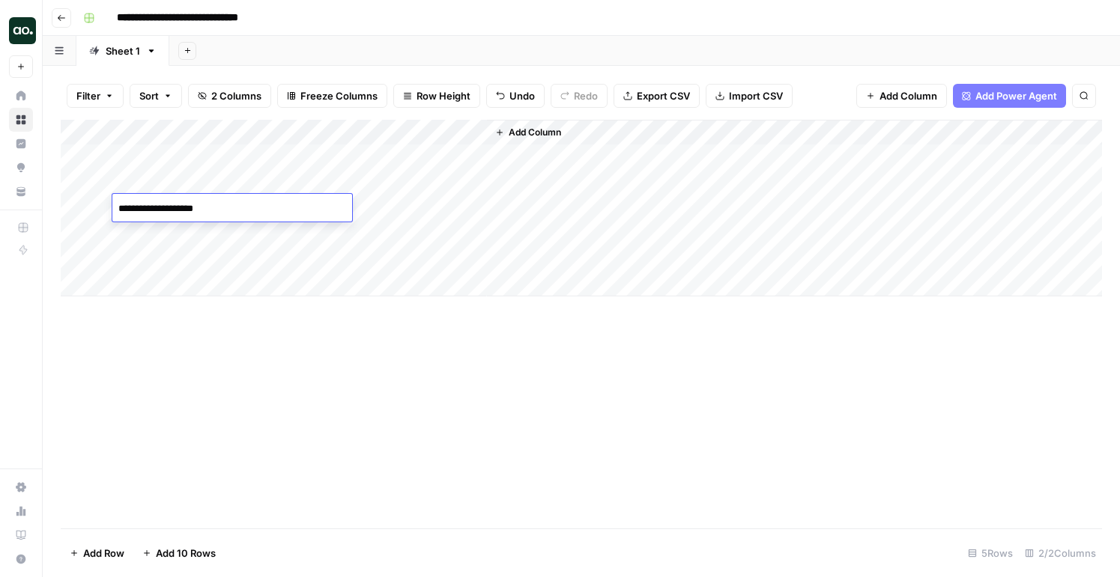
click at [191, 234] on div "Add Column" at bounding box center [581, 208] width 1041 height 177
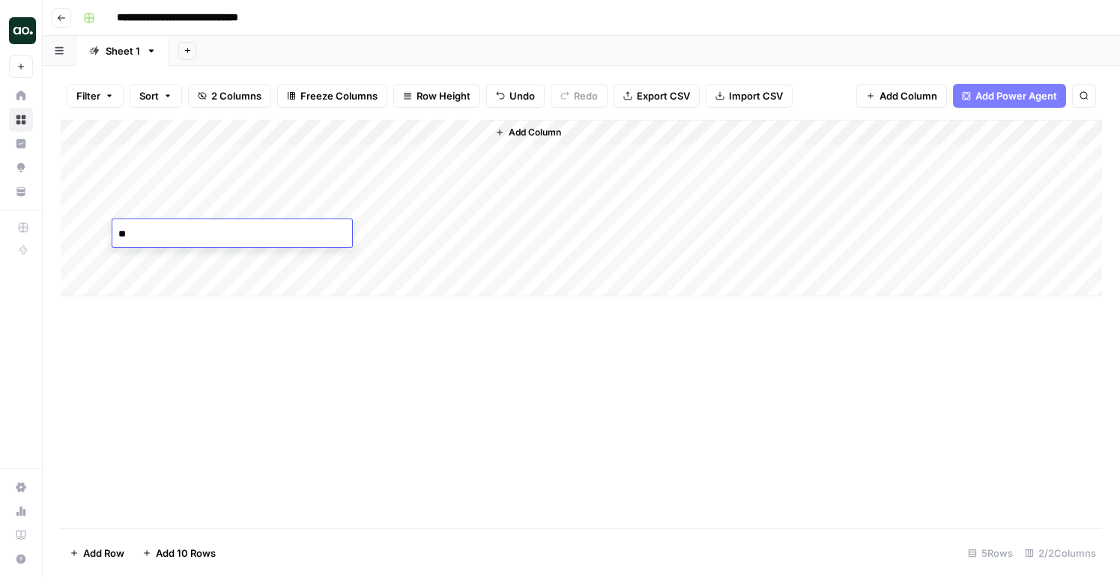
type textarea "*"
type textarea "**********"
click at [237, 270] on div "Add Column" at bounding box center [581, 208] width 1041 height 177
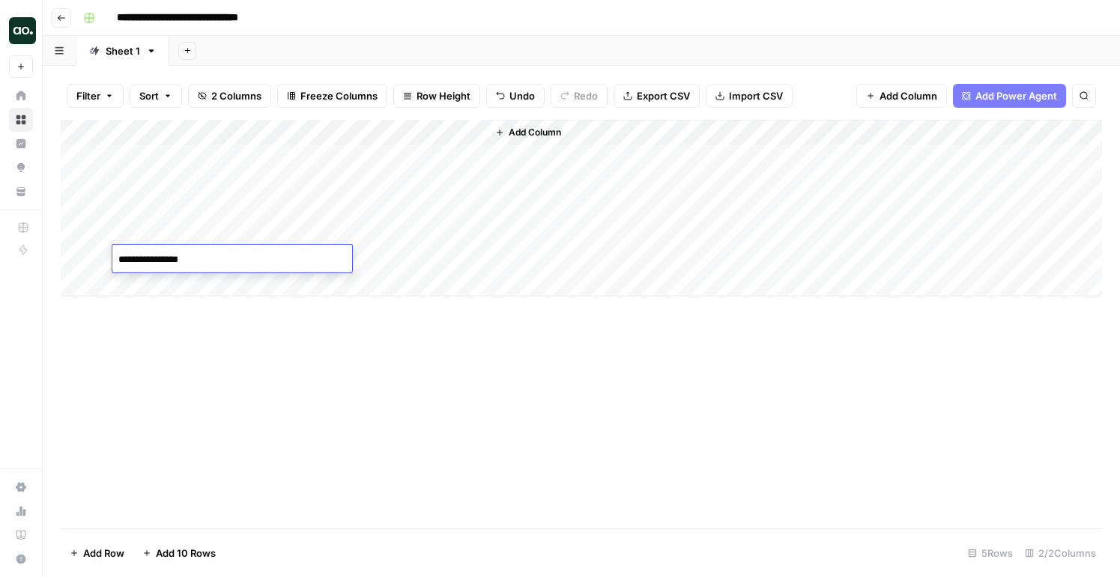
type textarea "**********"
click at [455, 413] on div "Add Column" at bounding box center [581, 324] width 1041 height 409
click at [576, 131] on div "Add Column" at bounding box center [794, 208] width 615 height 177
click at [476, 132] on div "Add Column" at bounding box center [581, 208] width 1041 height 177
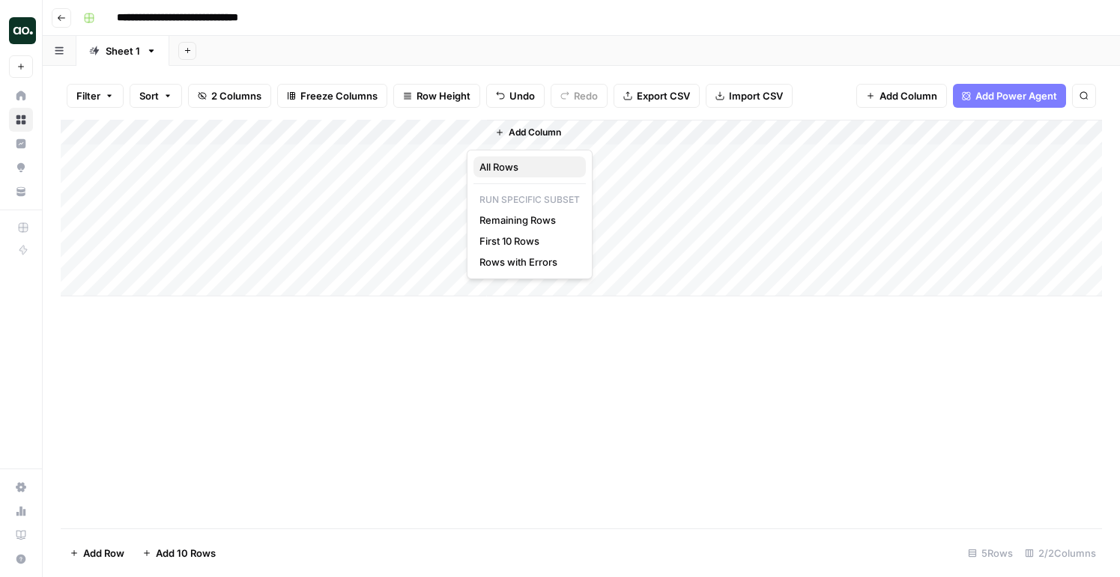
click at [512, 174] on span "All Rows" at bounding box center [526, 167] width 94 height 15
click at [668, 131] on span "Add Column" at bounding box center [669, 132] width 52 height 13
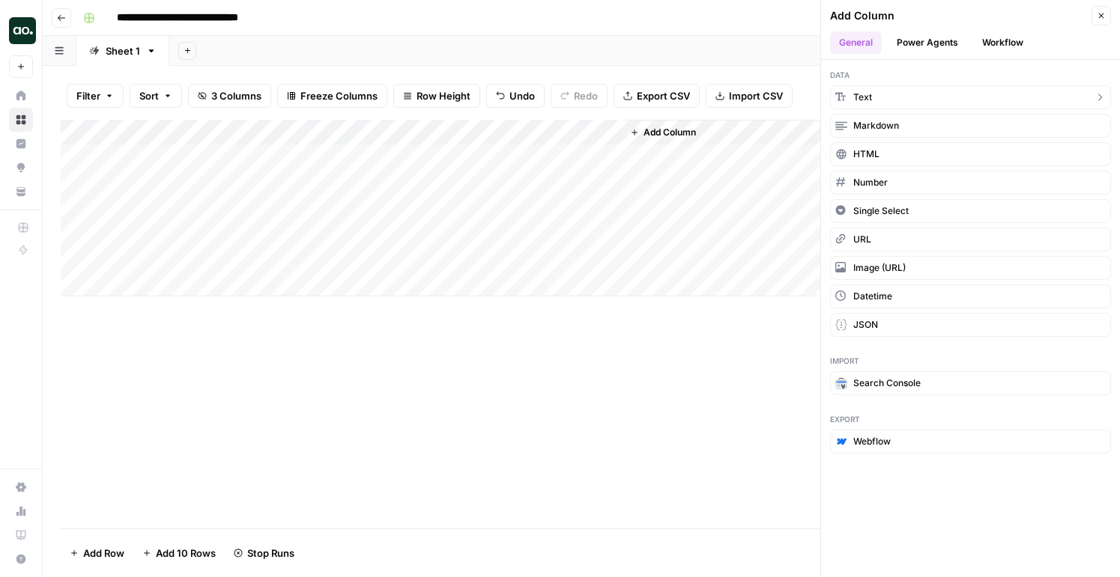
click at [899, 107] on button "Text" at bounding box center [970, 97] width 281 height 24
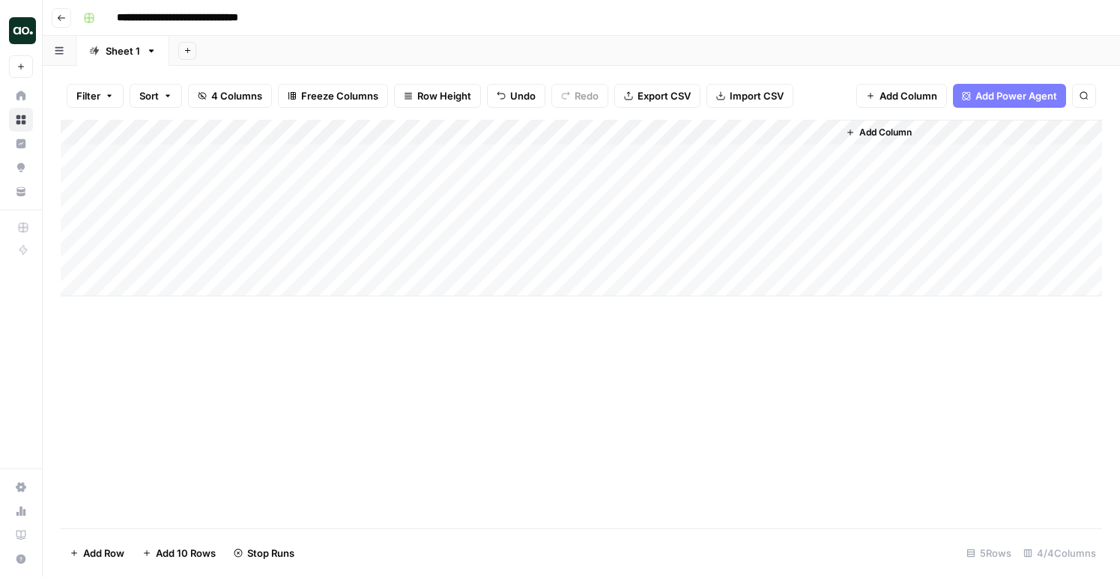
click at [734, 130] on div "Add Column" at bounding box center [581, 208] width 1041 height 177
click at [651, 176] on div "New Column" at bounding box center [711, 169] width 166 height 24
click at [554, 362] on div "Add Column" at bounding box center [581, 324] width 1041 height 409
drag, startPoint x: 622, startPoint y: 128, endPoint x: 840, endPoint y: 120, distance: 217.4
click at [840, 120] on div "Add Column" at bounding box center [581, 208] width 1041 height 177
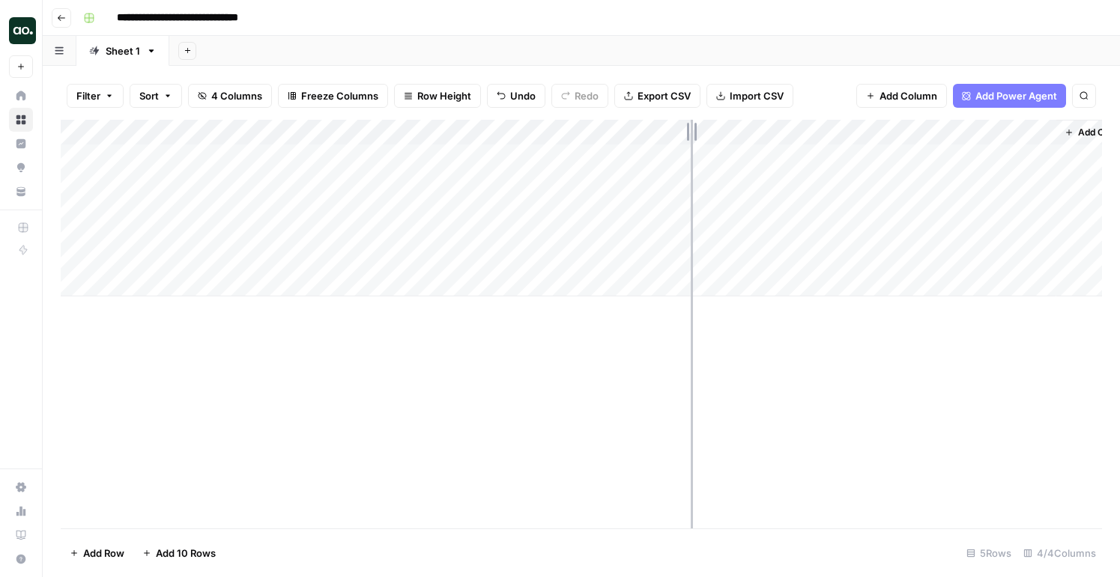
drag, startPoint x: 843, startPoint y: 132, endPoint x: 682, endPoint y: 141, distance: 162.0
click at [682, 141] on div "Add Column" at bounding box center [581, 208] width 1041 height 177
click at [1015, 97] on span "Add Power Agent" at bounding box center [1016, 95] width 82 height 15
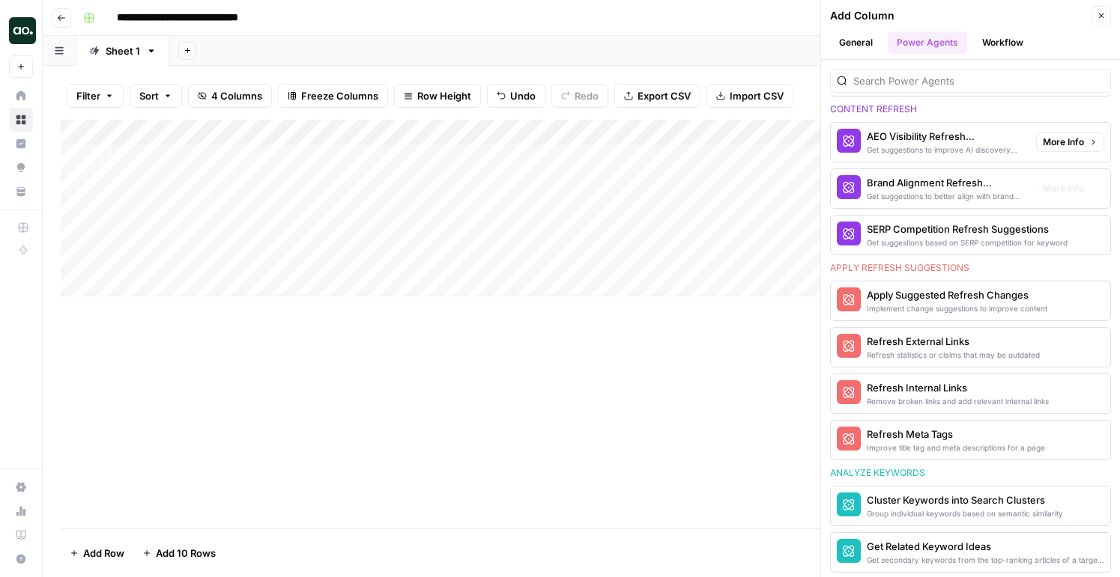
scroll to position [832, 0]
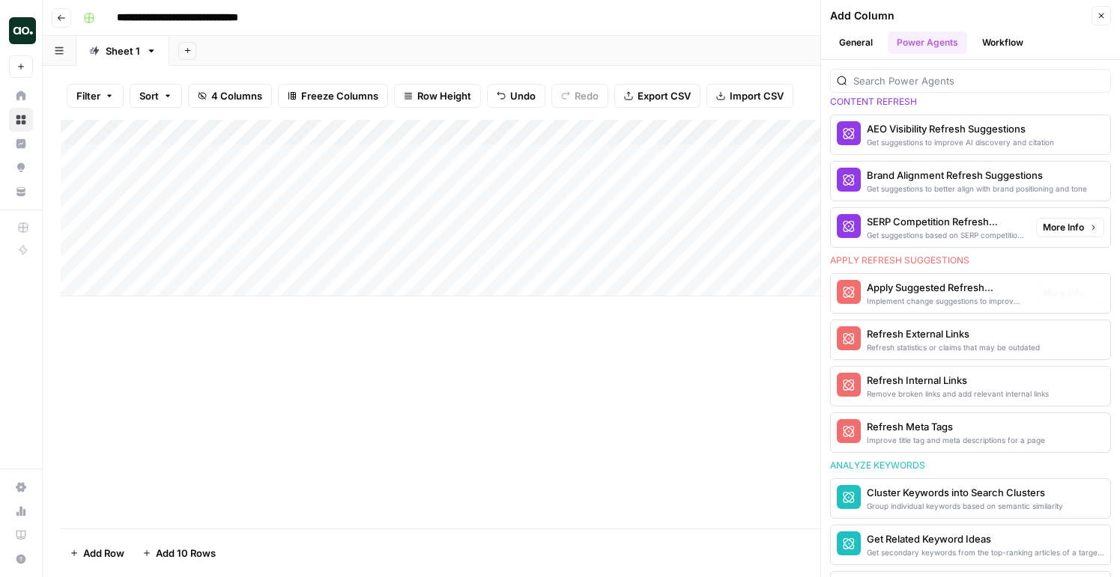
click at [706, 400] on div "Add Column" at bounding box center [581, 324] width 1041 height 409
click at [1103, 16] on icon "button" at bounding box center [1101, 15] width 9 height 9
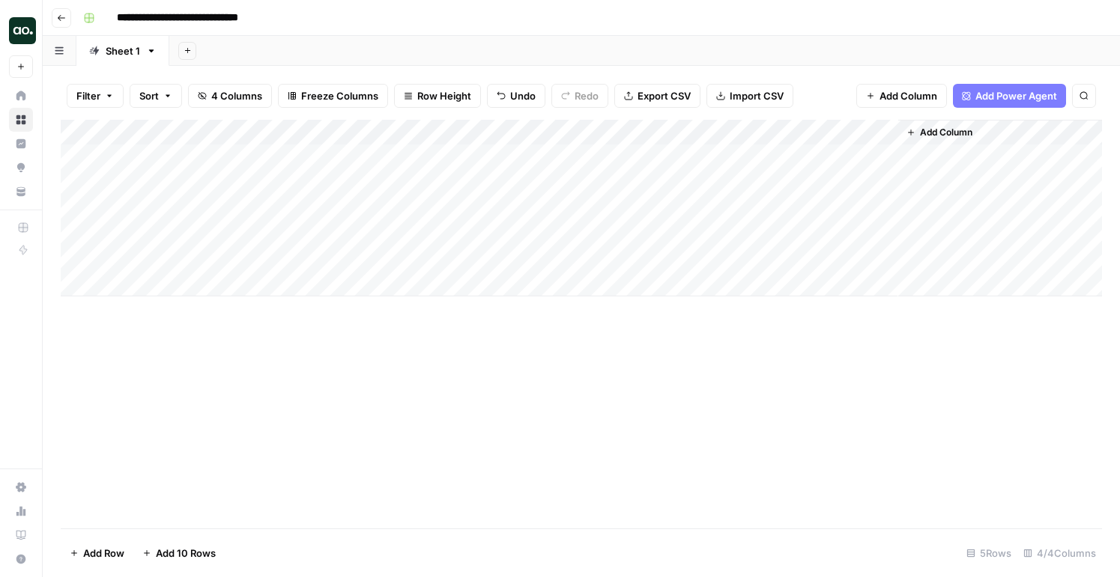
drag, startPoint x: 679, startPoint y: 133, endPoint x: 886, endPoint y: 104, distance: 208.7
click at [886, 104] on div "Filter Sort 4 Columns Freeze Columns Row Height Undo Redo Export CSV Import CSV…" at bounding box center [581, 322] width 1077 height 512
click at [815, 130] on div "Add Column" at bounding box center [581, 208] width 1041 height 177
click at [833, 131] on div at bounding box center [686, 135] width 401 height 30
click at [737, 174] on div "Add Column" at bounding box center [581, 208] width 1041 height 177
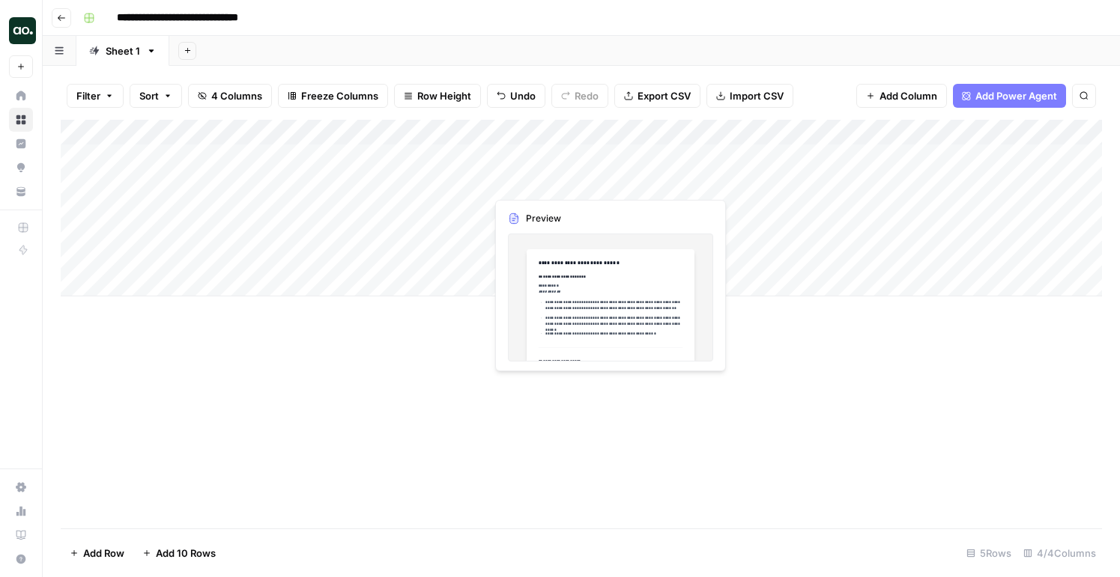
click at [728, 167] on div "Add Column" at bounding box center [581, 208] width 1041 height 177
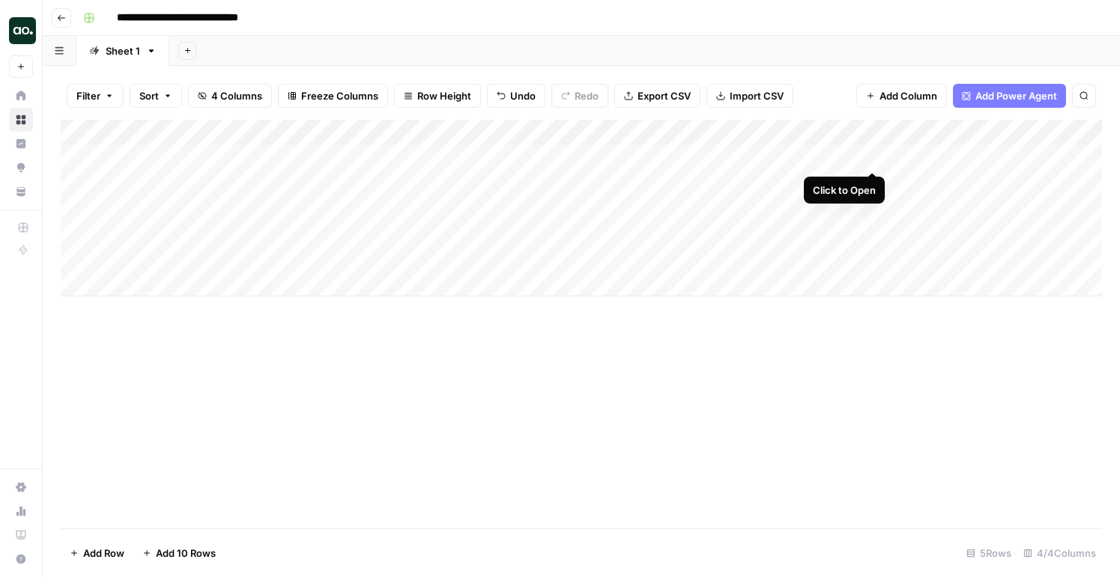
click at [872, 157] on div "Add Column" at bounding box center [581, 208] width 1041 height 177
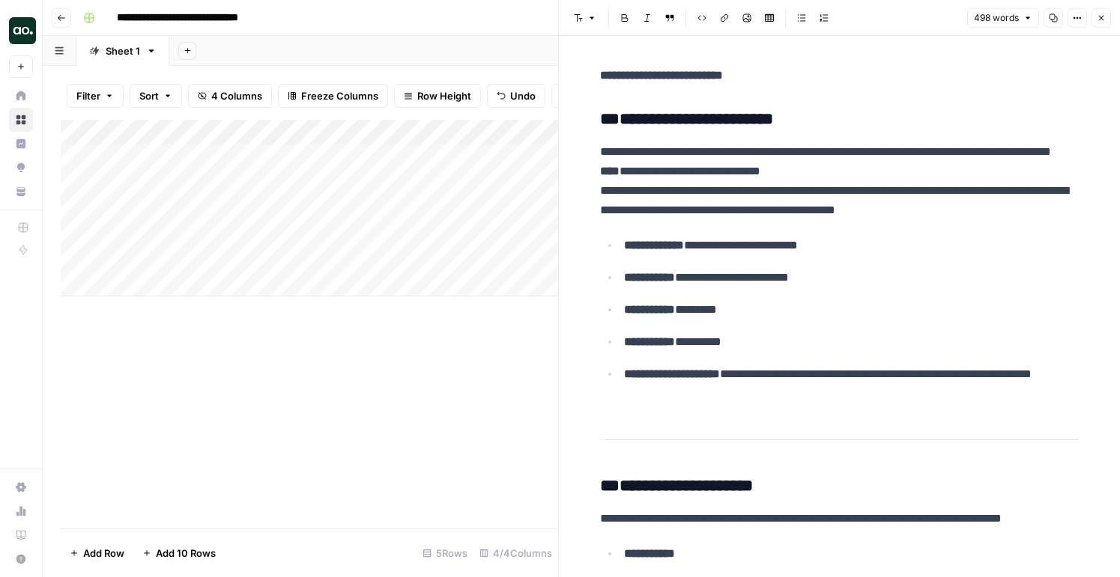
click at [497, 126] on div "Add Column" at bounding box center [309, 208] width 497 height 177
click at [469, 355] on div "Add Column" at bounding box center [309, 324] width 497 height 409
click at [1100, 17] on icon "button" at bounding box center [1101, 17] width 9 height 9
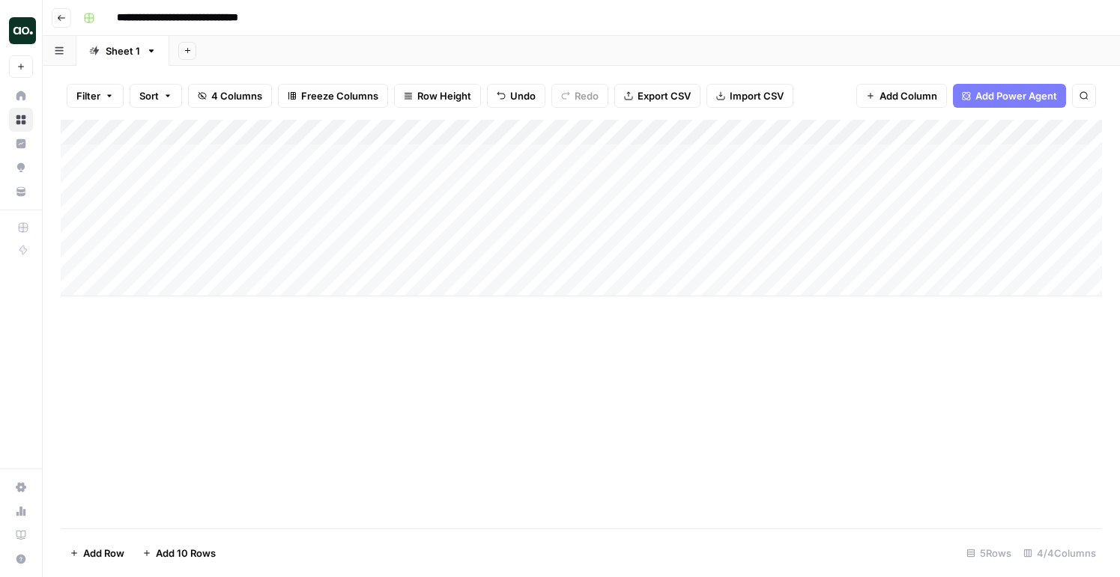
click at [622, 133] on div "Add Column" at bounding box center [581, 208] width 1041 height 177
click at [873, 133] on div at bounding box center [686, 135] width 401 height 30
click at [876, 133] on div at bounding box center [686, 135] width 401 height 30
click at [788, 67] on div "Filter Sort 4 Columns Freeze Columns Row Height Undo Redo Export CSV Import CSV…" at bounding box center [581, 322] width 1077 height 512
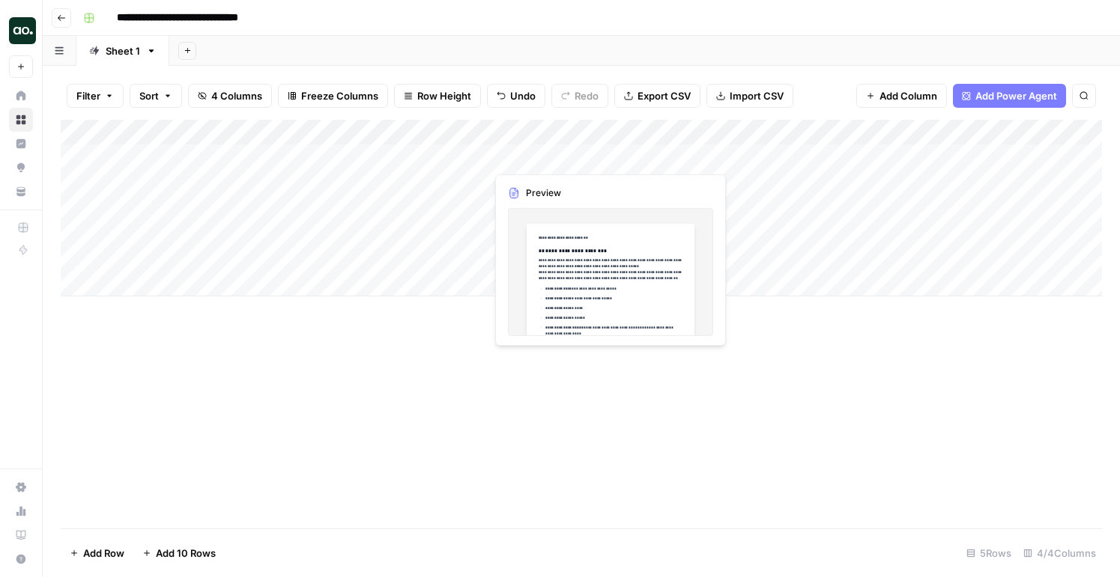
click at [521, 131] on div "Add Column" at bounding box center [581, 208] width 1041 height 177
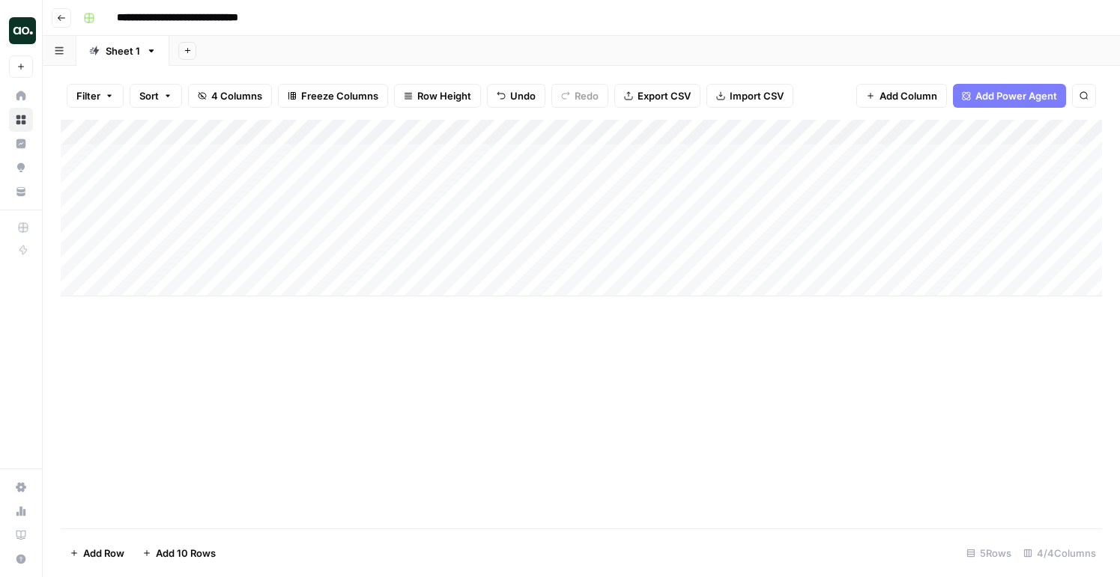
click at [767, 363] on div "Add Column" at bounding box center [581, 324] width 1041 height 409
click at [876, 130] on div "Add Column" at bounding box center [581, 208] width 1041 height 177
click at [701, 412] on div "Add Column" at bounding box center [581, 324] width 1041 height 409
click at [413, 85] on button "Row Height" at bounding box center [437, 96] width 87 height 24
click at [459, 169] on span "Medium" at bounding box center [476, 168] width 108 height 15
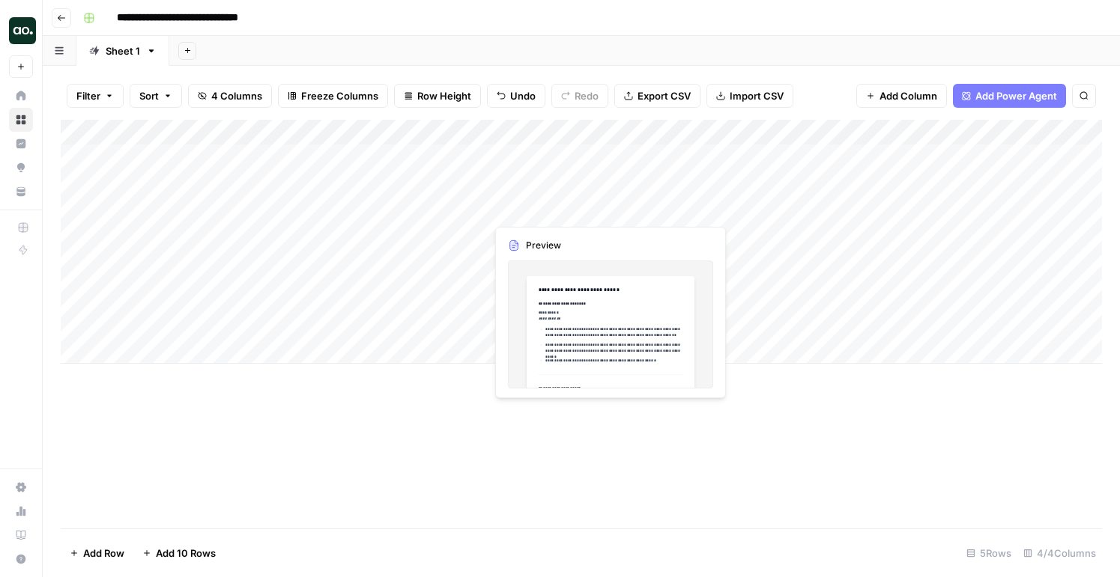
click at [739, 221] on div "Add Column" at bounding box center [581, 242] width 1041 height 244
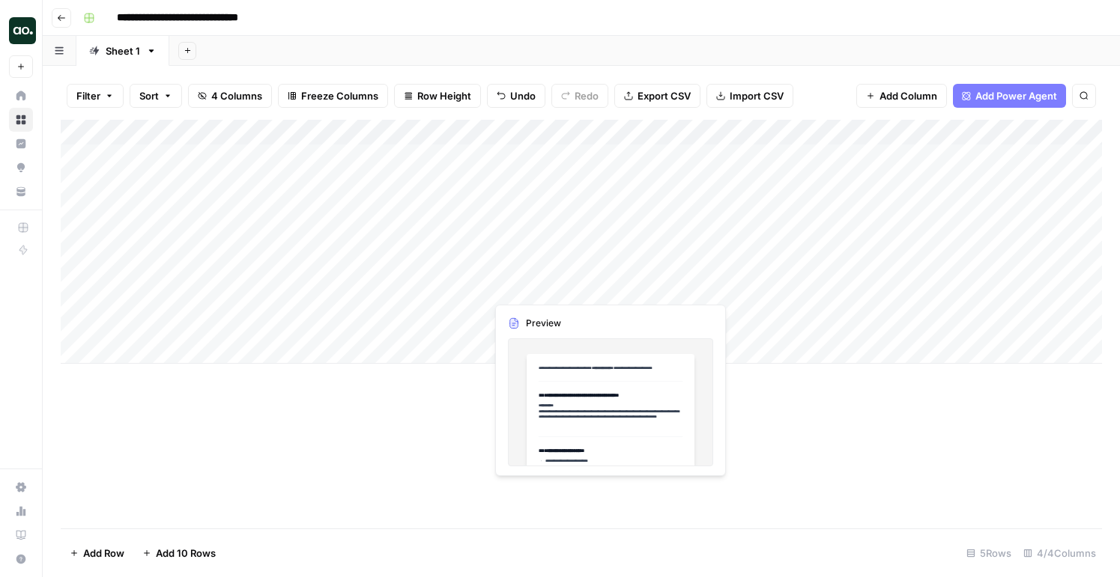
click at [757, 294] on div "Add Column" at bounding box center [581, 242] width 1041 height 244
click at [748, 281] on div "Add Column" at bounding box center [581, 242] width 1041 height 244
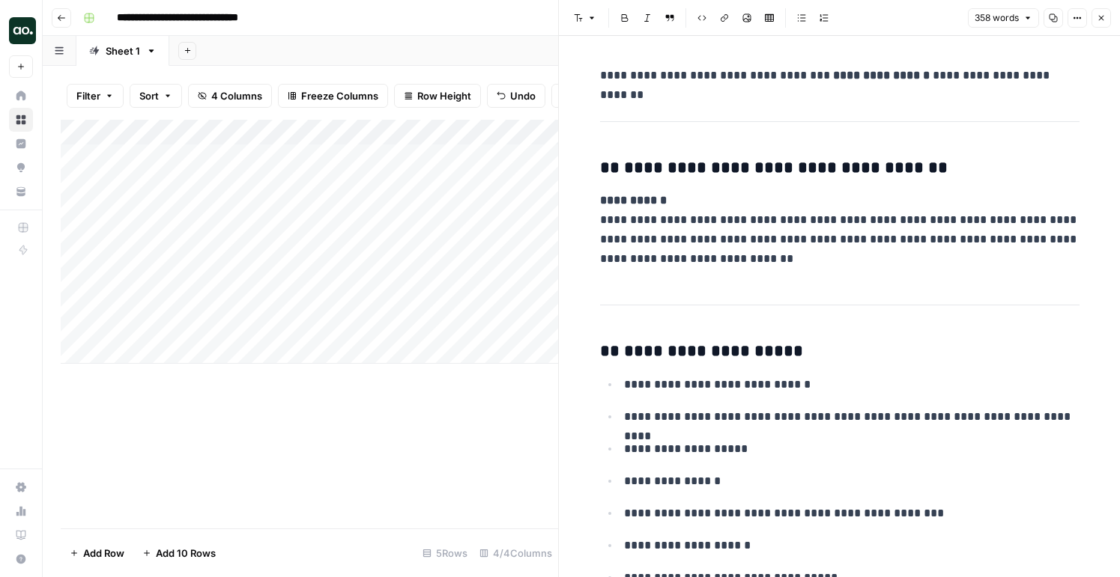
click at [703, 388] on p "**********" at bounding box center [851, 384] width 455 height 19
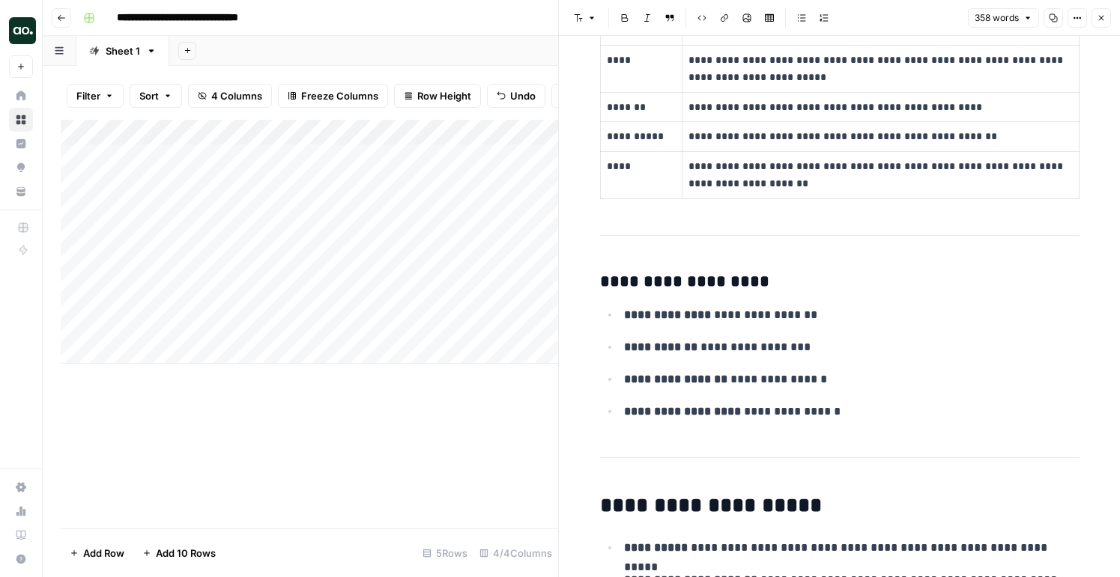
scroll to position [1519, 0]
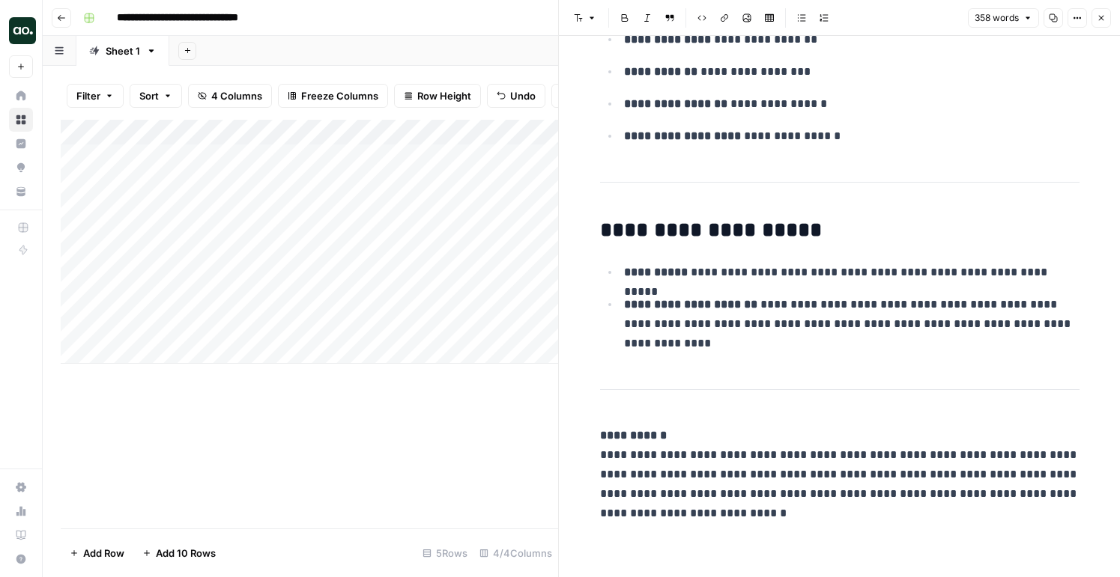
click at [1100, 16] on icon "button" at bounding box center [1101, 17] width 9 height 9
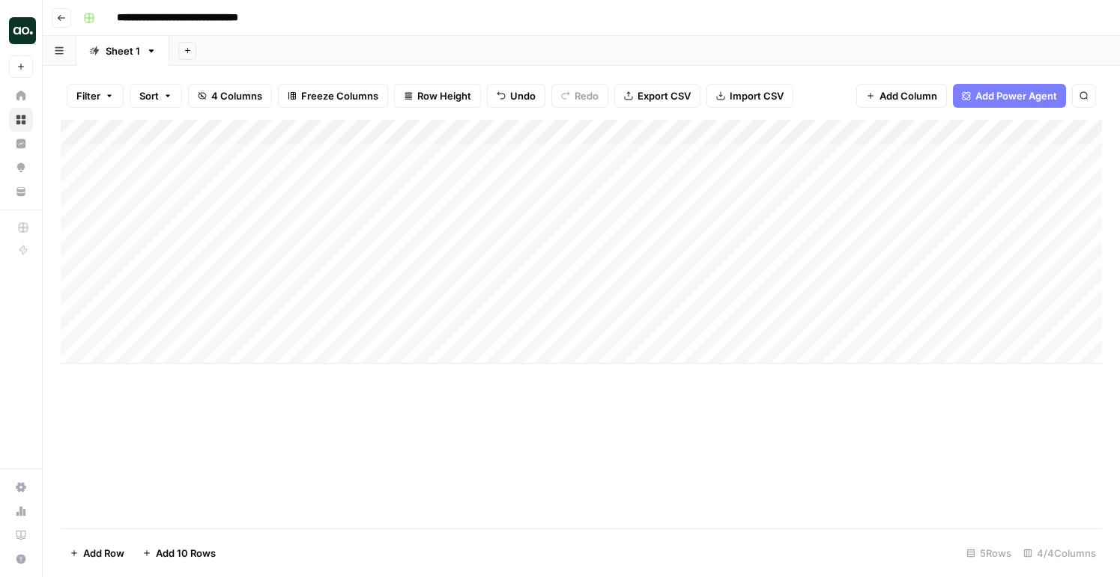
click at [150, 49] on icon "button" at bounding box center [151, 50] width 5 height 3
click at [167, 74] on icon "button" at bounding box center [163, 79] width 10 height 10
type input "*"
type input "**********"
click at [62, 17] on icon "button" at bounding box center [61, 17] width 9 height 9
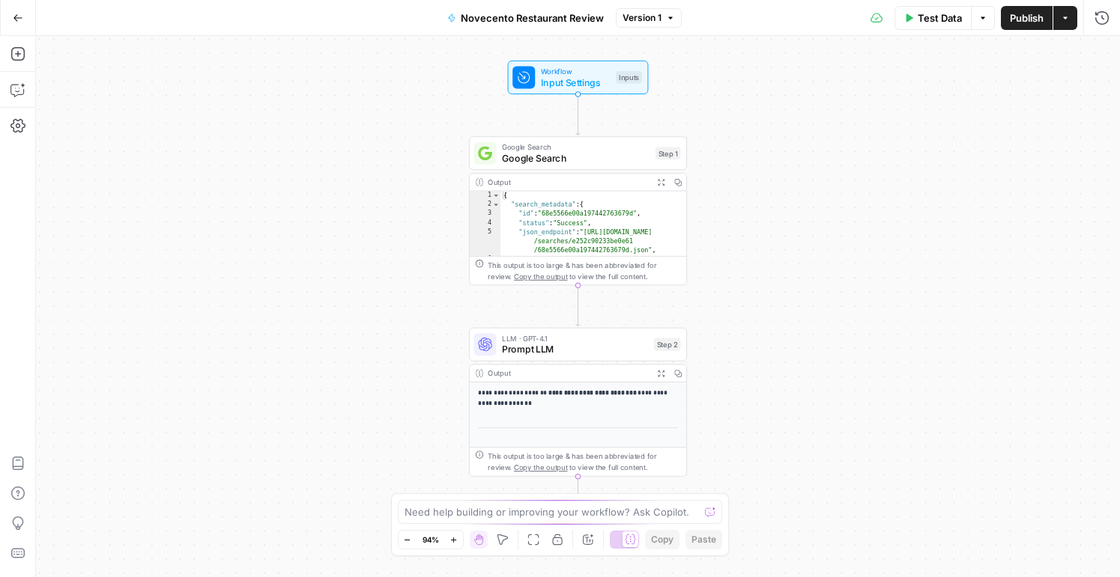
click at [512, 15] on span "Novecento Restaurant Review" at bounding box center [532, 17] width 143 height 15
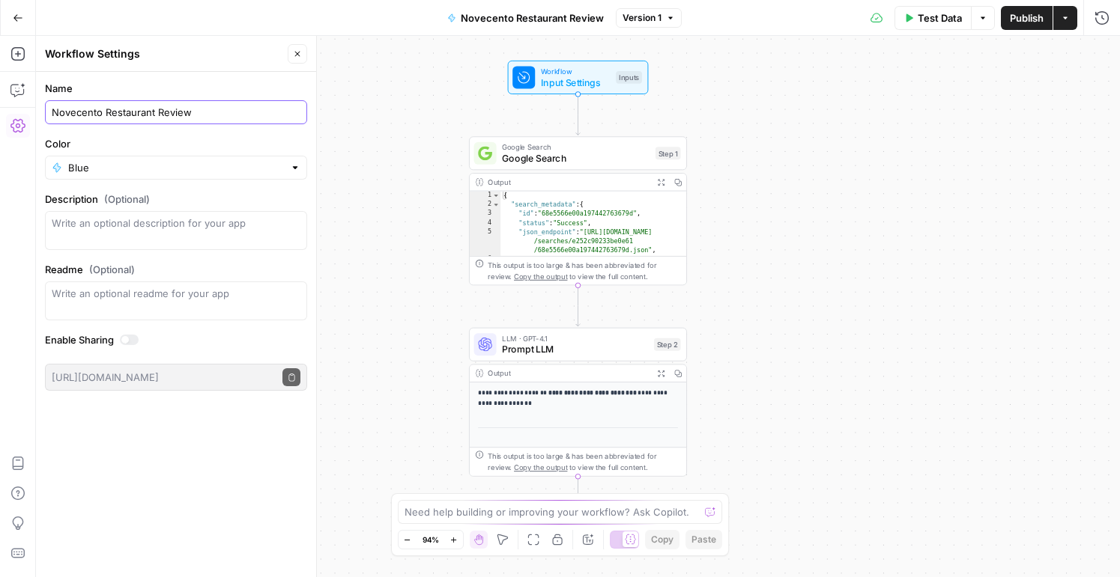
drag, startPoint x: 103, startPoint y: 112, endPoint x: 24, endPoint y: 112, distance: 78.6
click at [24, 112] on body "AirOps Marketing New Home Browse Insights Opportunities Your Data Recent Grids …" at bounding box center [560, 288] width 1120 height 577
click at [101, 112] on input "Novecento Restaurant Review" at bounding box center [176, 112] width 249 height 15
drag, startPoint x: 104, startPoint y: 112, endPoint x: 64, endPoint y: 107, distance: 40.8
click at [64, 107] on input "Novecento Restaurant Review" at bounding box center [176, 112] width 249 height 15
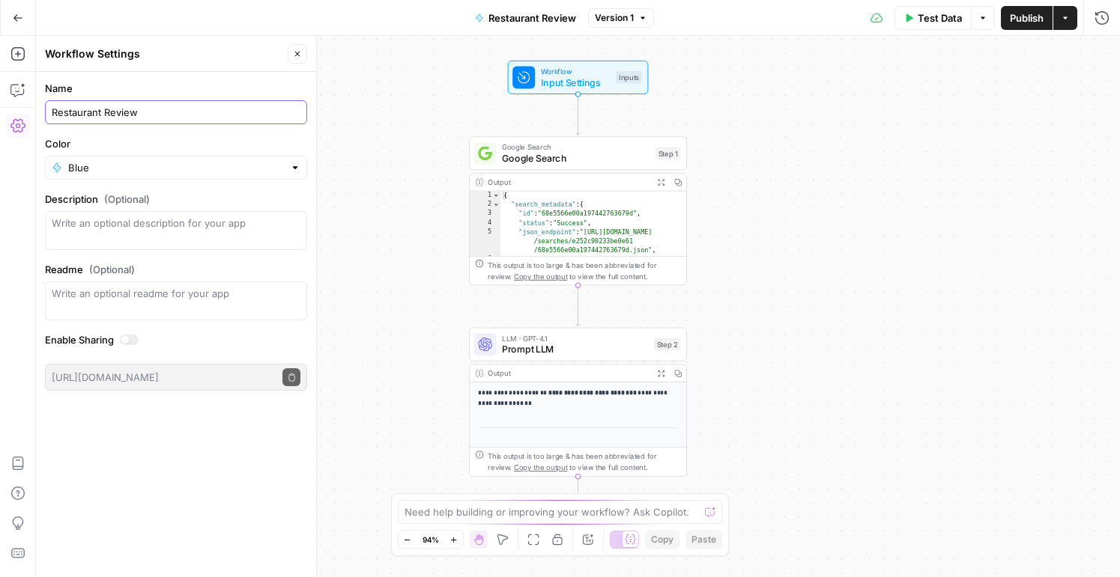
click at [157, 107] on input "Restaurant Review" at bounding box center [176, 112] width 249 height 15
type input "Restaurant Reviews"
click at [297, 51] on icon "button" at bounding box center [297, 53] width 9 height 9
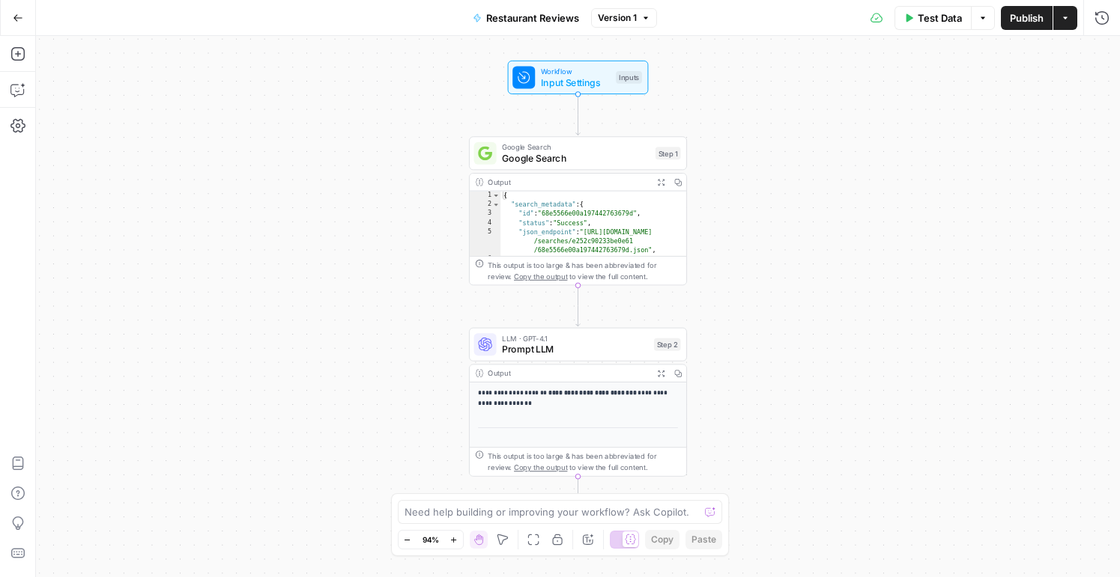
click at [1063, 25] on button "Actions" at bounding box center [1065, 18] width 24 height 24
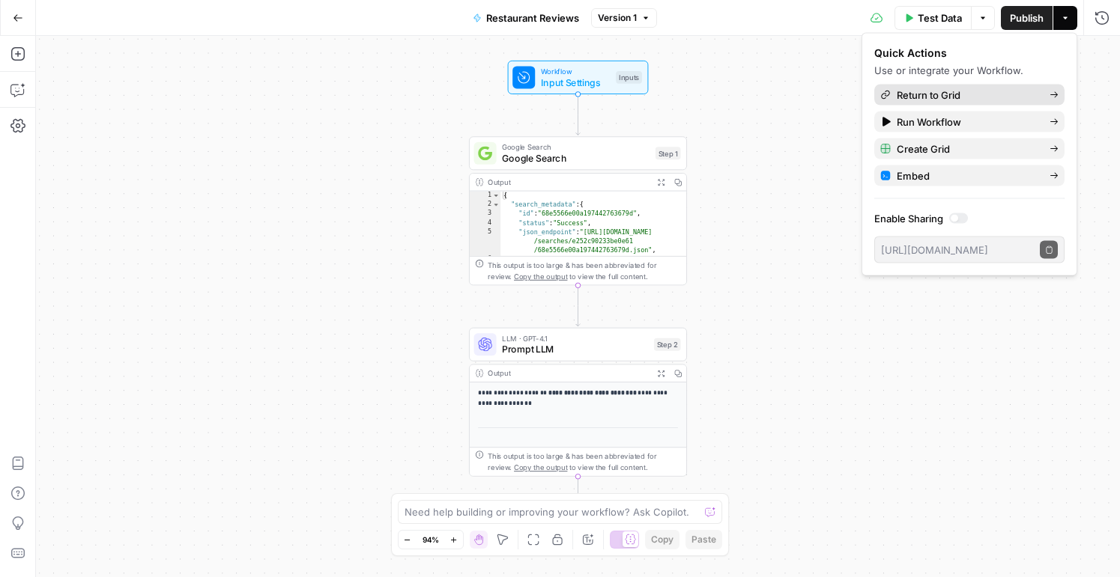
click at [970, 102] on span "Return to Grid" at bounding box center [967, 95] width 141 height 15
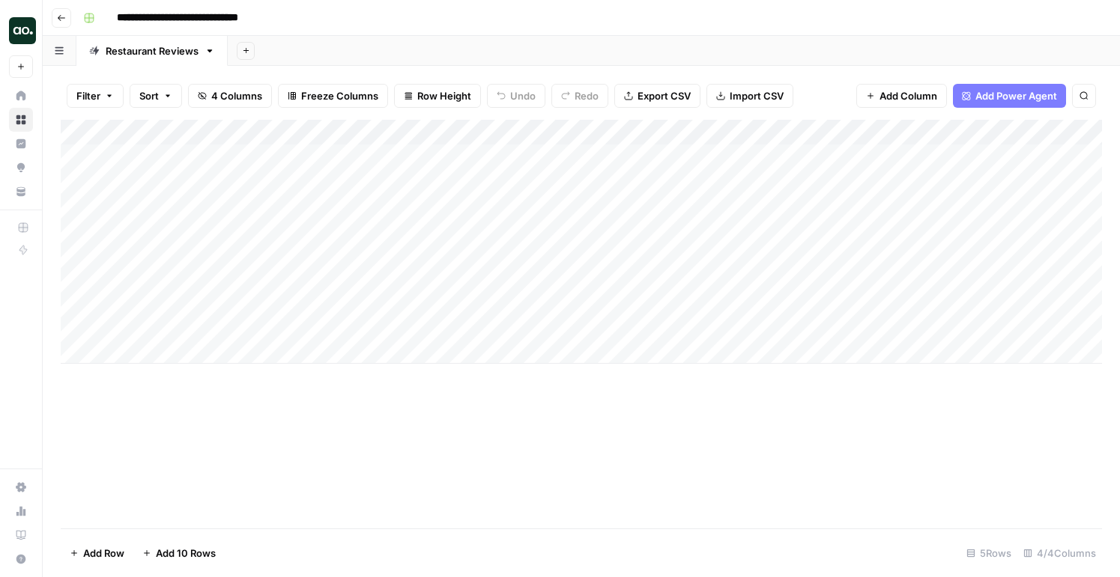
click at [151, 319] on div "Add Column" at bounding box center [581, 242] width 1041 height 244
click at [154, 318] on div "Add Column" at bounding box center [581, 242] width 1041 height 244
click at [154, 318] on textarea "**********" at bounding box center [232, 313] width 240 height 21
click at [163, 316] on textarea "**********" at bounding box center [232, 313] width 240 height 21
type textarea "**********"
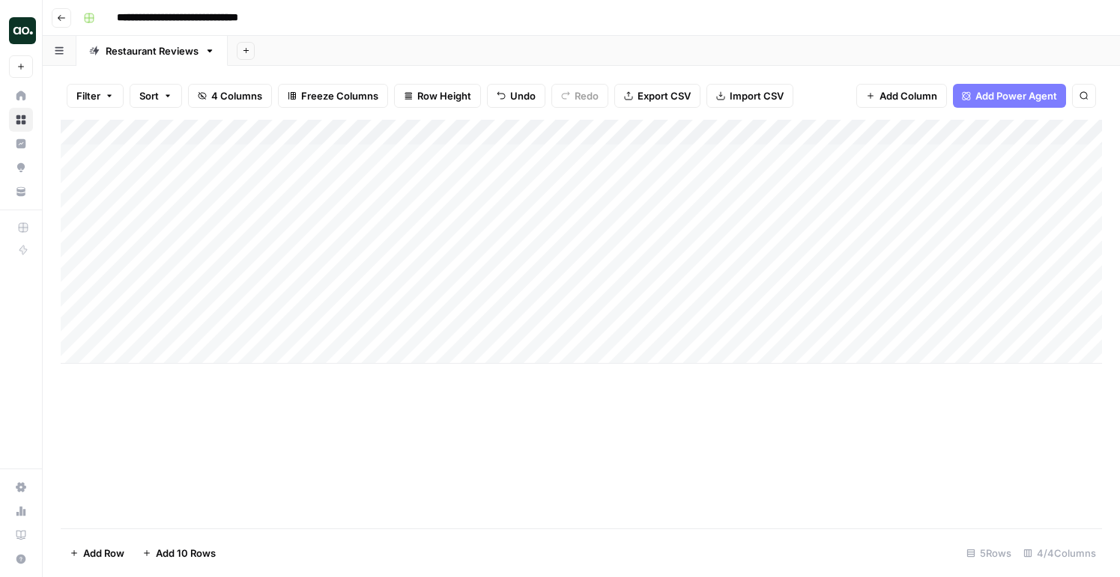
click at [256, 311] on div "Add Column" at bounding box center [581, 242] width 1041 height 244
click at [231, 311] on div "Add Column" at bounding box center [581, 242] width 1041 height 244
click at [231, 311] on textarea "**********" at bounding box center [232, 313] width 240 height 21
click at [221, 312] on textarea "**********" at bounding box center [232, 313] width 240 height 21
type textarea "**********"
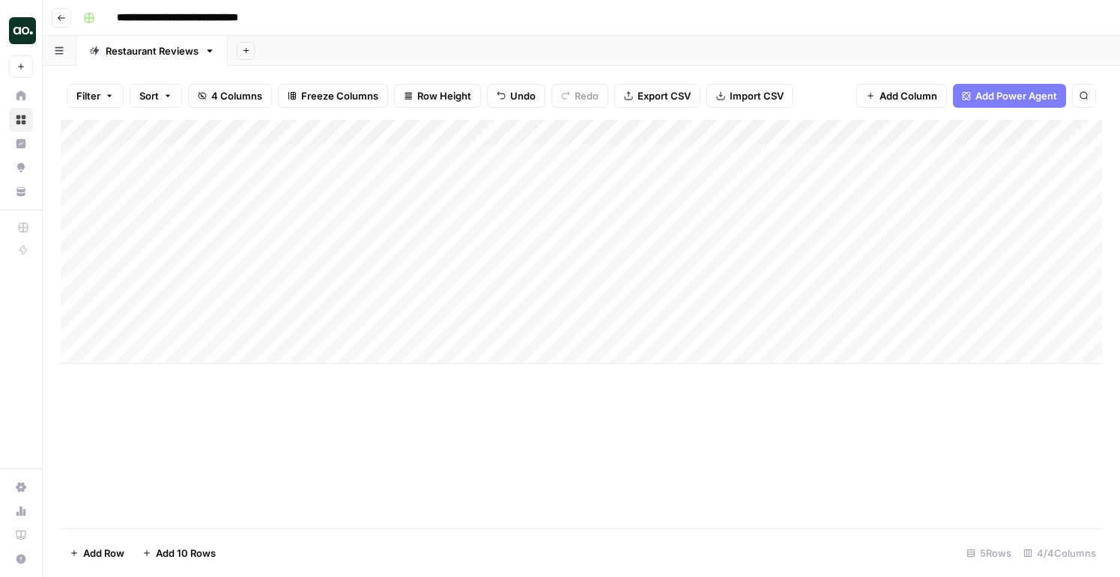
click at [369, 476] on div "Add Column" at bounding box center [581, 324] width 1041 height 409
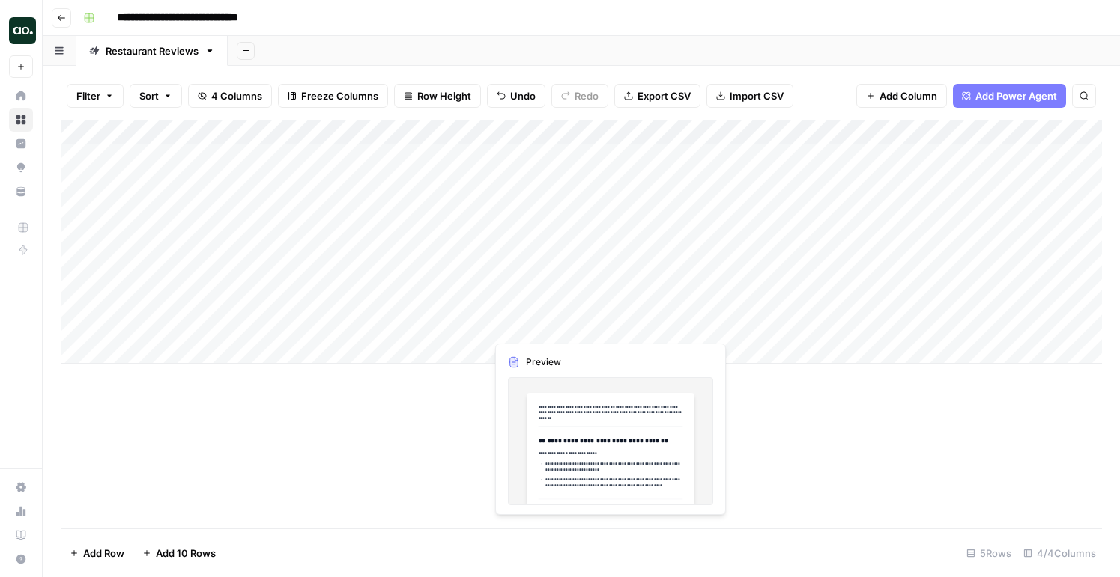
click at [524, 312] on div "Add Column" at bounding box center [581, 242] width 1041 height 244
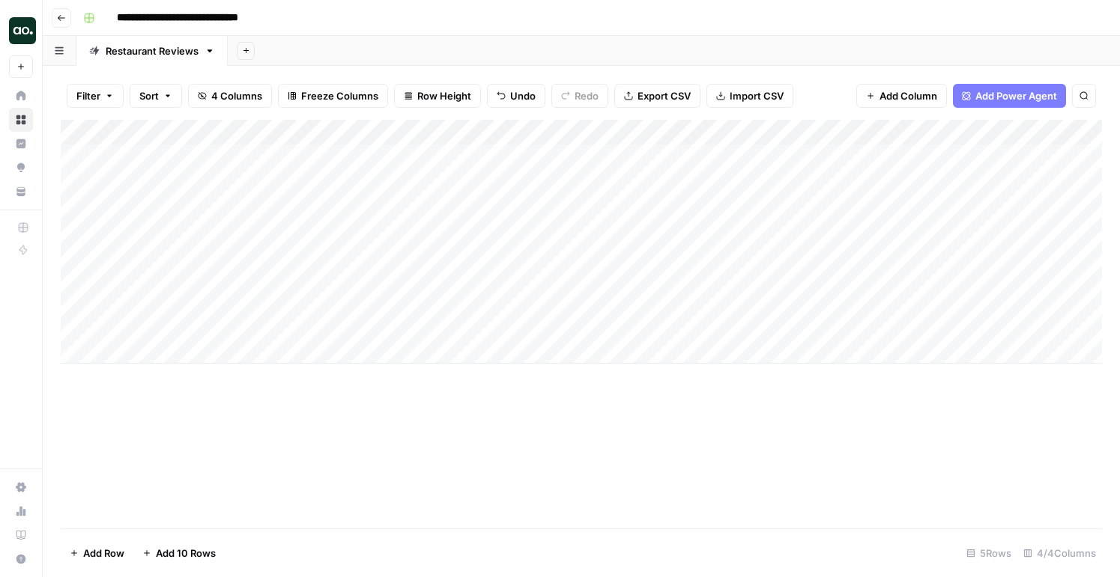
click at [155, 98] on span "Sort" at bounding box center [148, 95] width 19 height 15
click at [84, 107] on button "Filter" at bounding box center [95, 96] width 57 height 24
click at [341, 506] on div "Add Column" at bounding box center [581, 324] width 1041 height 409
click at [102, 83] on div "Filter Sort 4 Columns Freeze Columns Row Height Undo Redo Export CSV Import CSV…" at bounding box center [581, 96] width 1041 height 48
click at [102, 93] on button "Filter" at bounding box center [95, 96] width 57 height 24
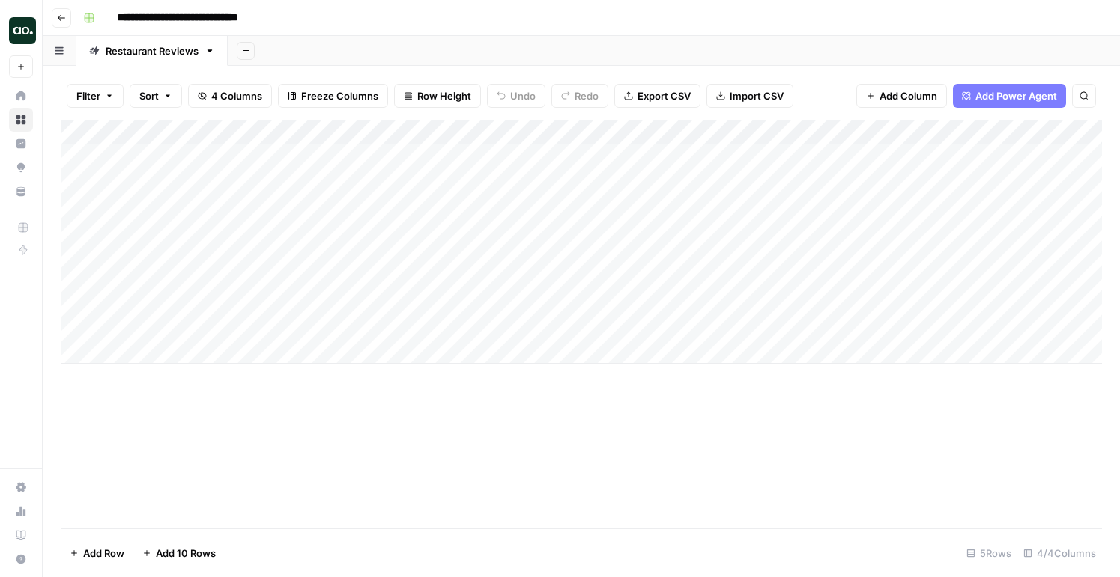
click at [151, 99] on span "Sort" at bounding box center [148, 95] width 19 height 15
click at [206, 468] on div "Add Column" at bounding box center [581, 324] width 1041 height 409
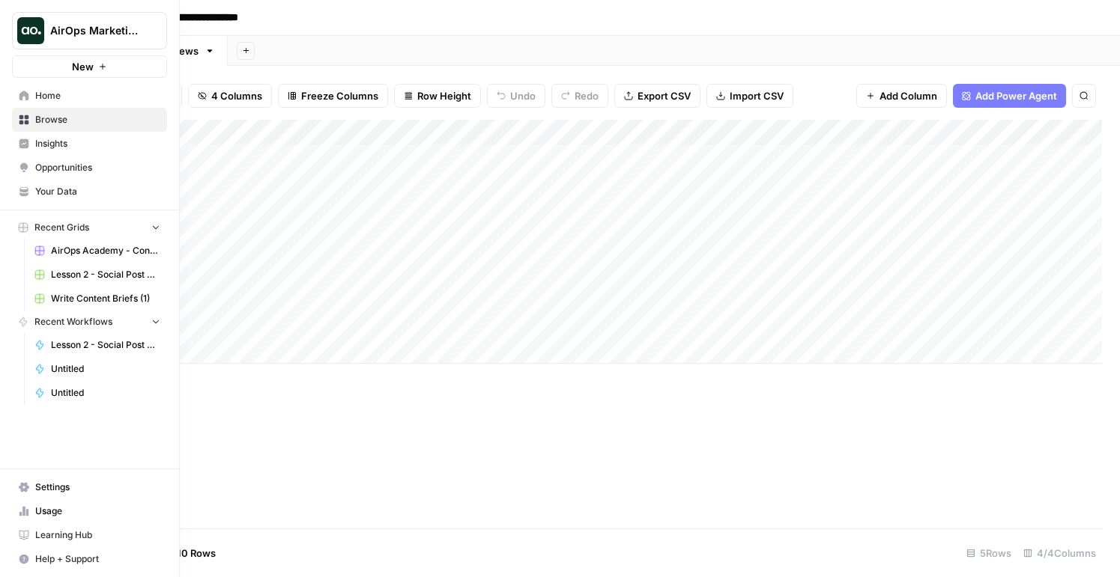
click at [25, 98] on icon at bounding box center [24, 96] width 10 height 10
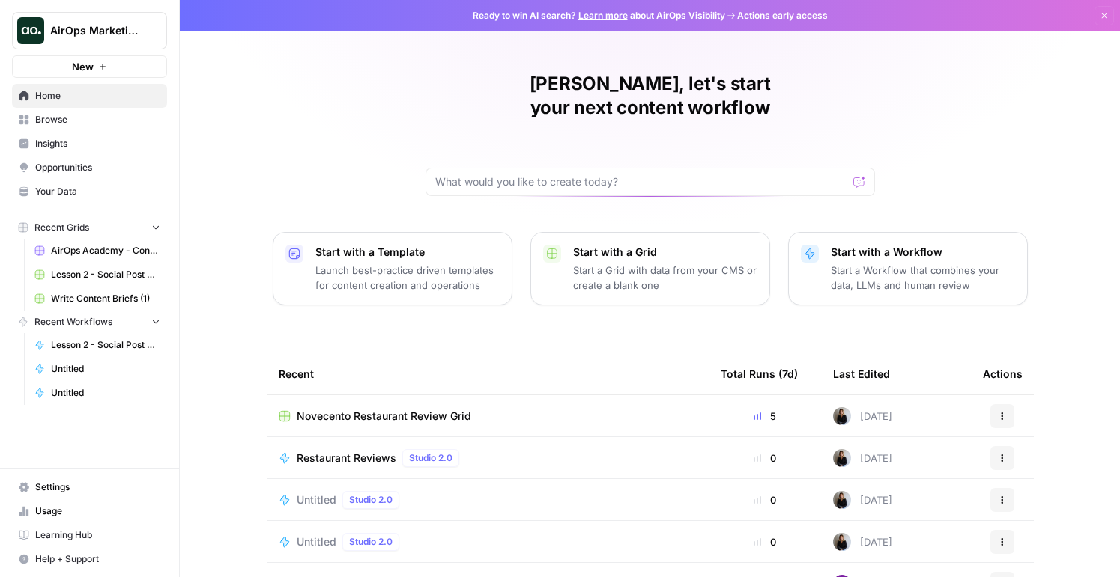
click at [515, 449] on div "Restaurant Reviews Studio 2.0" at bounding box center [488, 458] width 418 height 18
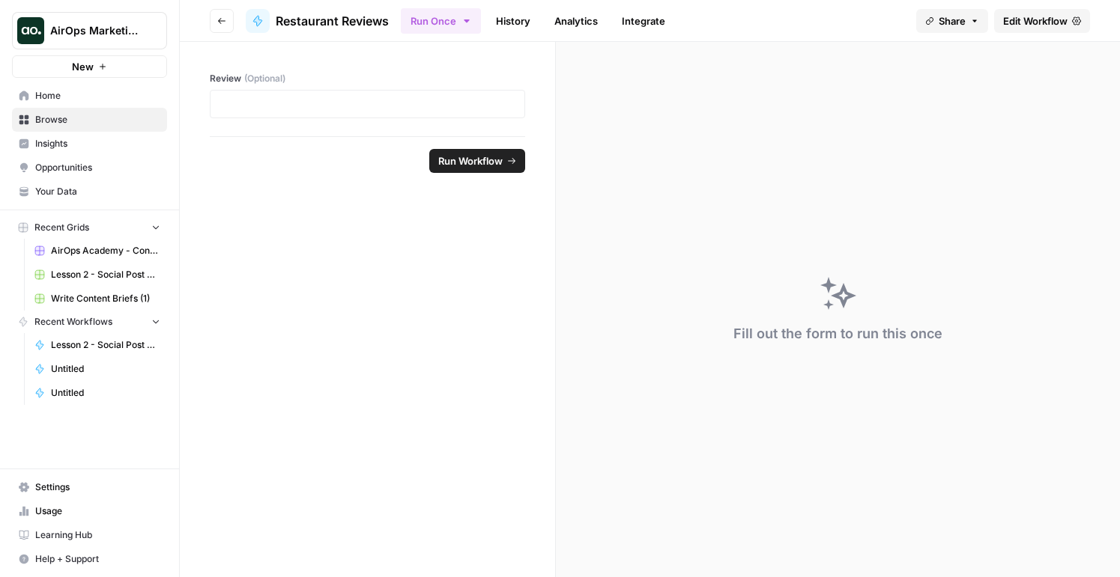
click at [216, 14] on button "Go back" at bounding box center [222, 21] width 24 height 24
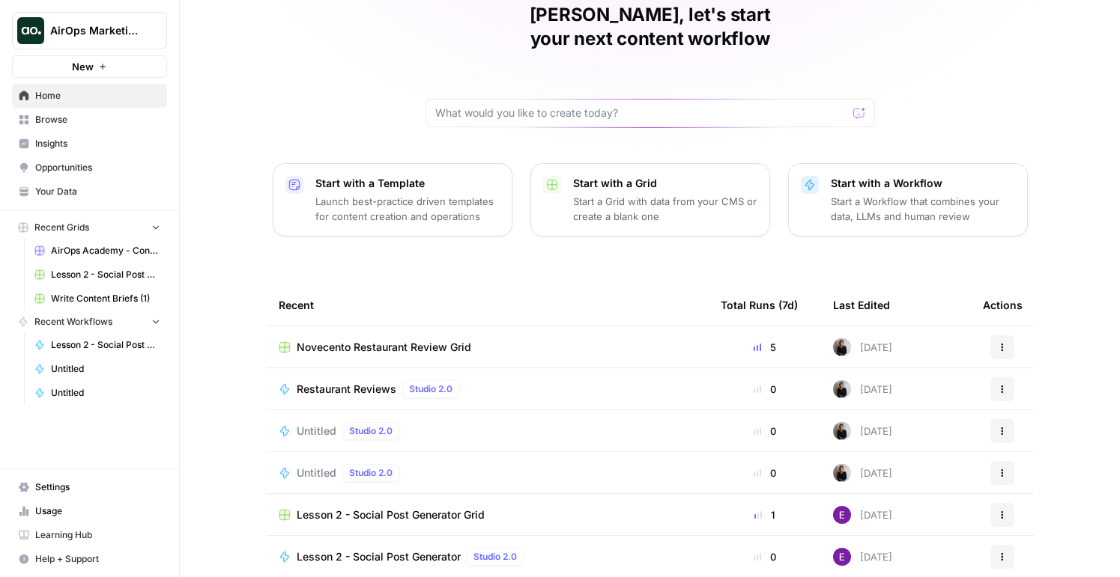
scroll to position [91, 0]
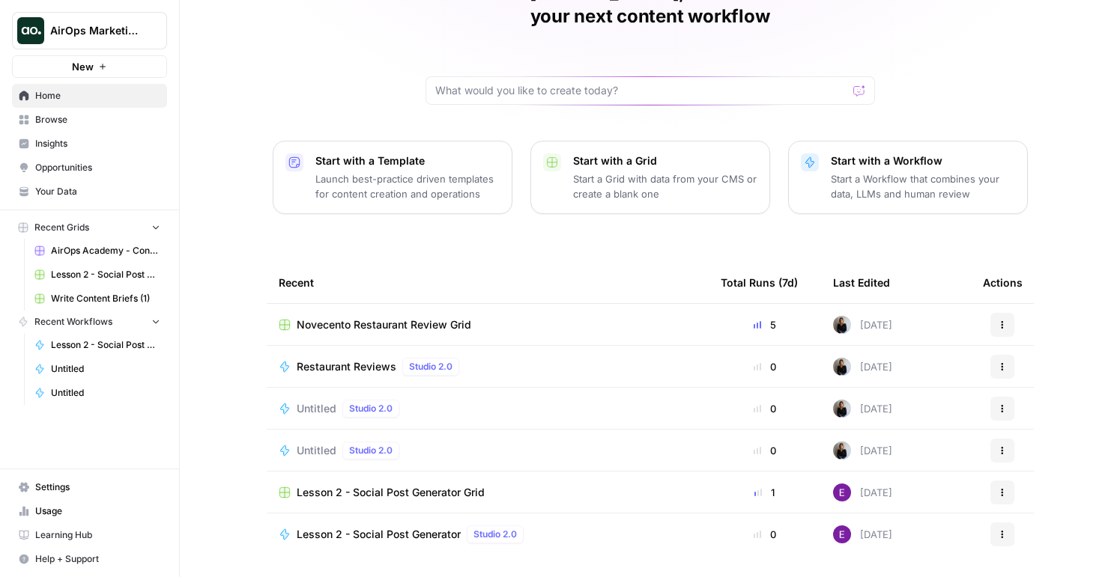
click at [671, 358] on div "Restaurant Reviews Studio 2.0" at bounding box center [488, 367] width 418 height 18
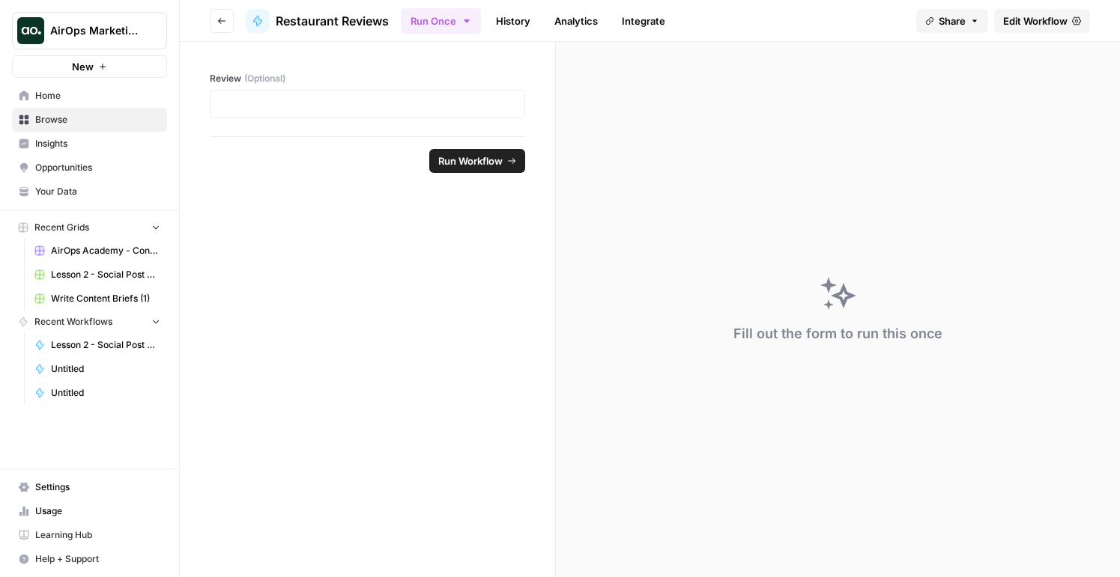
click at [212, 25] on button "Go back" at bounding box center [222, 21] width 24 height 24
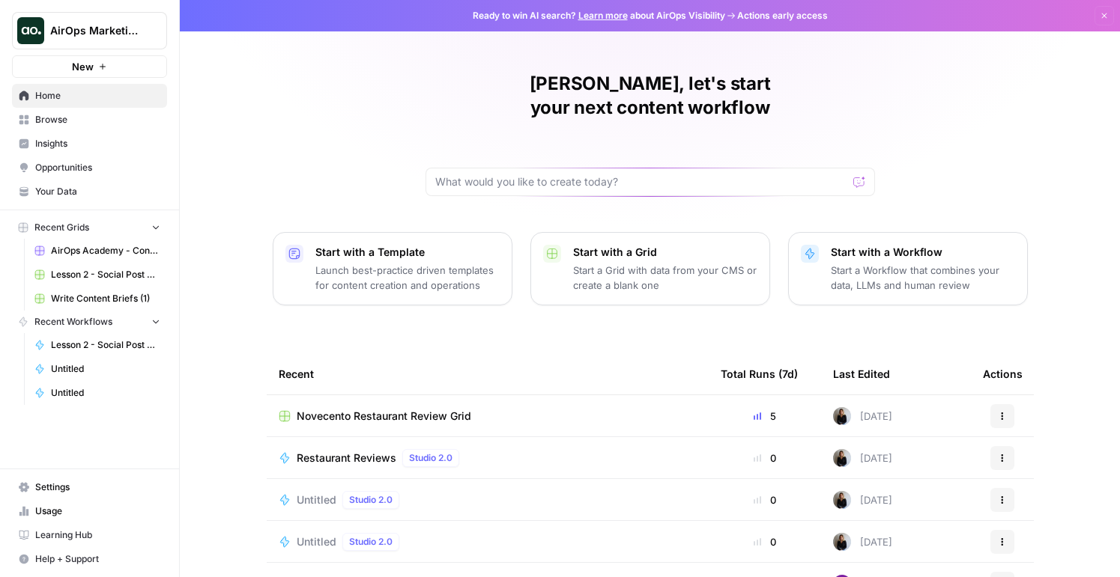
click at [534, 409] on div "Novecento Restaurant Review Grid" at bounding box center [488, 416] width 418 height 15
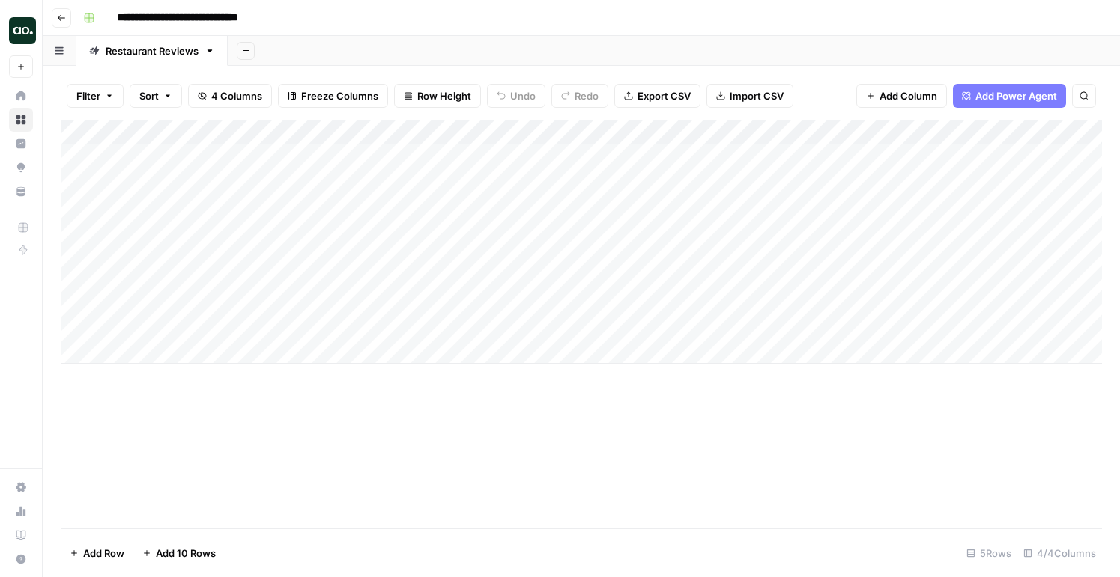
click at [205, 25] on input "**********" at bounding box center [205, 18] width 190 height 24
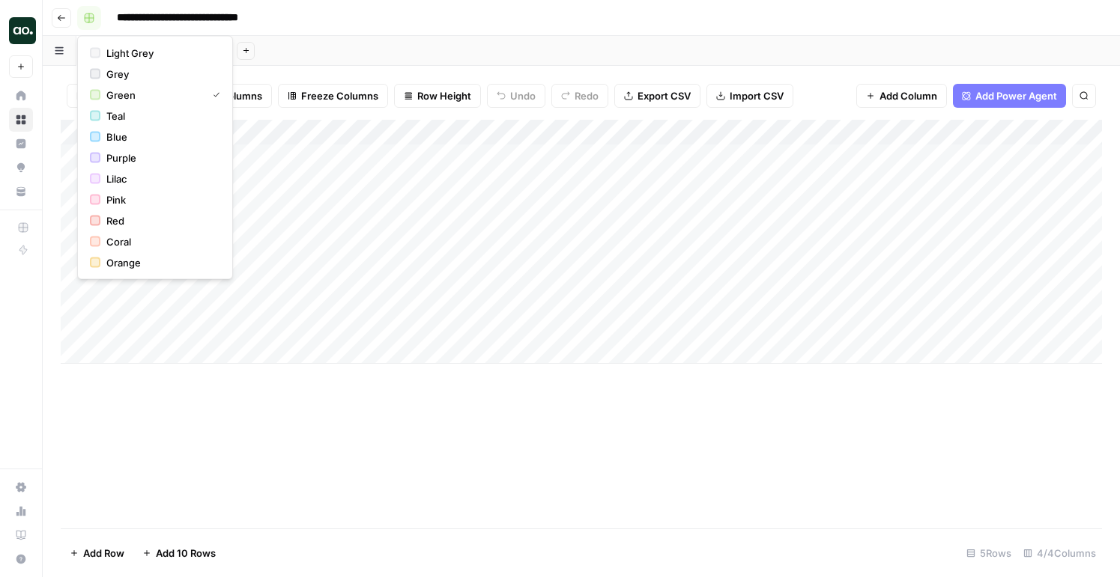
click at [91, 22] on icon "button" at bounding box center [89, 17] width 9 height 9
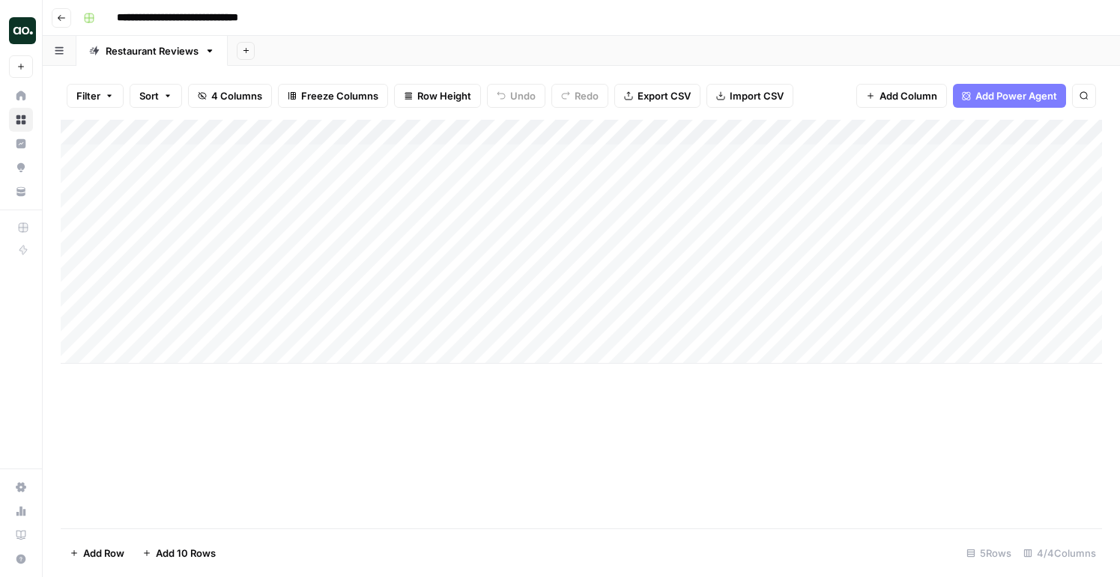
click at [65, 22] on icon "button" at bounding box center [61, 17] width 9 height 9
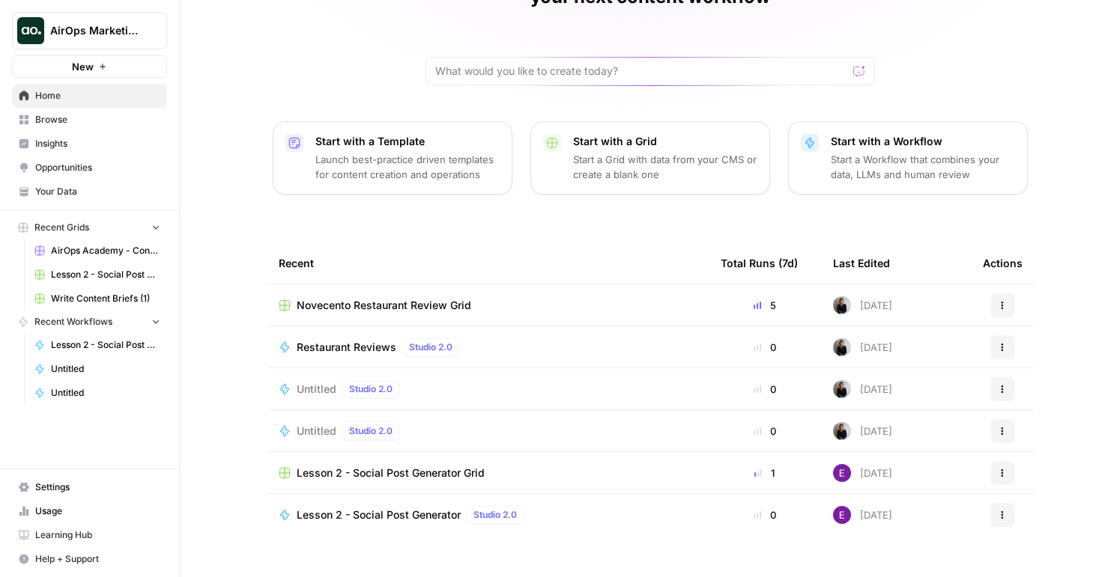
scroll to position [112, 0]
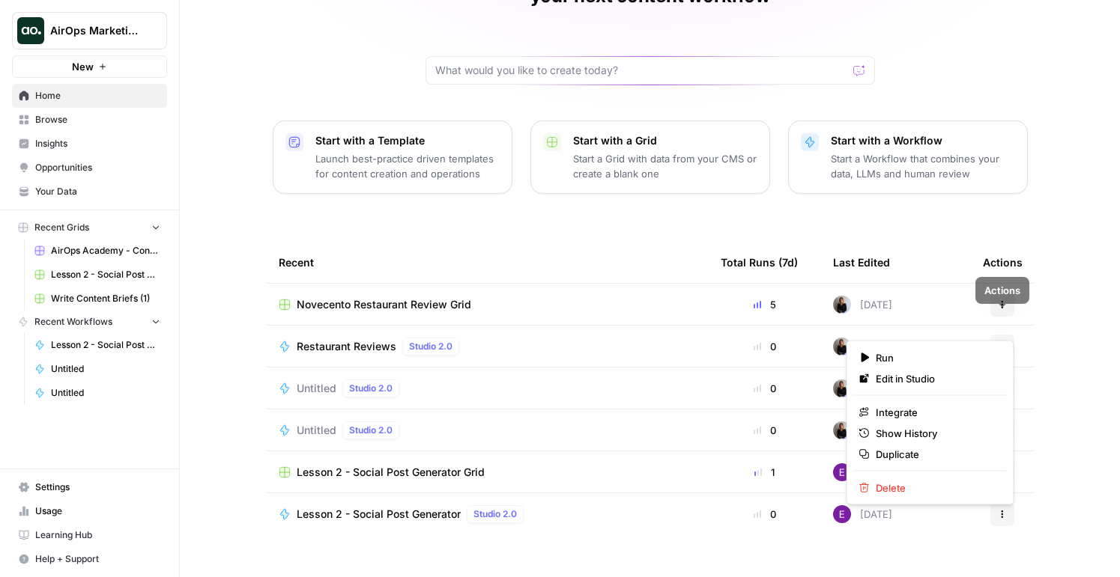
click at [1002, 343] on icon "button" at bounding box center [1002, 344] width 2 height 2
click at [944, 385] on span "Edit in Studio" at bounding box center [936, 379] width 120 height 15
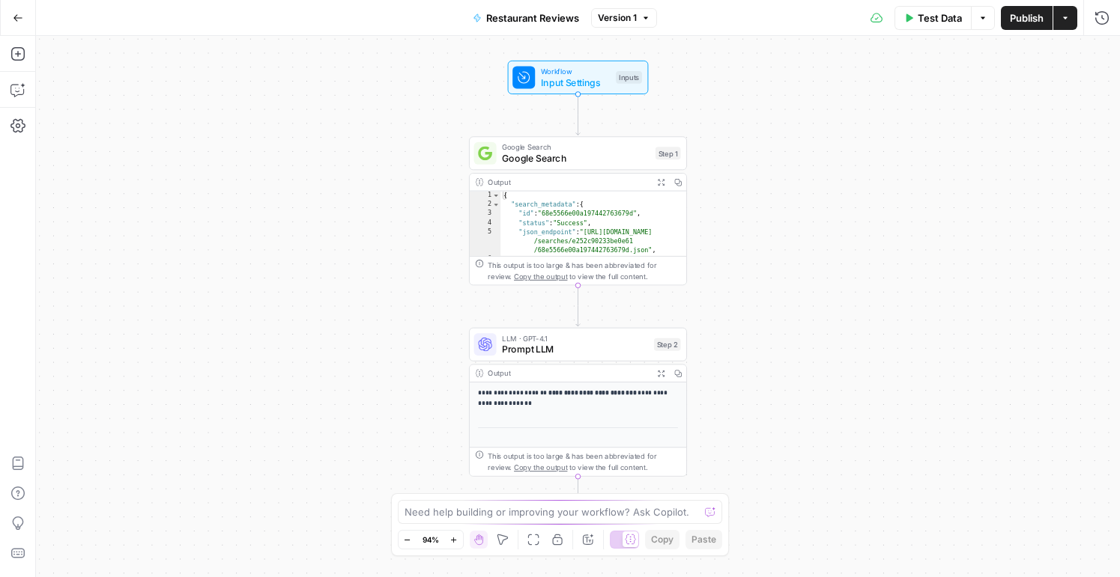
click at [584, 158] on span "Google Search" at bounding box center [576, 158] width 148 height 14
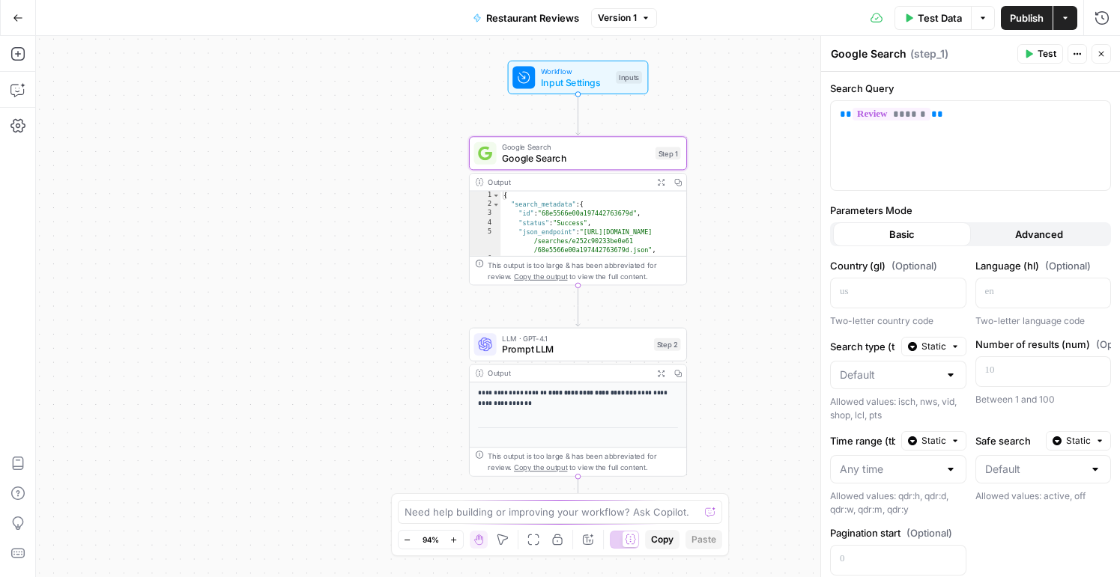
click at [565, 347] on span "Prompt LLM" at bounding box center [575, 349] width 146 height 14
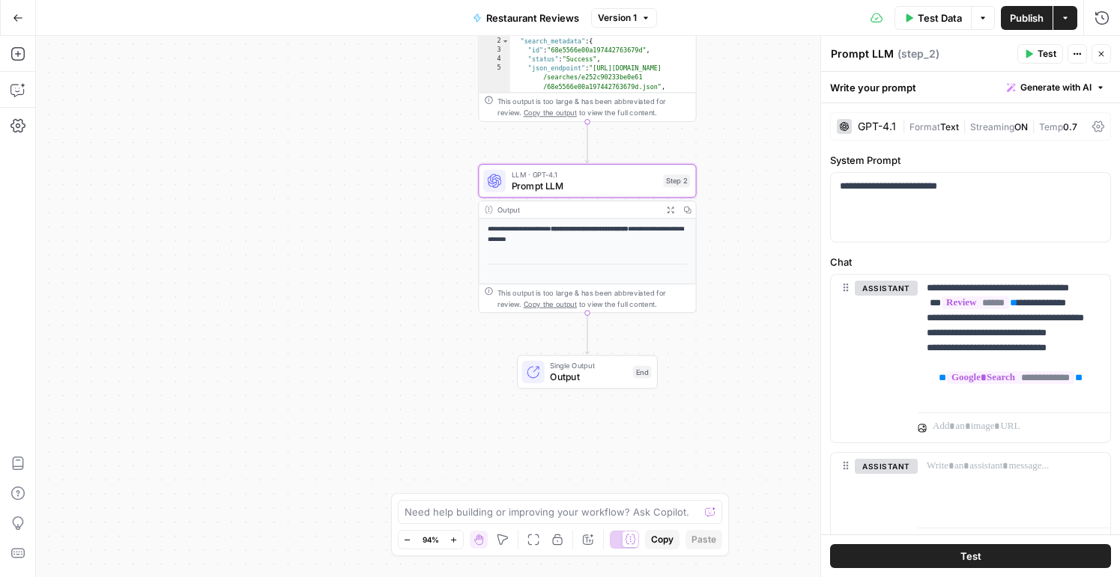
click at [577, 381] on span "Output" at bounding box center [588, 377] width 77 height 14
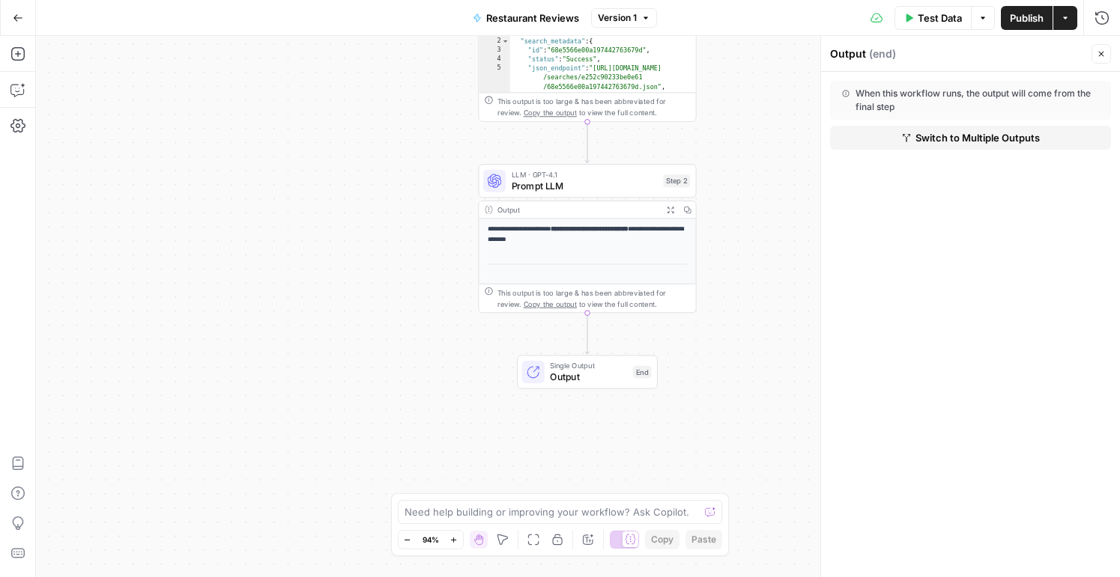
click at [574, 187] on span "Prompt LLM" at bounding box center [585, 186] width 146 height 14
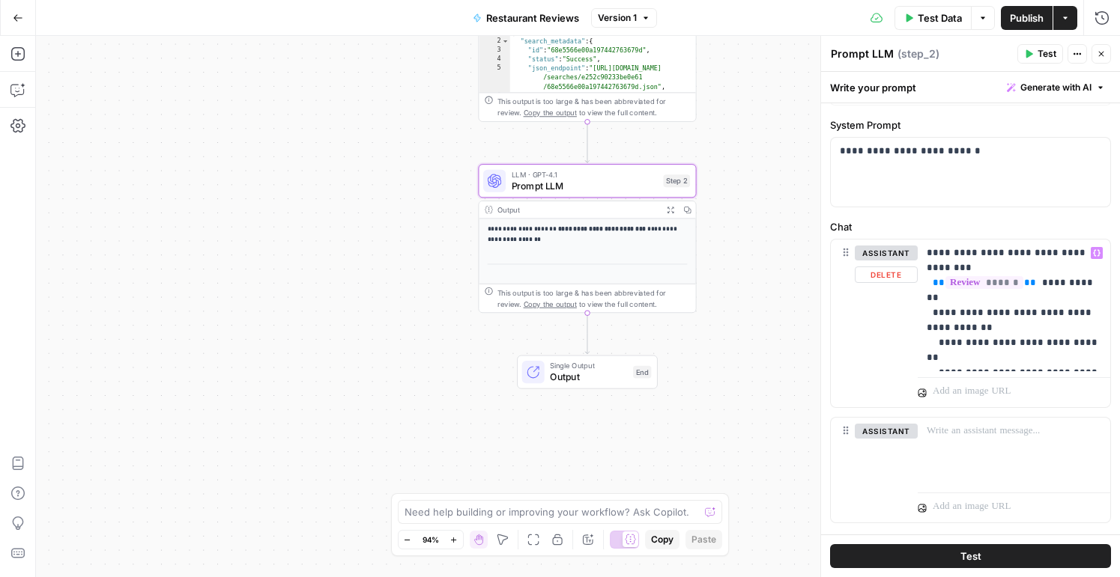
scroll to position [40, 0]
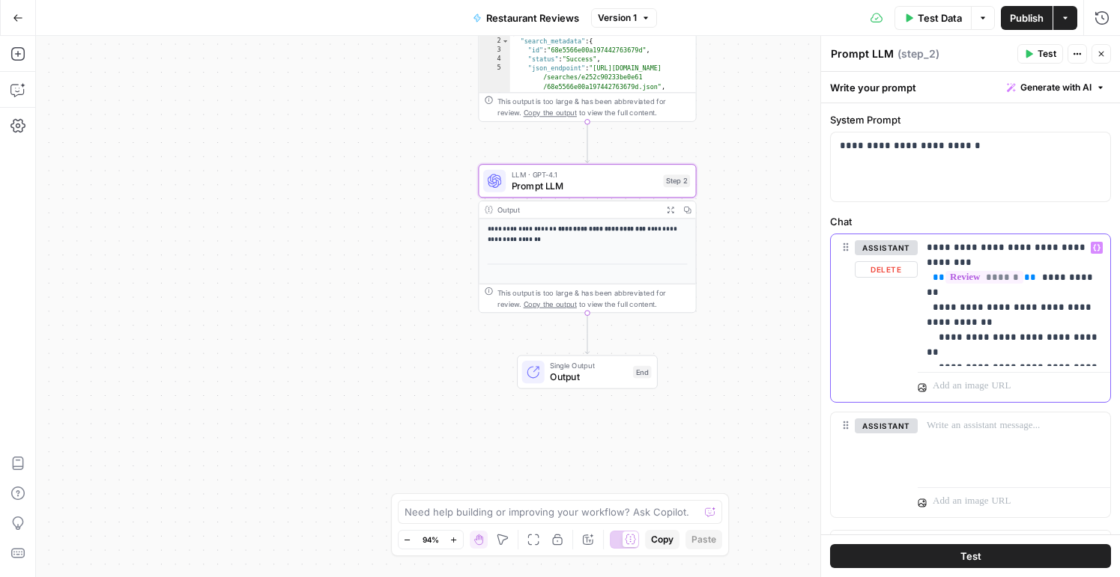
click at [1056, 302] on p "**********" at bounding box center [1014, 300] width 175 height 120
click at [925, 294] on div "**********" at bounding box center [1014, 300] width 192 height 132
click at [932, 280] on p "**********" at bounding box center [1014, 300] width 175 height 120
click at [924, 297] on div "**********" at bounding box center [1014, 300] width 192 height 132
click at [977, 291] on p "**********" at bounding box center [1014, 300] width 175 height 120
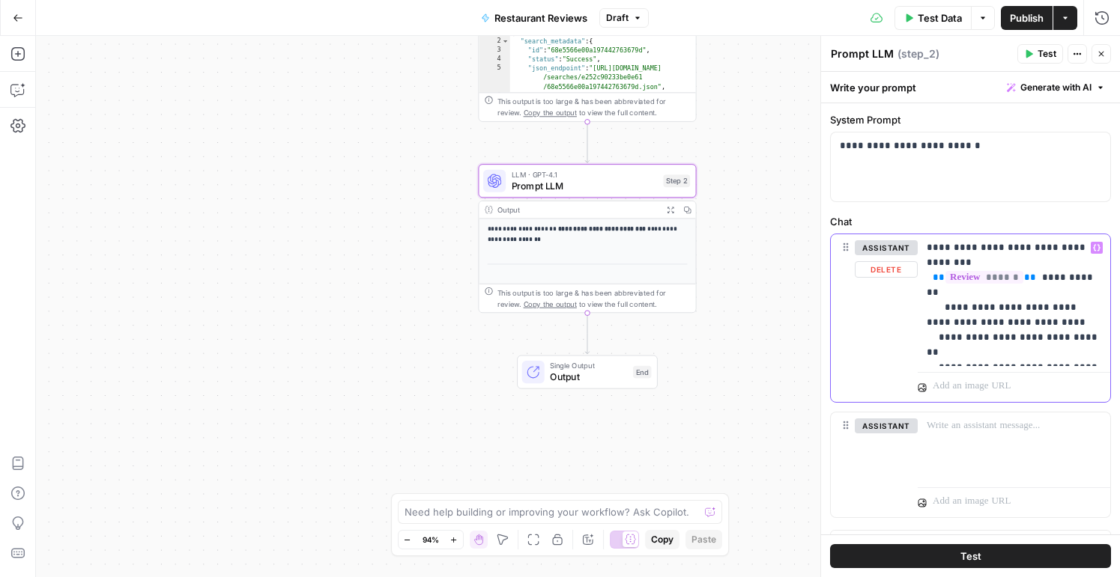
click at [1056, 317] on p "**********" at bounding box center [1014, 300] width 175 height 120
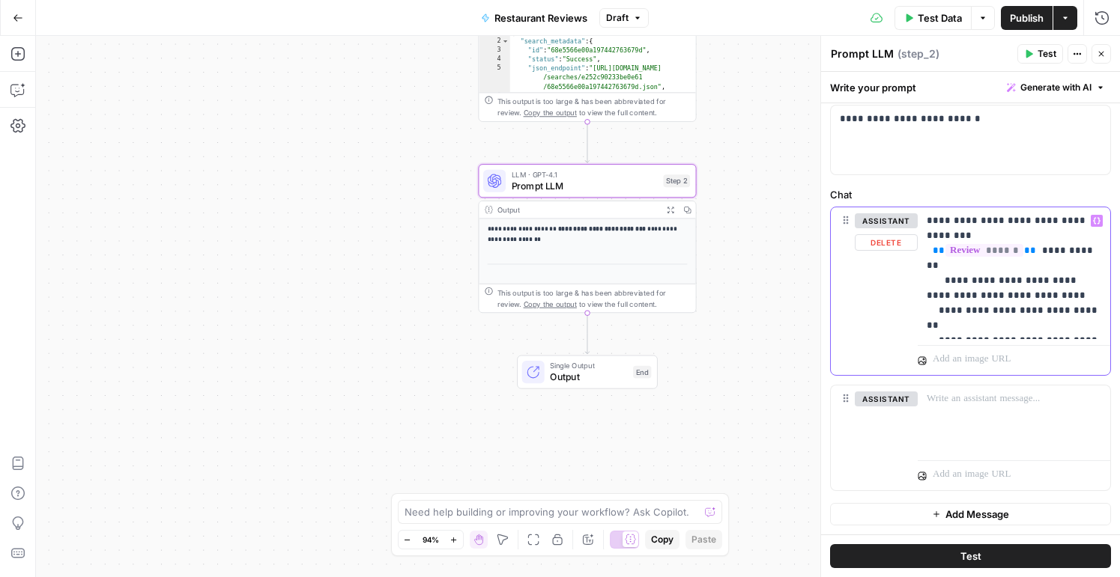
click at [1037, 314] on p "**********" at bounding box center [1014, 273] width 175 height 120
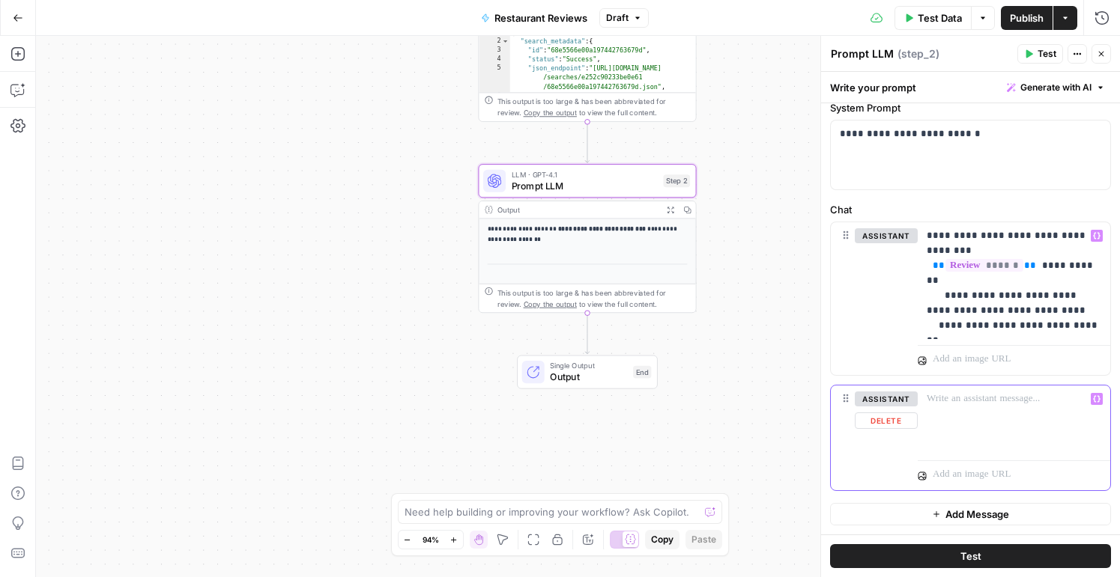
click at [974, 428] on div at bounding box center [1014, 420] width 192 height 69
click at [650, 509] on textarea at bounding box center [551, 512] width 295 height 15
click at [901, 554] on button "Test" at bounding box center [970, 557] width 281 height 24
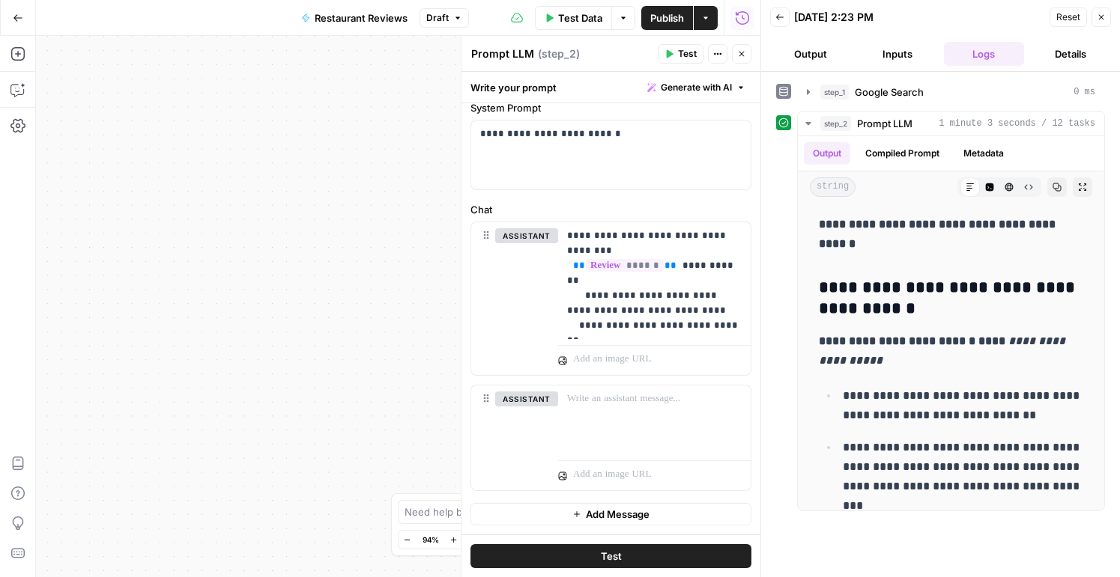
click at [1097, 19] on icon "button" at bounding box center [1101, 17] width 9 height 9
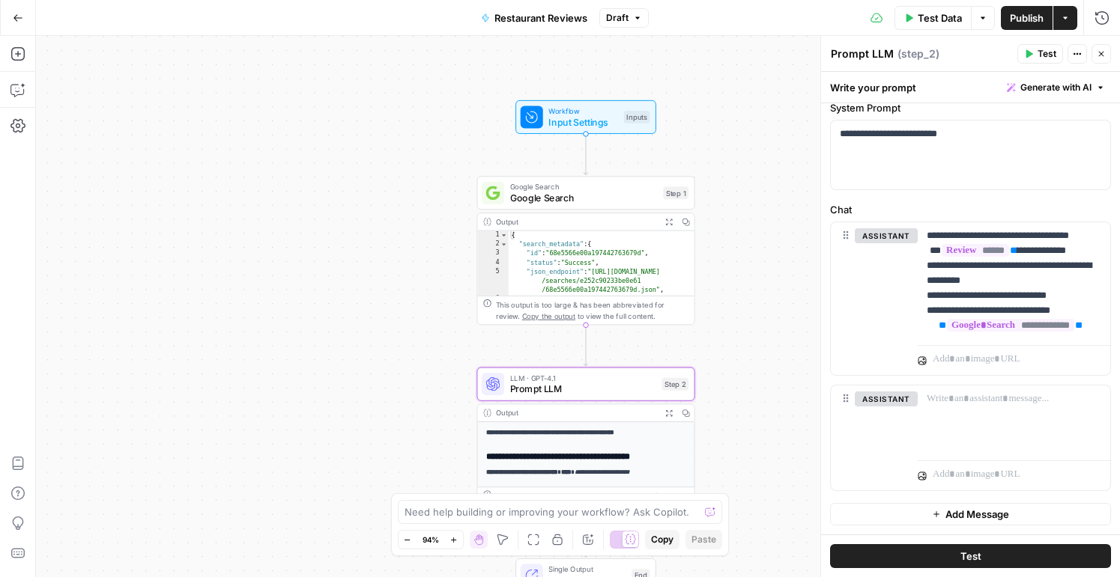
click at [1065, 23] on button "Actions" at bounding box center [1065, 18] width 24 height 24
click at [427, 115] on div "**********" at bounding box center [578, 307] width 1084 height 542
click at [22, 16] on icon "button" at bounding box center [18, 18] width 10 height 10
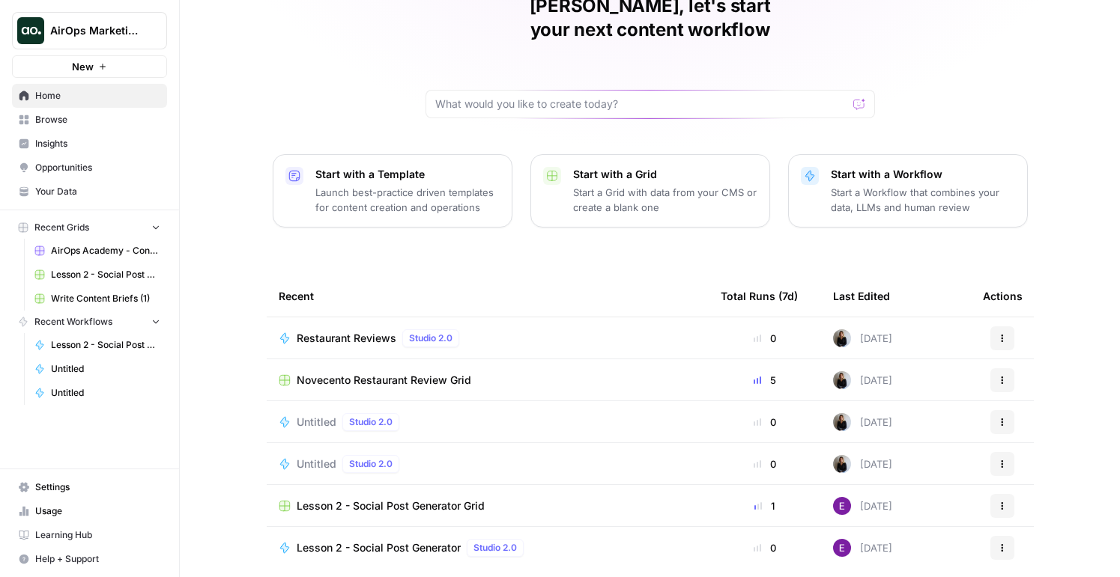
scroll to position [112, 0]
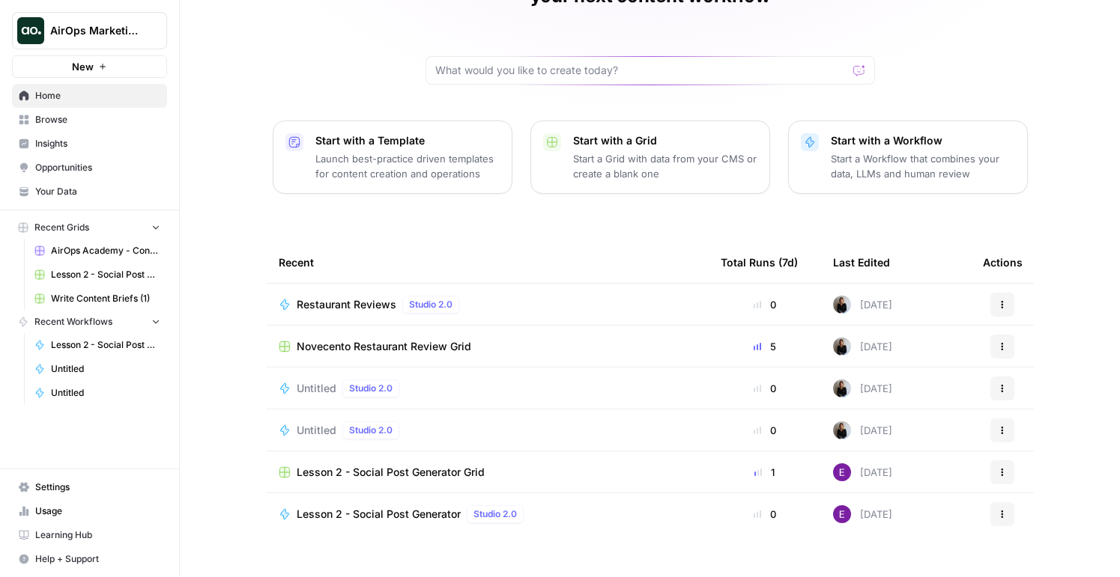
click at [432, 339] on span "Novecento Restaurant Review Grid" at bounding box center [384, 346] width 175 height 15
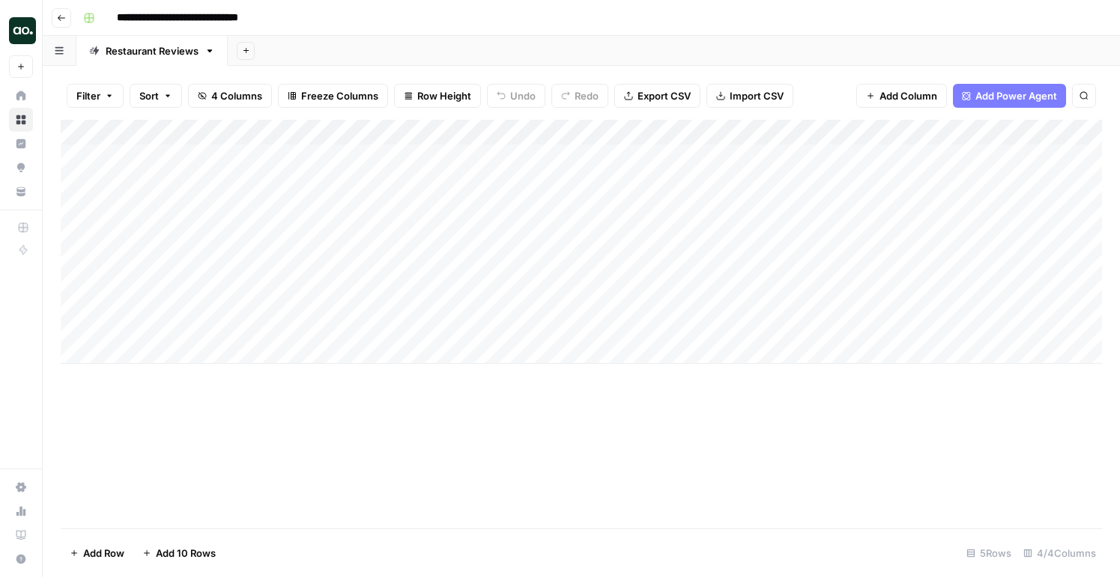
click at [190, 6] on input "**********" at bounding box center [205, 18] width 190 height 24
drag, startPoint x: 170, startPoint y: 17, endPoint x: 94, endPoint y: 17, distance: 75.7
click at [94, 17] on div "**********" at bounding box center [591, 18] width 1028 height 24
type input "**********"
click at [774, 31] on header "**********" at bounding box center [581, 18] width 1077 height 36
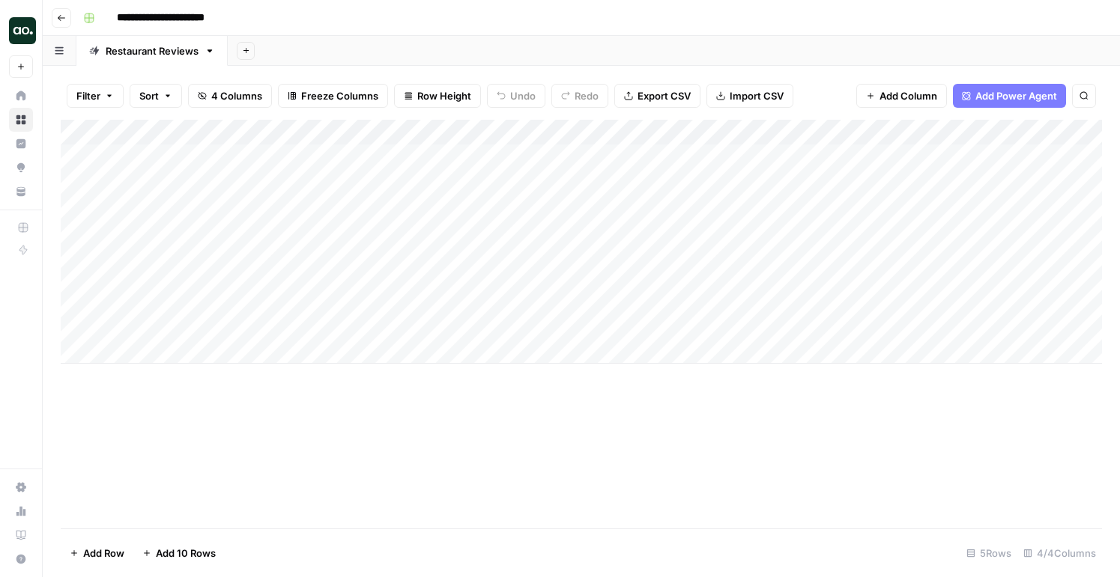
type input "**********"
click at [642, 70] on div "Filter Sort 4 Columns Freeze Columns Row Height Undo Redo Export CSV Import CSV…" at bounding box center [581, 322] width 1077 height 512
click at [69, 13] on button "Go back" at bounding box center [61, 17] width 19 height 19
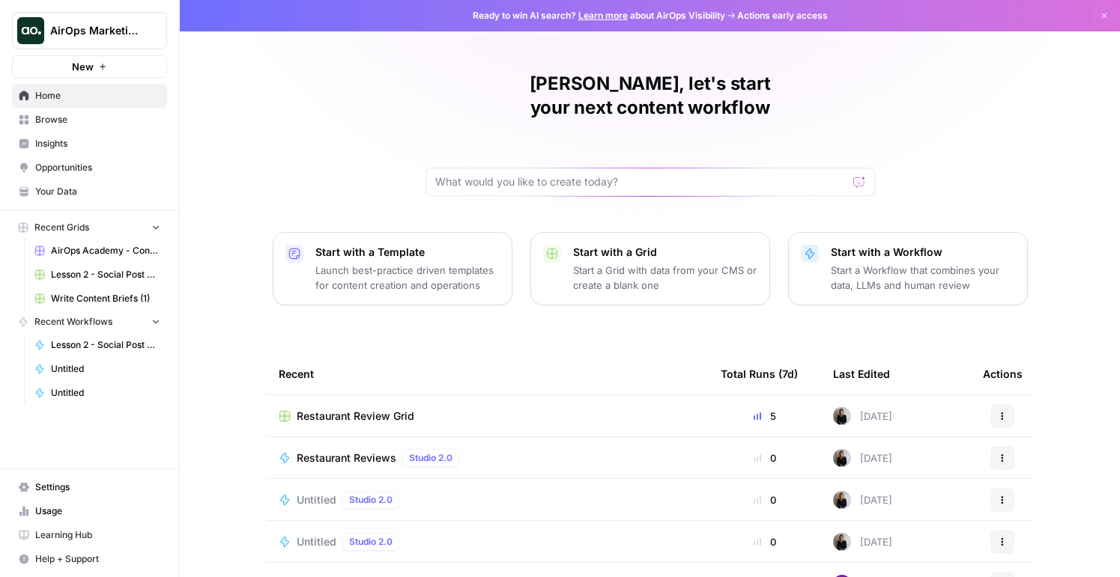
click at [367, 409] on span "Restaurant Review Grid" at bounding box center [356, 416] width 118 height 15
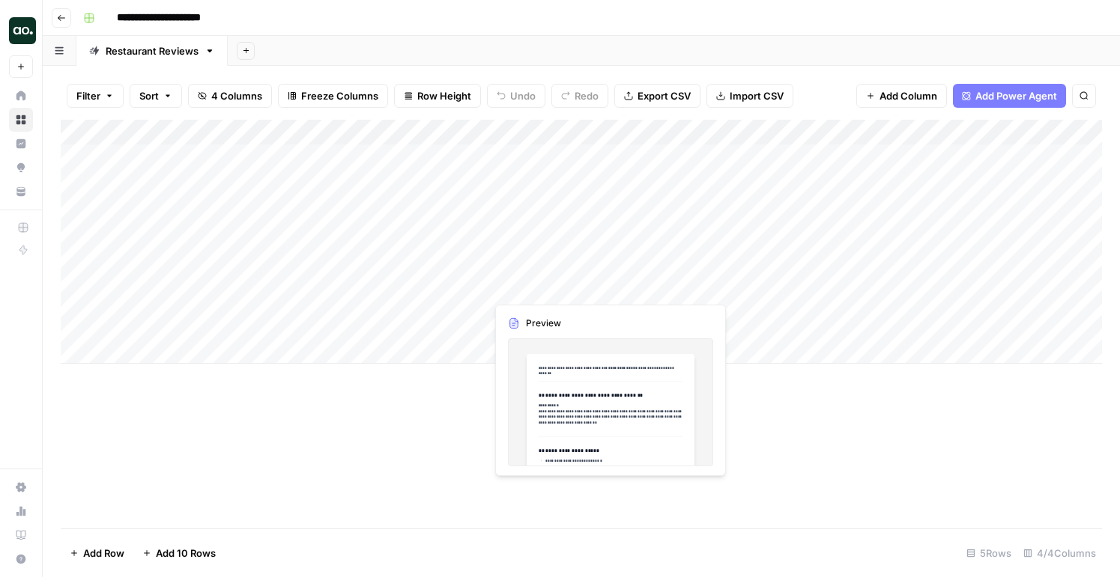
click at [544, 275] on div "Add Column" at bounding box center [581, 242] width 1041 height 244
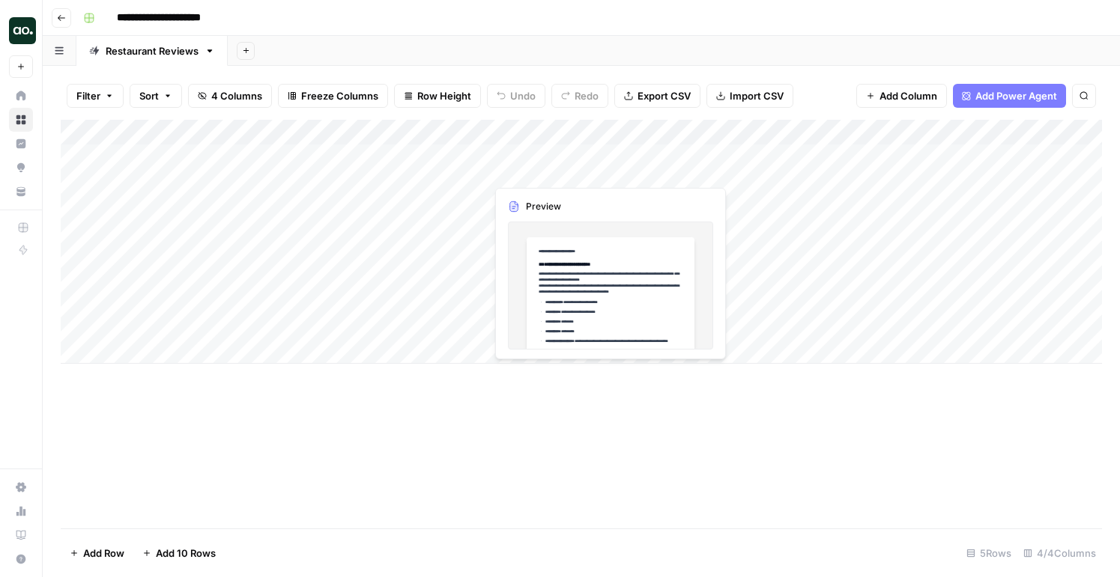
drag, startPoint x: 623, startPoint y: 165, endPoint x: 624, endPoint y: 254, distance: 89.1
click at [623, 255] on div "Add Column" at bounding box center [581, 242] width 1041 height 244
click at [616, 165] on div "Add Column" at bounding box center [581, 242] width 1041 height 244
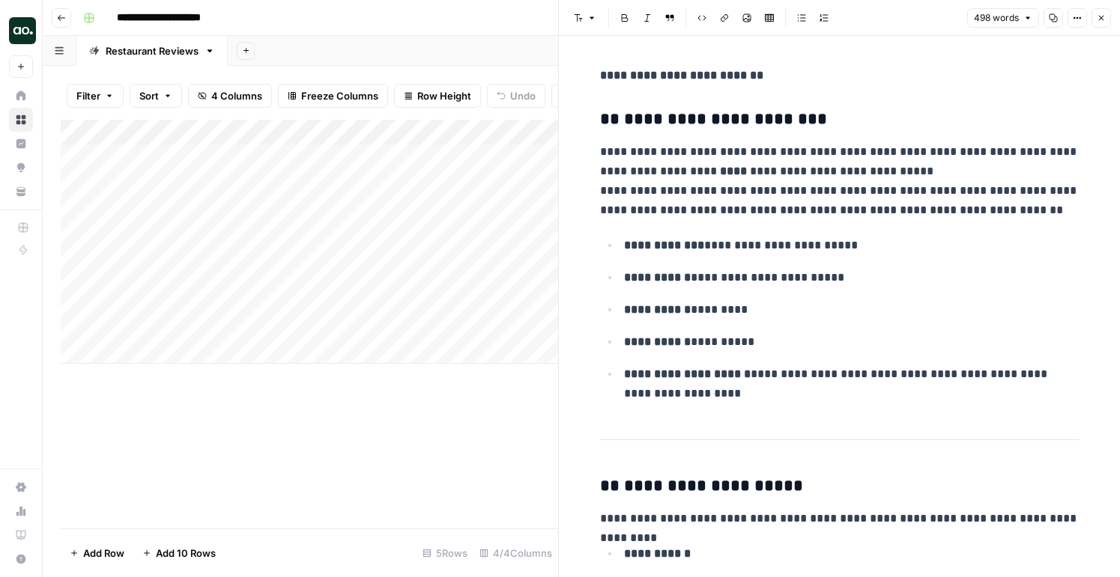
click at [1091, 17] on button "Close" at bounding box center [1100, 17] width 19 height 19
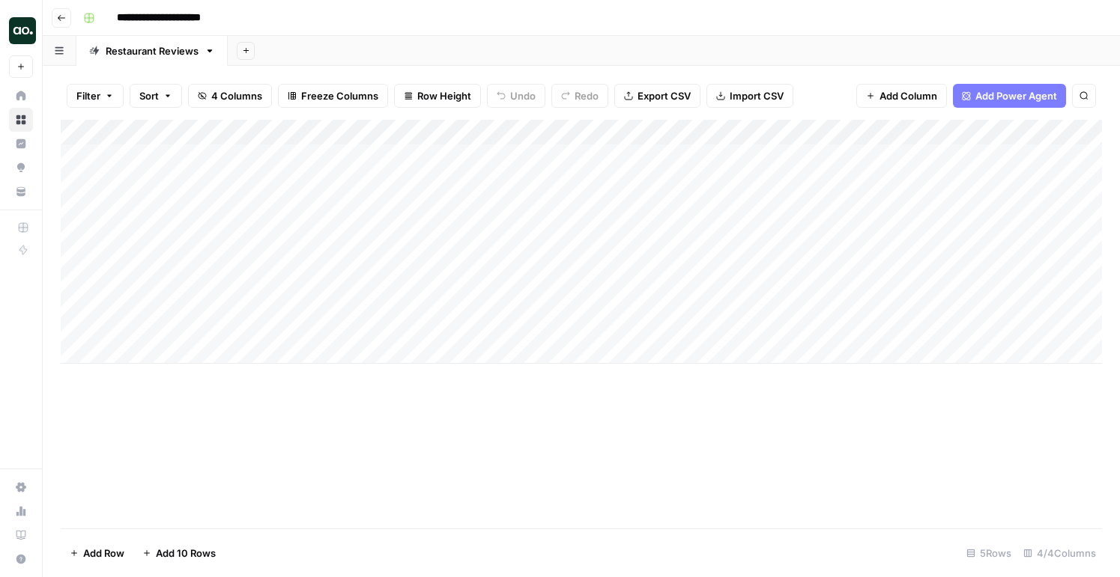
drag, startPoint x: 655, startPoint y: 163, endPoint x: 647, endPoint y: 327, distance: 165.0
click at [647, 327] on div "Add Column" at bounding box center [581, 242] width 1041 height 244
click at [449, 96] on span "Row Height" at bounding box center [444, 95] width 54 height 15
click at [468, 187] on span "Tall" at bounding box center [476, 189] width 108 height 15
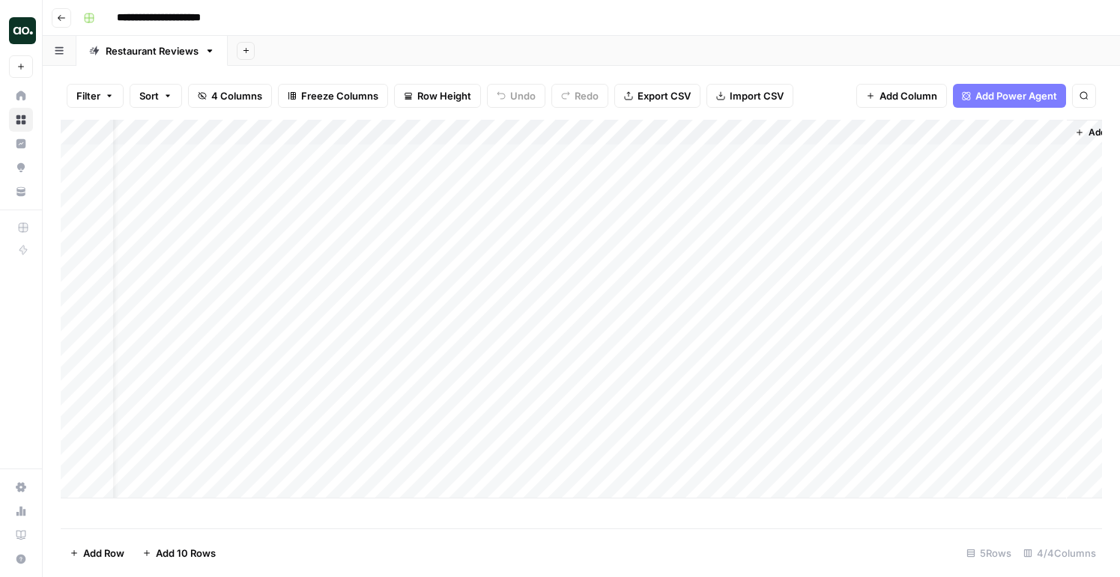
click at [648, 172] on div "Add Column" at bounding box center [581, 309] width 1041 height 379
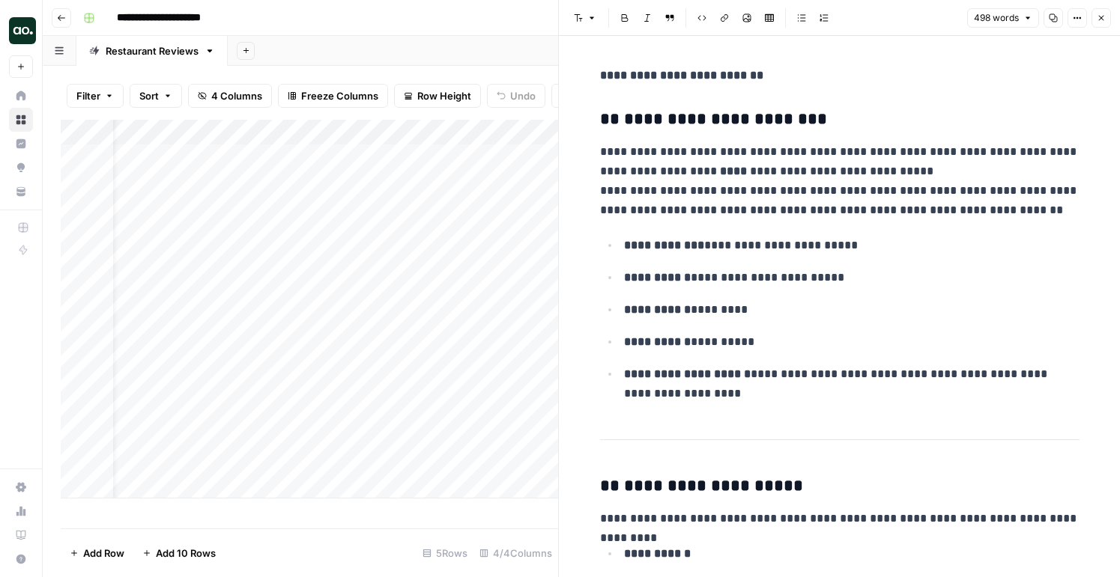
click at [1098, 16] on icon "button" at bounding box center [1101, 17] width 9 height 9
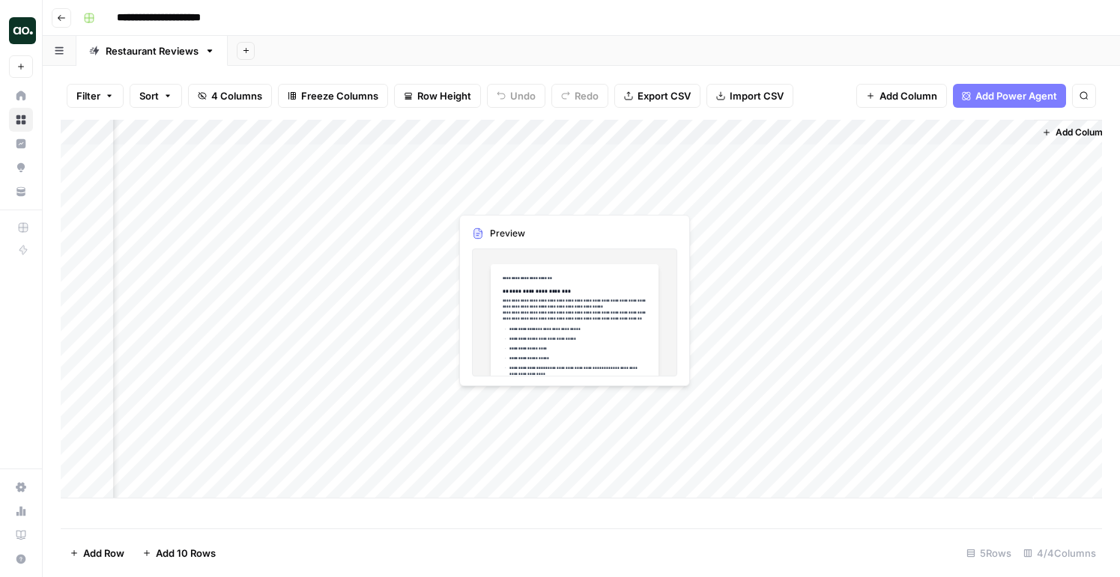
scroll to position [0, 84]
click at [649, 168] on div "Add Column" at bounding box center [581, 309] width 1041 height 379
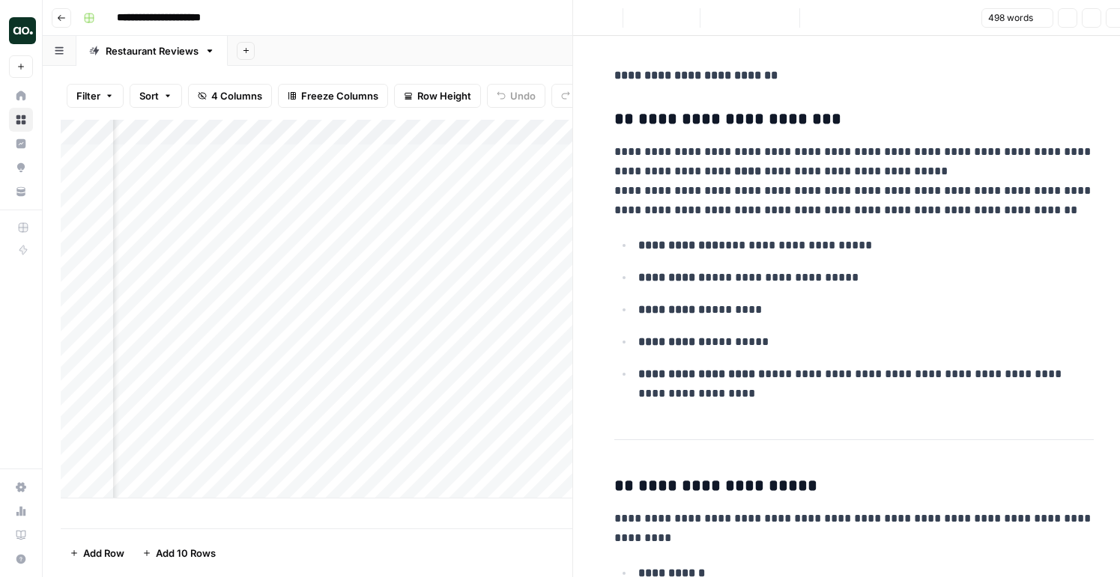
scroll to position [0, 70]
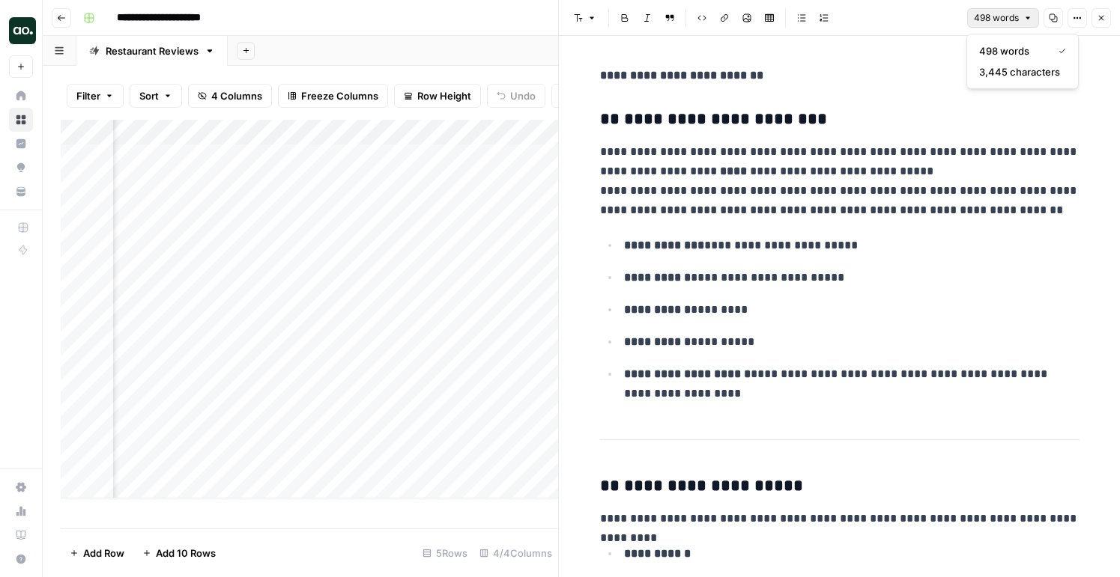
click at [1004, 25] on button "498 words" at bounding box center [1003, 17] width 72 height 19
click at [1083, 22] on button "Options" at bounding box center [1076, 17] width 19 height 19
click at [1102, 16] on icon "button" at bounding box center [1101, 17] width 9 height 9
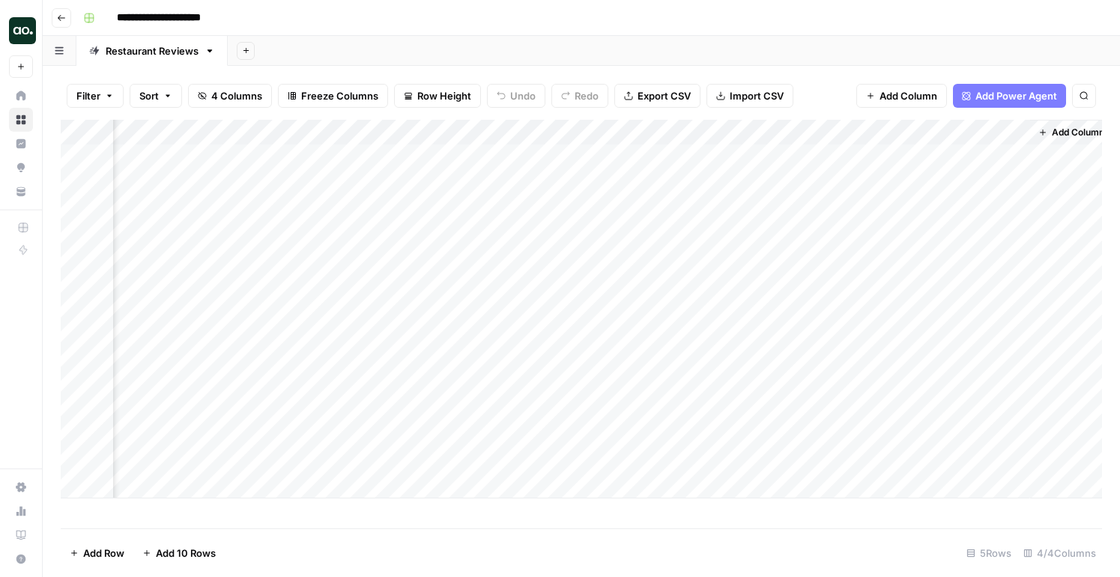
scroll to position [0, 84]
click at [863, 134] on div "Add Column" at bounding box center [581, 309] width 1041 height 379
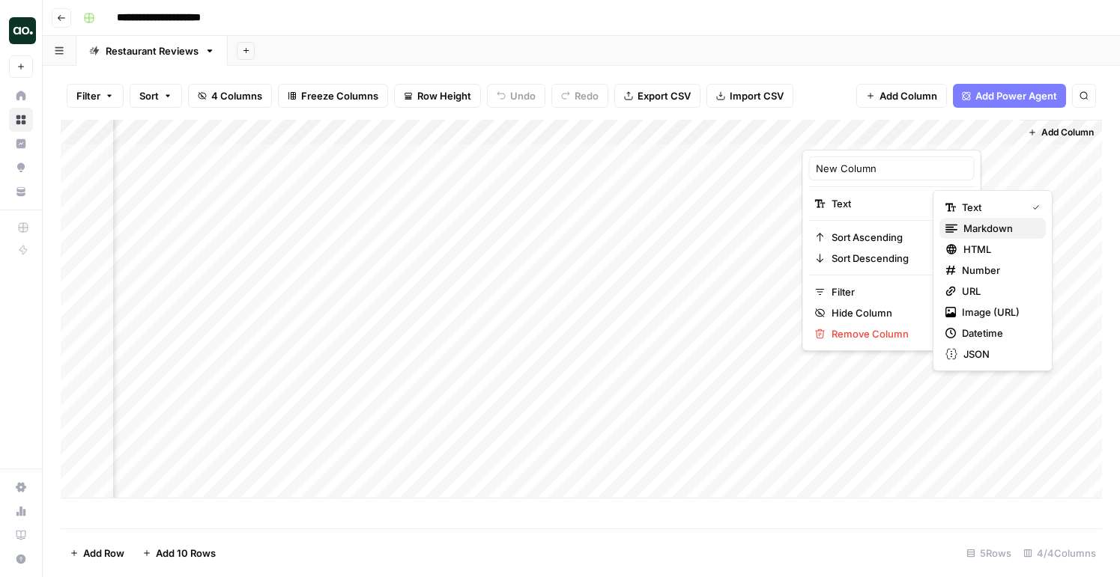
click at [1004, 232] on span "Markdown" at bounding box center [998, 228] width 70 height 15
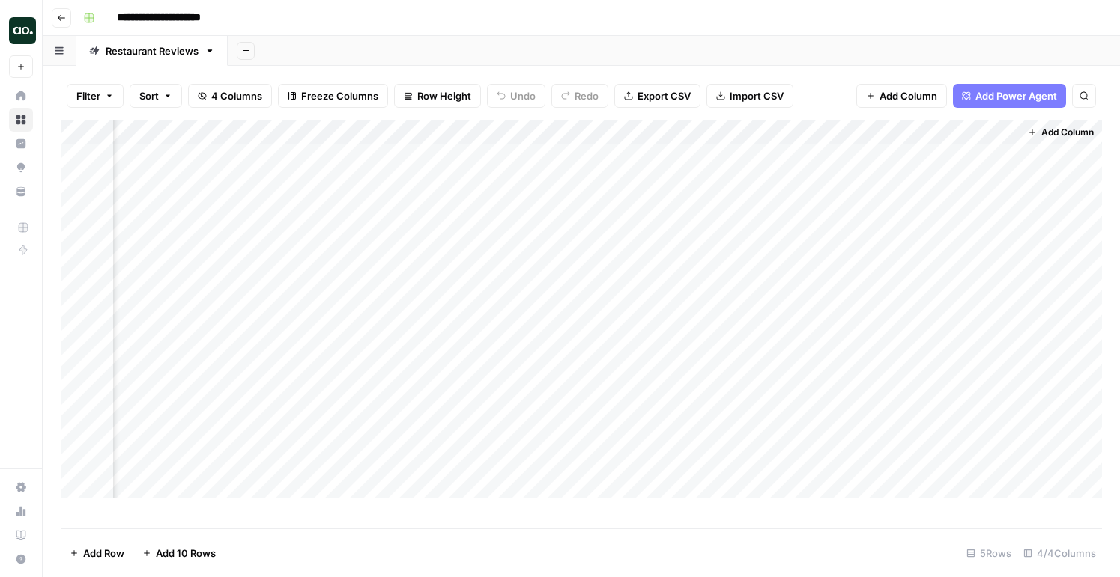
click at [898, 132] on div "Add Column" at bounding box center [581, 309] width 1041 height 379
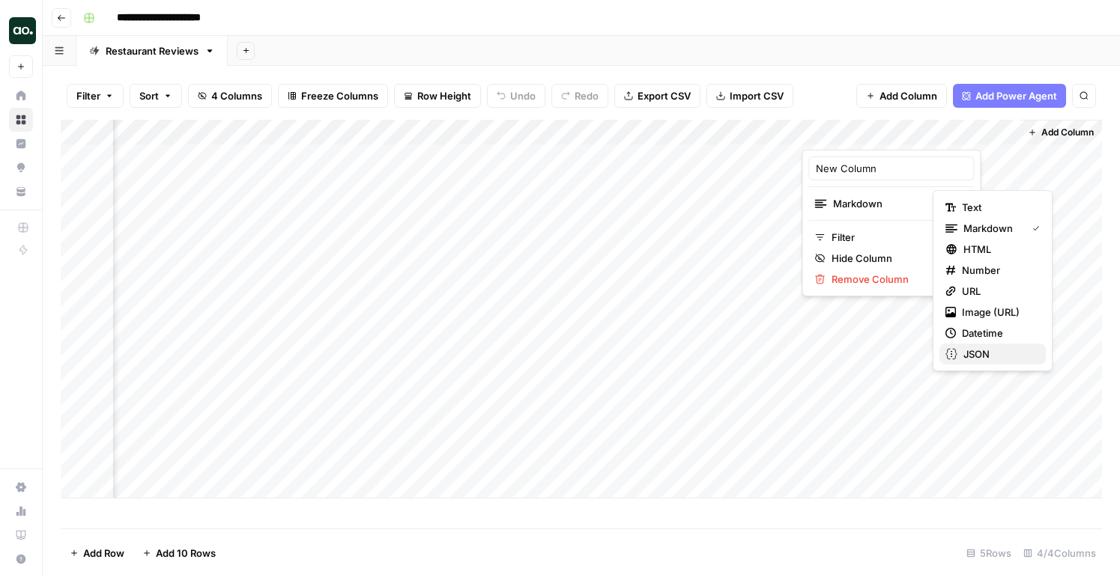
click at [988, 351] on span "JSON" at bounding box center [998, 354] width 70 height 15
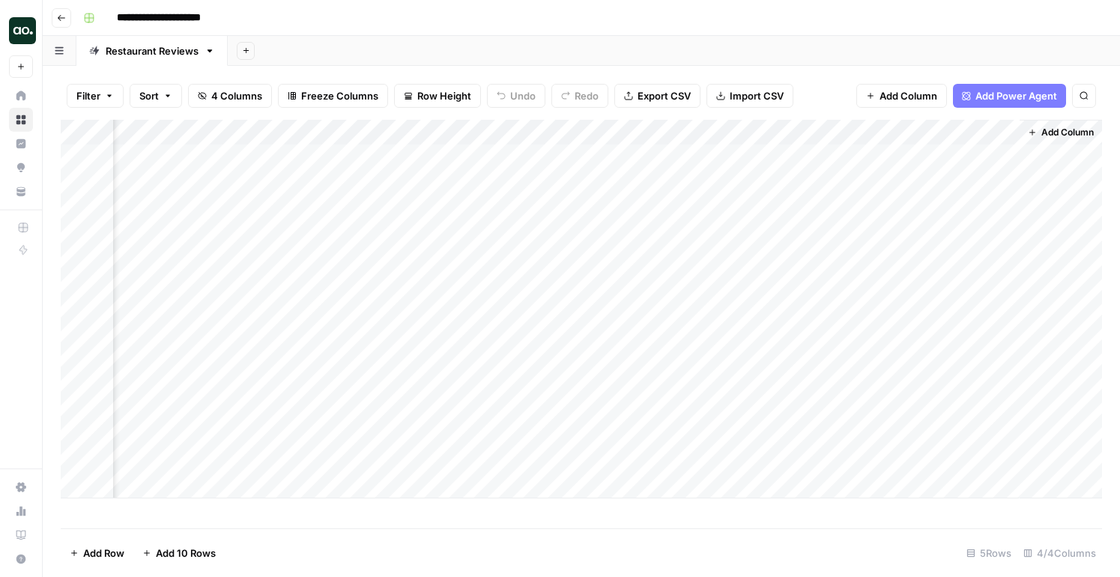
click at [883, 197] on div "Add Column" at bounding box center [581, 309] width 1041 height 379
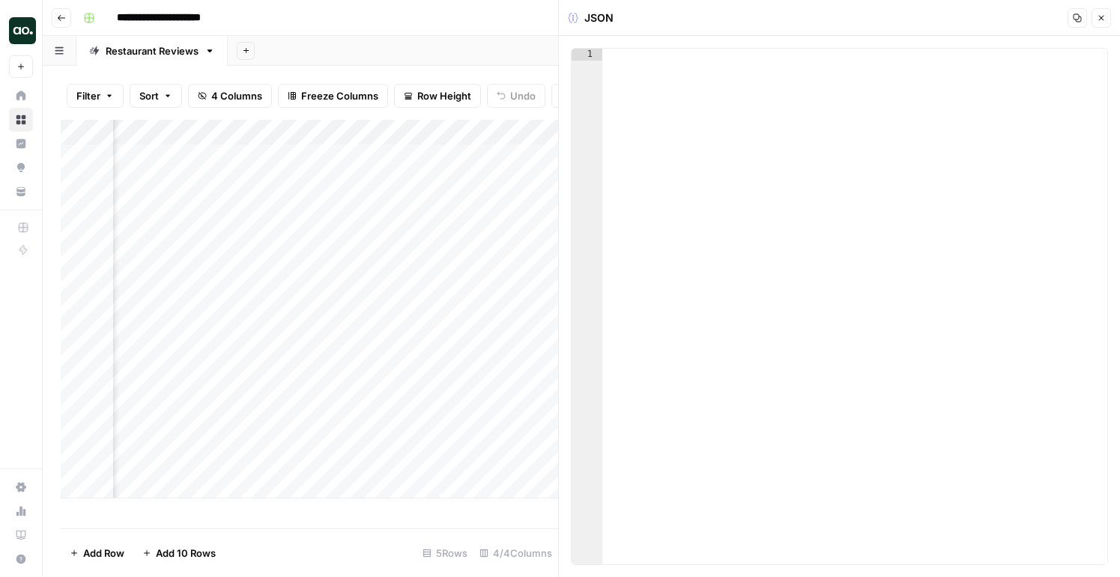
click at [875, 163] on div at bounding box center [910, 177] width 218 height 68
click at [1103, 17] on icon "button" at bounding box center [1101, 17] width 9 height 9
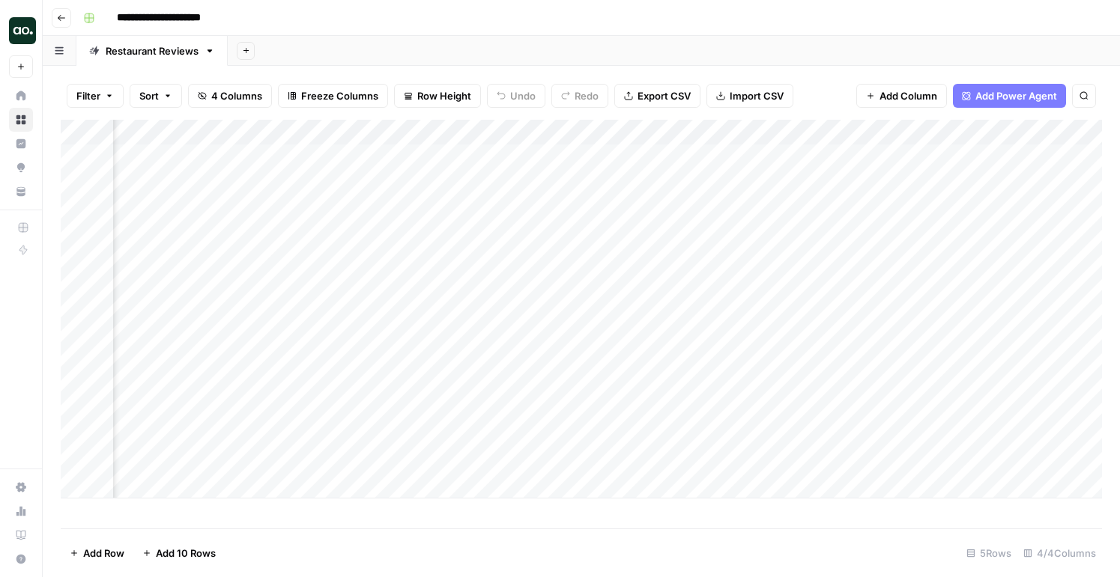
scroll to position [0, 84]
click at [835, 133] on div "Add Column" at bounding box center [581, 309] width 1041 height 379
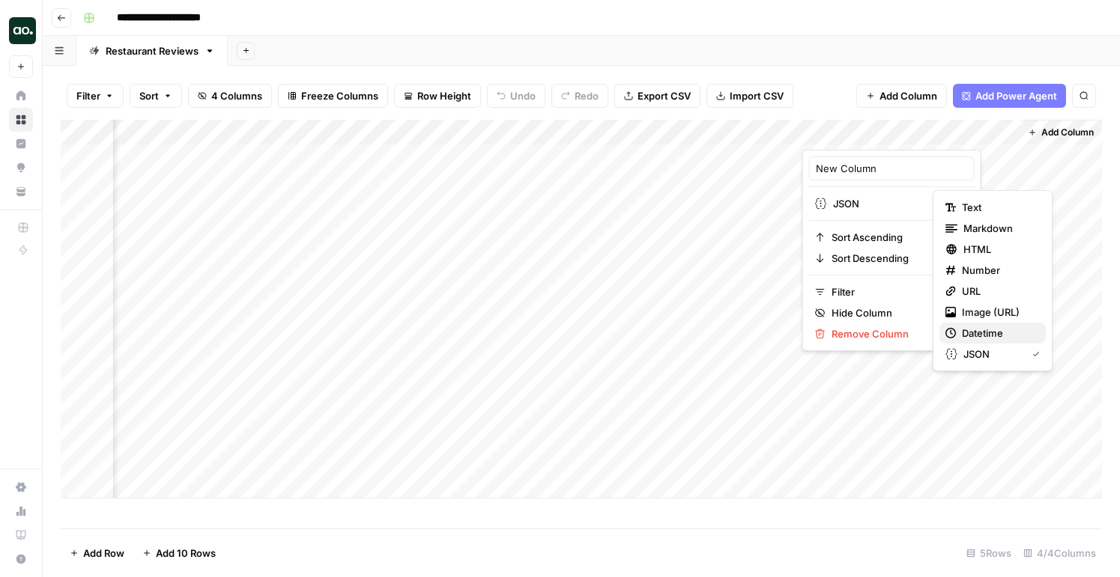
click at [986, 335] on span "Datetime" at bounding box center [998, 333] width 72 height 15
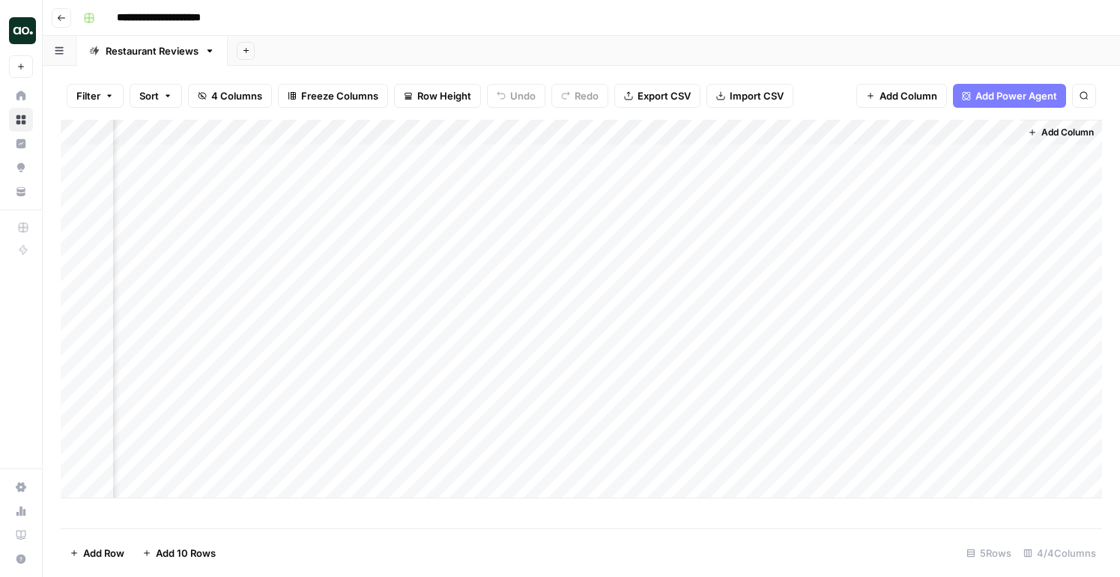
click at [887, 188] on div "Add Column" at bounding box center [581, 309] width 1041 height 379
click at [894, 217] on div "Add Column" at bounding box center [581, 309] width 1041 height 379
click at [981, 103] on button "Add Power Agent" at bounding box center [1009, 96] width 113 height 24
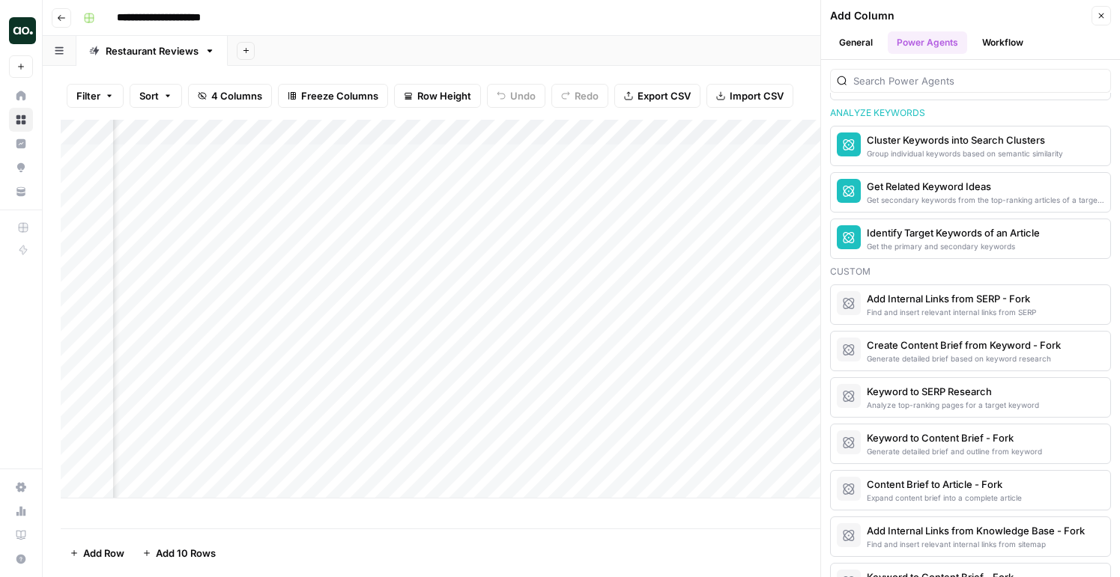
scroll to position [1220, 0]
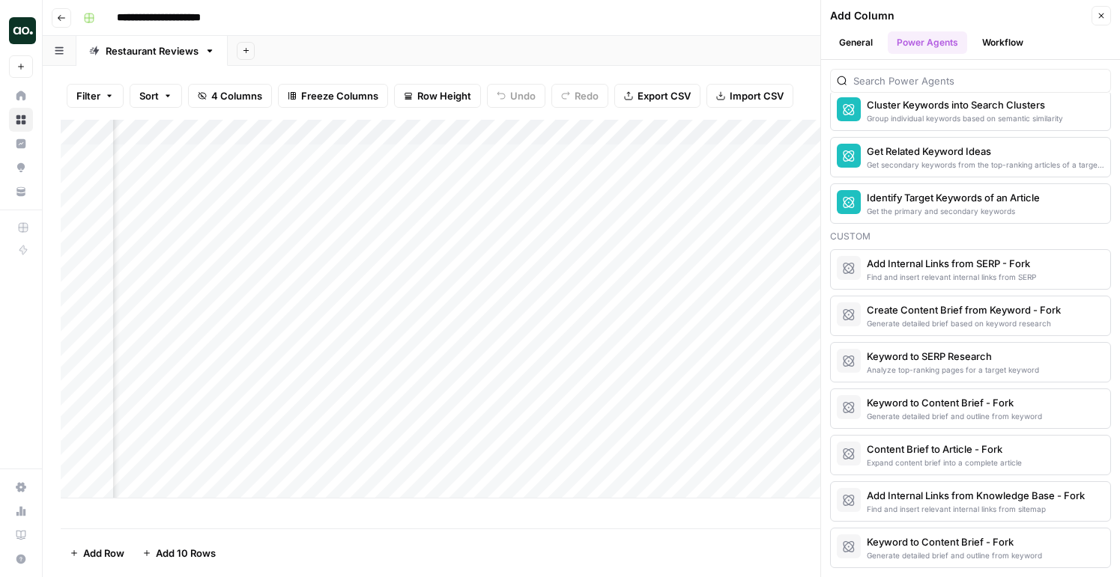
click at [1098, 19] on icon "button" at bounding box center [1101, 15] width 9 height 9
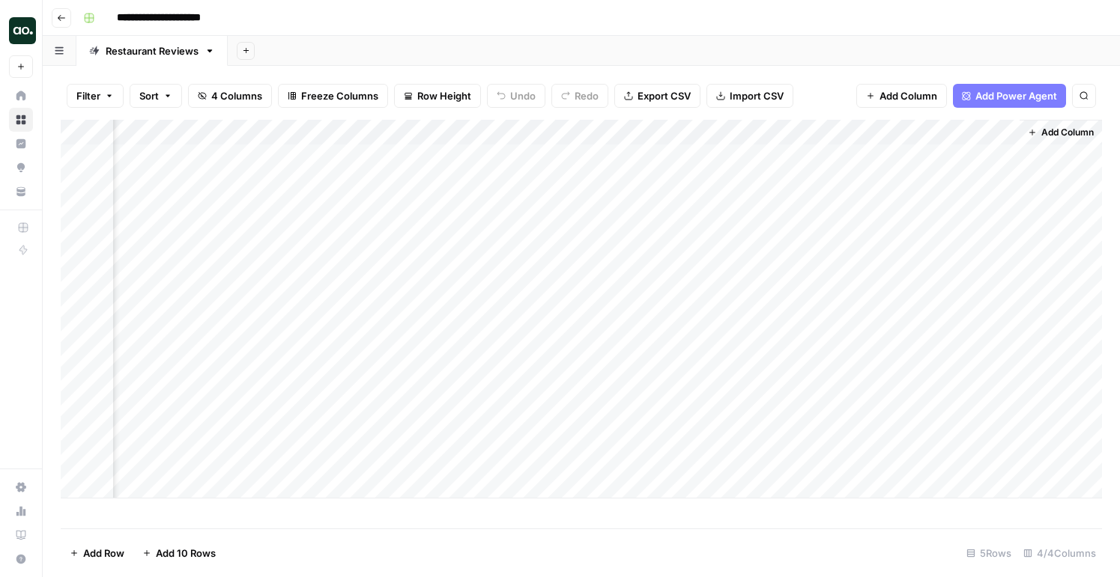
click at [69, 16] on button "Go back" at bounding box center [61, 17] width 19 height 19
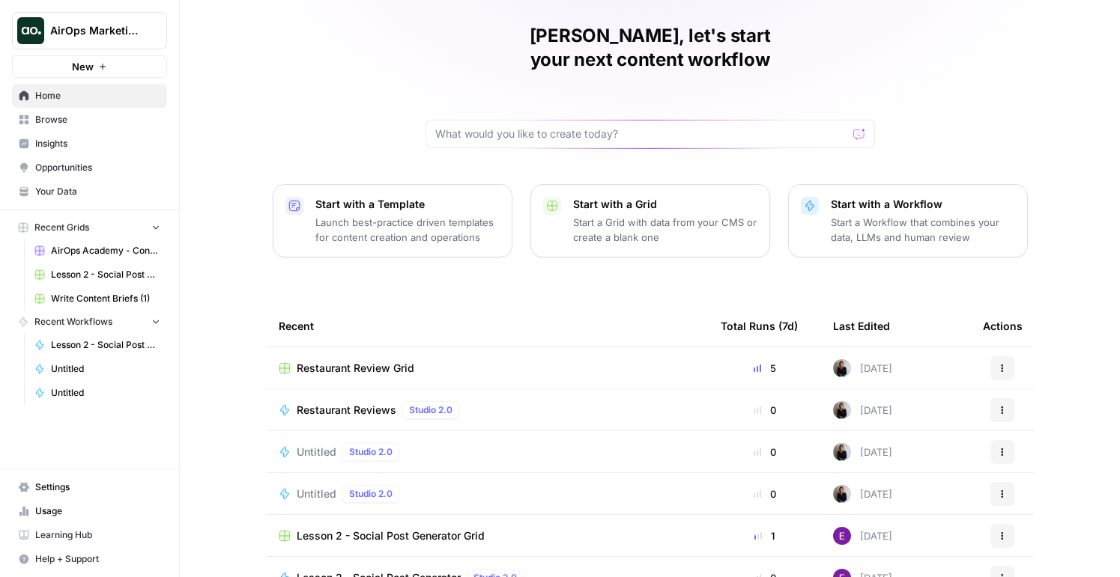
scroll to position [67, 0]
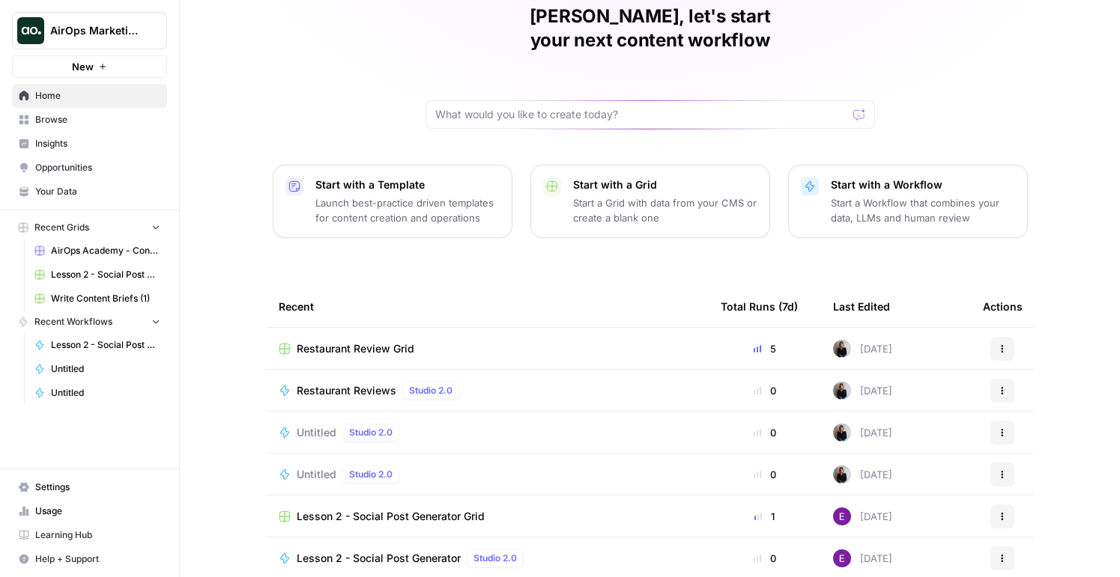
click at [557, 382] on div "Restaurant Reviews Studio 2.0" at bounding box center [488, 391] width 418 height 18
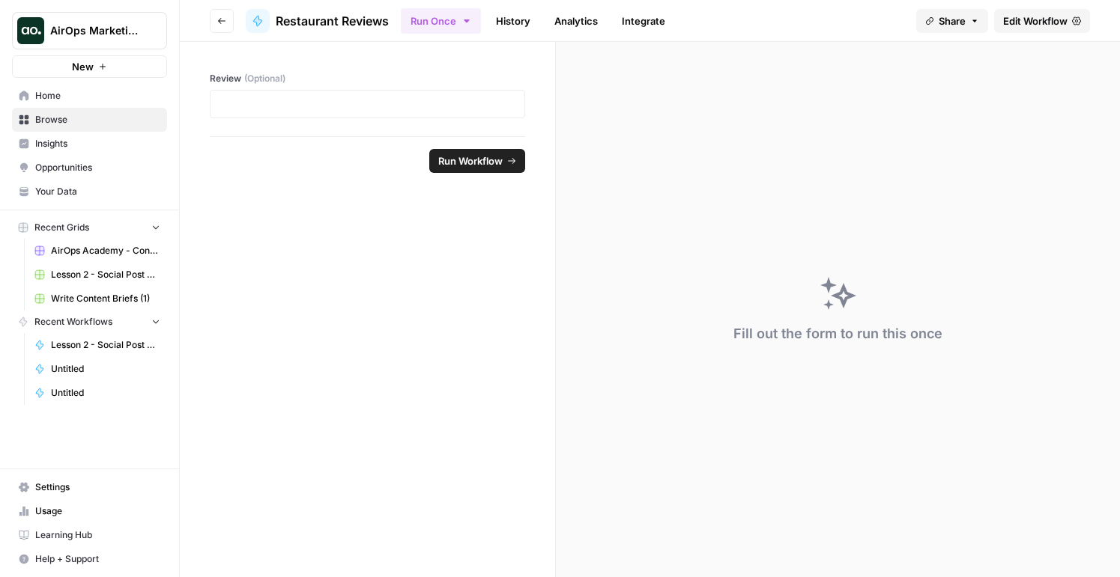
click at [220, 30] on button "Go back" at bounding box center [222, 21] width 24 height 24
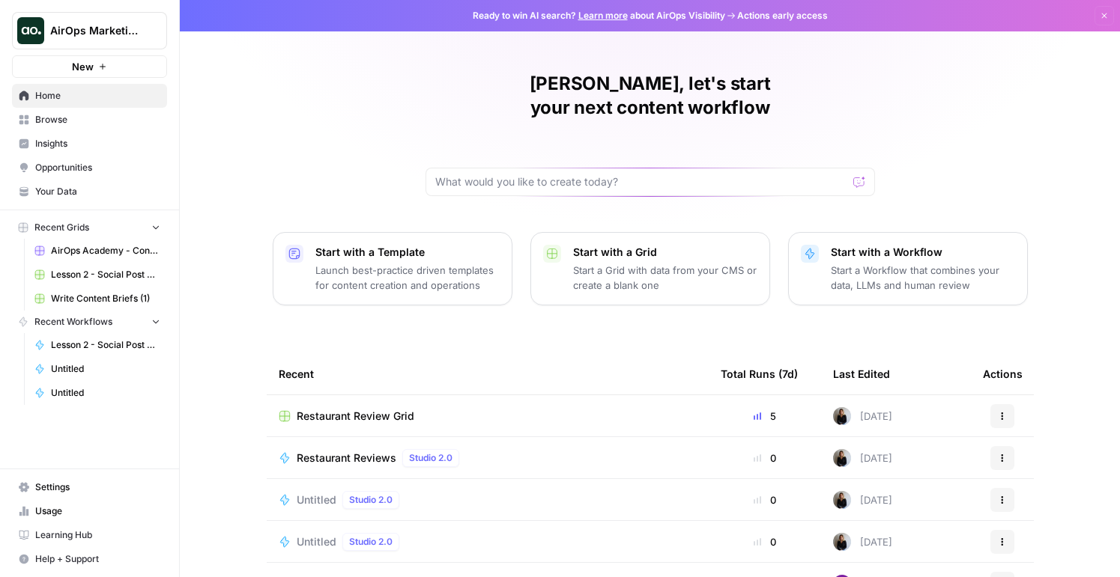
click at [556, 449] on div "Restaurant Reviews Studio 2.0" at bounding box center [488, 458] width 418 height 18
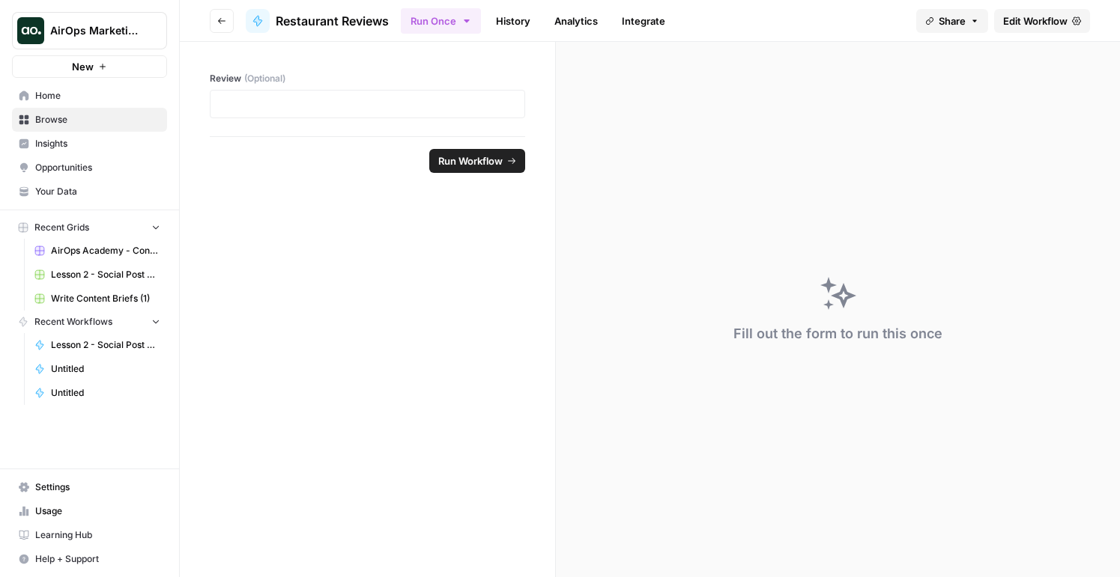
click at [213, 17] on button "Go back" at bounding box center [222, 21] width 24 height 24
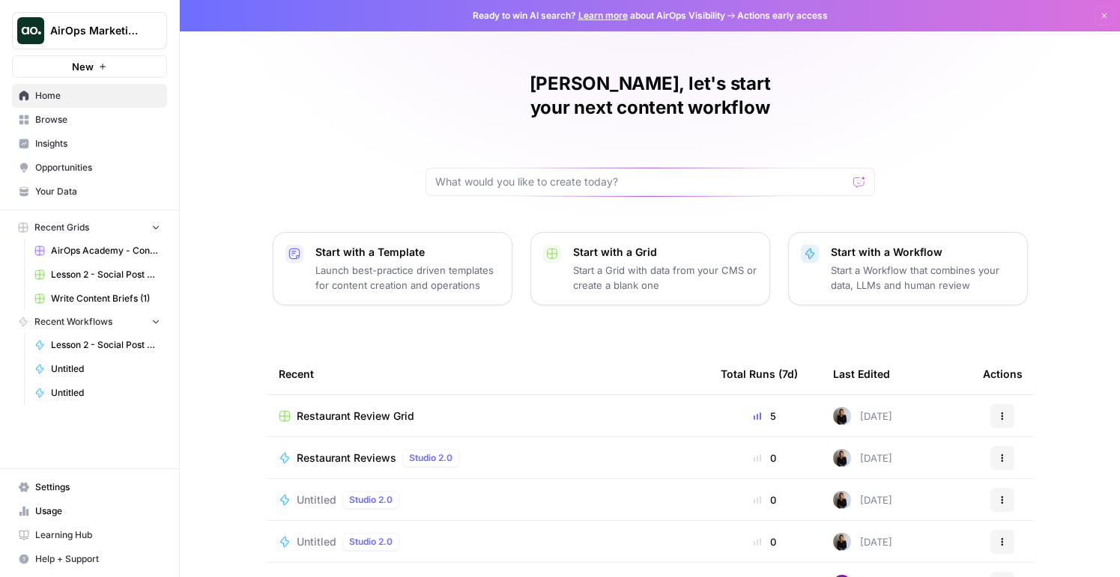
click at [1004, 454] on icon "button" at bounding box center [1002, 458] width 9 height 9
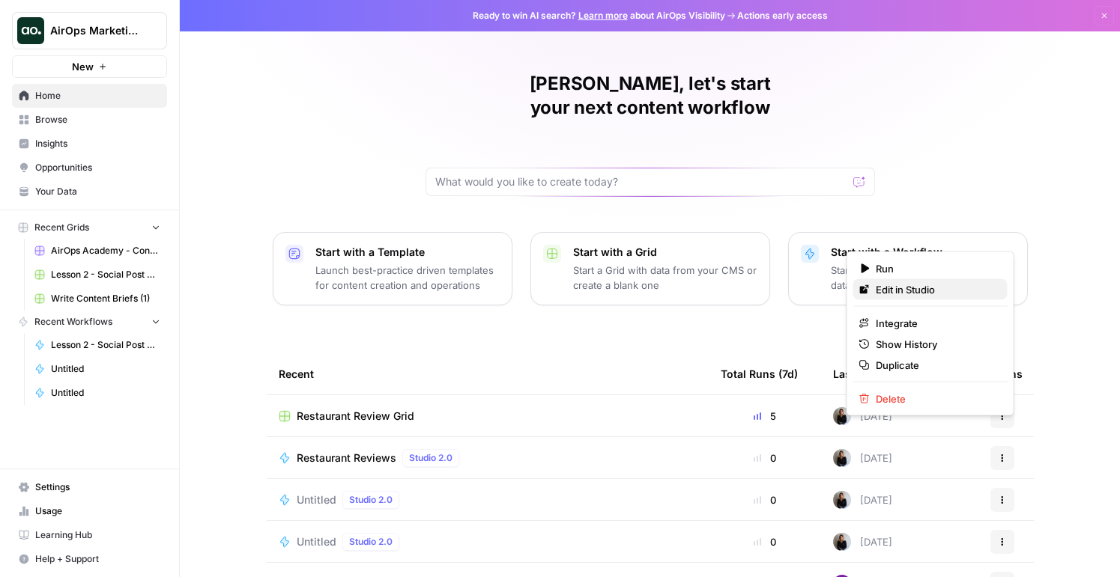
click at [910, 291] on span "Edit in Studio" at bounding box center [936, 289] width 120 height 15
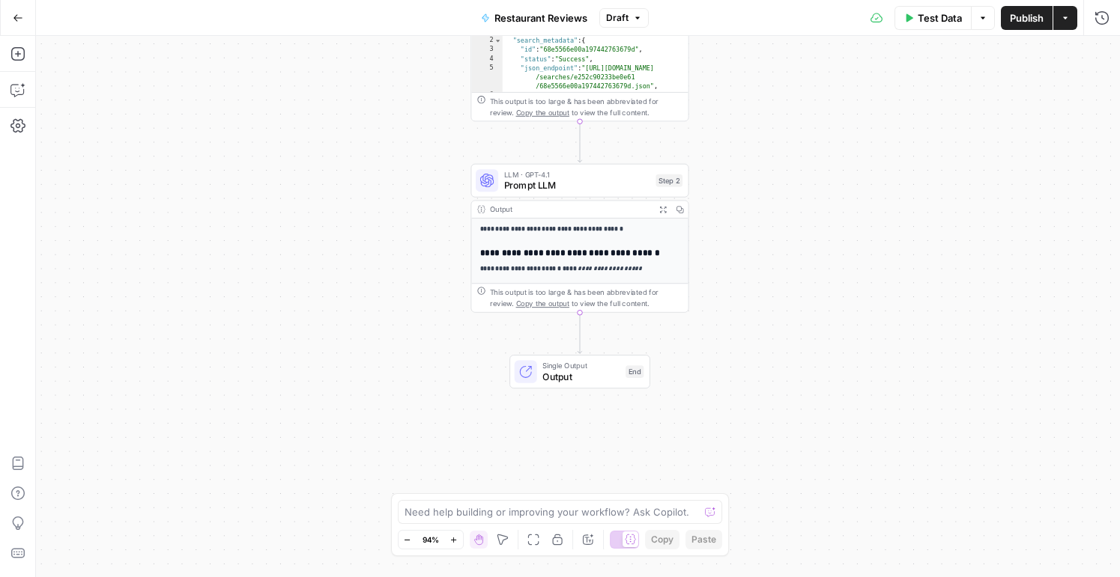
click at [533, 267] on strong "**********" at bounding box center [520, 269] width 81 height 6
click at [523, 172] on span "LLM · GPT-4.1" at bounding box center [577, 174] width 146 height 11
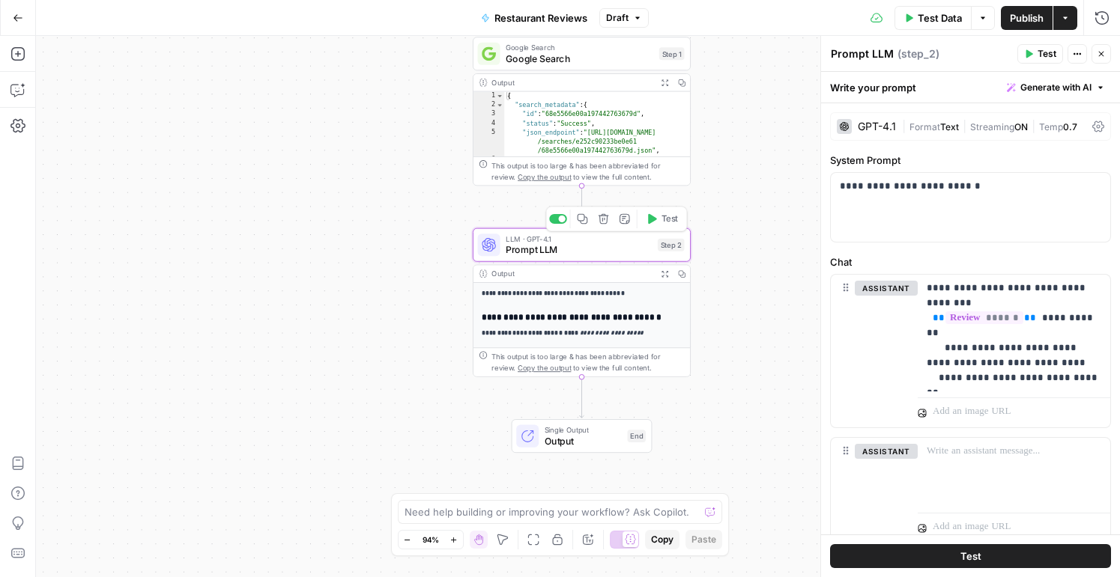
click at [574, 112] on div "{ "search_metadata" : { "id" : "68e5566e00a197442763679d" , "status" : "Success…" at bounding box center [597, 148] width 187 height 112
click at [535, 74] on div "Output Expand Output Copy" at bounding box center [581, 82] width 216 height 17
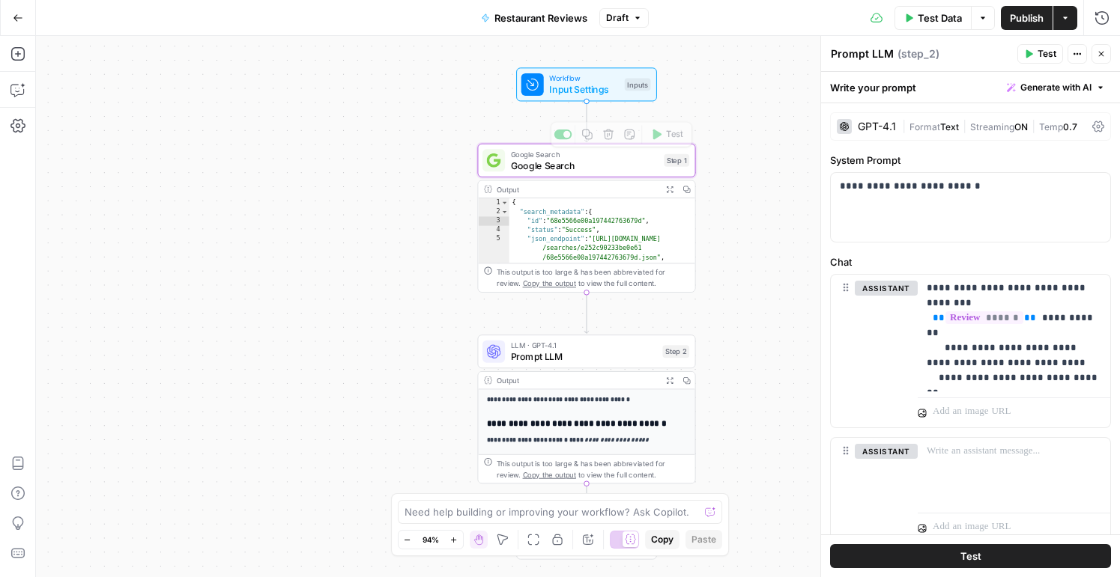
click at [546, 178] on div "**********" at bounding box center [586, 218] width 218 height 149
click at [542, 163] on span "Google Search" at bounding box center [585, 165] width 148 height 14
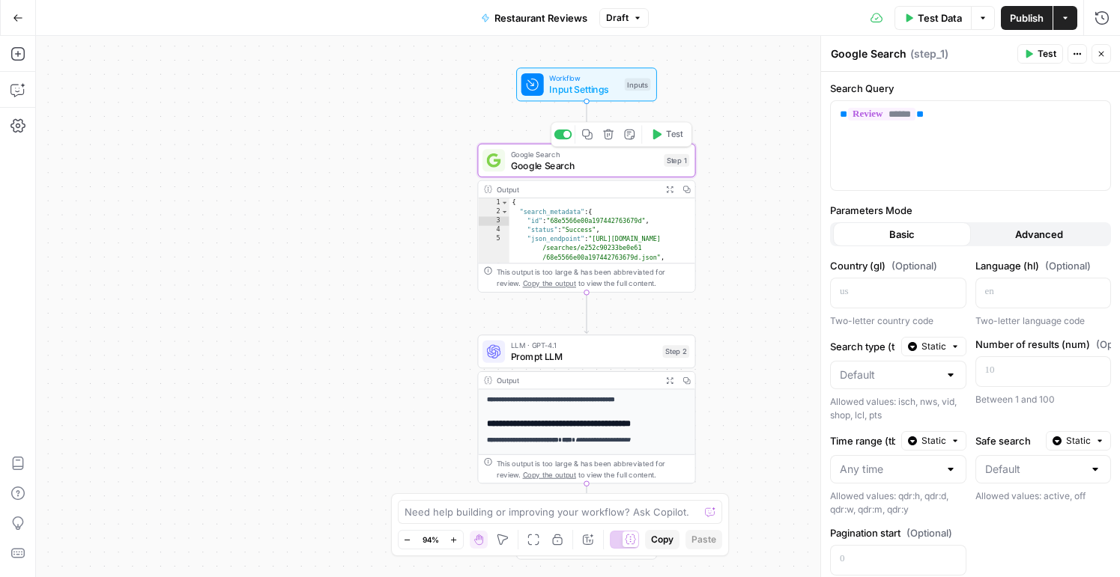
click at [566, 101] on div "Workflow Input Settings Inputs Test Step" at bounding box center [586, 84] width 141 height 34
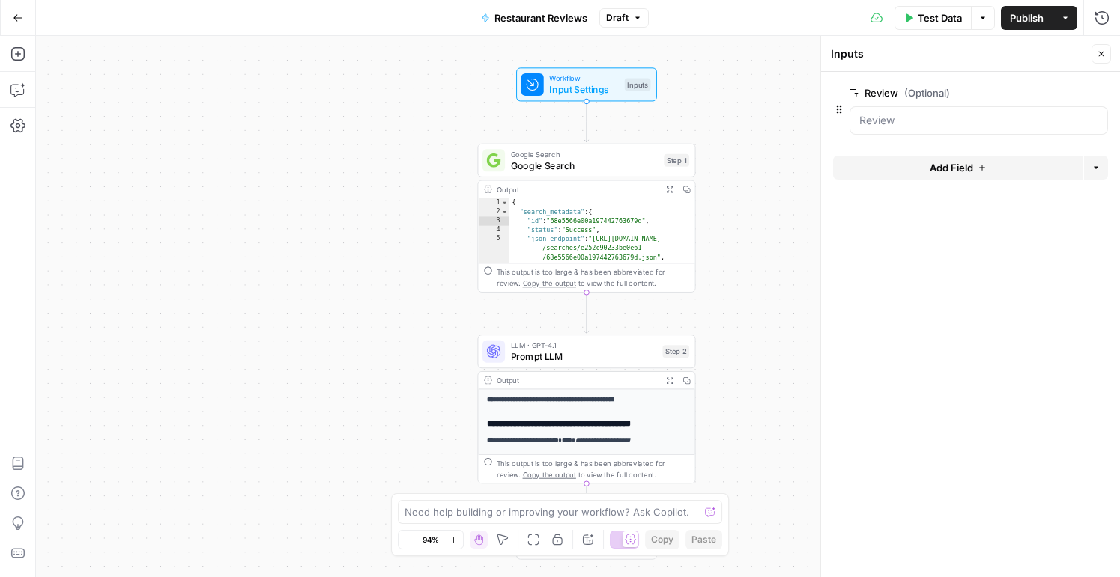
click at [542, 167] on span "Google Search" at bounding box center [585, 165] width 148 height 14
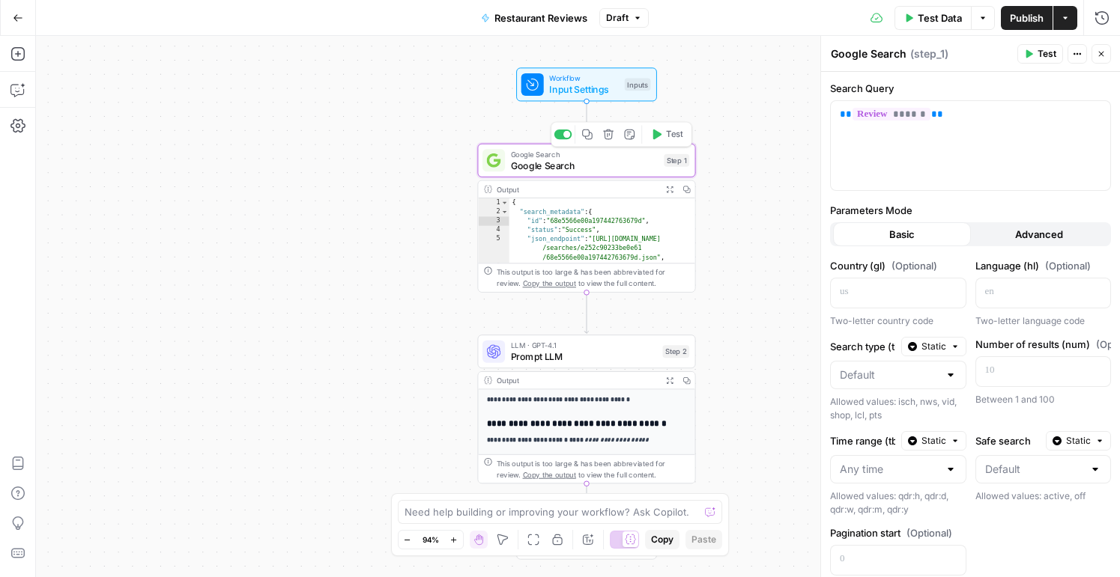
type textarea "*"
click at [536, 205] on div "{ "search_metadata" : { "id" : "68e5566e00a197442763679d" , "status" : "Success…" at bounding box center [602, 254] width 187 height 112
click at [528, 194] on div "Output" at bounding box center [577, 189] width 160 height 11
click at [528, 184] on div "Output" at bounding box center [577, 189] width 160 height 11
click at [573, 353] on span "Prompt LLM" at bounding box center [584, 357] width 146 height 14
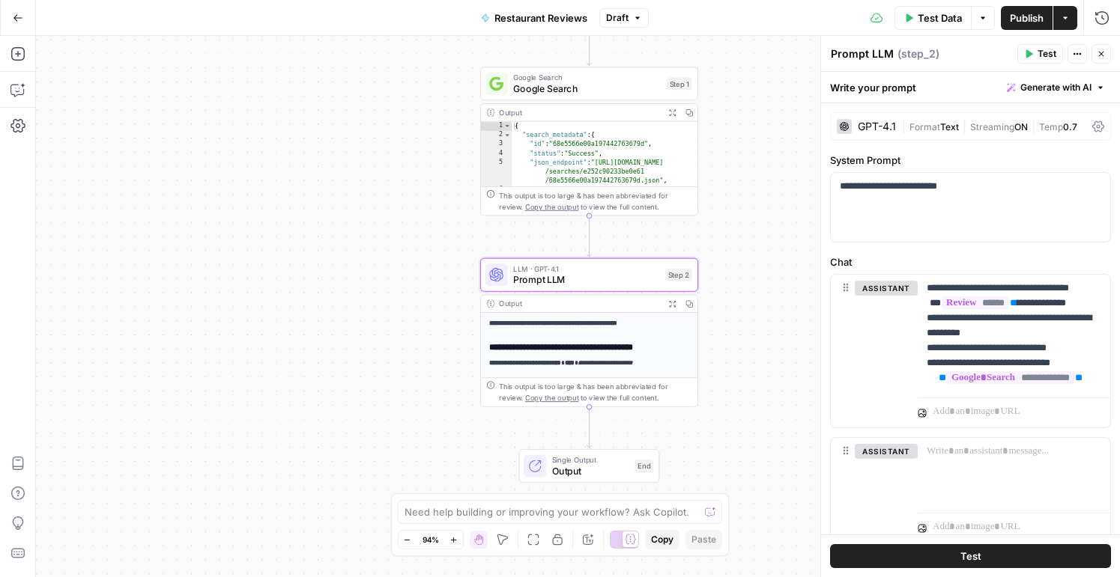
click at [589, 464] on span "Output" at bounding box center [590, 471] width 77 height 14
click at [580, 467] on span "Output" at bounding box center [590, 471] width 77 height 14
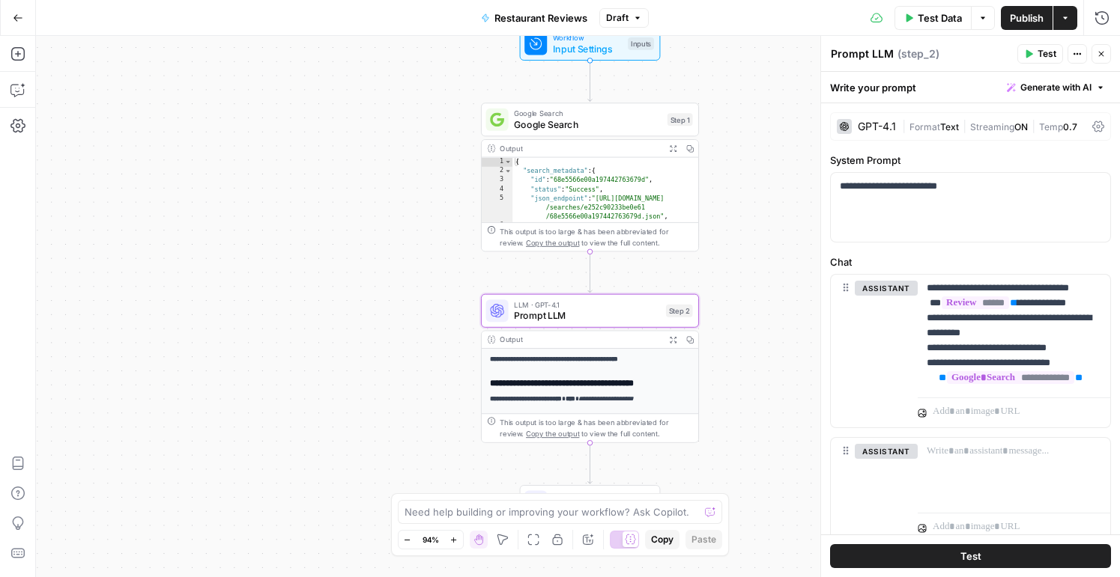
click at [557, 128] on span "Google Search" at bounding box center [588, 125] width 148 height 14
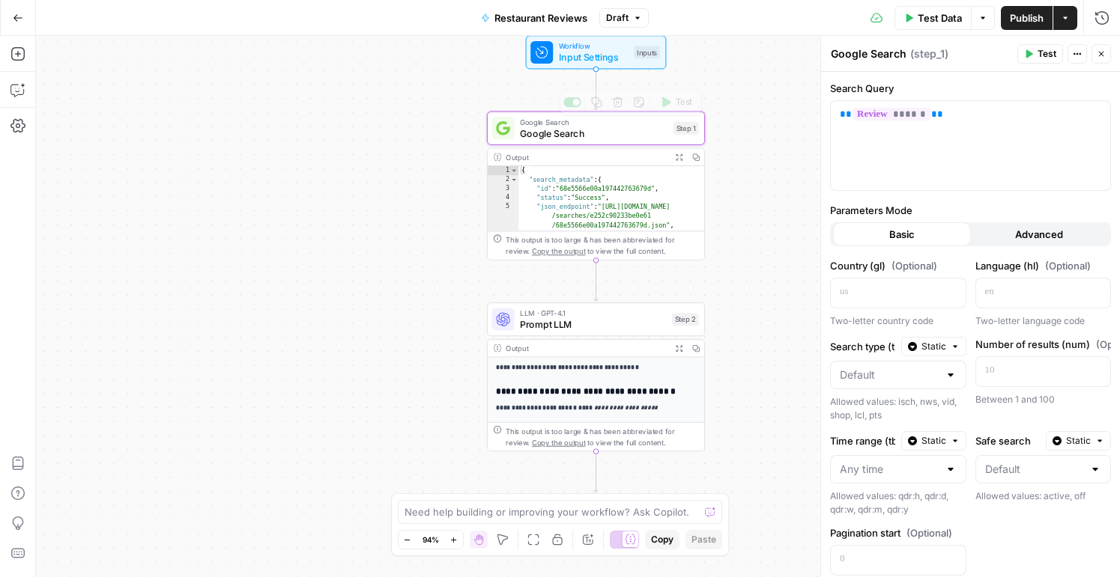
click at [569, 59] on span "Input Settings" at bounding box center [594, 57] width 70 height 14
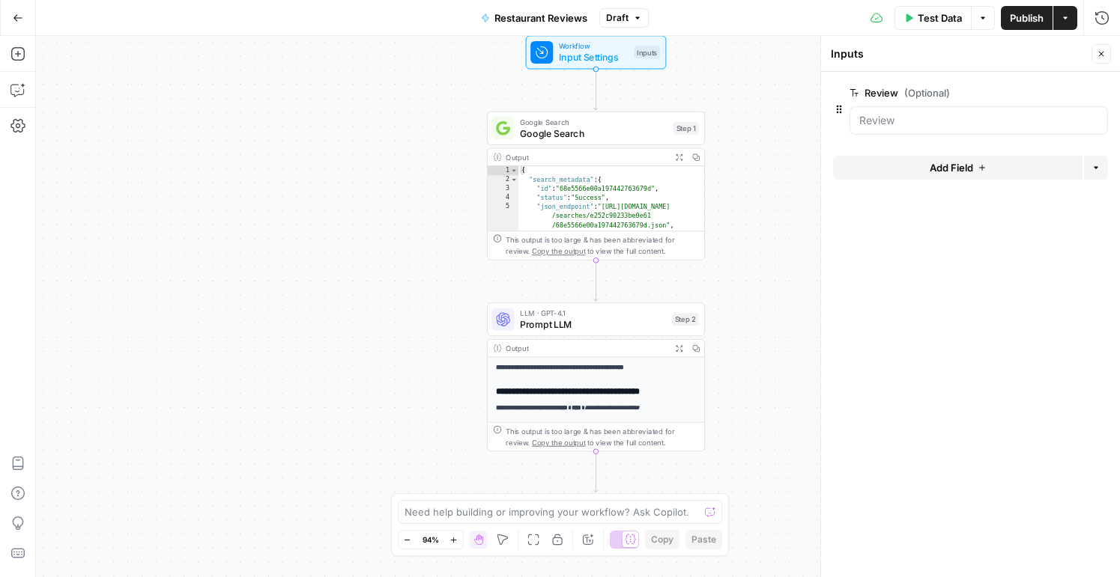
click at [569, 327] on span "Prompt LLM" at bounding box center [593, 325] width 146 height 14
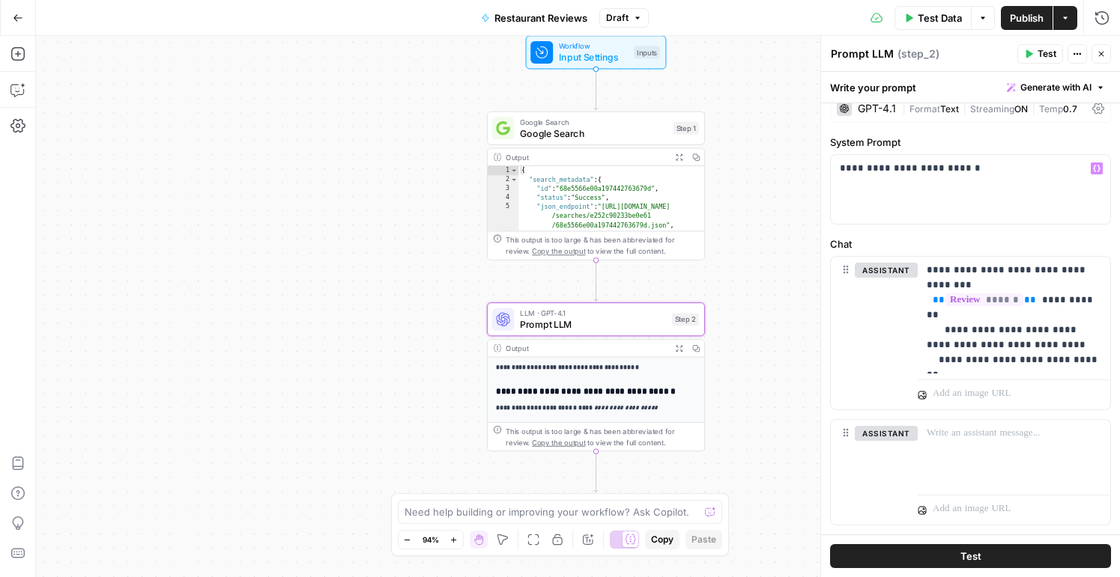
scroll to position [23, 0]
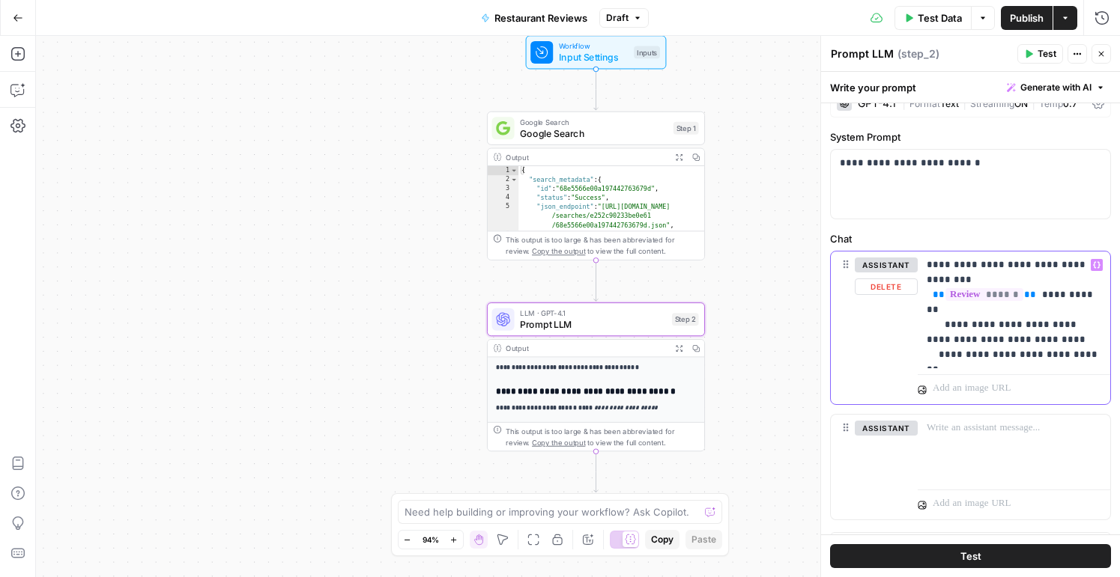
click at [966, 288] on span "******" at bounding box center [984, 294] width 78 height 13
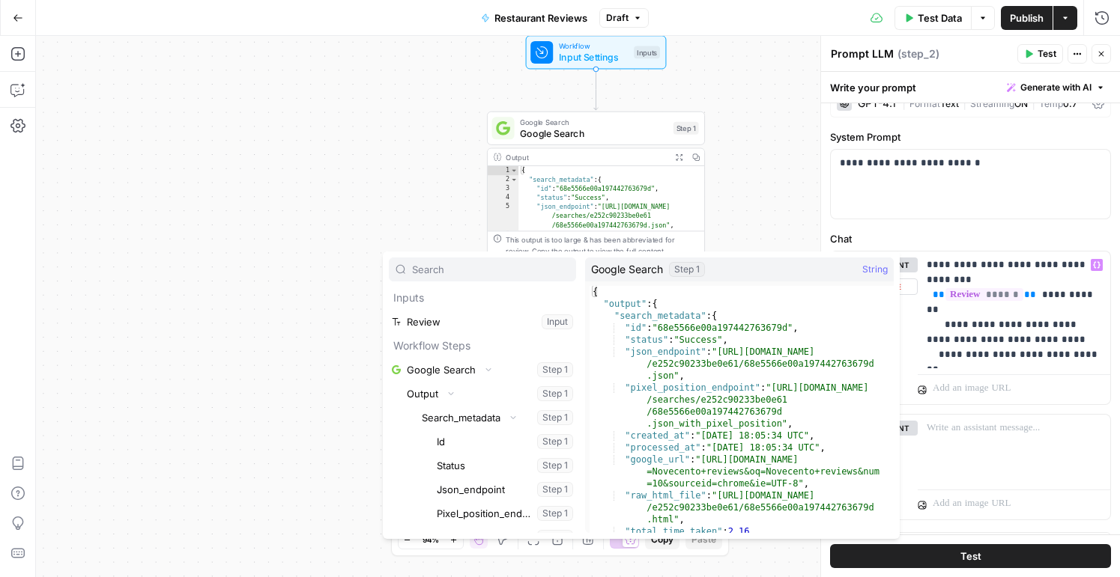
click at [249, 227] on div "**********" at bounding box center [578, 307] width 1084 height 542
